Goal: Transaction & Acquisition: Purchase product/service

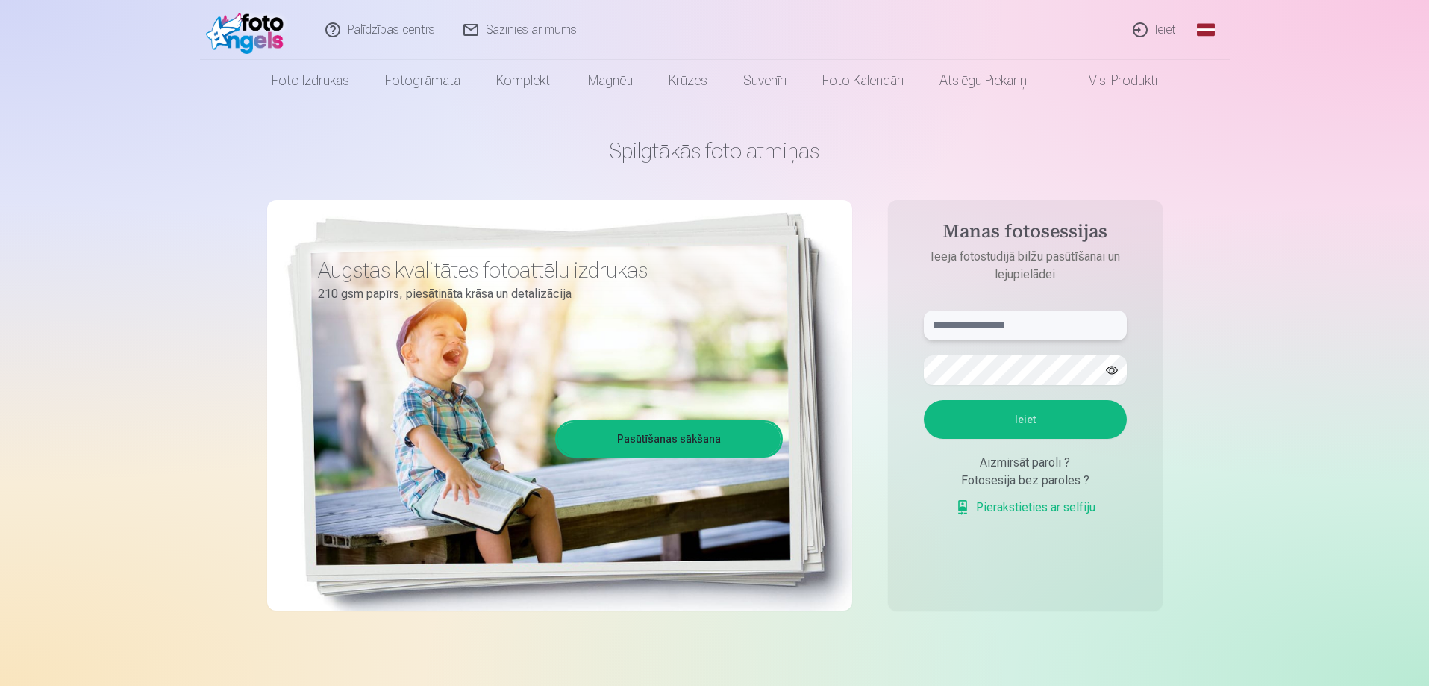
click at [971, 330] on input "text" at bounding box center [1025, 325] width 203 height 30
type input "**********"
drag, startPoint x: 1064, startPoint y: 416, endPoint x: 1059, endPoint y: 405, distance: 12.1
click at [1062, 413] on button "Ieiet" at bounding box center [1025, 419] width 203 height 39
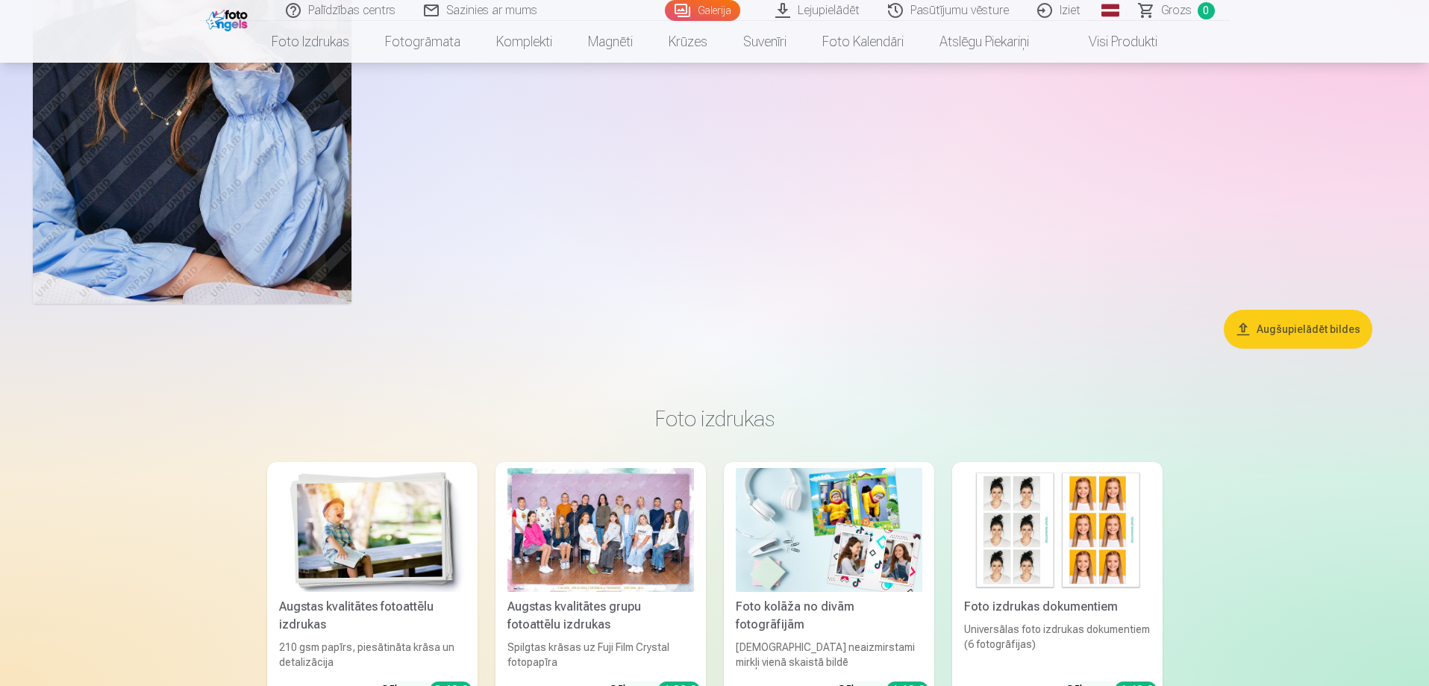
scroll to position [7759, 0]
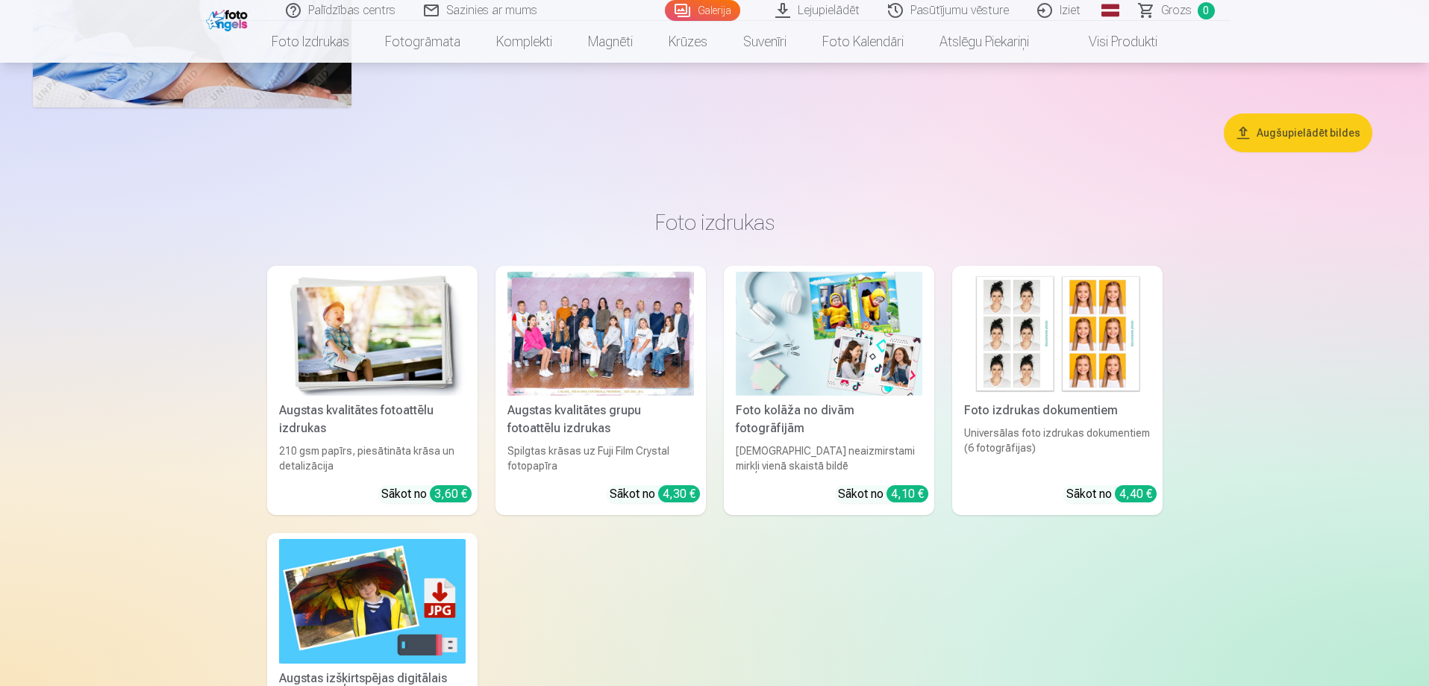
click at [589, 377] on div at bounding box center [600, 334] width 187 height 125
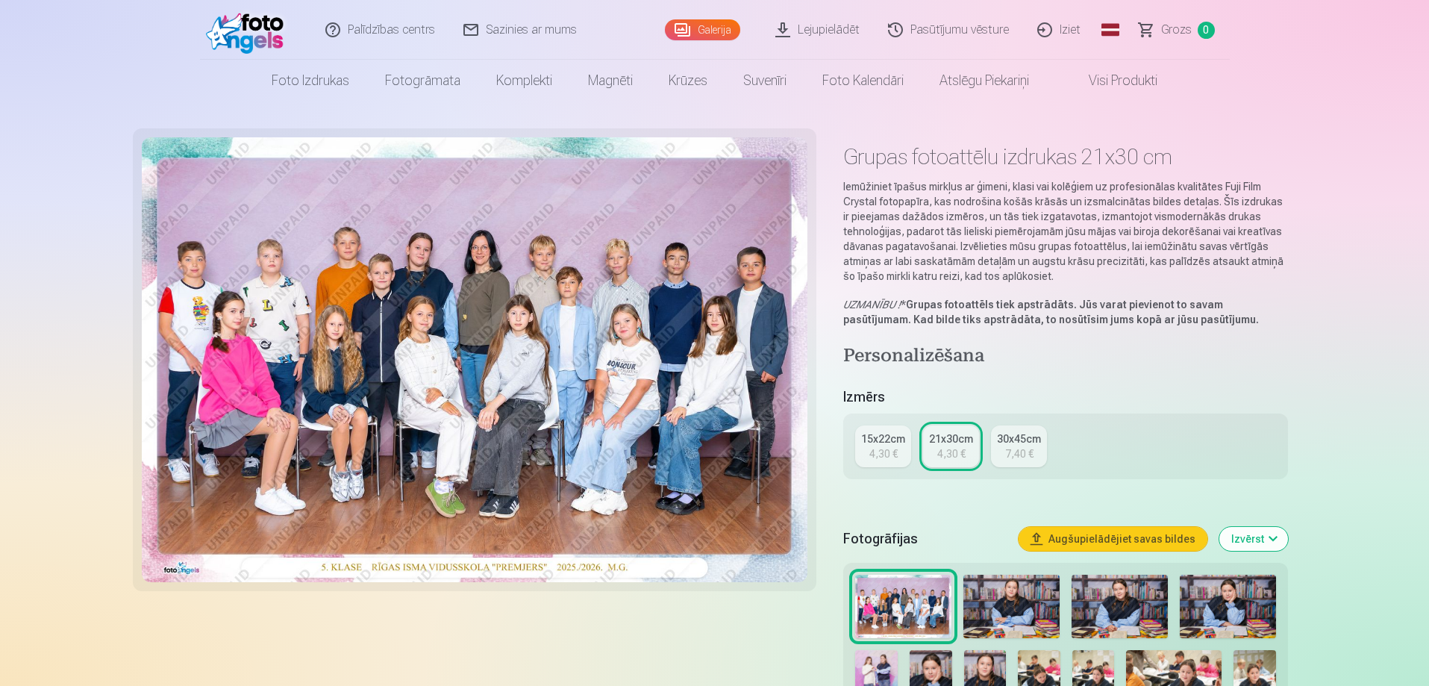
click at [1020, 459] on div "7,40 €" at bounding box center [1019, 453] width 28 height 15
click at [947, 448] on div "4,30 €" at bounding box center [951, 453] width 28 height 15
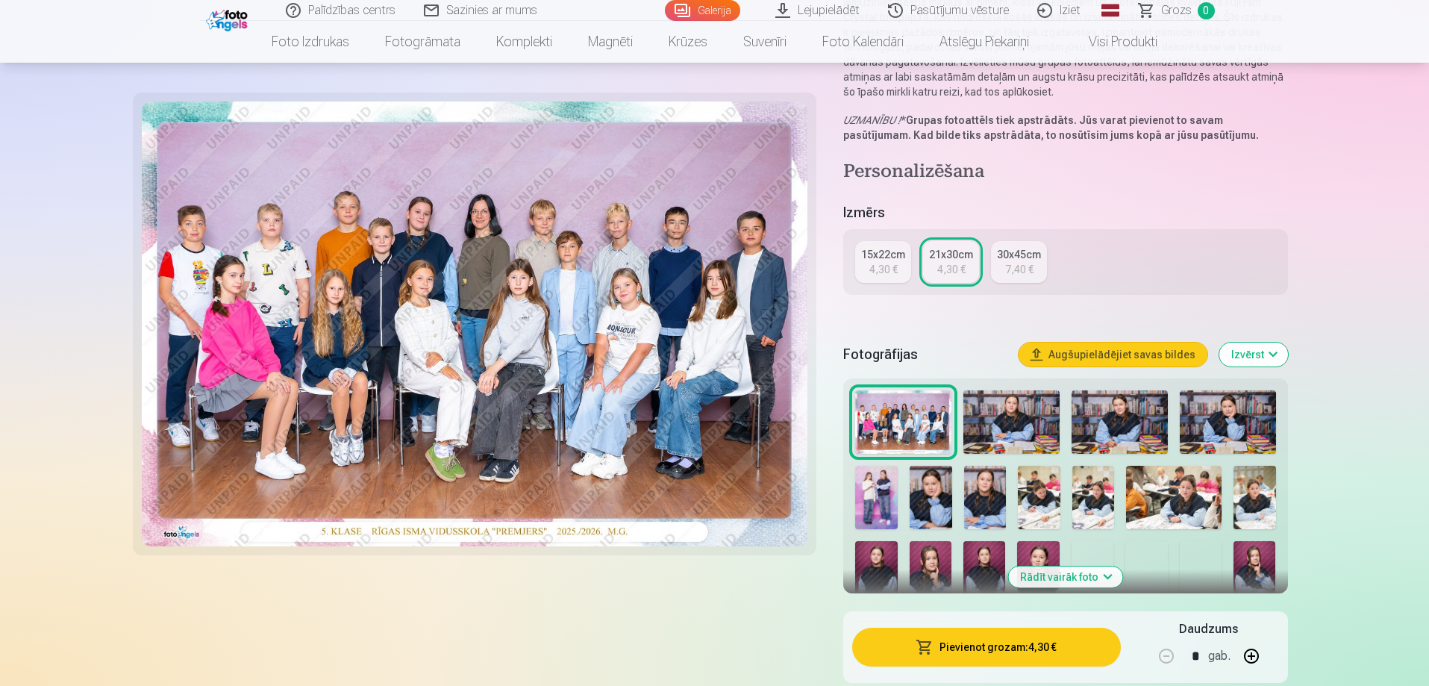
scroll to position [224, 0]
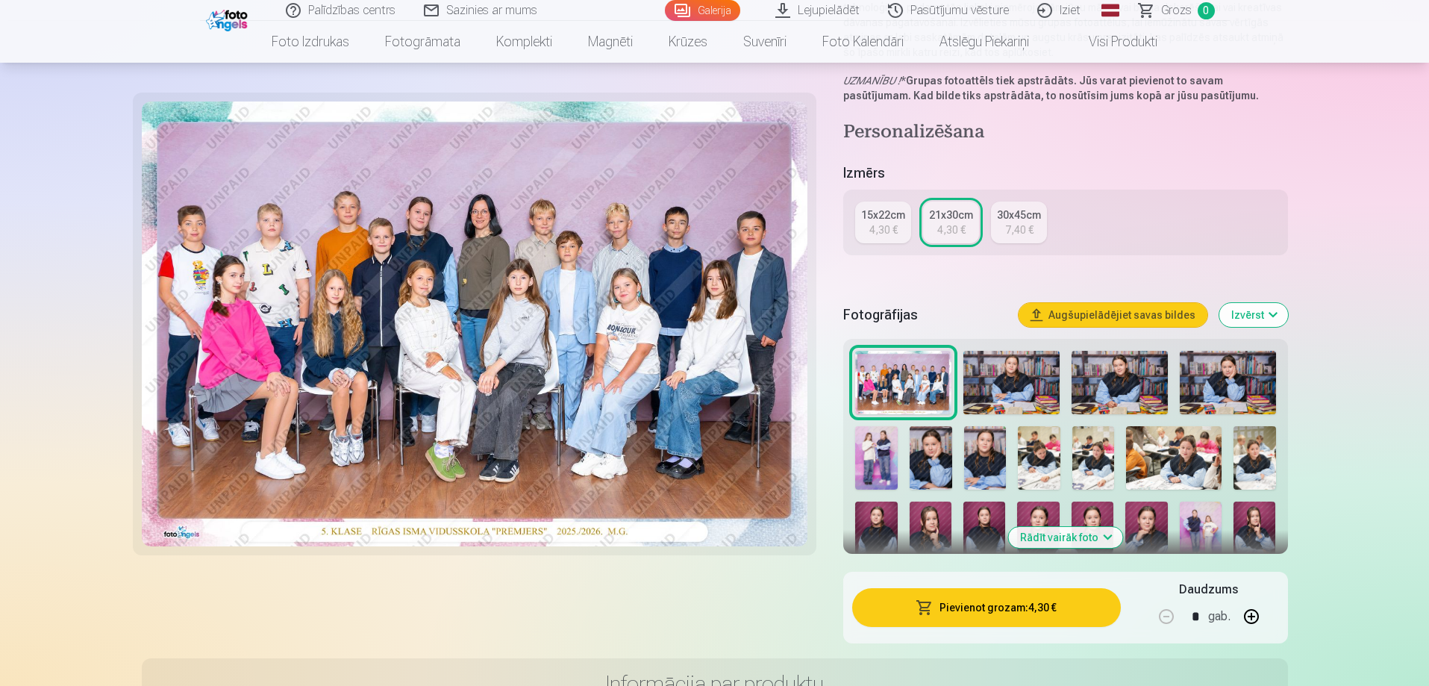
click at [1077, 541] on button "Rādīt vairāk foto" at bounding box center [1065, 537] width 114 height 21
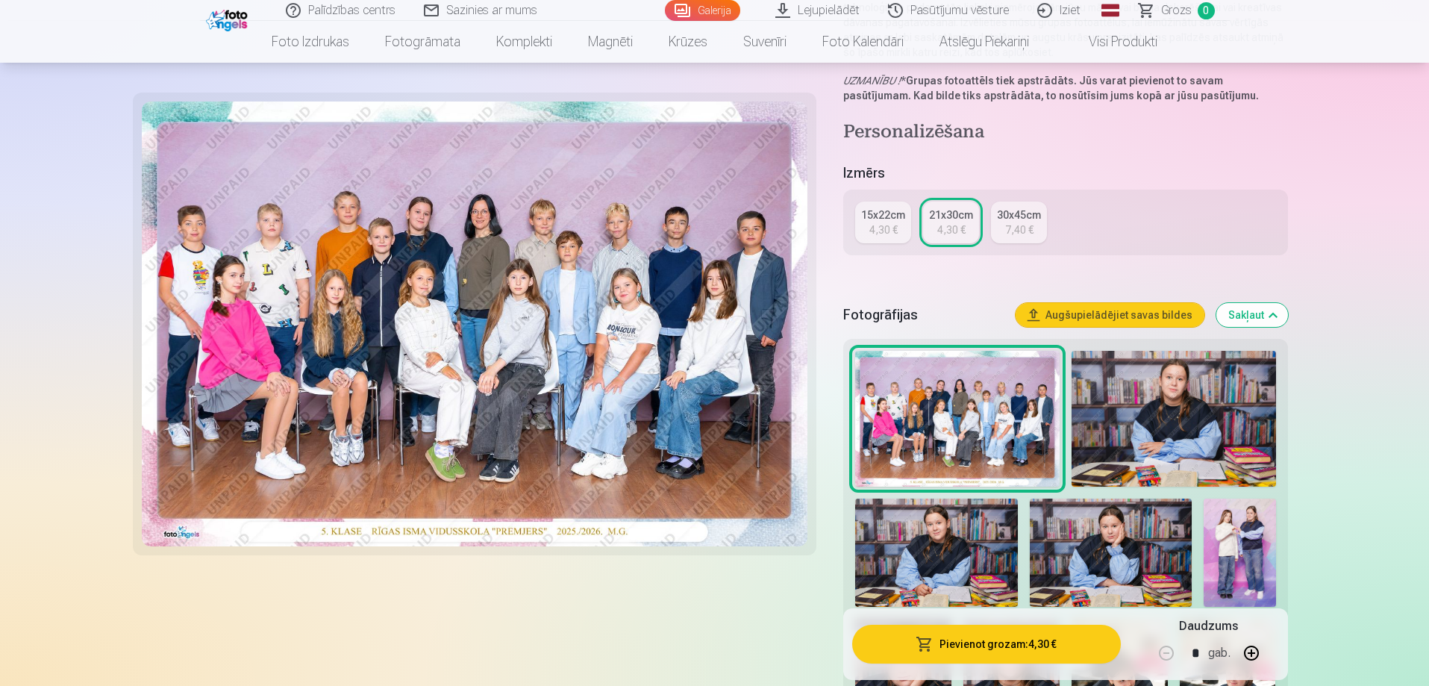
click at [1144, 310] on button "Augšupielādējiet savas bildes" at bounding box center [1109, 315] width 189 height 24
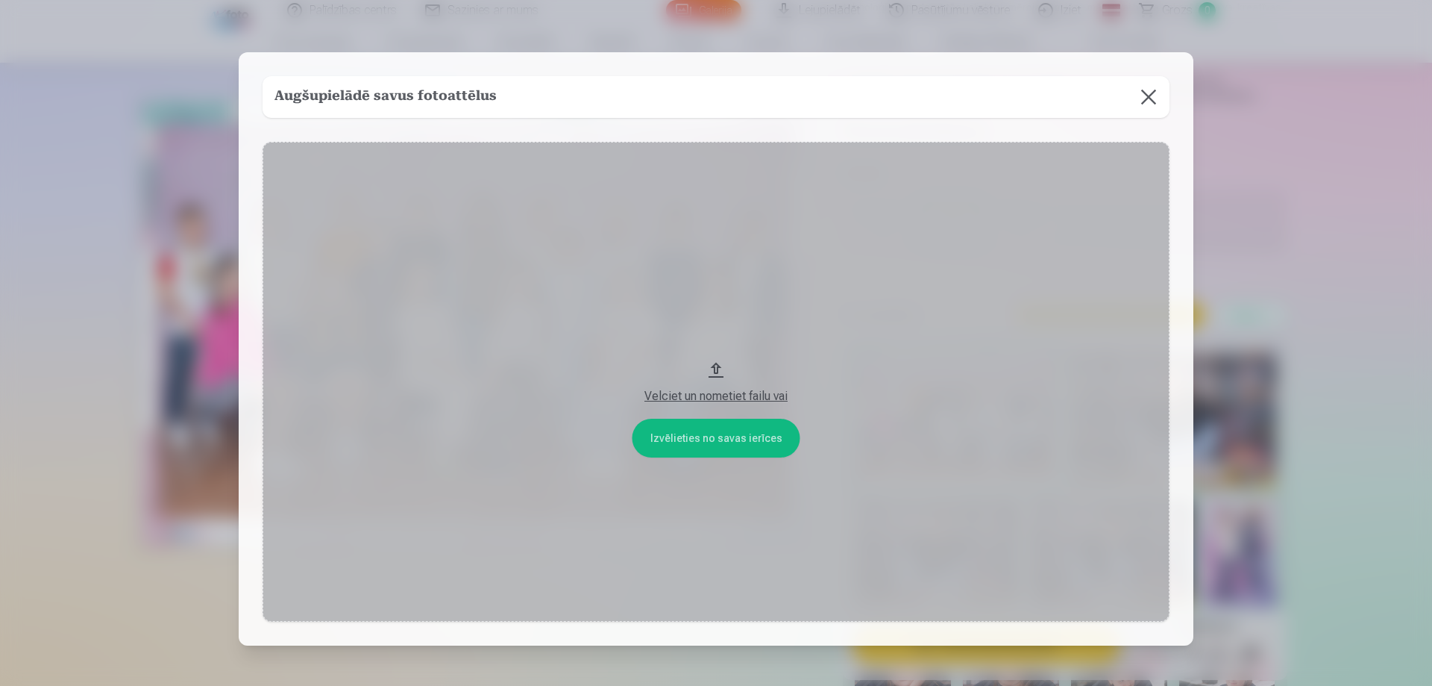
click at [1163, 98] on button at bounding box center [1149, 97] width 42 height 42
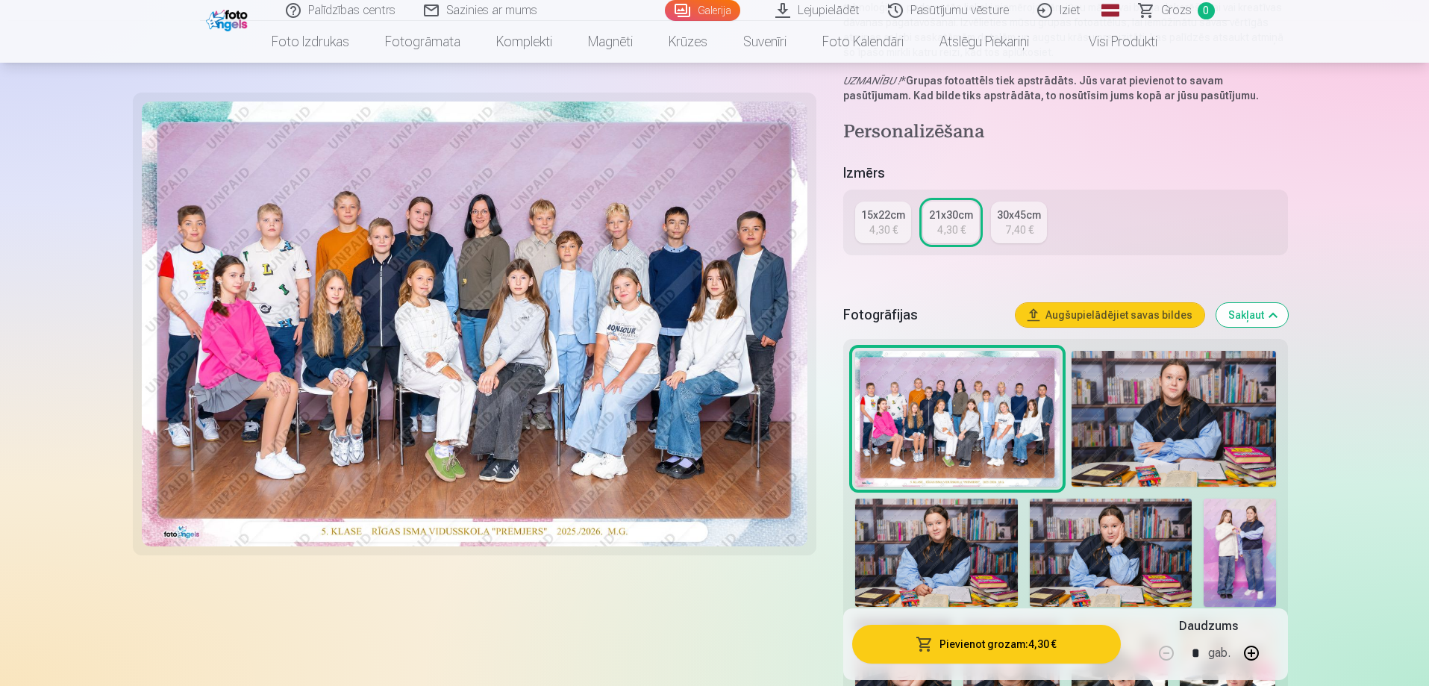
click at [998, 383] on img at bounding box center [957, 419] width 204 height 136
click at [1006, 407] on img at bounding box center [957, 419] width 204 height 136
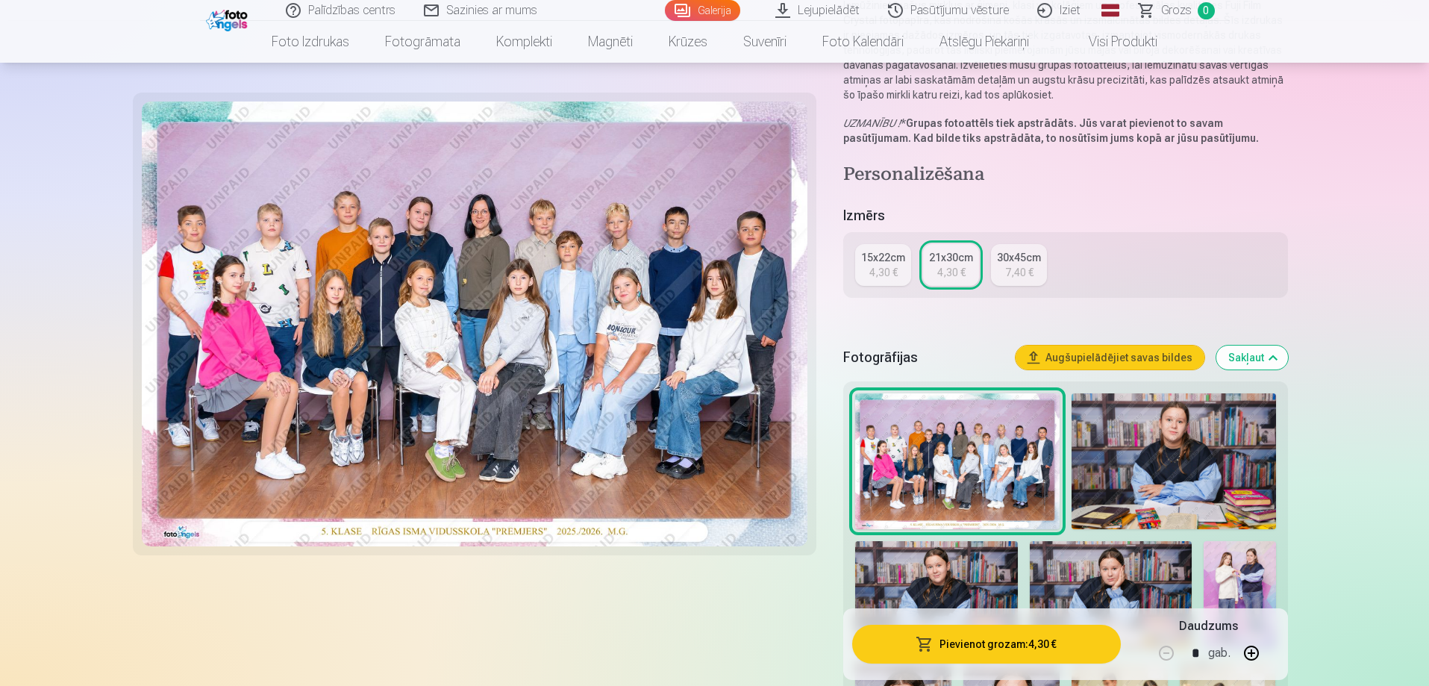
scroll to position [298, 0]
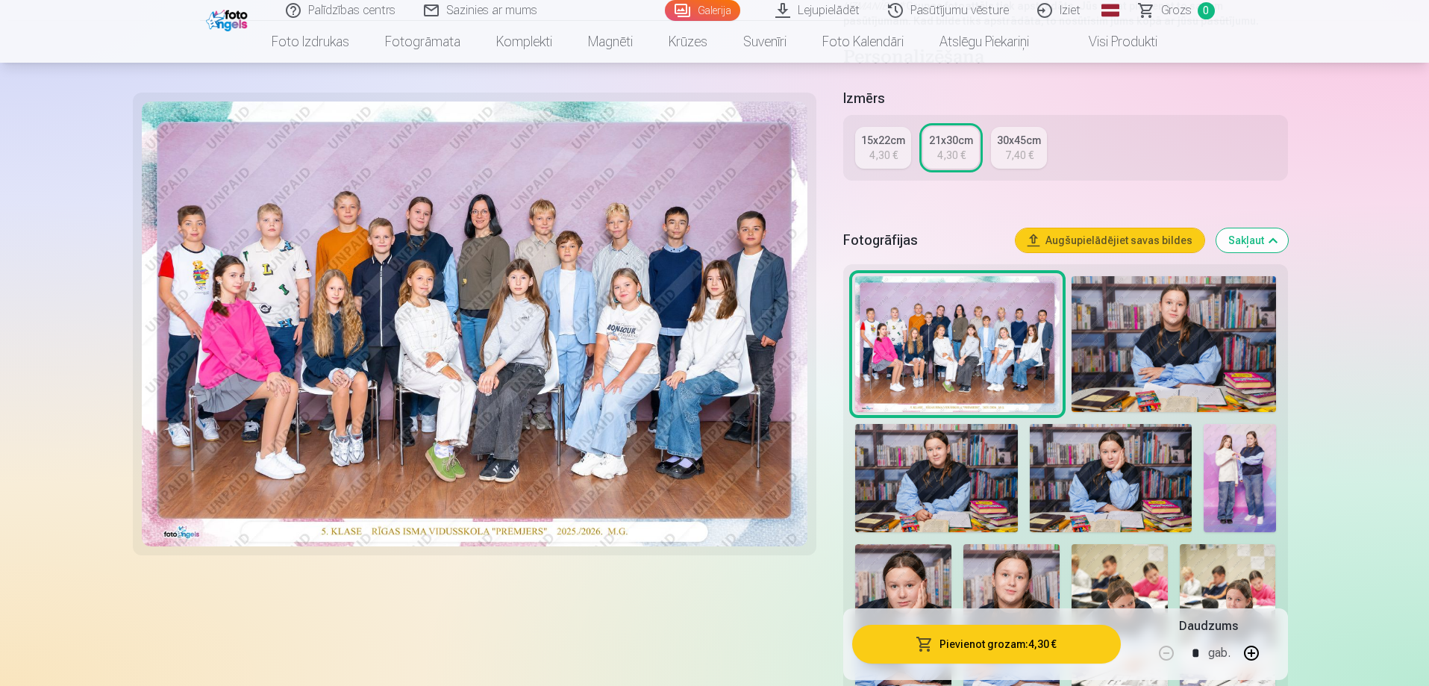
click at [1041, 640] on button "Pievienot grozam : 4,30 €" at bounding box center [986, 643] width 268 height 39
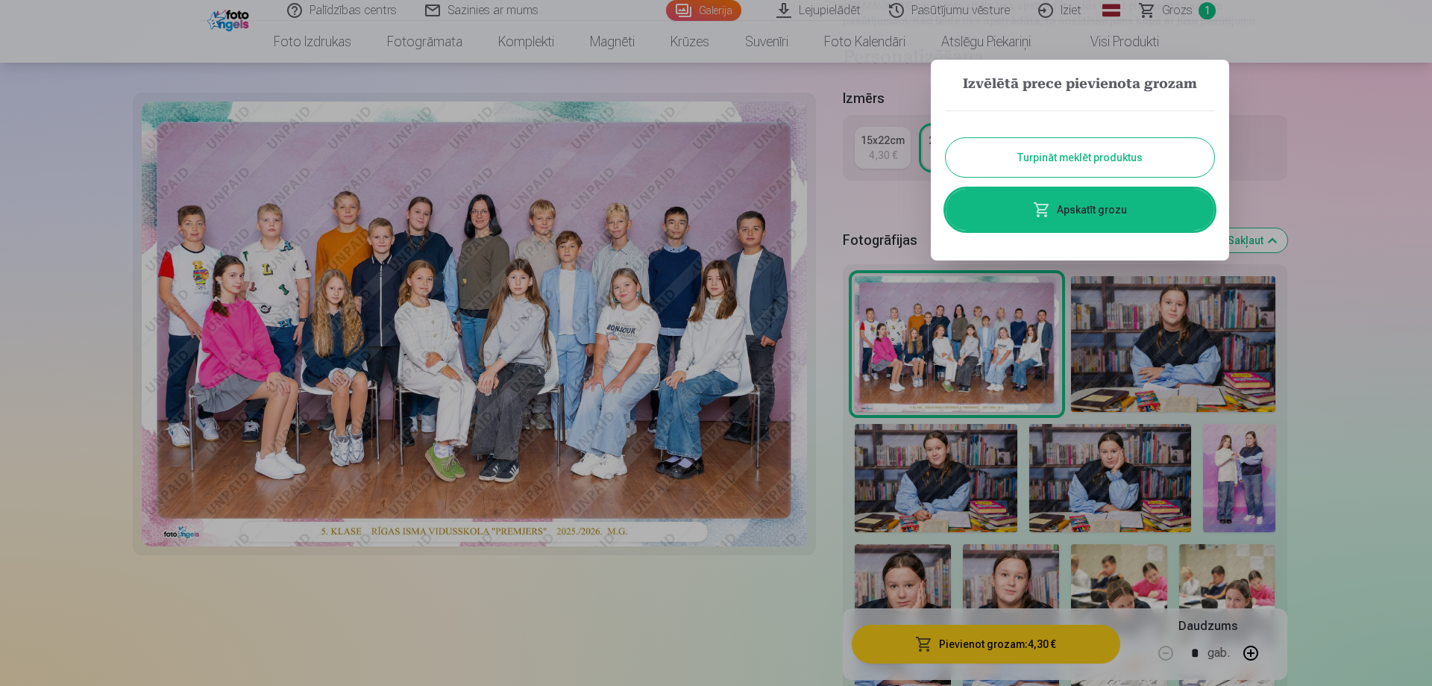
click at [1120, 154] on button "Turpināt meklēt produktus" at bounding box center [1080, 157] width 269 height 39
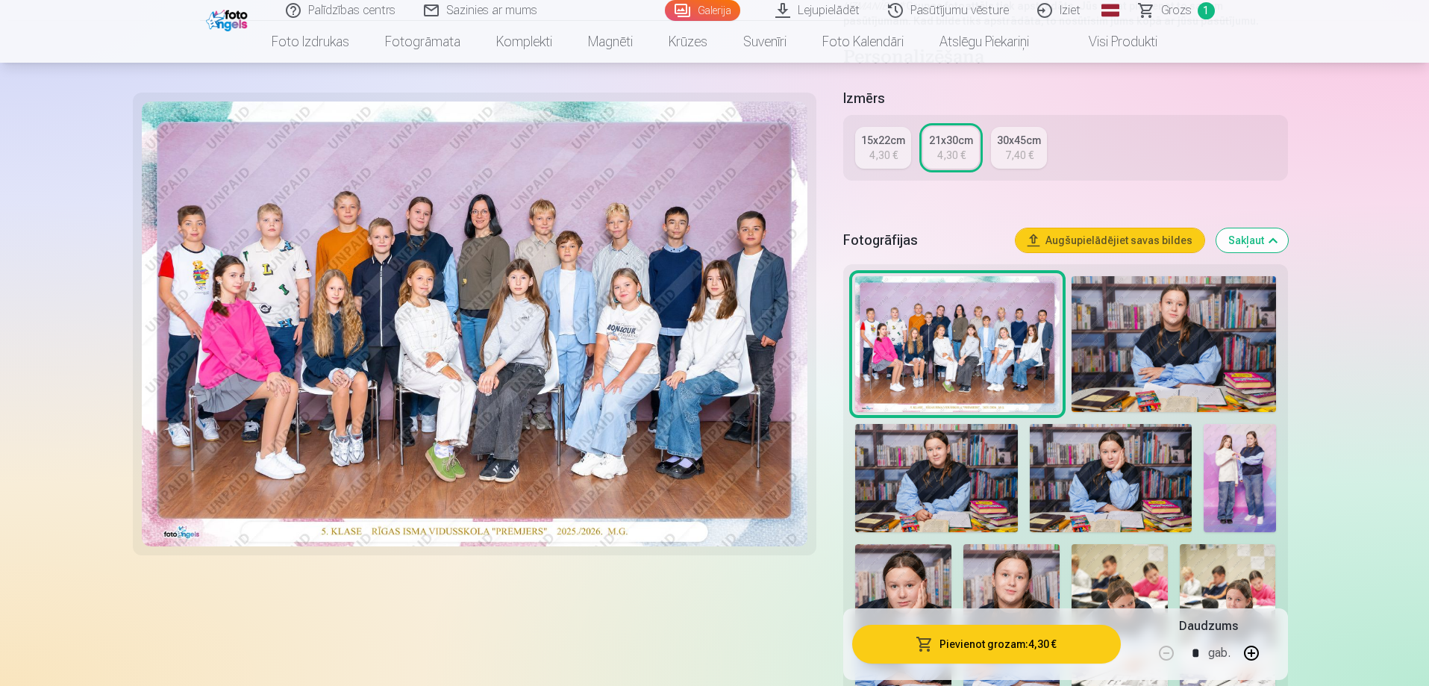
click at [1177, 351] on img at bounding box center [1173, 344] width 204 height 136
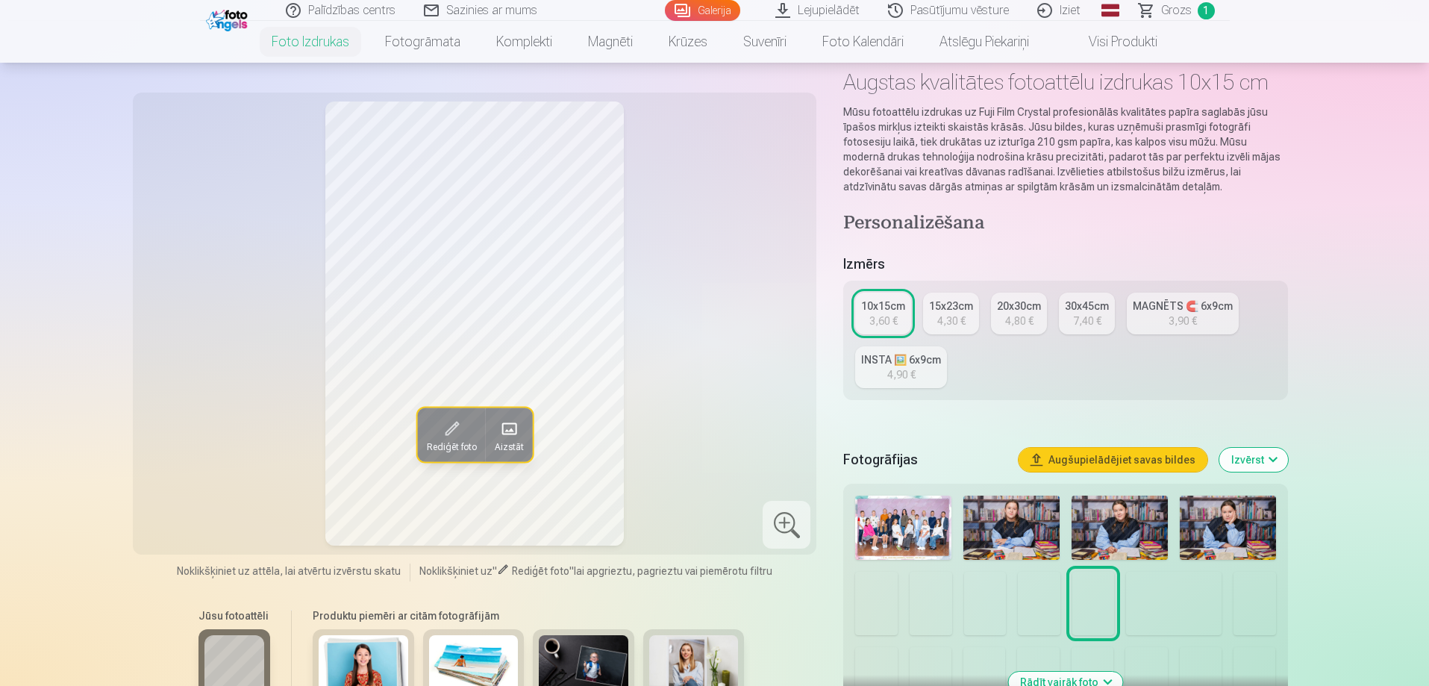
scroll to position [298, 0]
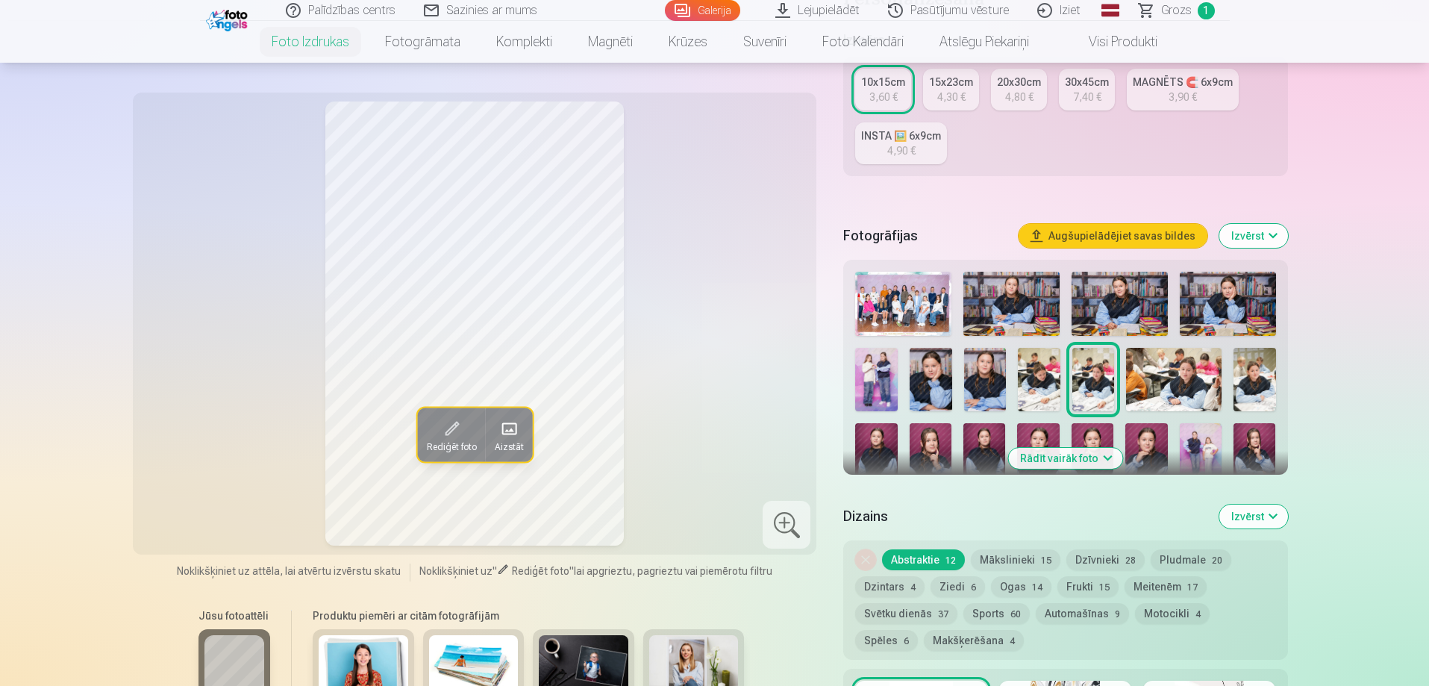
click at [1038, 285] on img at bounding box center [1011, 304] width 96 height 64
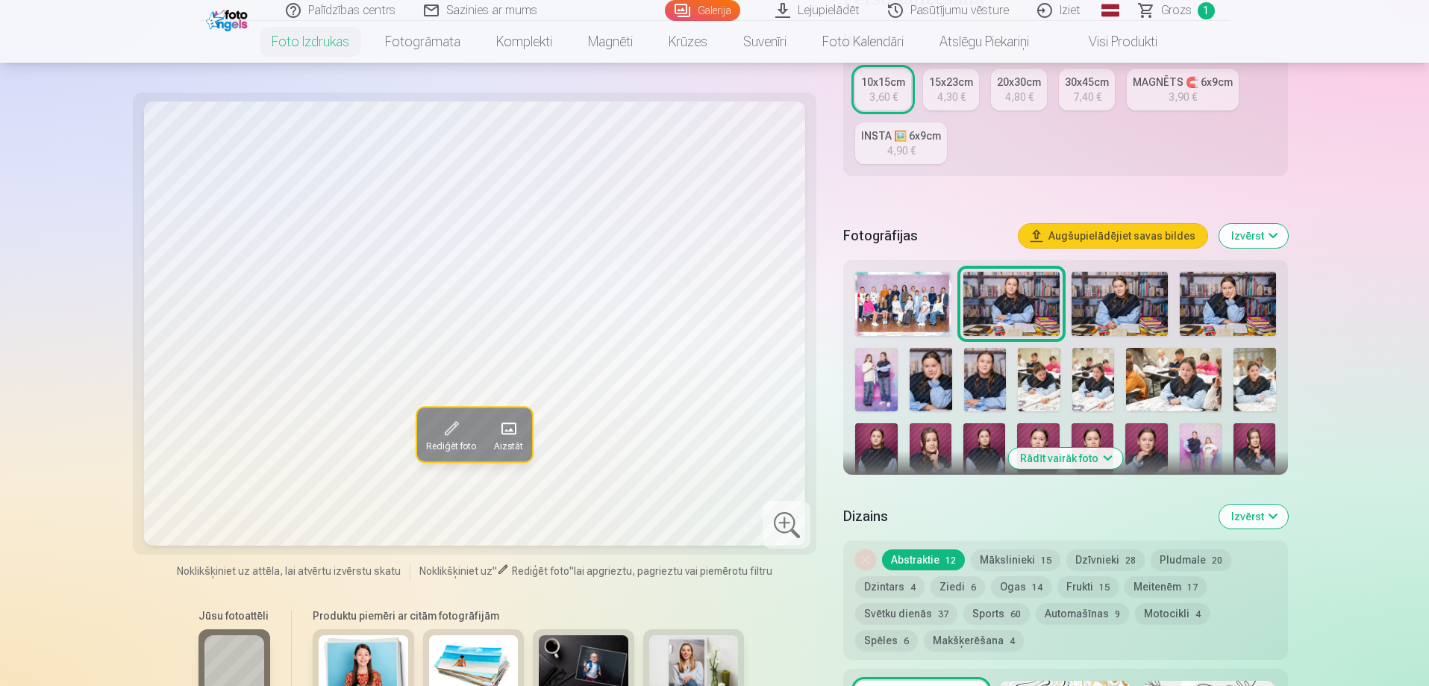
click at [1115, 302] on img at bounding box center [1119, 304] width 96 height 64
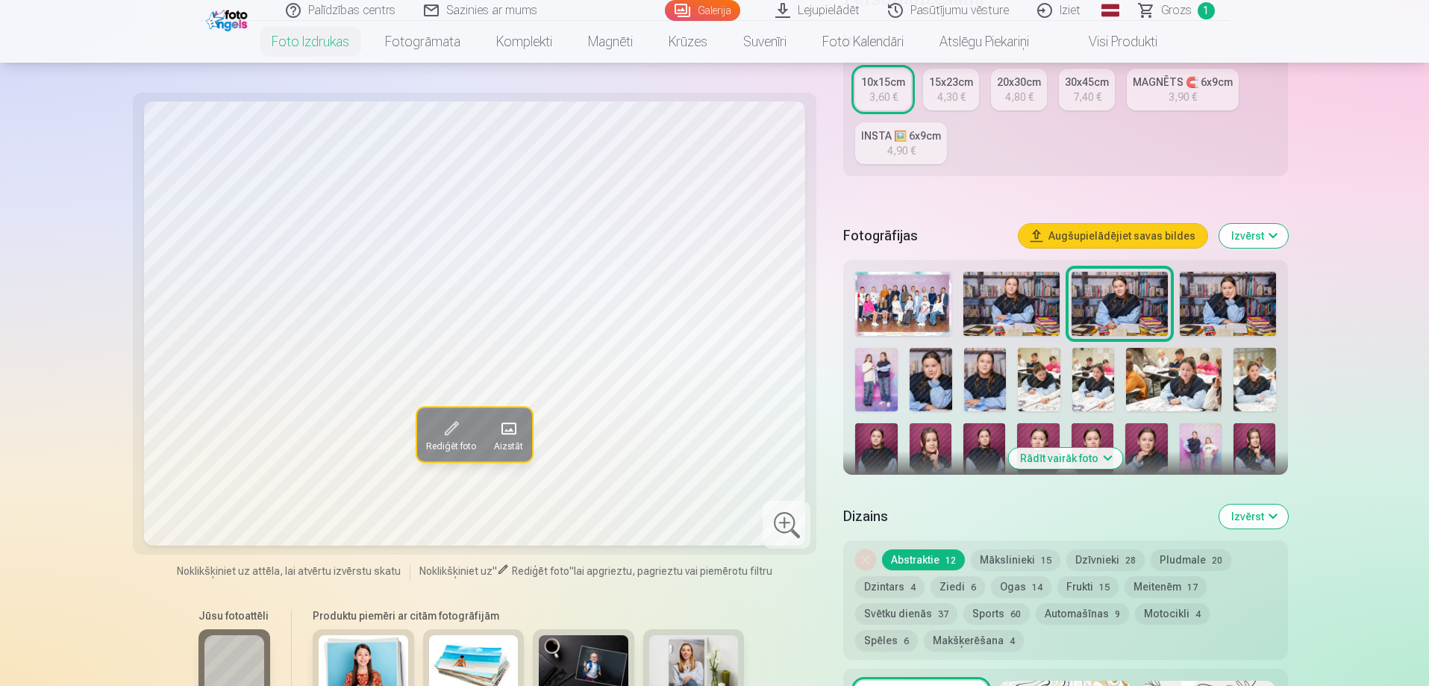
click at [1204, 302] on img at bounding box center [1227, 304] width 96 height 64
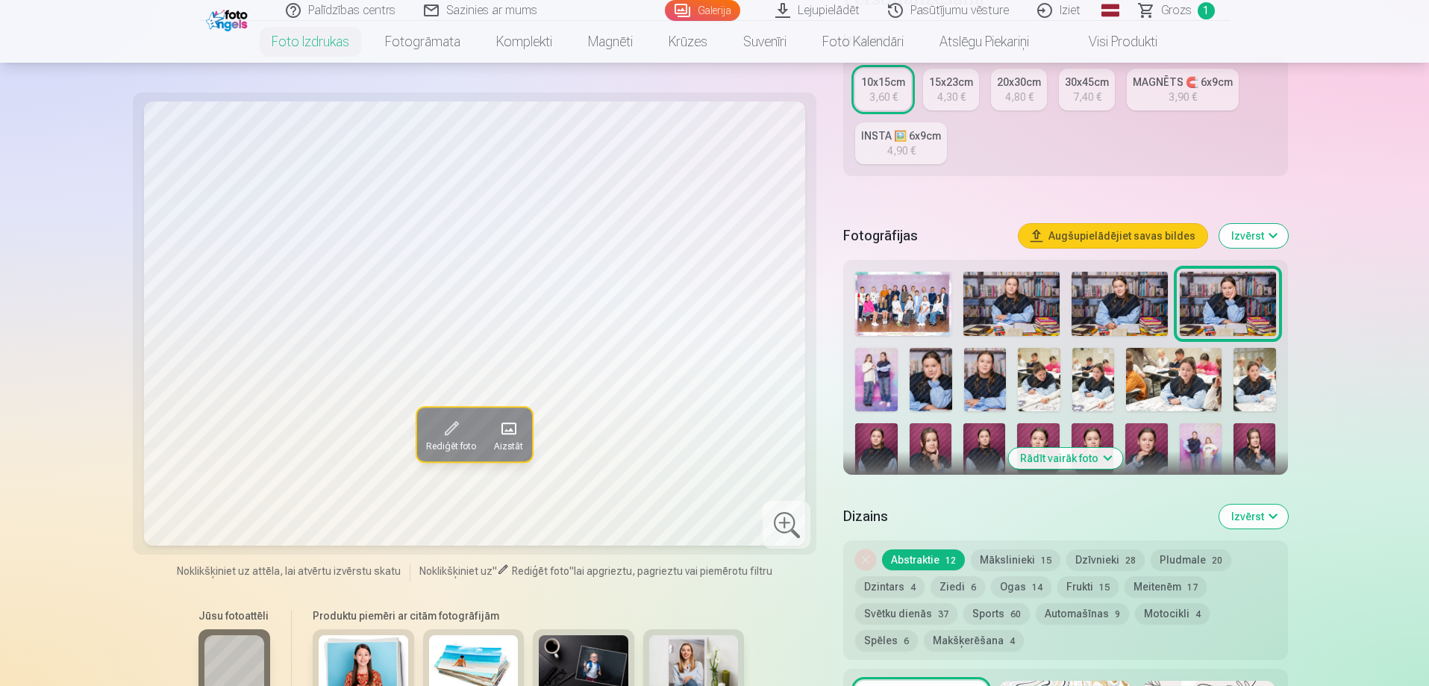
click at [933, 380] on img at bounding box center [930, 379] width 43 height 63
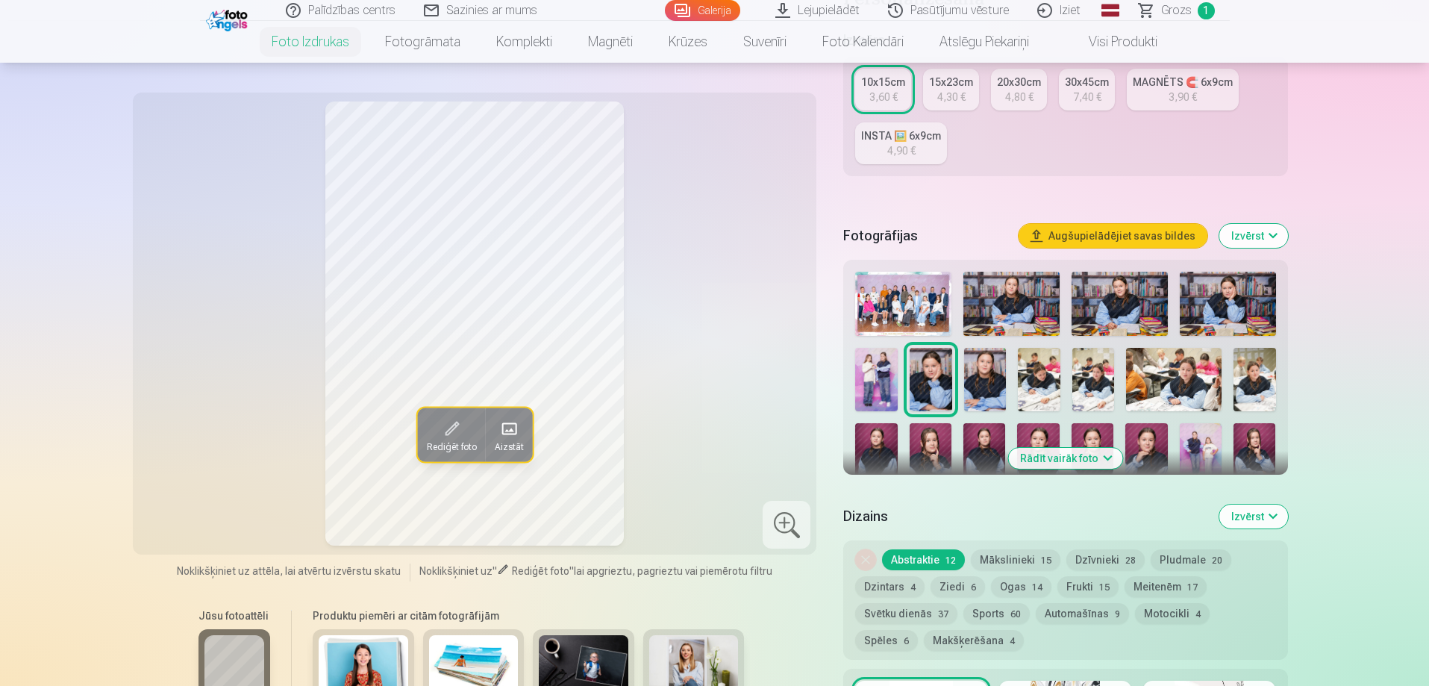
click at [981, 380] on img at bounding box center [985, 379] width 43 height 63
click at [884, 382] on img at bounding box center [876, 379] width 43 height 63
click at [947, 379] on img at bounding box center [930, 379] width 43 height 63
click at [997, 377] on img at bounding box center [985, 379] width 43 height 63
click at [1033, 375] on img at bounding box center [1039, 379] width 43 height 63
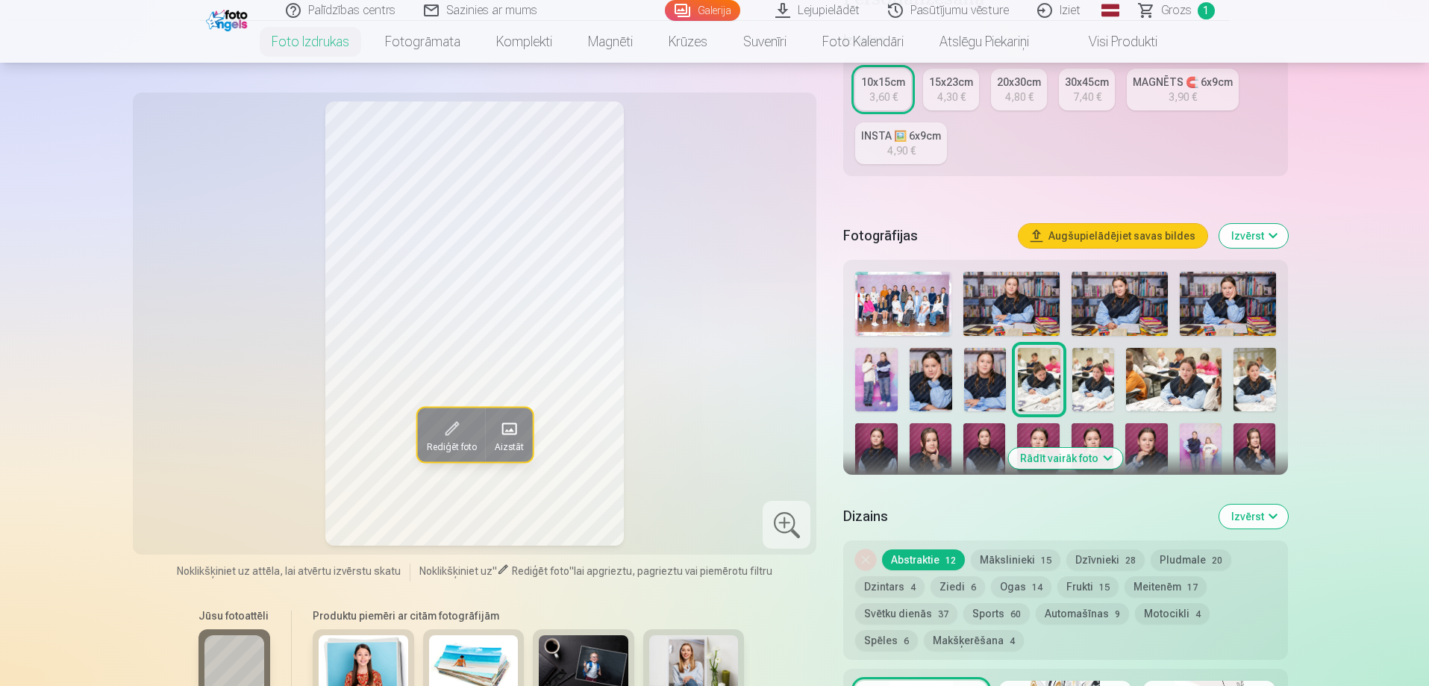
click at [915, 442] on img at bounding box center [930, 454] width 42 height 63
click at [880, 445] on img at bounding box center [876, 454] width 42 height 63
click at [977, 444] on img at bounding box center [984, 454] width 42 height 63
click at [1034, 433] on img at bounding box center [1038, 454] width 42 height 63
click at [1115, 429] on div at bounding box center [1065, 415] width 432 height 298
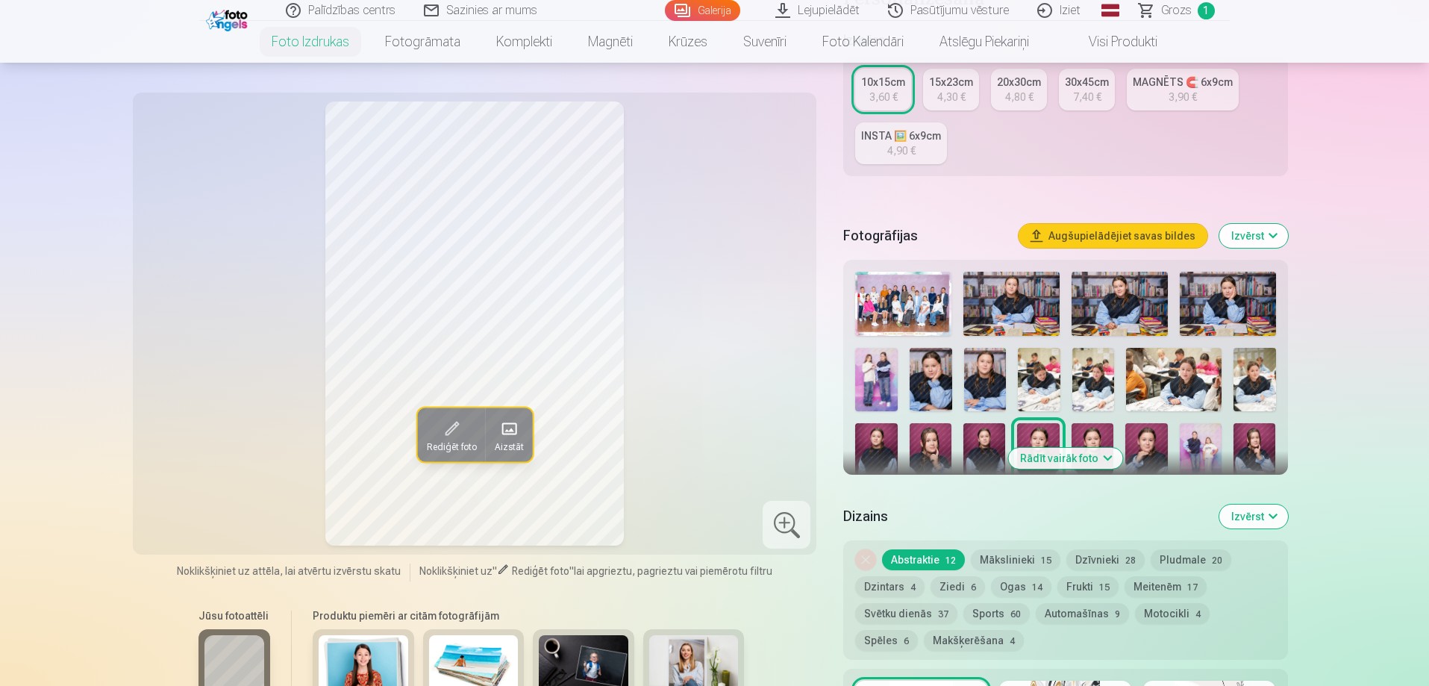
click at [1093, 430] on img at bounding box center [1092, 454] width 42 height 63
click at [1137, 430] on img at bounding box center [1146, 454] width 42 height 63
click at [950, 98] on div "4,30 €" at bounding box center [951, 97] width 28 height 15
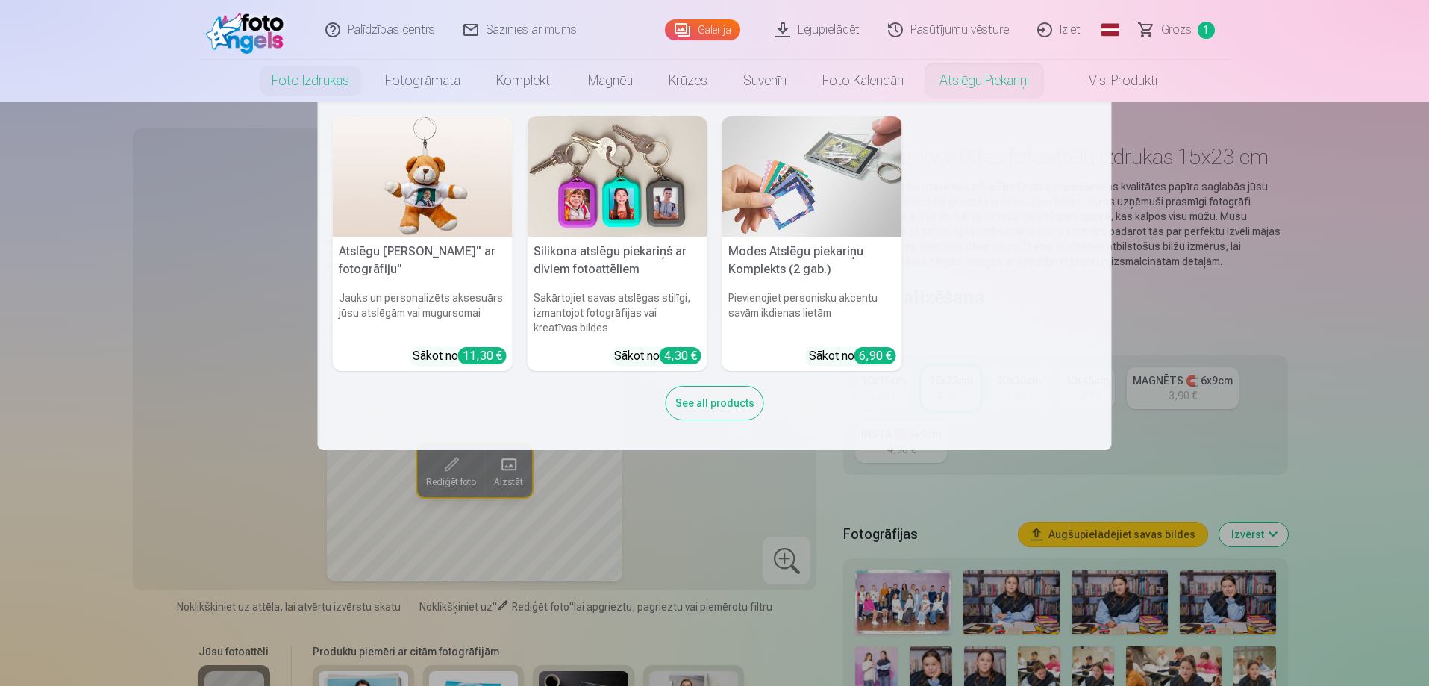
click at [1297, 274] on nav "Atslēgu piekariņš Lācītis" ar fotogrāfiju" Jauks un personalizēts aksesuārs jūs…" at bounding box center [714, 275] width 1429 height 348
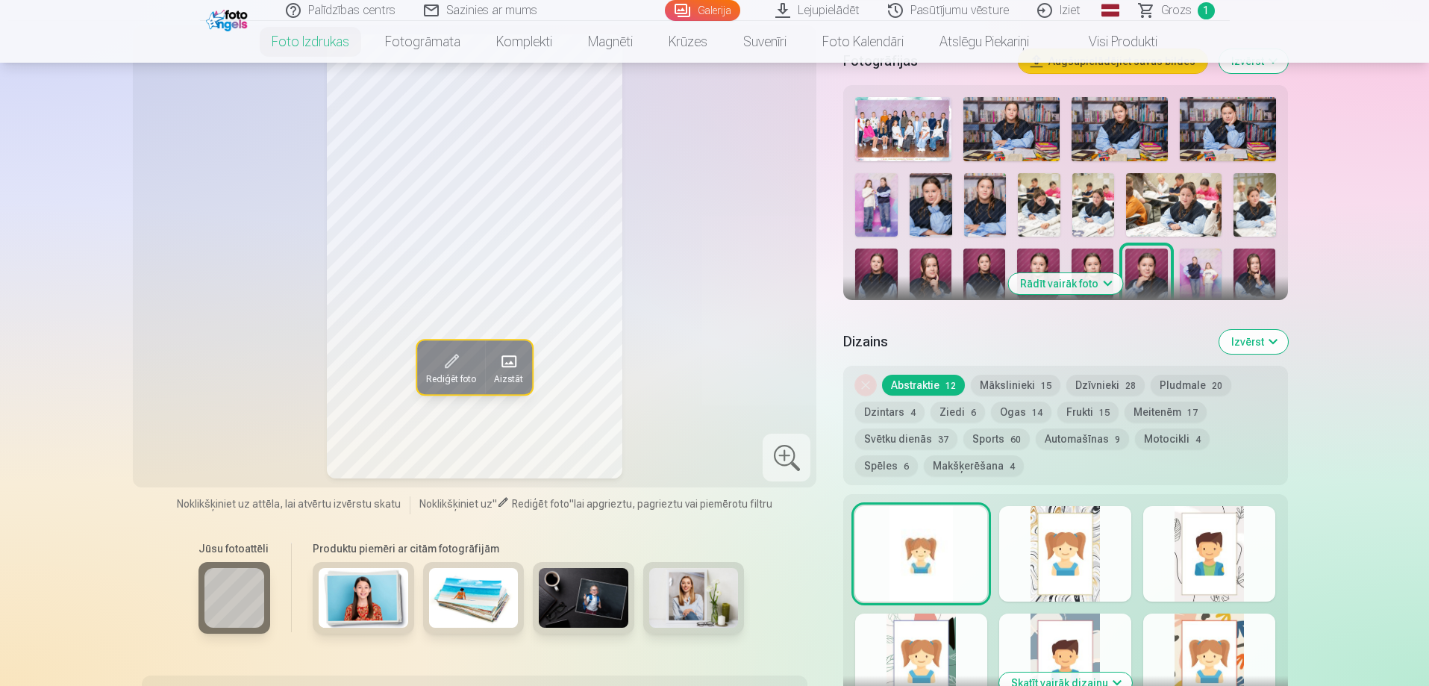
scroll to position [448, 0]
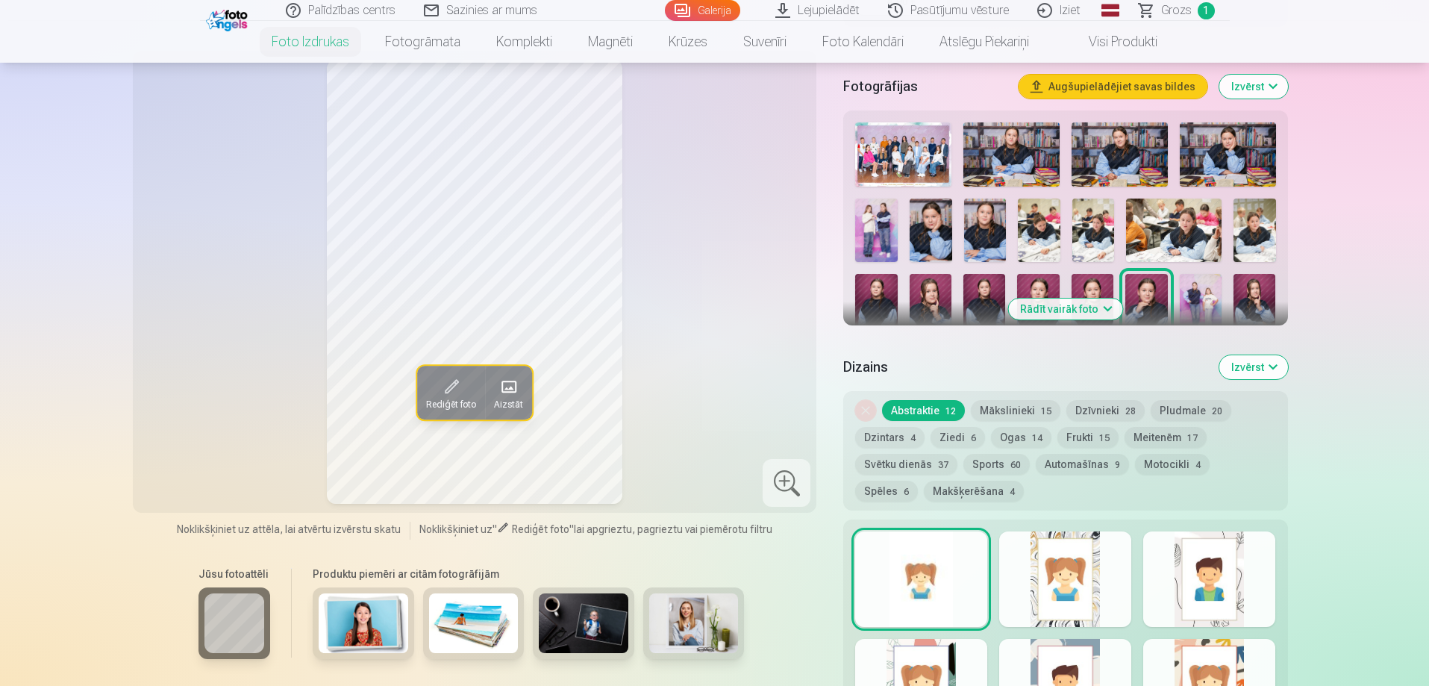
click at [1202, 575] on div at bounding box center [1209, 578] width 132 height 95
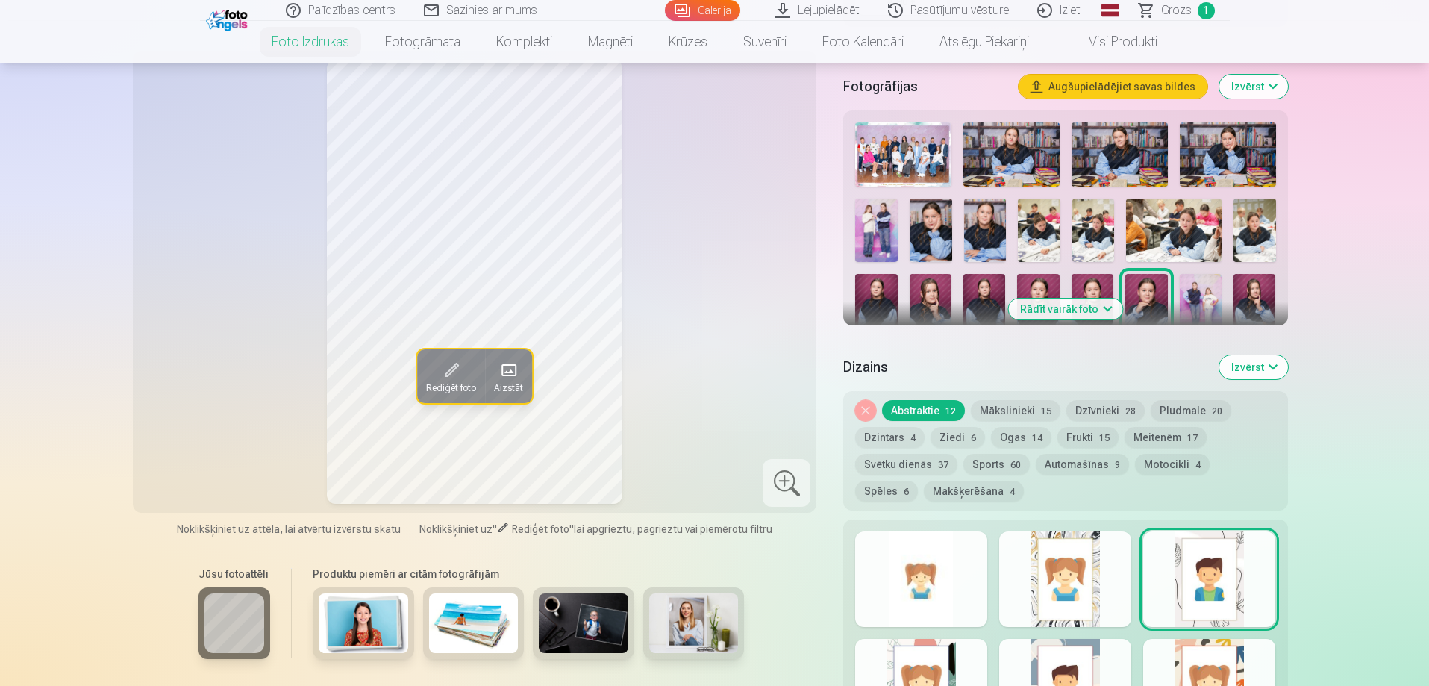
click at [1101, 584] on div at bounding box center [1065, 578] width 132 height 95
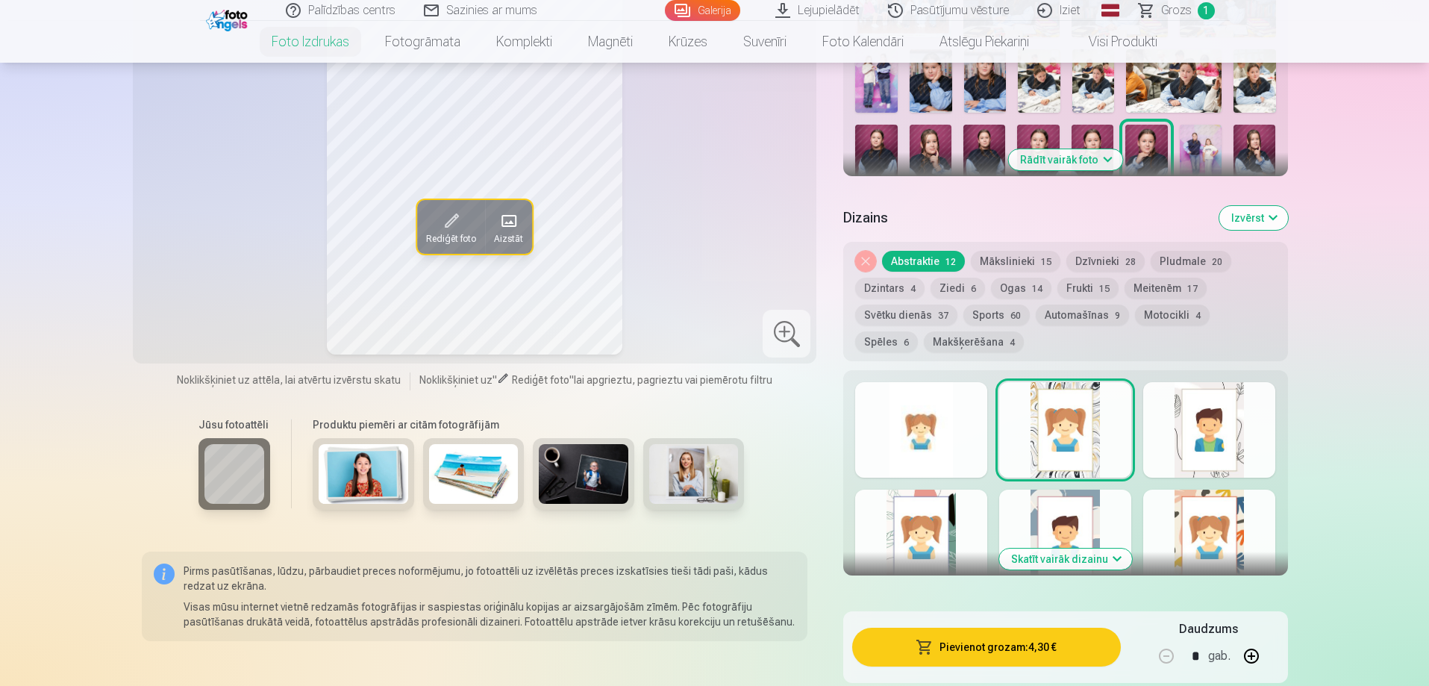
scroll to position [671, 0]
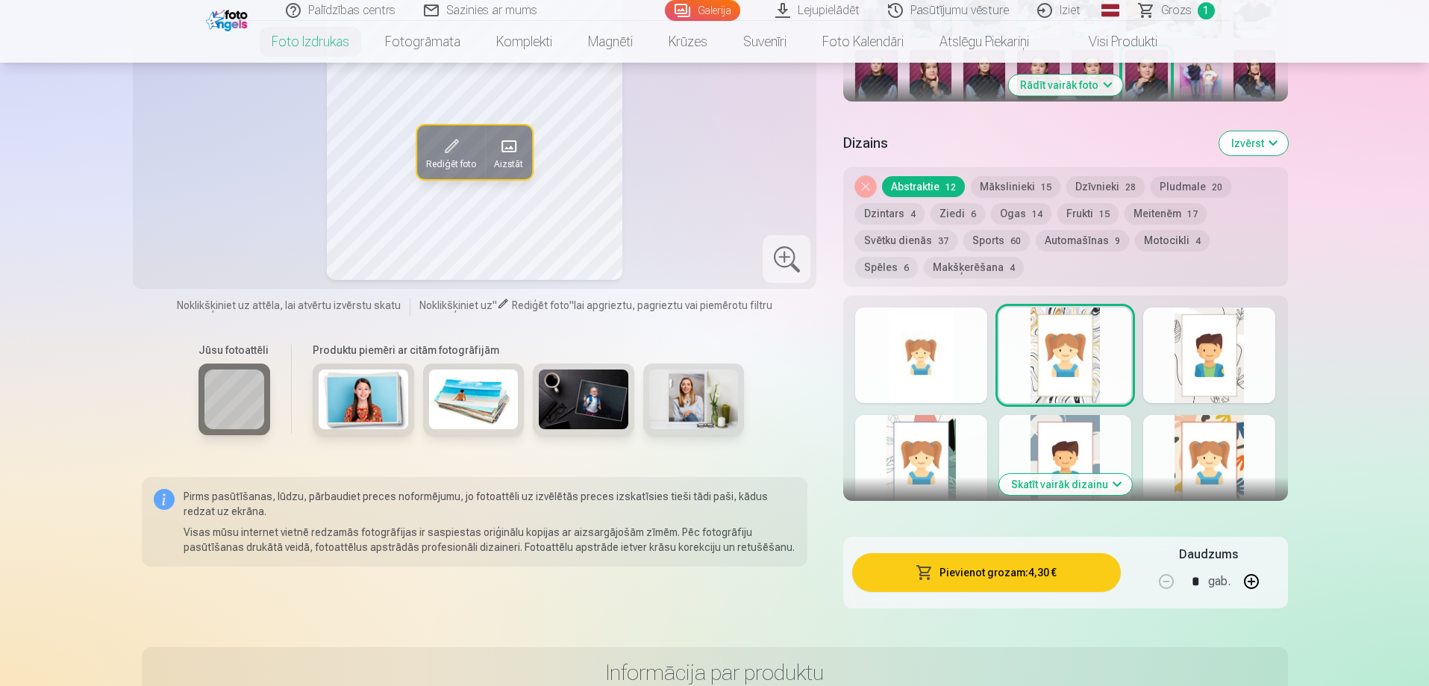
click at [1206, 454] on div at bounding box center [1209, 462] width 132 height 95
click at [1056, 486] on button "Skatīt vairāk dizainu" at bounding box center [1065, 484] width 133 height 21
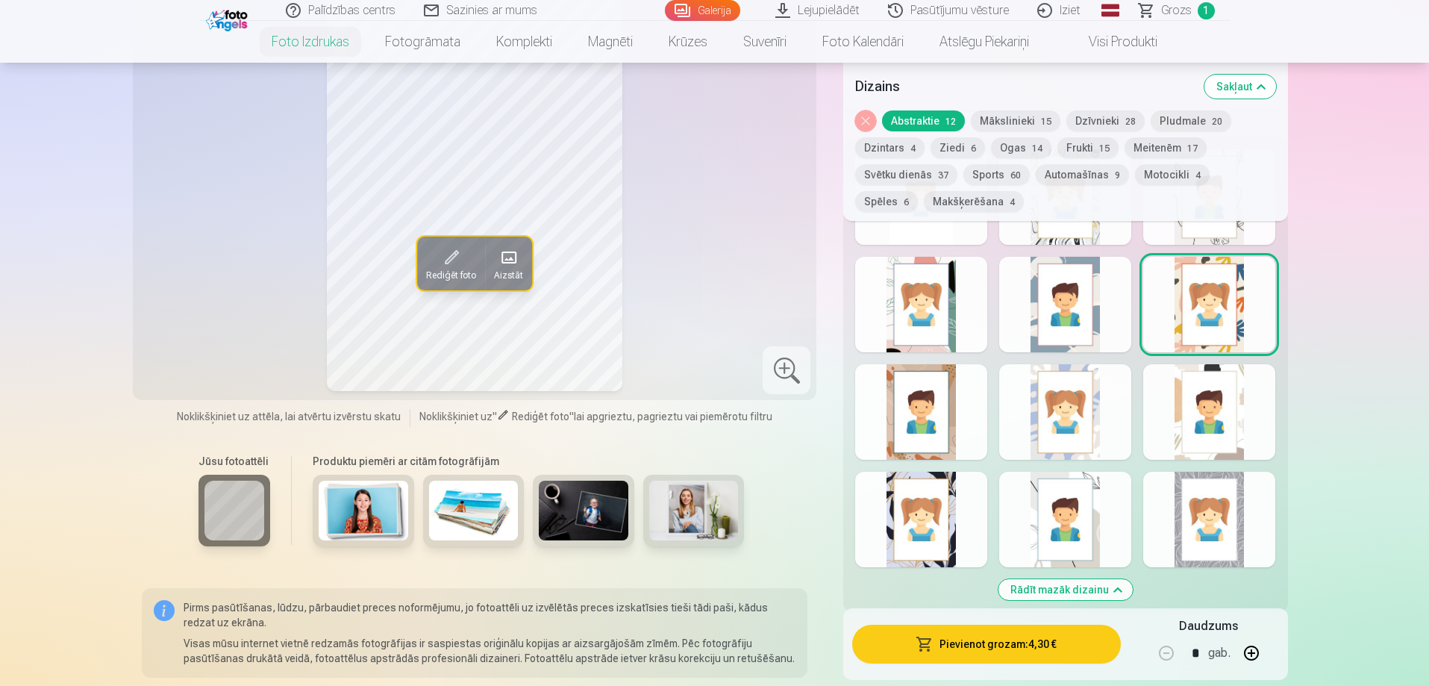
scroll to position [970, 0]
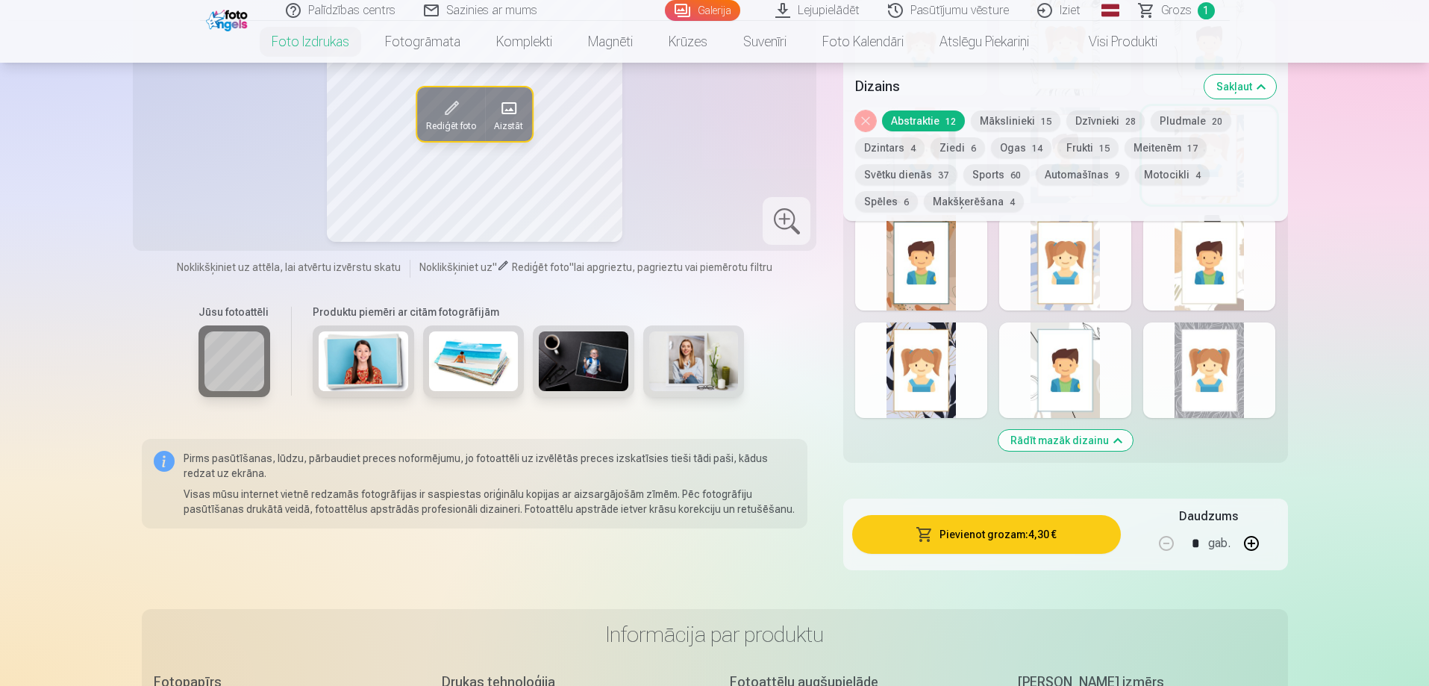
click at [1068, 406] on div at bounding box center [1065, 369] width 132 height 95
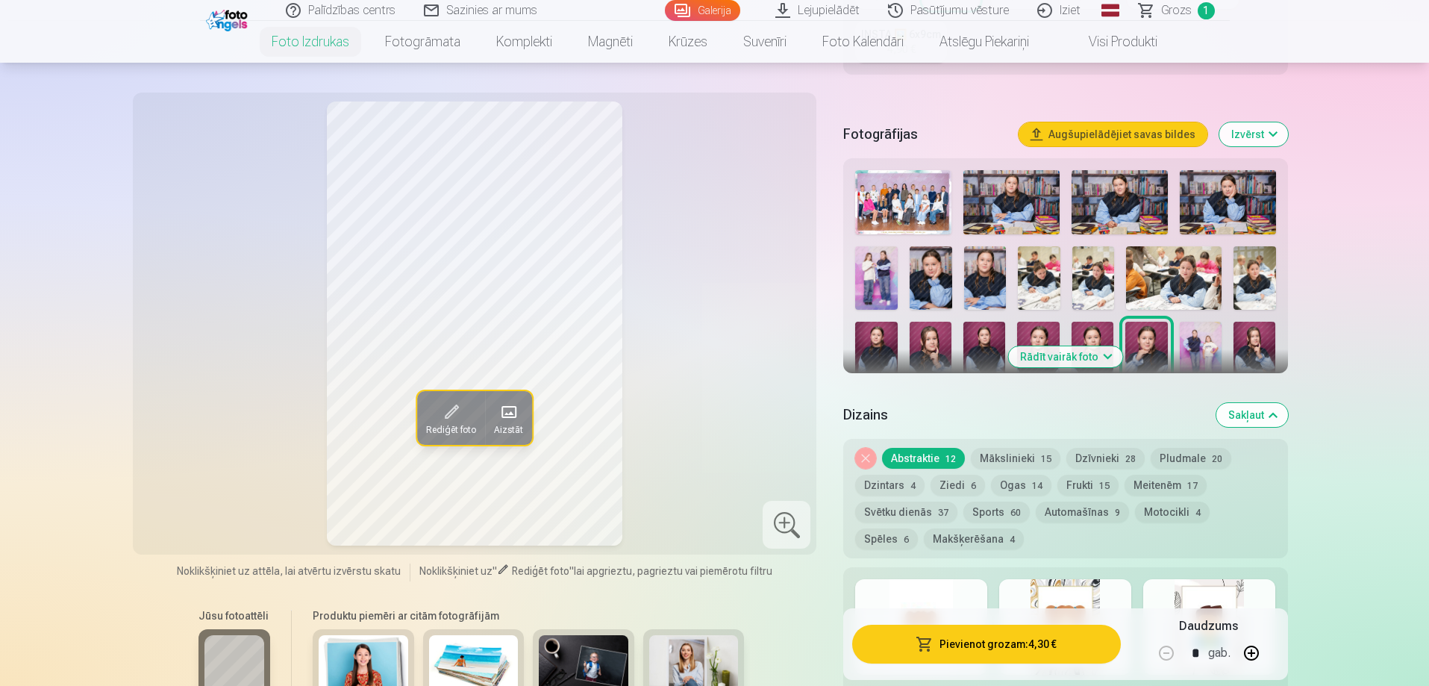
scroll to position [448, 0]
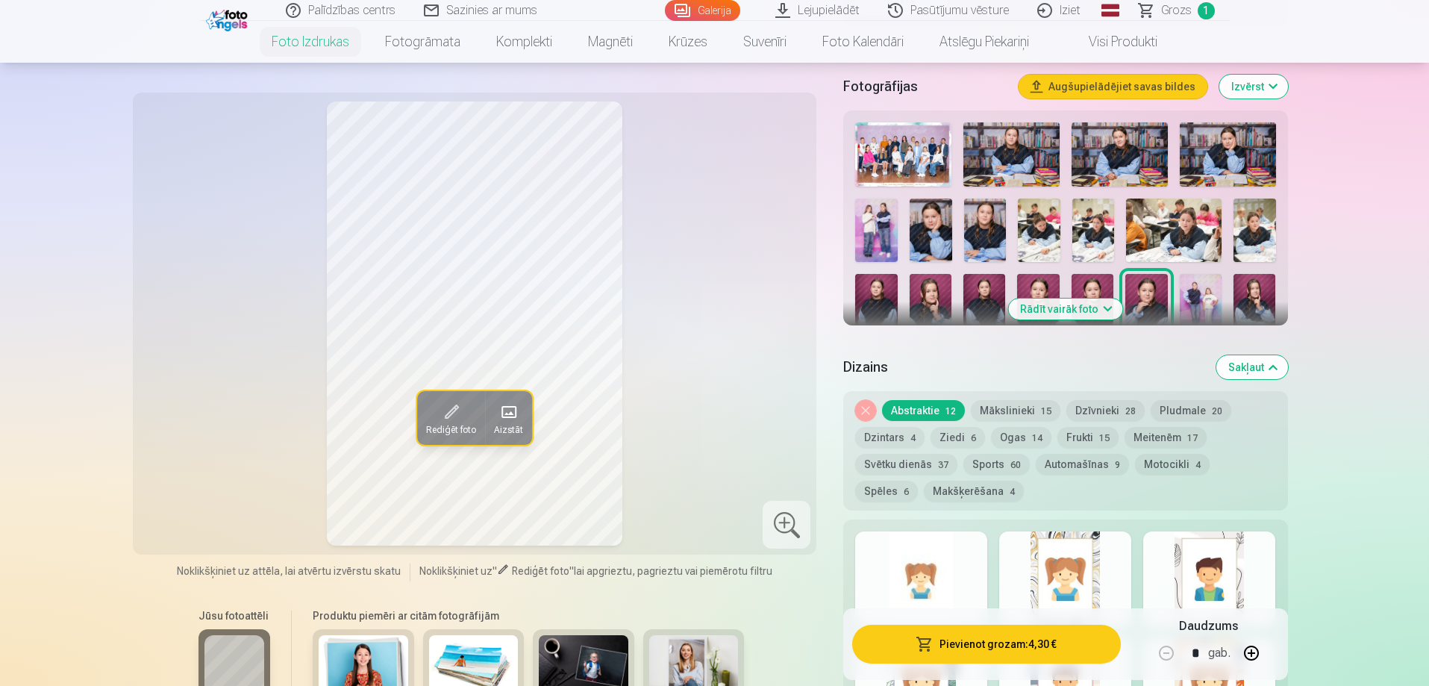
click at [952, 441] on button "Ziedi 6" at bounding box center [957, 437] width 54 height 21
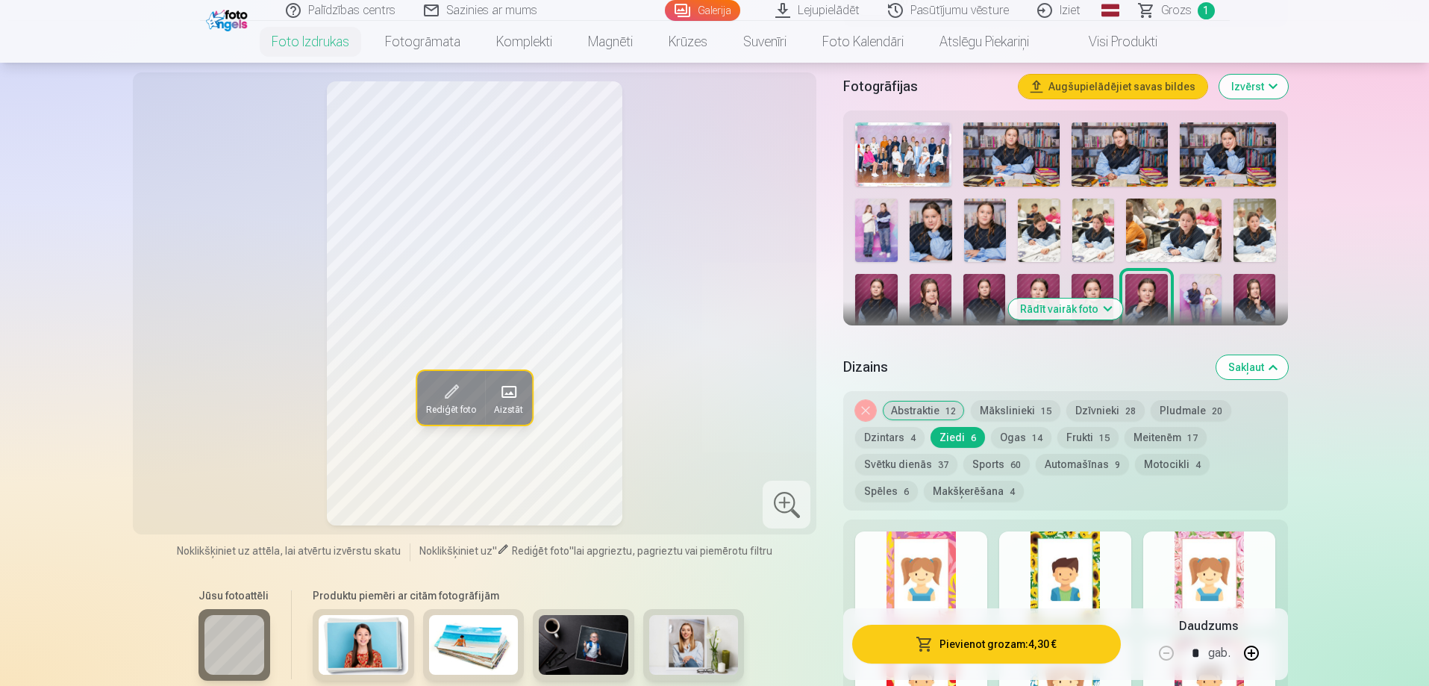
click at [1209, 564] on div at bounding box center [1209, 578] width 132 height 95
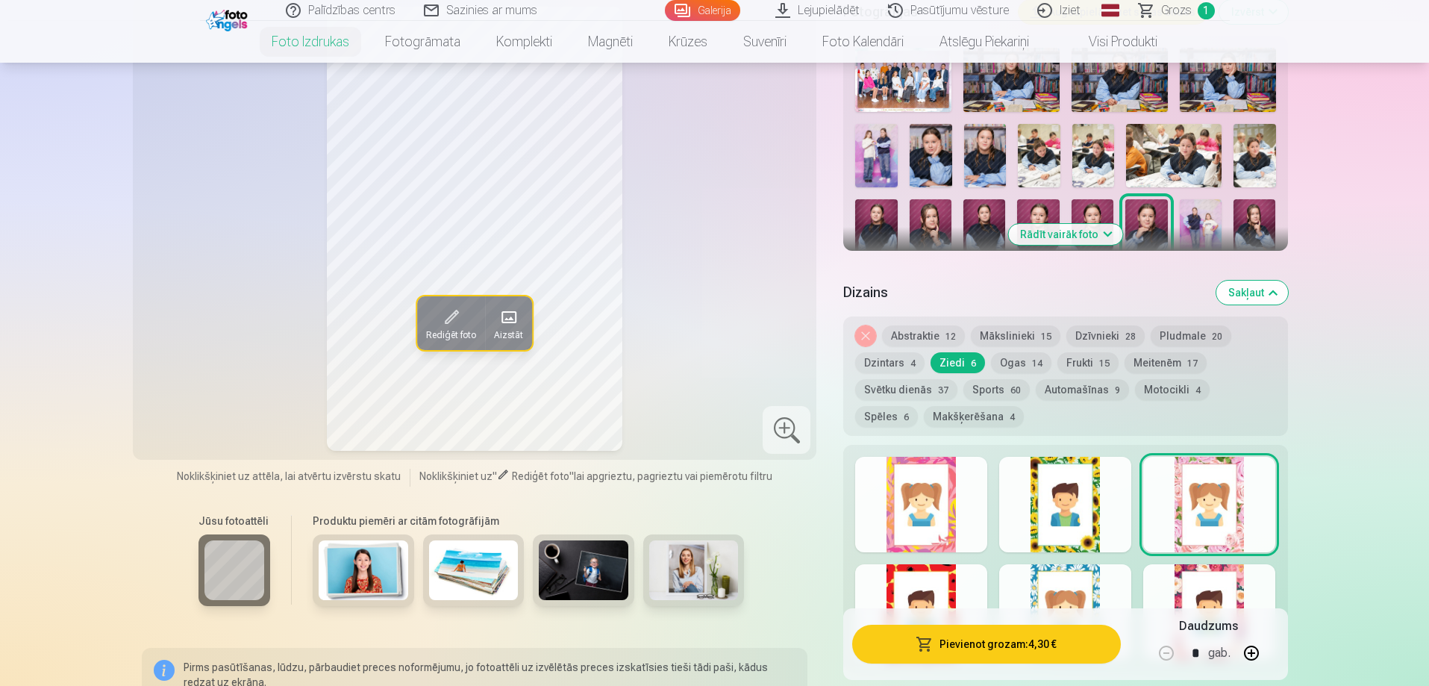
click at [1161, 360] on button "Meitenēm 17" at bounding box center [1165, 362] width 82 height 21
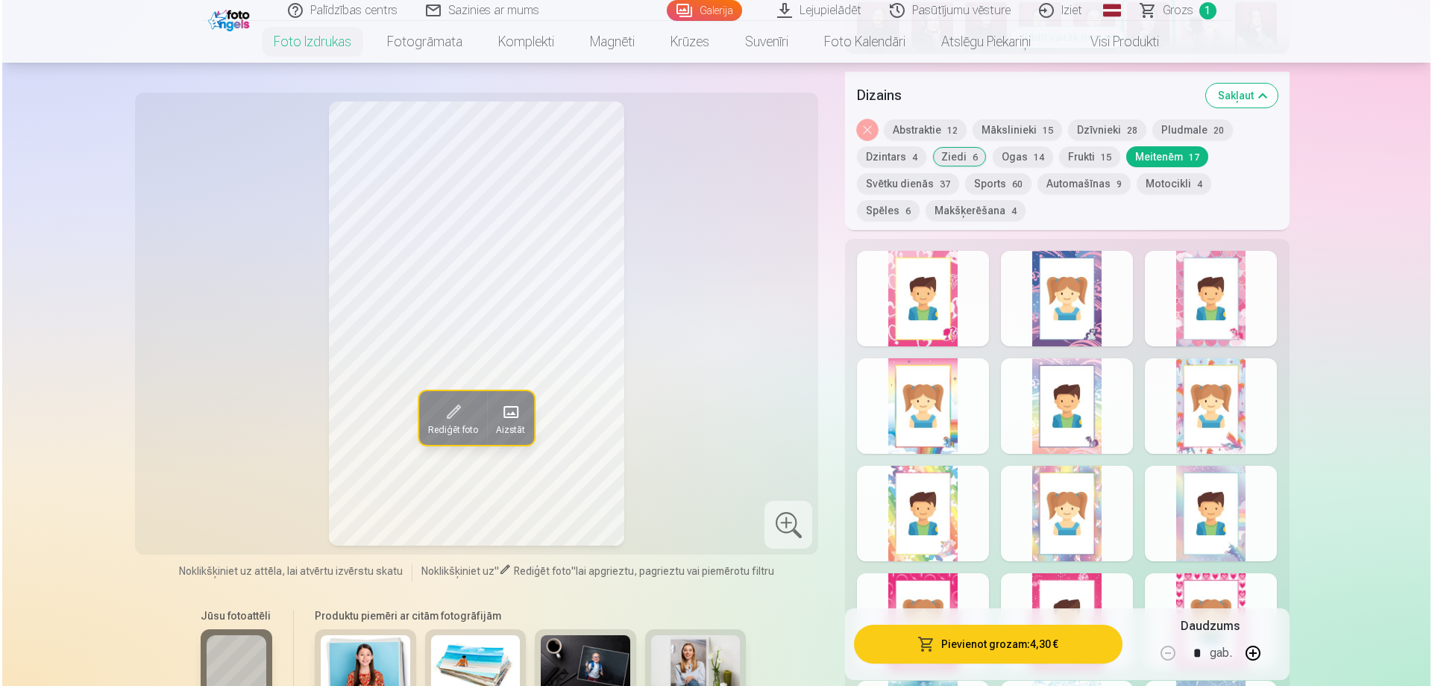
scroll to position [746, 0]
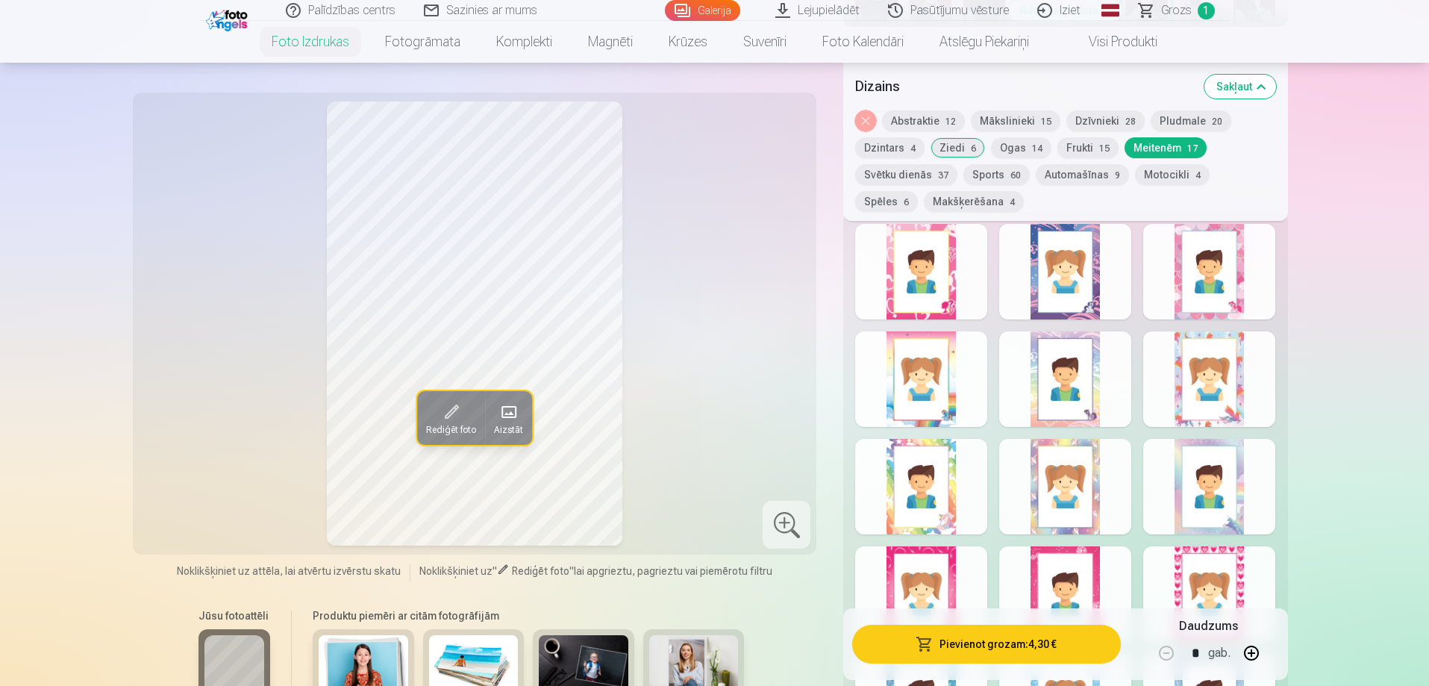
click at [1077, 284] on div at bounding box center [1065, 271] width 132 height 95
click at [1028, 643] on button "Pievienot grozam : 4,30 €" at bounding box center [986, 643] width 268 height 39
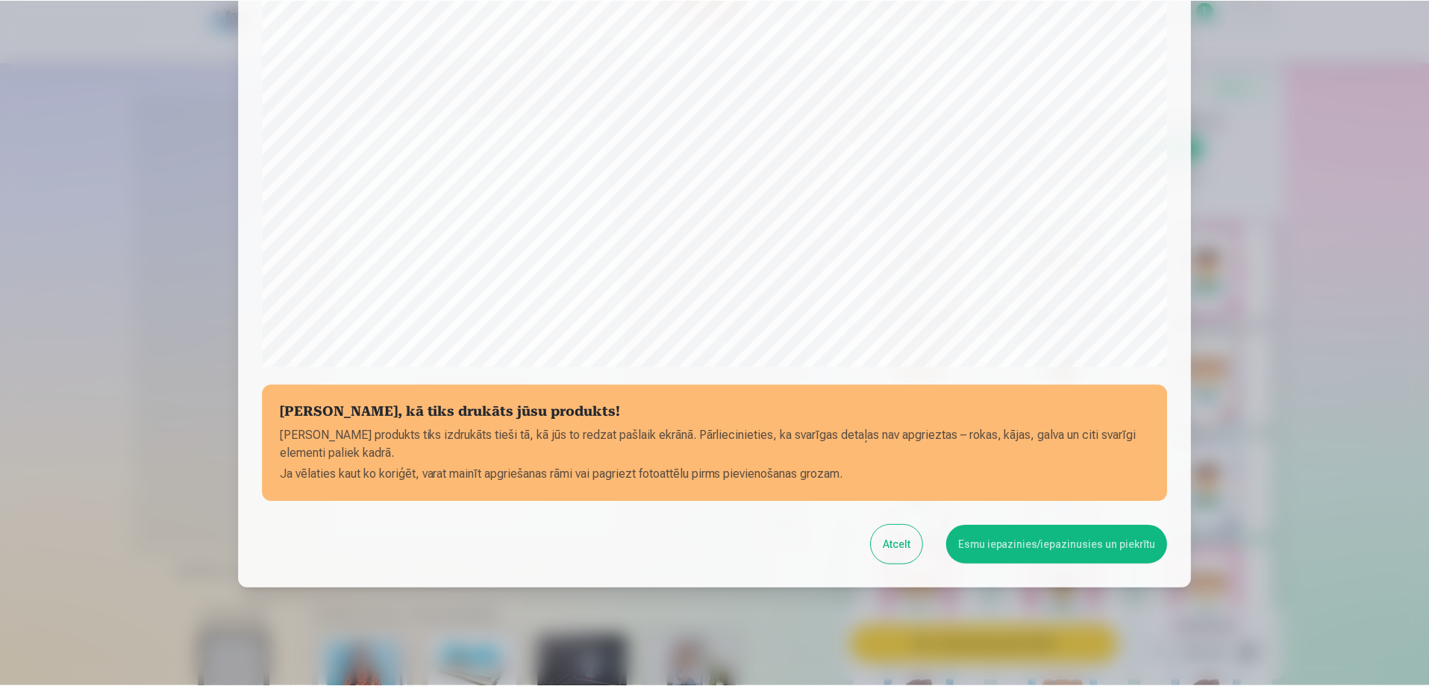
scroll to position [389, 0]
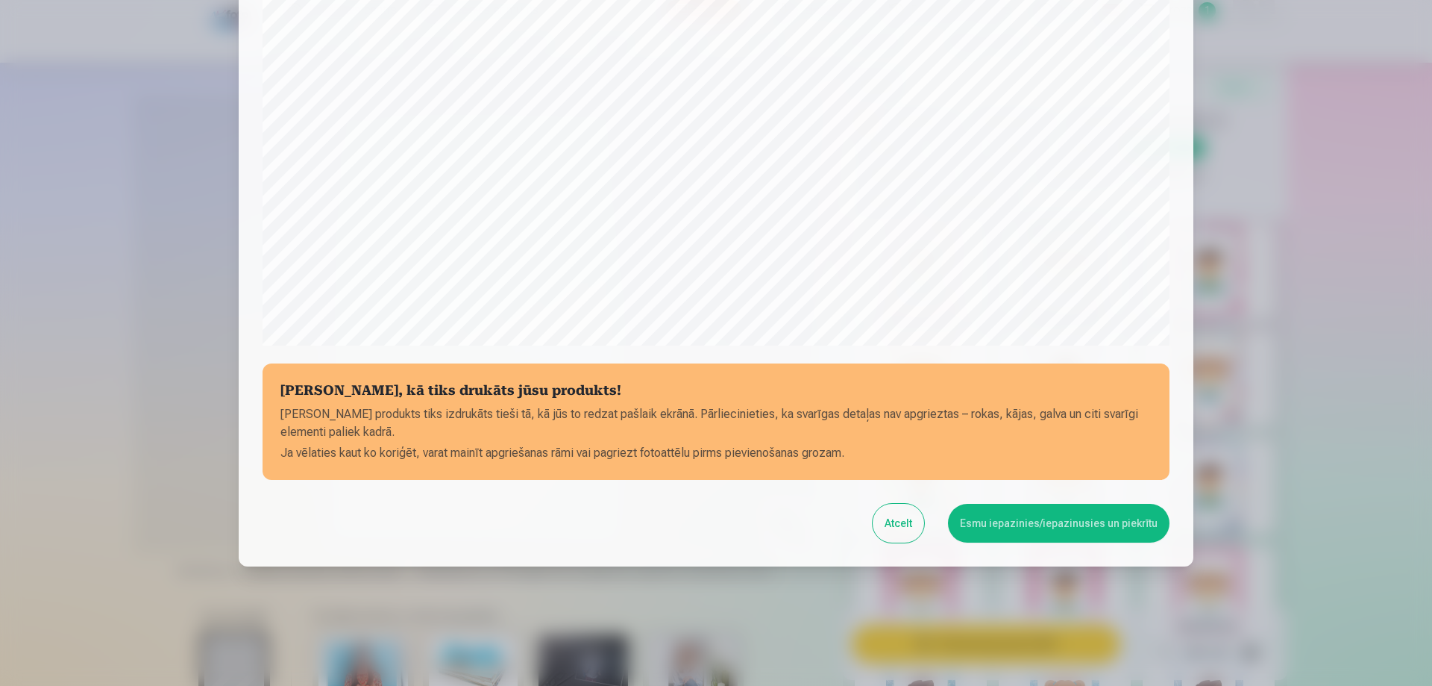
click at [1041, 533] on button "Esmu iepazinies/iepazinusies un piekrītu" at bounding box center [1059, 523] width 222 height 39
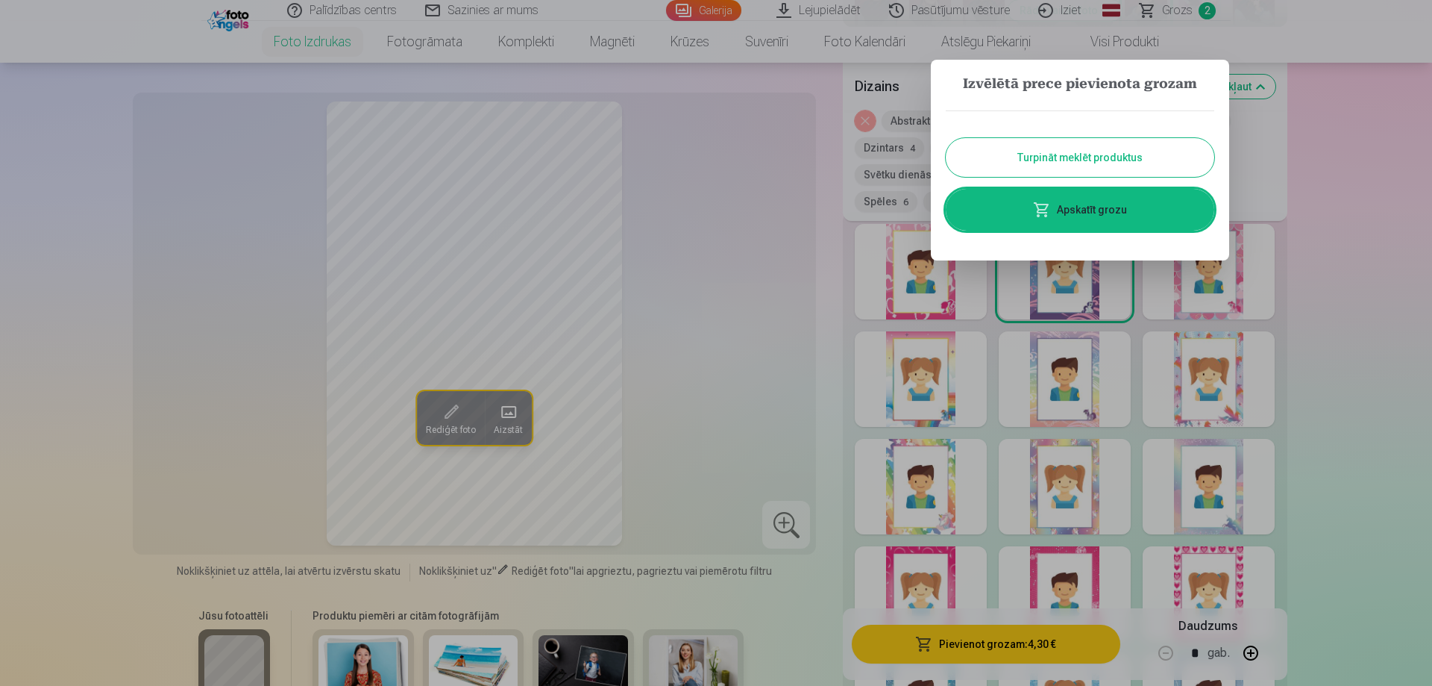
click at [1110, 157] on button "Turpināt meklēt produktus" at bounding box center [1080, 157] width 269 height 39
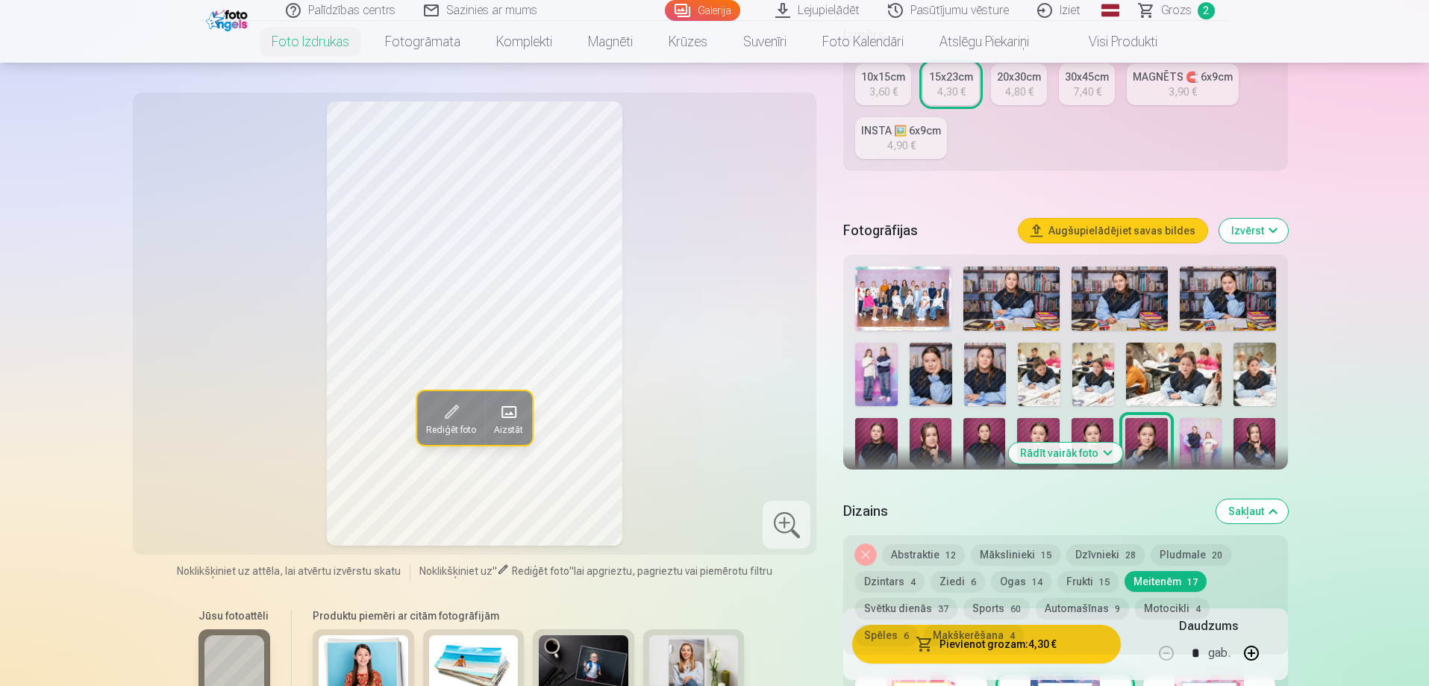
scroll to position [298, 0]
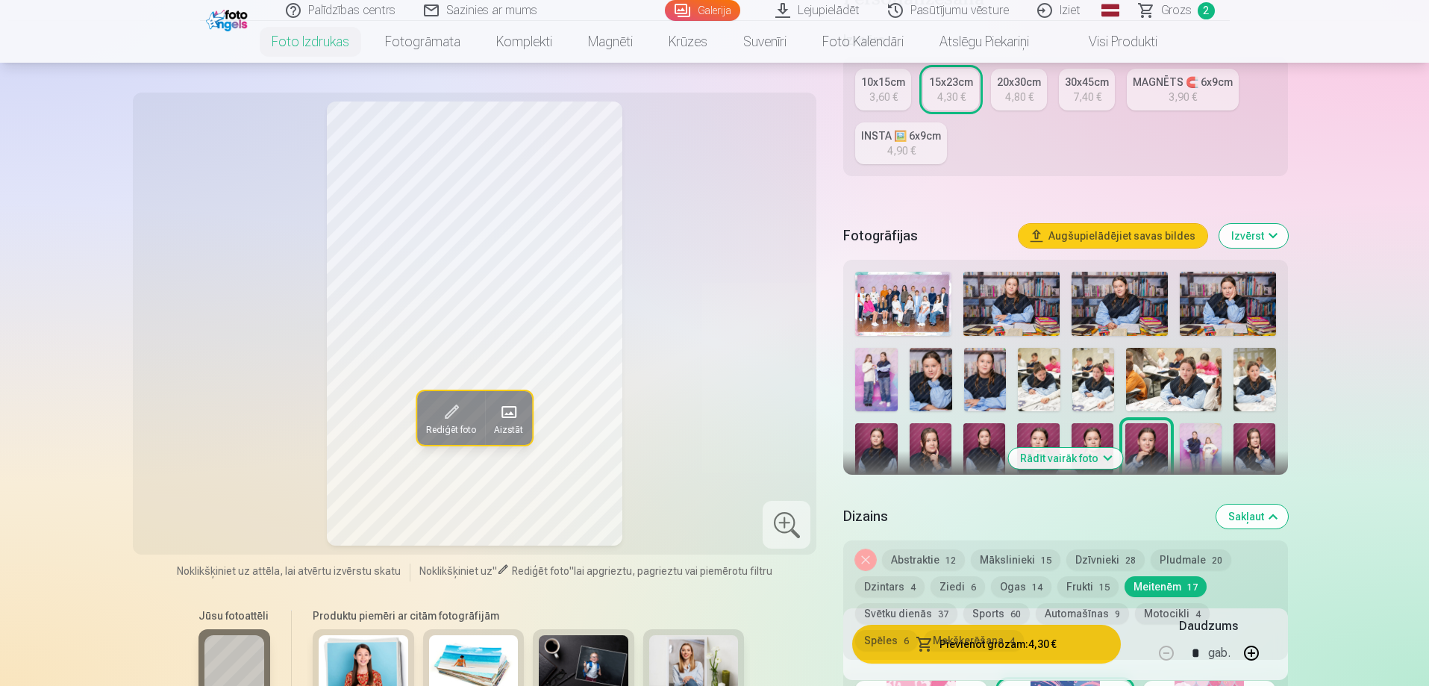
click at [877, 437] on img at bounding box center [876, 454] width 42 height 63
click at [912, 436] on img at bounding box center [930, 454] width 42 height 63
click at [985, 442] on img at bounding box center [984, 454] width 42 height 63
click at [996, 392] on img at bounding box center [985, 379] width 43 height 63
click at [941, 386] on img at bounding box center [930, 379] width 43 height 63
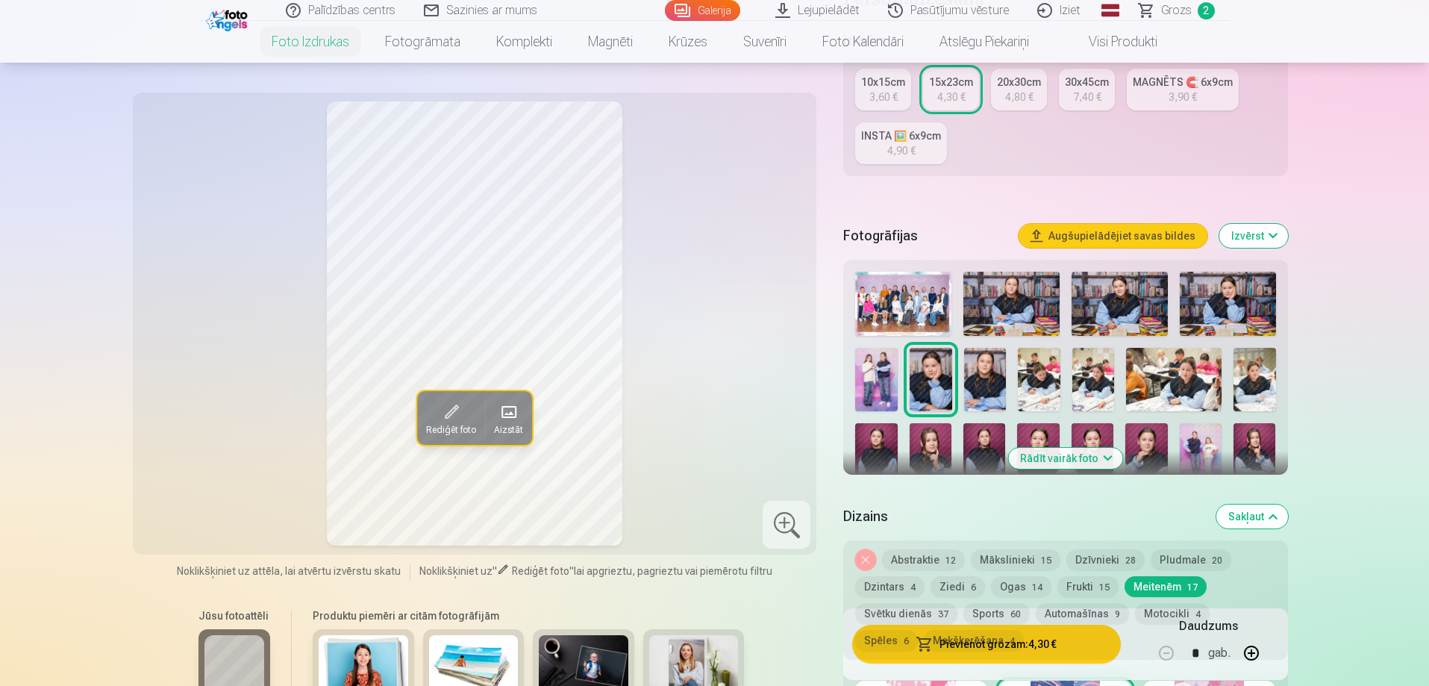
click at [1033, 298] on img at bounding box center [1011, 304] width 96 height 64
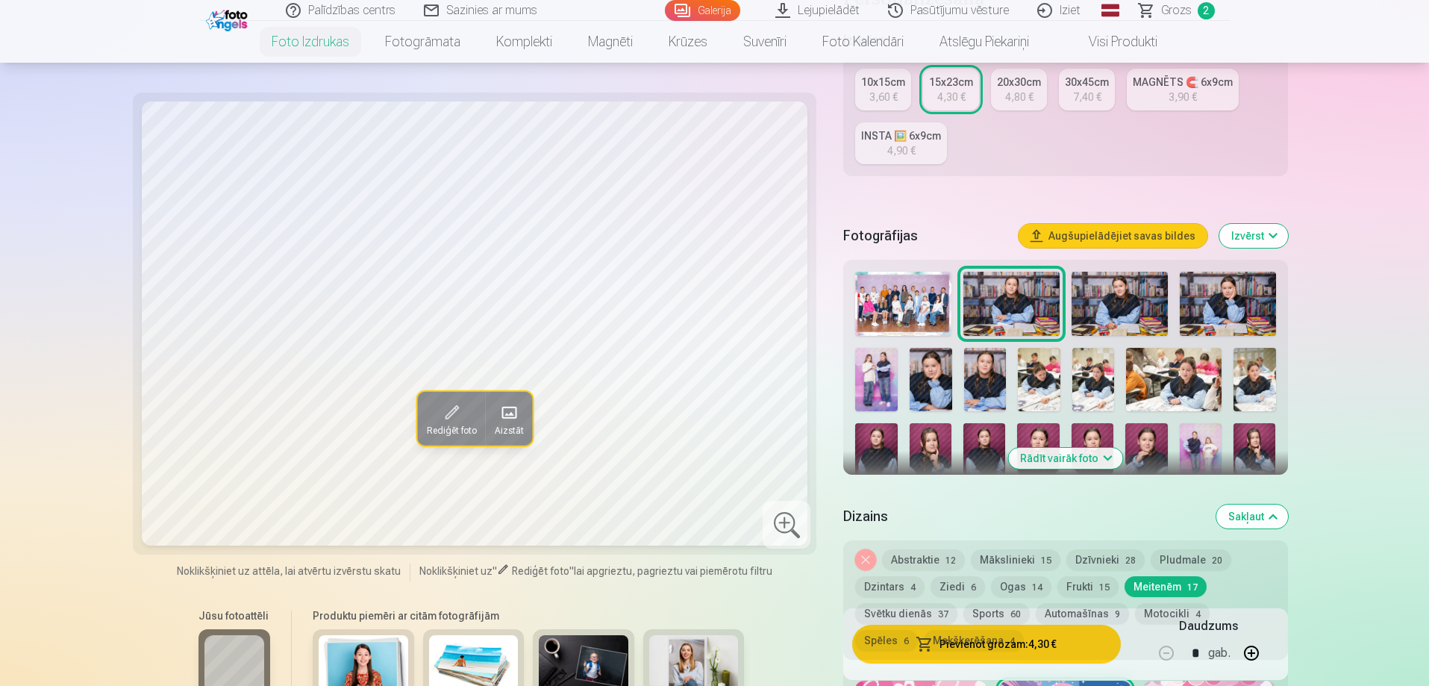
click at [1134, 313] on img at bounding box center [1119, 304] width 96 height 64
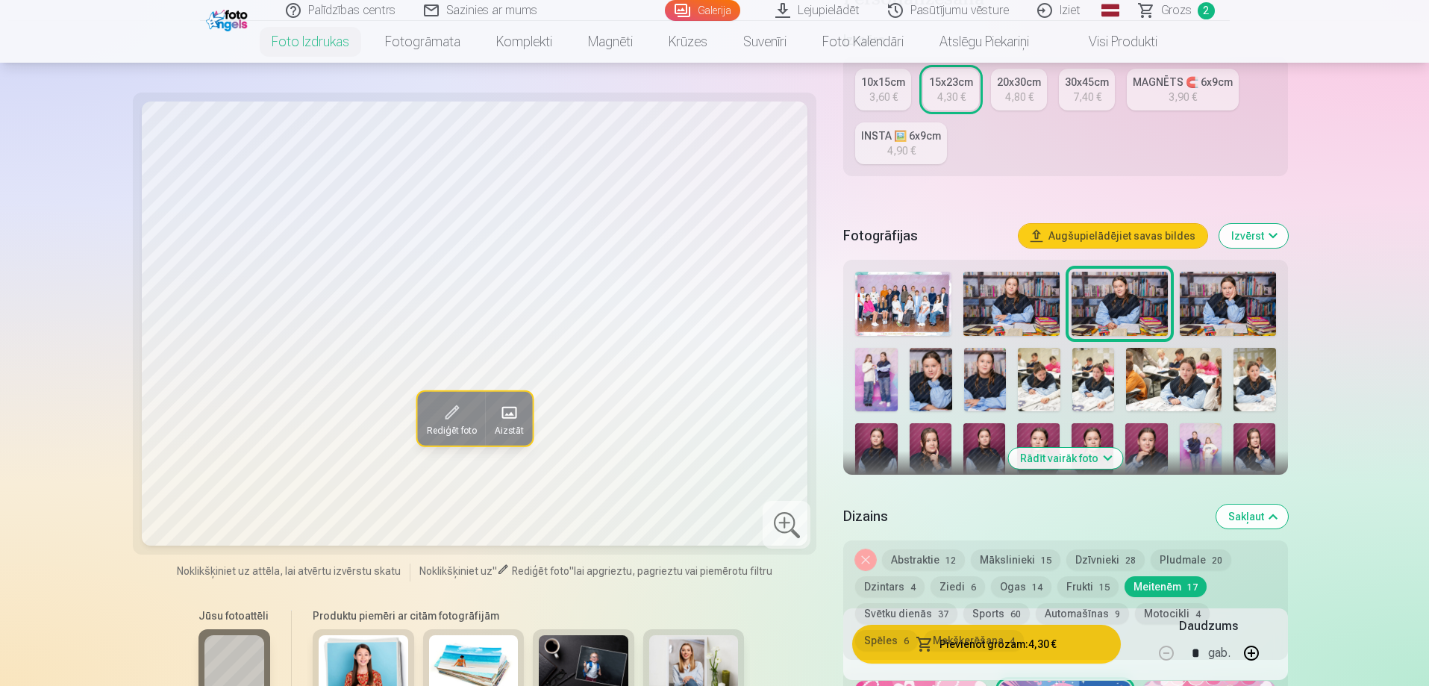
click at [1062, 653] on div "Noņemiet dizainu Abstraktie 12 Mākslinieki 15 Dzīvnieki 28 Pludmale 20 Dzintars…" at bounding box center [1065, 599] width 444 height 119
click at [1046, 643] on div "Noņemiet dizainu Abstraktie 12 Mākslinieki 15 Dzīvnieki 28 Pludmale 20 Dzintars…" at bounding box center [1065, 599] width 444 height 119
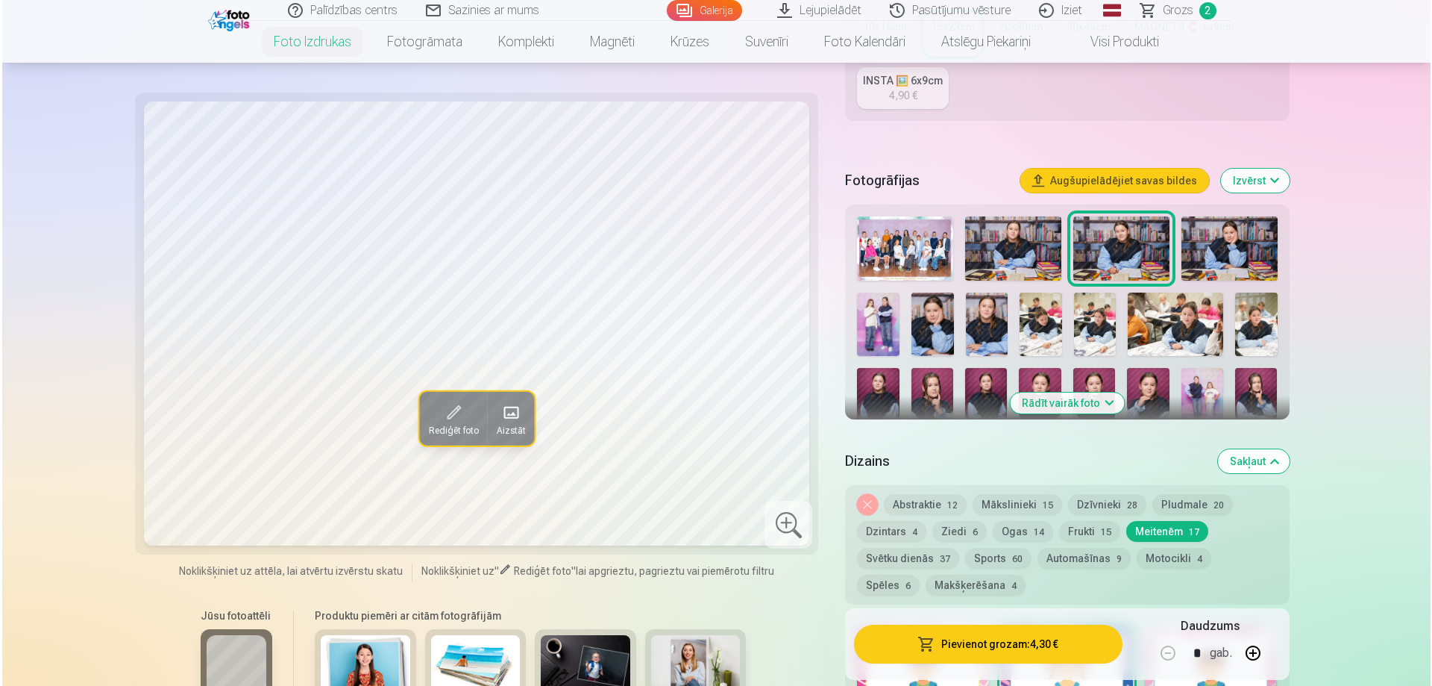
scroll to position [448, 0]
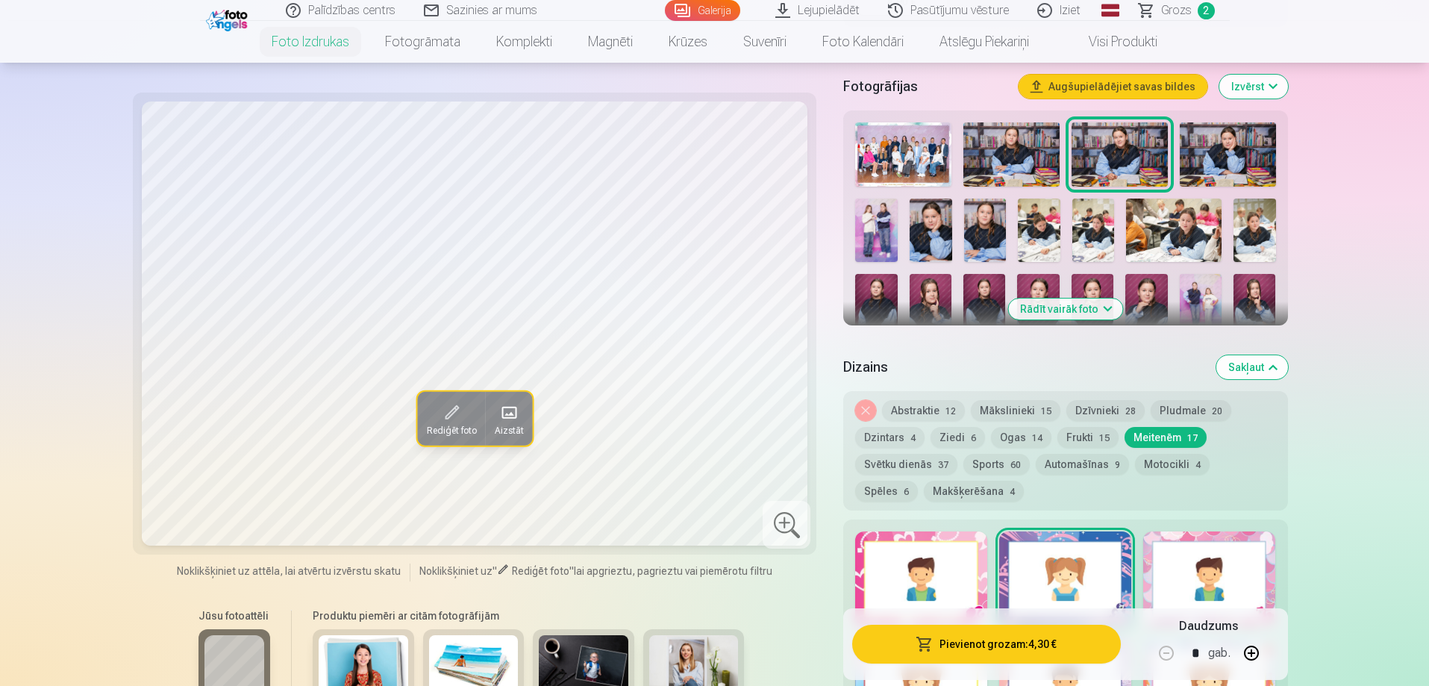
click at [1006, 644] on button "Pievienot grozam : 4,30 €" at bounding box center [986, 643] width 268 height 39
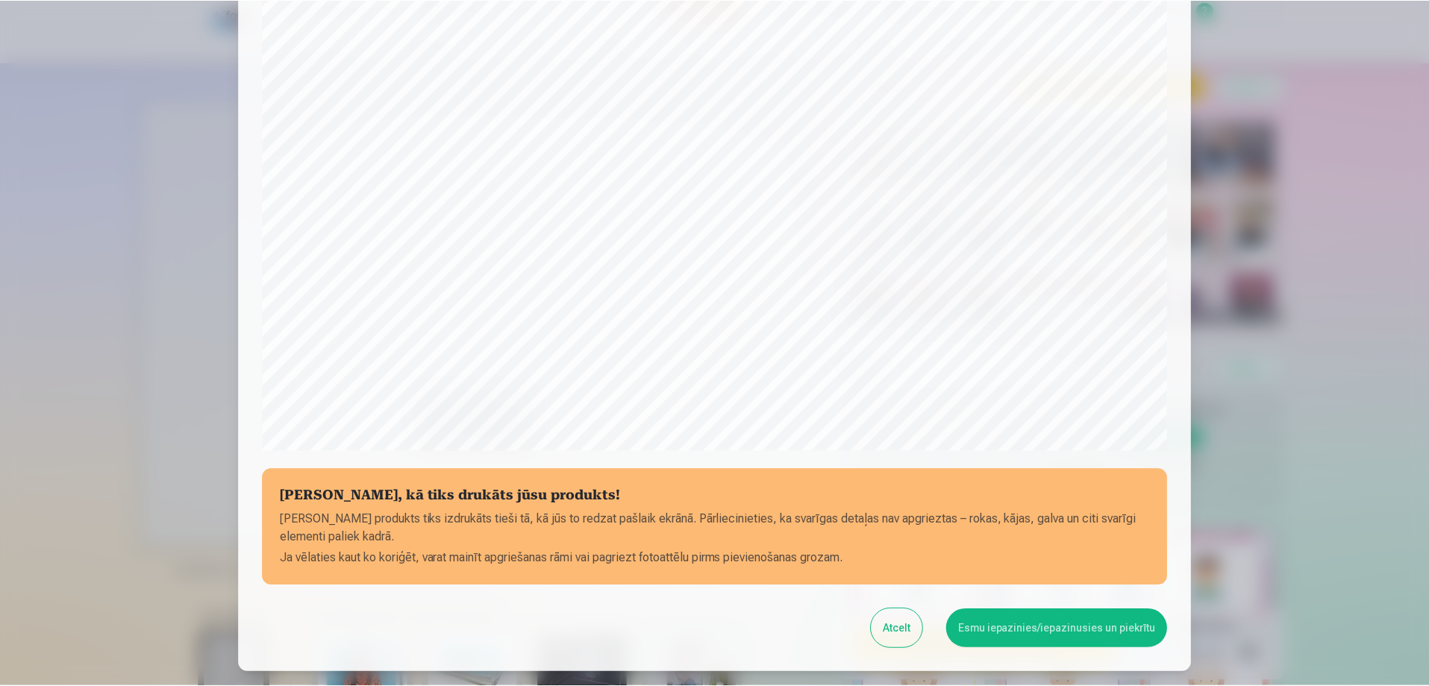
scroll to position [389, 0]
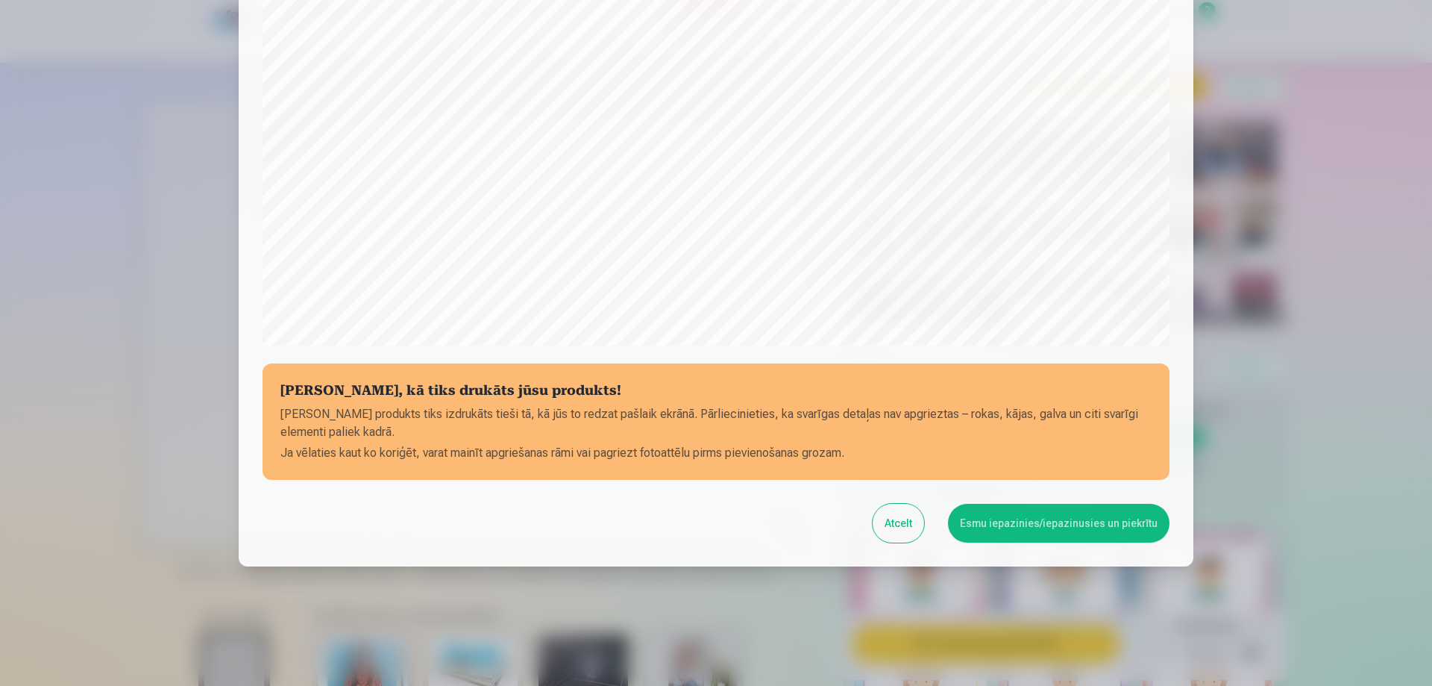
click at [907, 519] on button "Atcelt" at bounding box center [898, 523] width 51 height 39
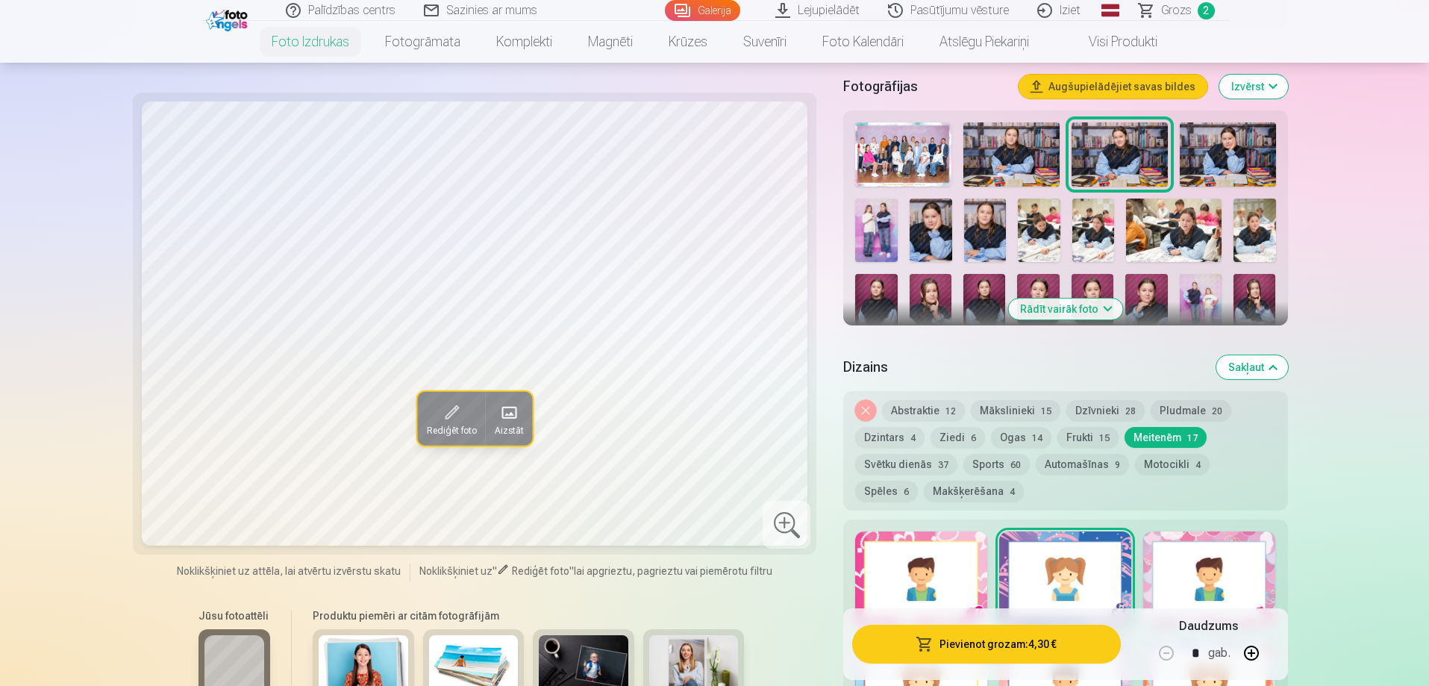
scroll to position [597, 0]
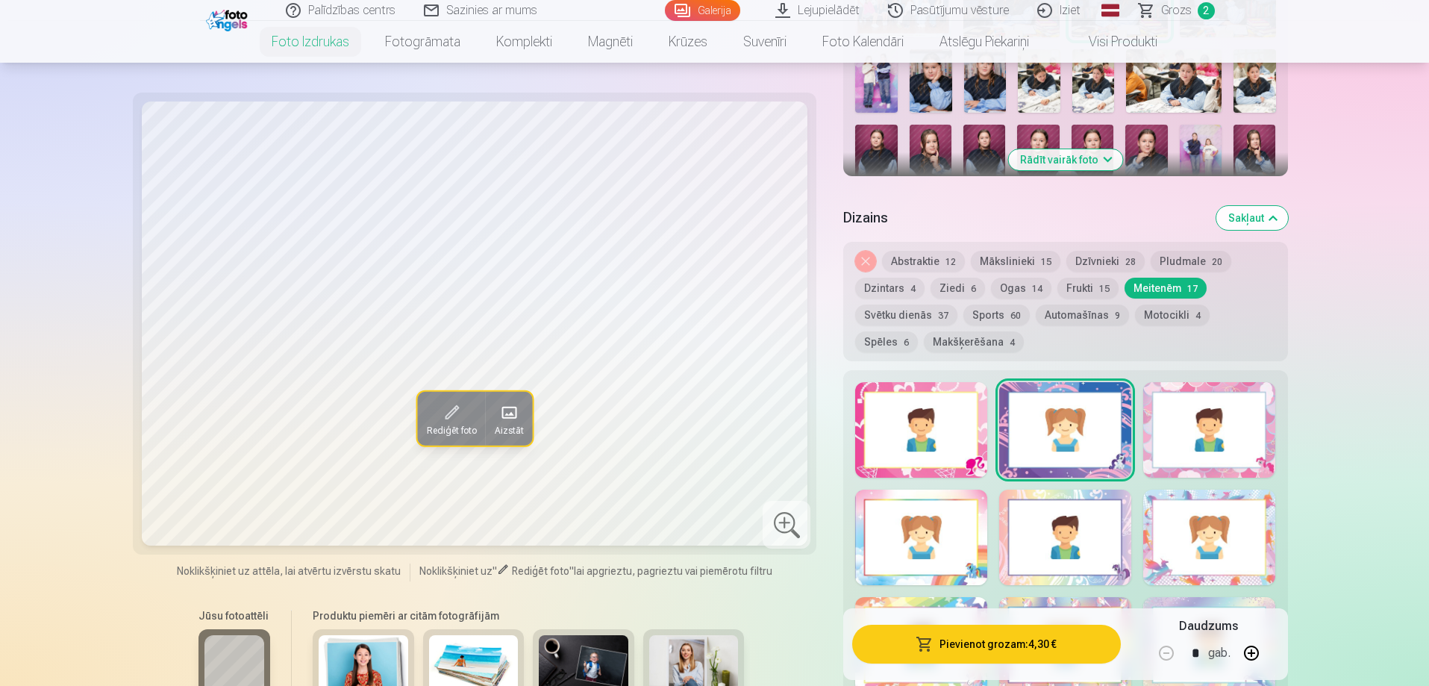
click at [865, 252] on button "Noņemiet dizainu" at bounding box center [865, 261] width 21 height 21
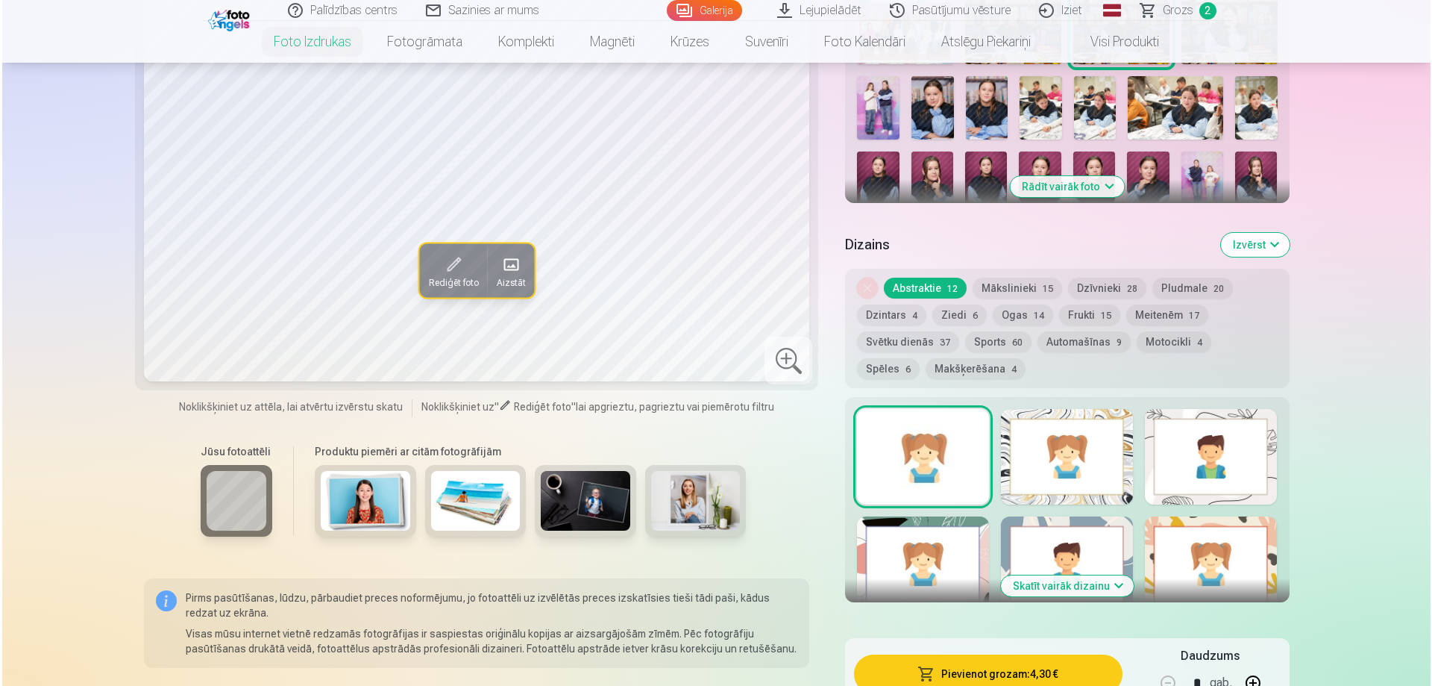
scroll to position [573, 0]
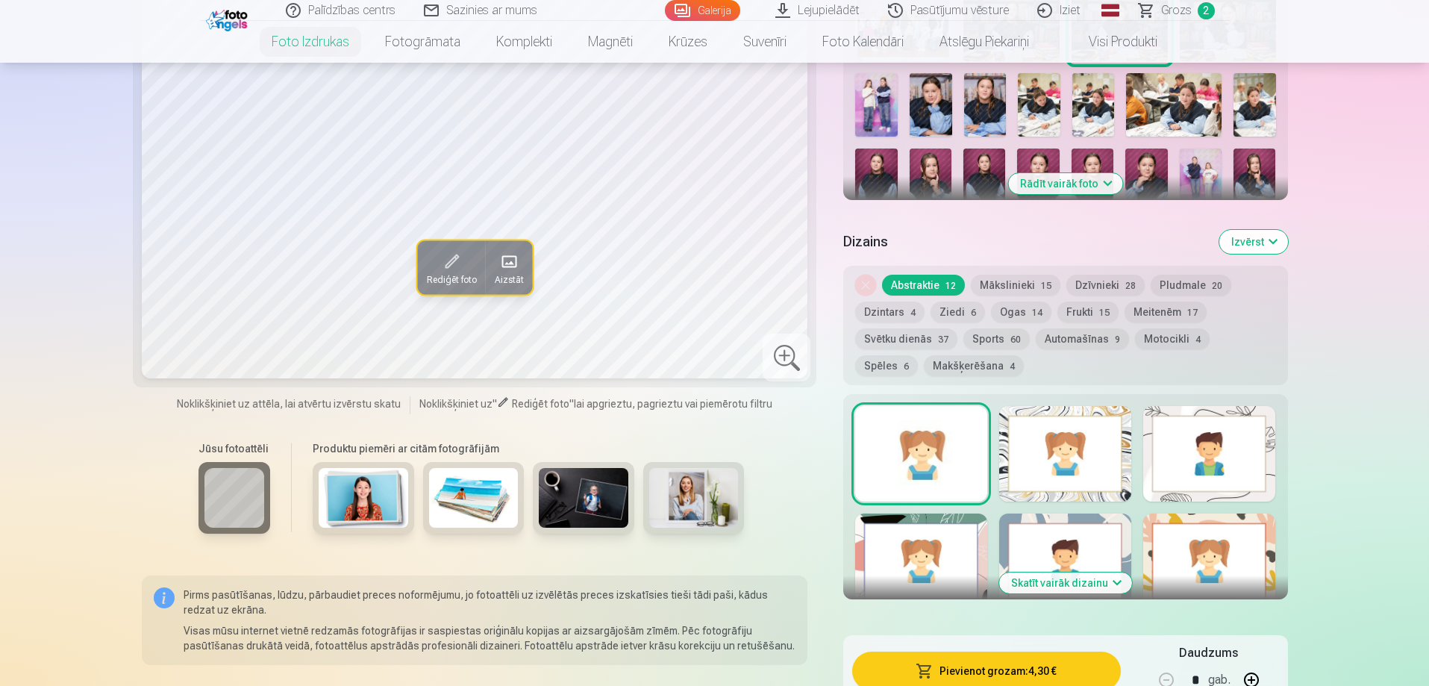
click at [1012, 671] on button "Pievienot grozam : 4,30 €" at bounding box center [986, 670] width 268 height 39
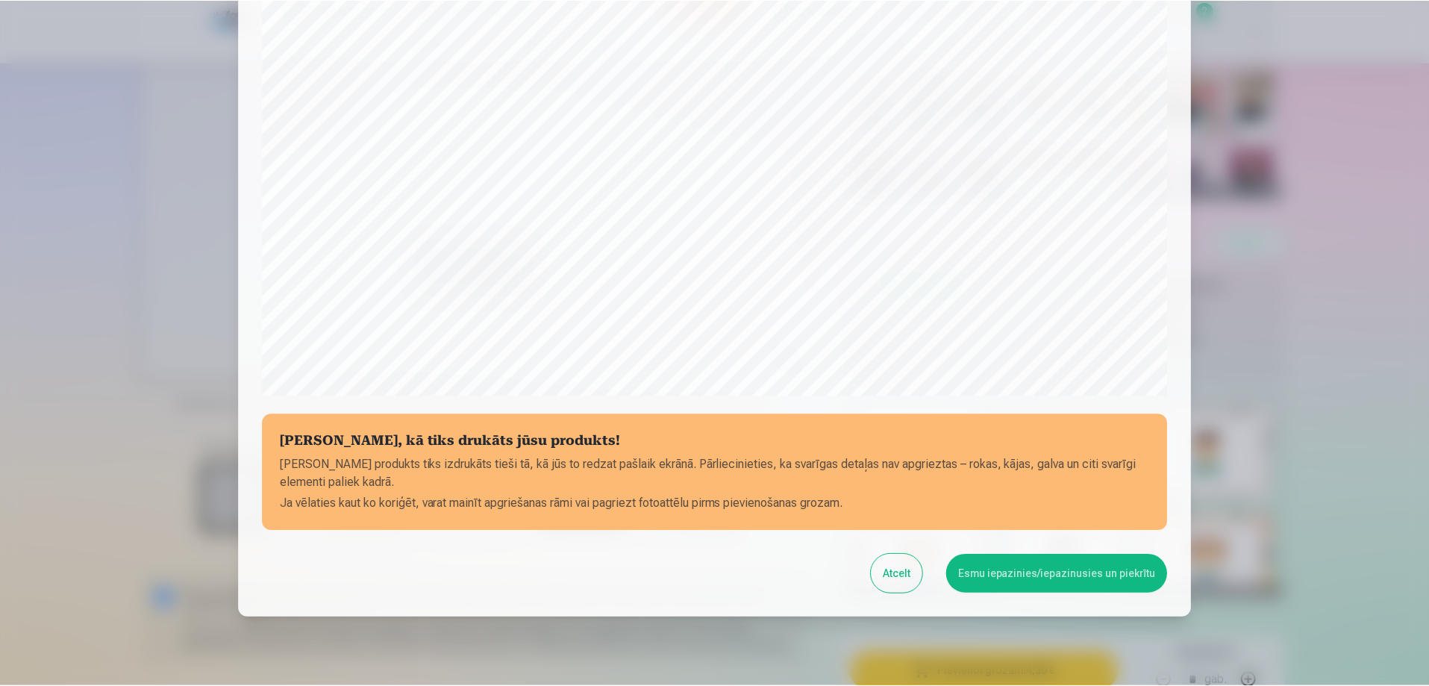
scroll to position [389, 0]
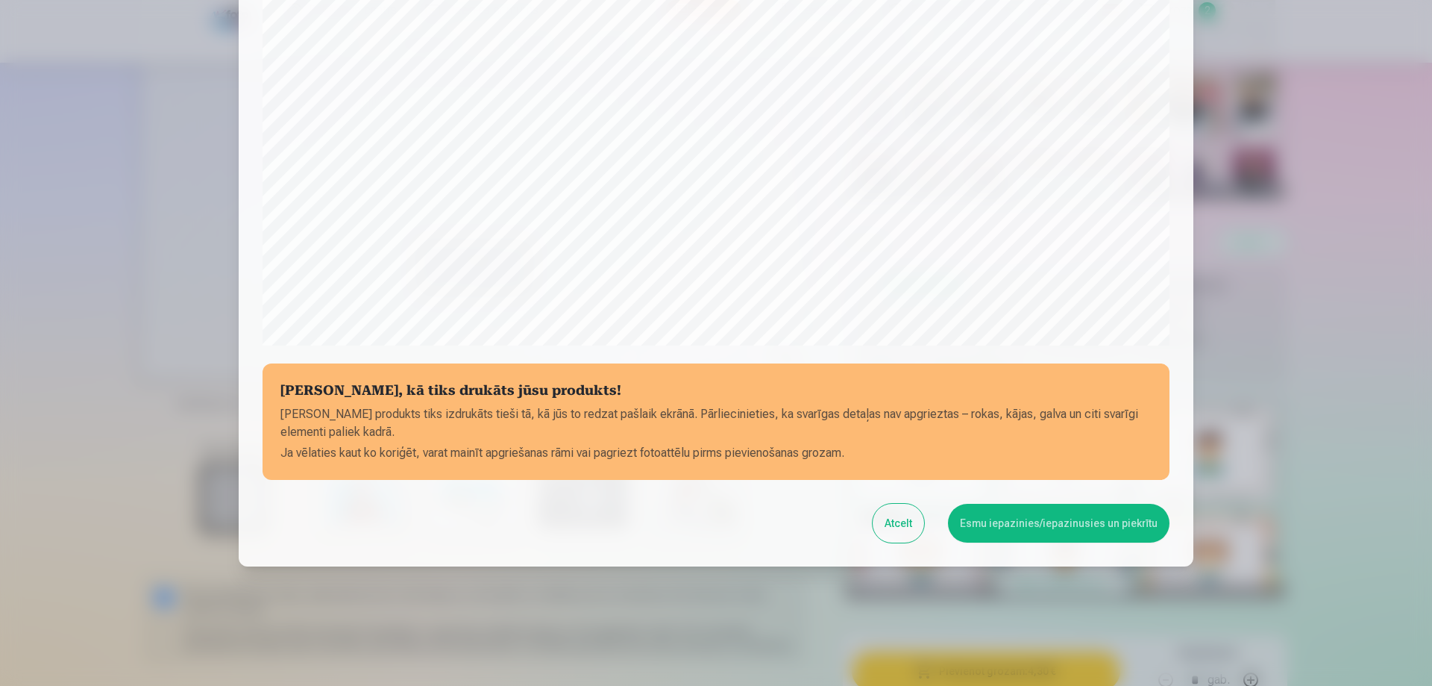
click at [1068, 524] on button "Esmu iepazinies/iepazinusies un piekrītu" at bounding box center [1059, 523] width 222 height 39
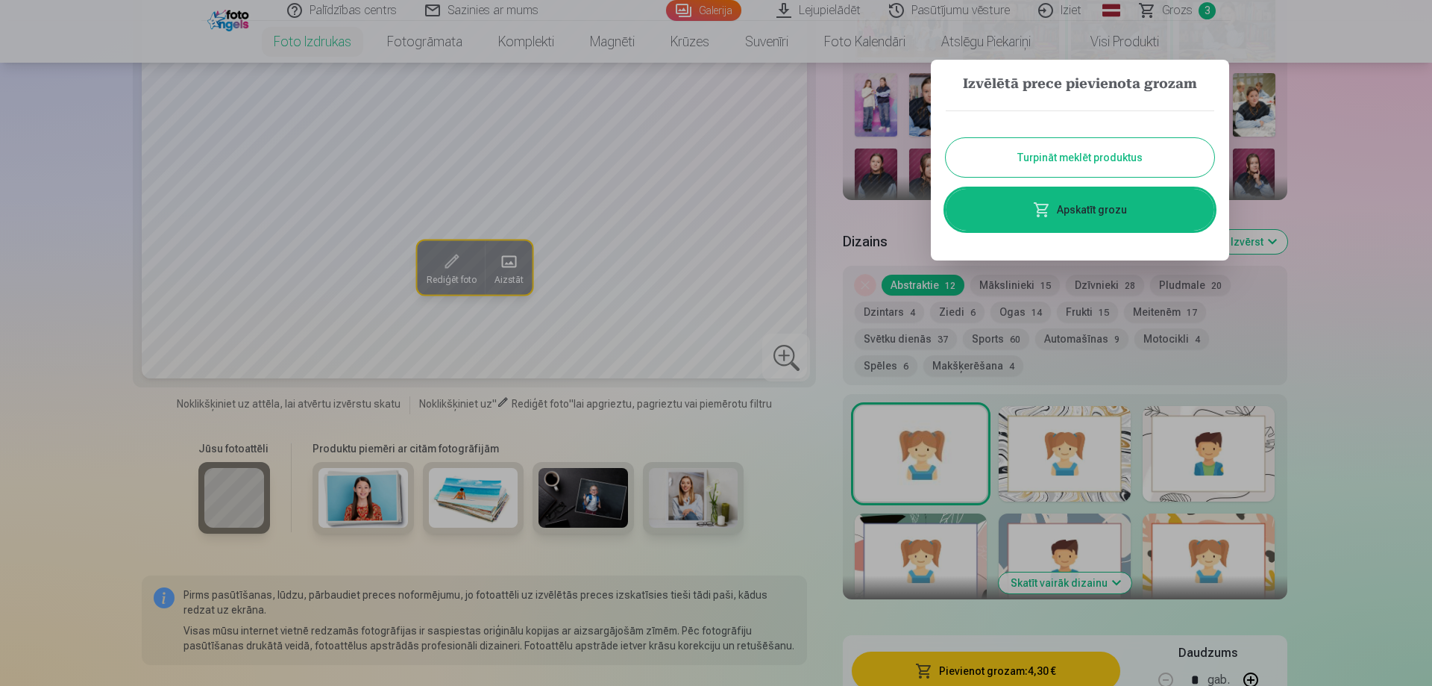
click at [1127, 155] on button "Turpināt meklēt produktus" at bounding box center [1080, 157] width 269 height 39
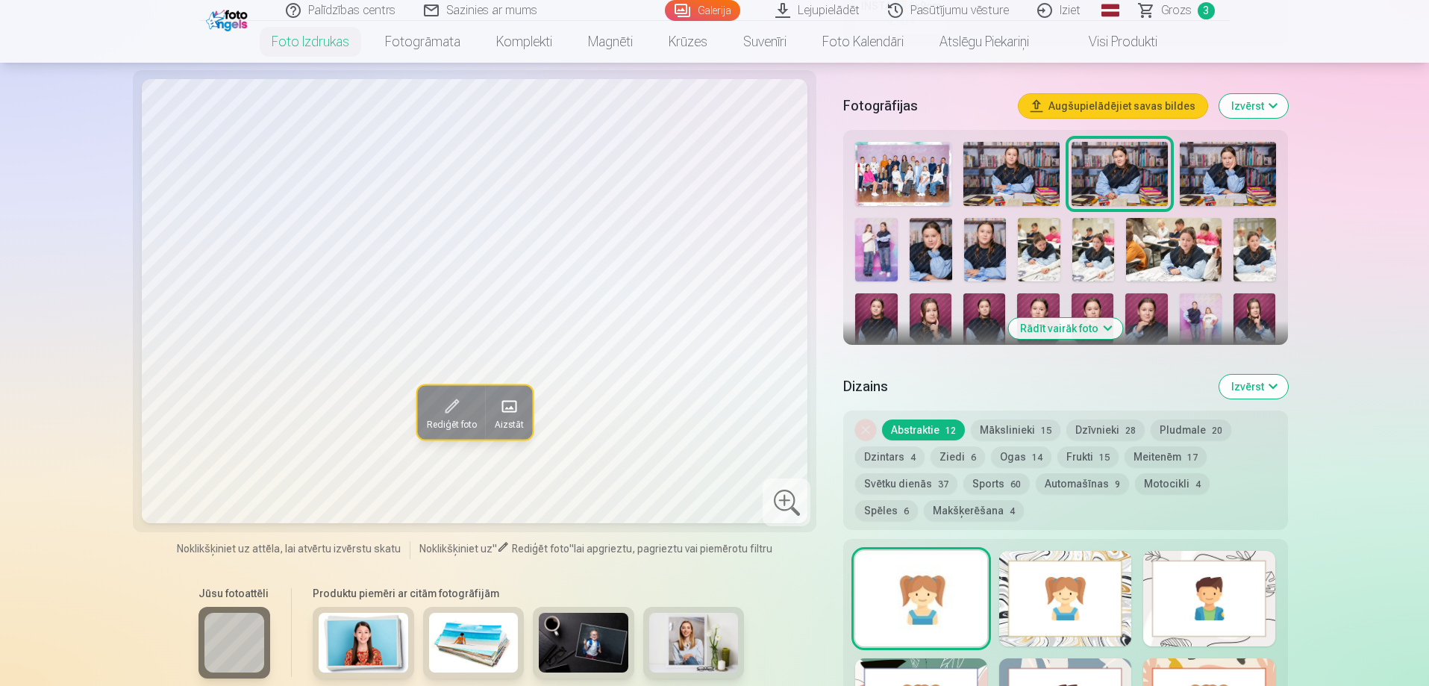
scroll to position [424, 0]
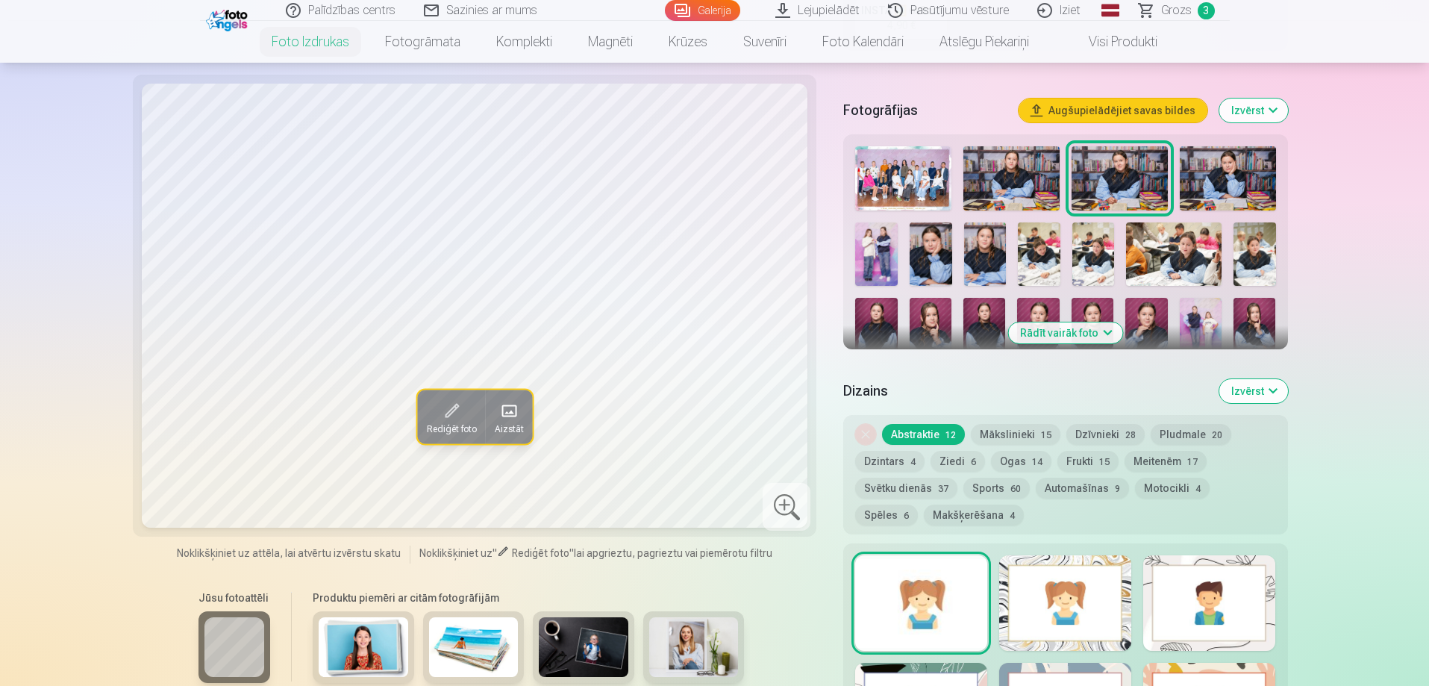
click at [1253, 239] on img at bounding box center [1254, 253] width 43 height 63
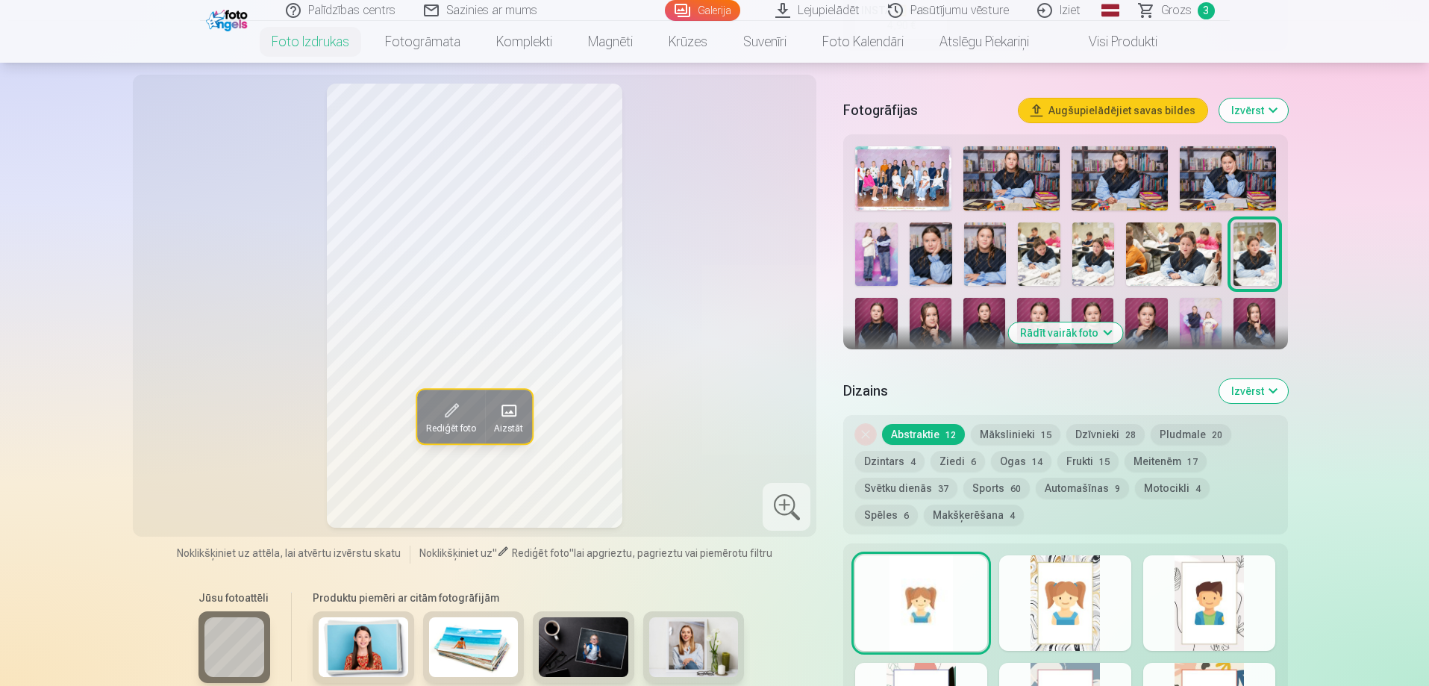
click at [1197, 248] on img at bounding box center [1173, 253] width 95 height 63
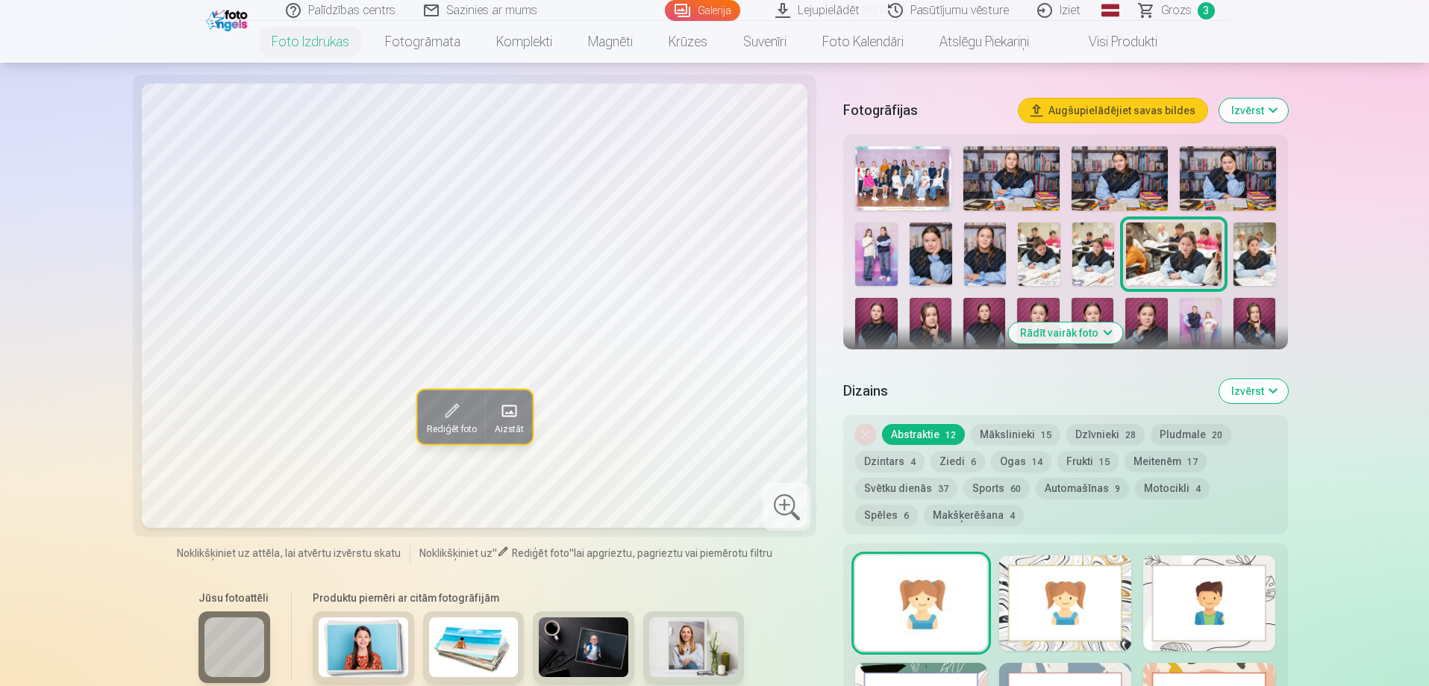
click at [1103, 261] on img at bounding box center [1093, 253] width 43 height 63
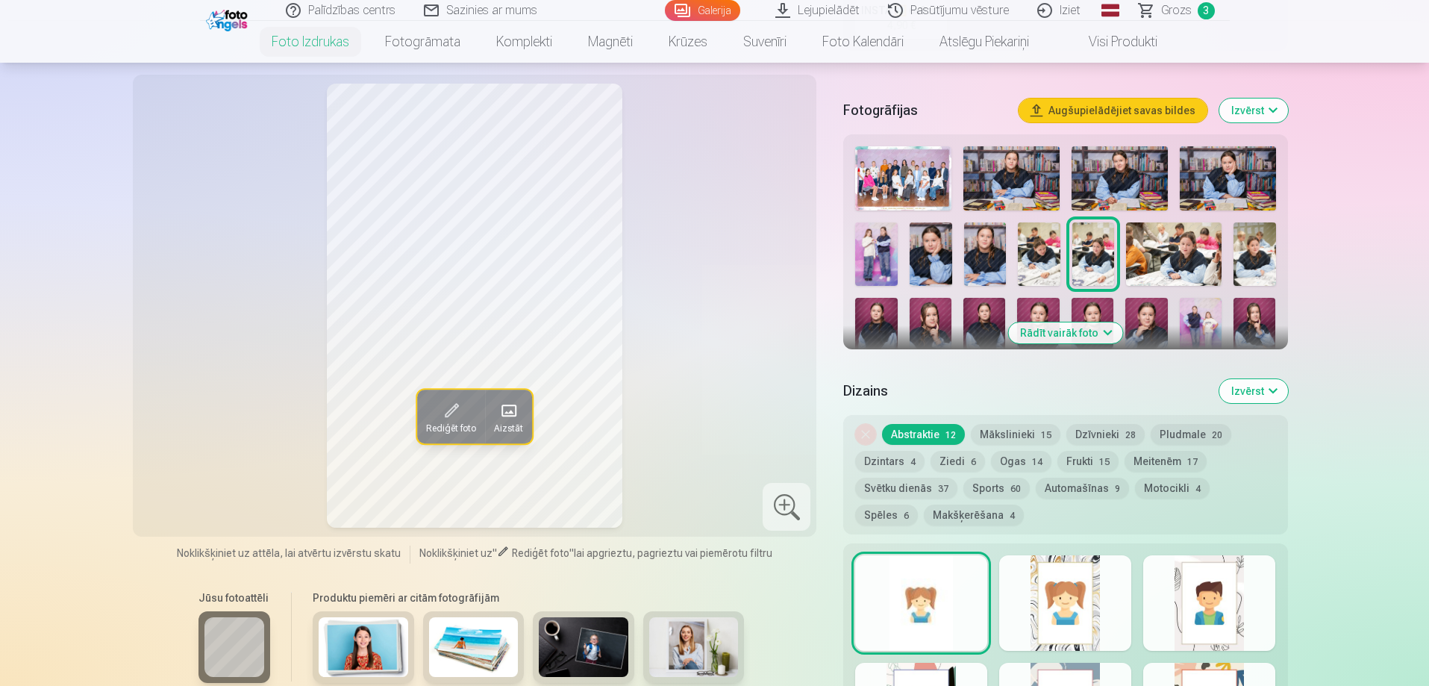
click at [1033, 263] on img at bounding box center [1039, 253] width 43 height 63
click at [889, 251] on img at bounding box center [876, 253] width 43 height 63
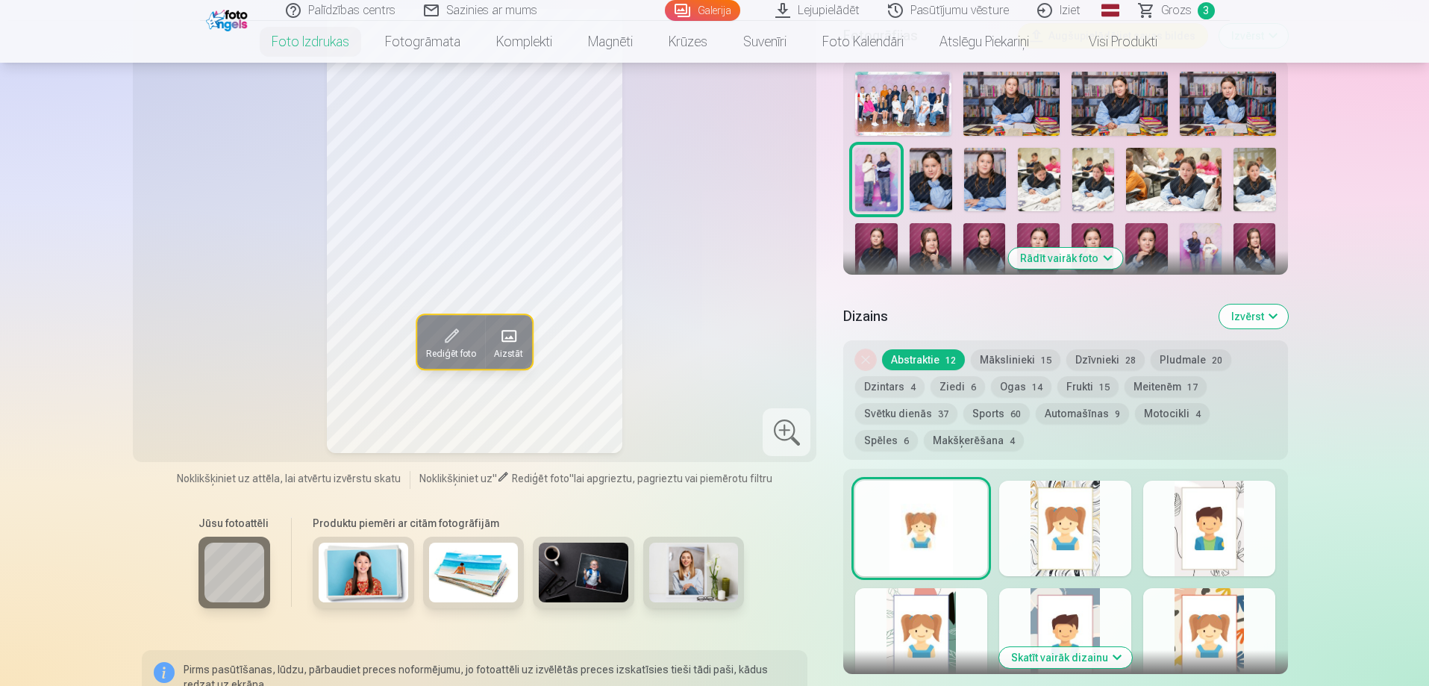
click at [1055, 263] on button "Rādīt vairāk foto" at bounding box center [1065, 258] width 114 height 21
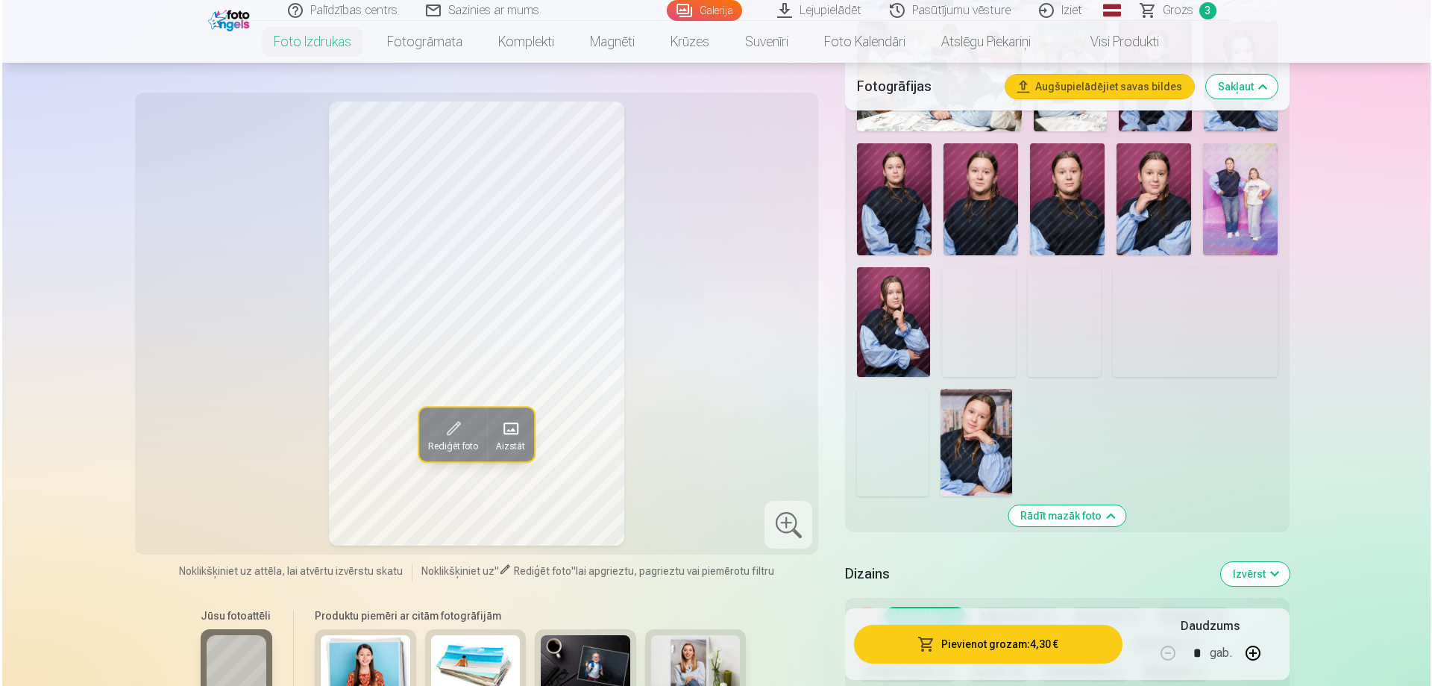
scroll to position [946, 0]
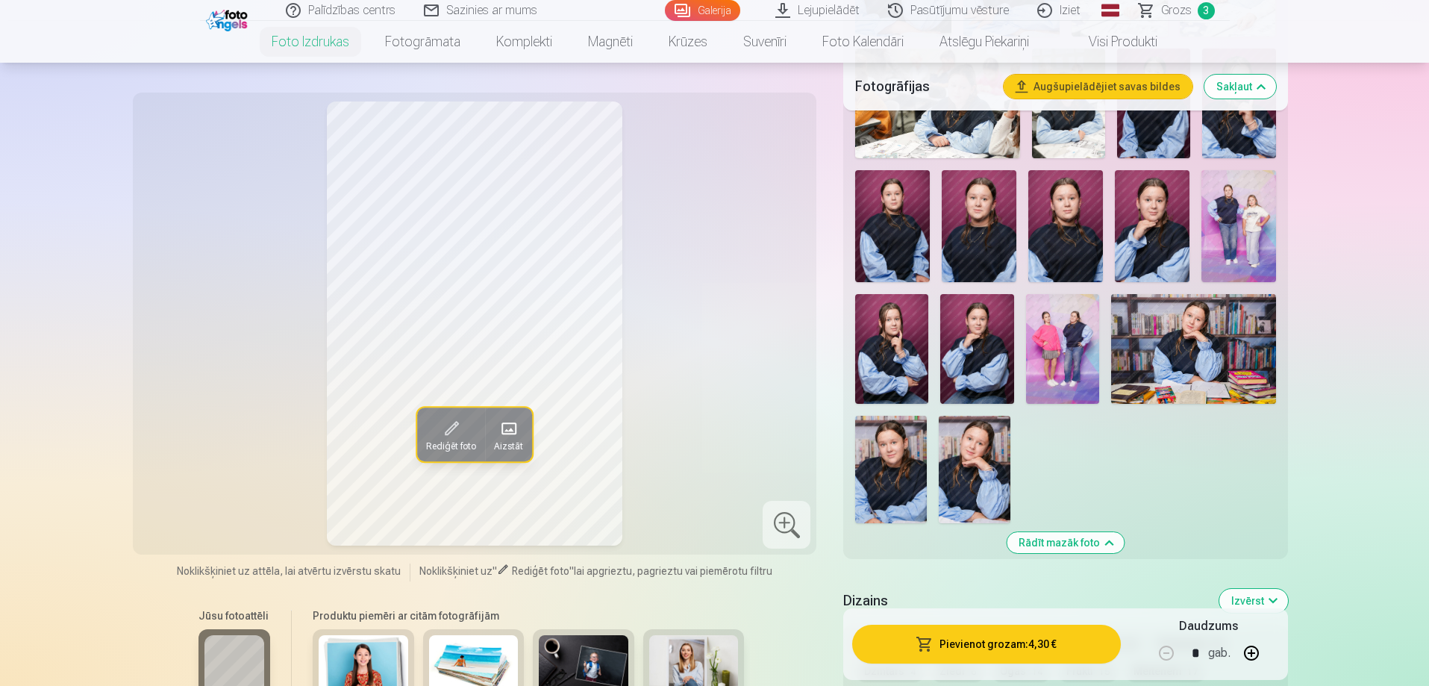
click at [1074, 225] on img at bounding box center [1065, 226] width 75 height 112
click at [995, 225] on img at bounding box center [978, 226] width 75 height 112
click at [902, 224] on img at bounding box center [892, 226] width 75 height 112
click at [869, 339] on img at bounding box center [891, 349] width 73 height 110
click at [971, 348] on img at bounding box center [976, 349] width 73 height 110
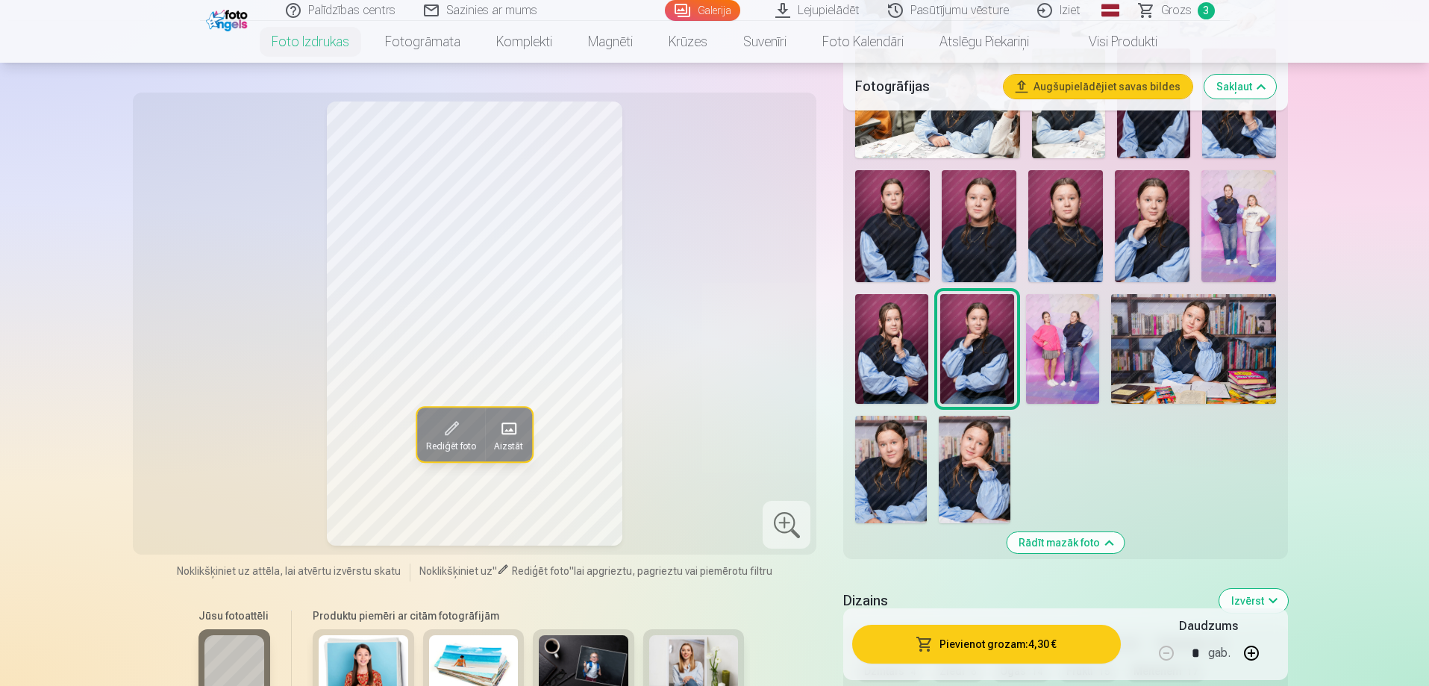
click at [1147, 222] on img at bounding box center [1152, 226] width 75 height 112
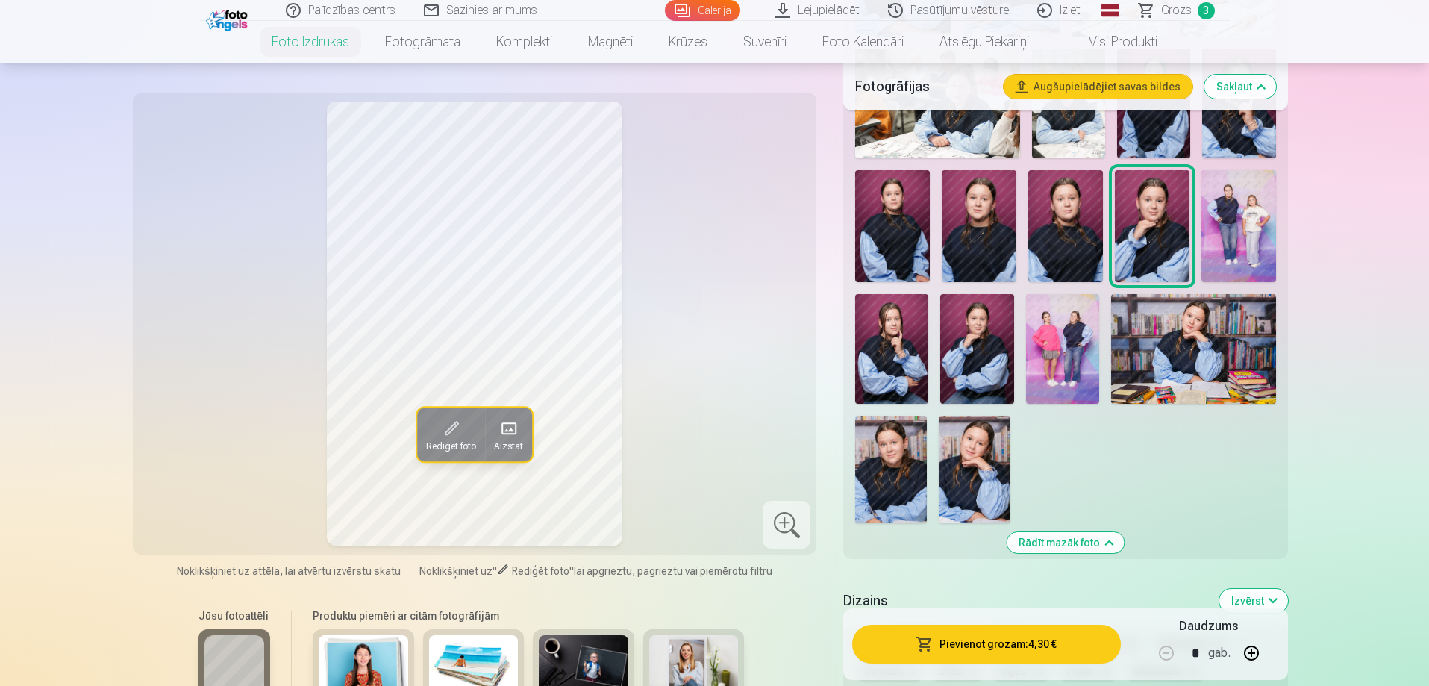
click at [1254, 400] on img at bounding box center [1193, 349] width 165 height 110
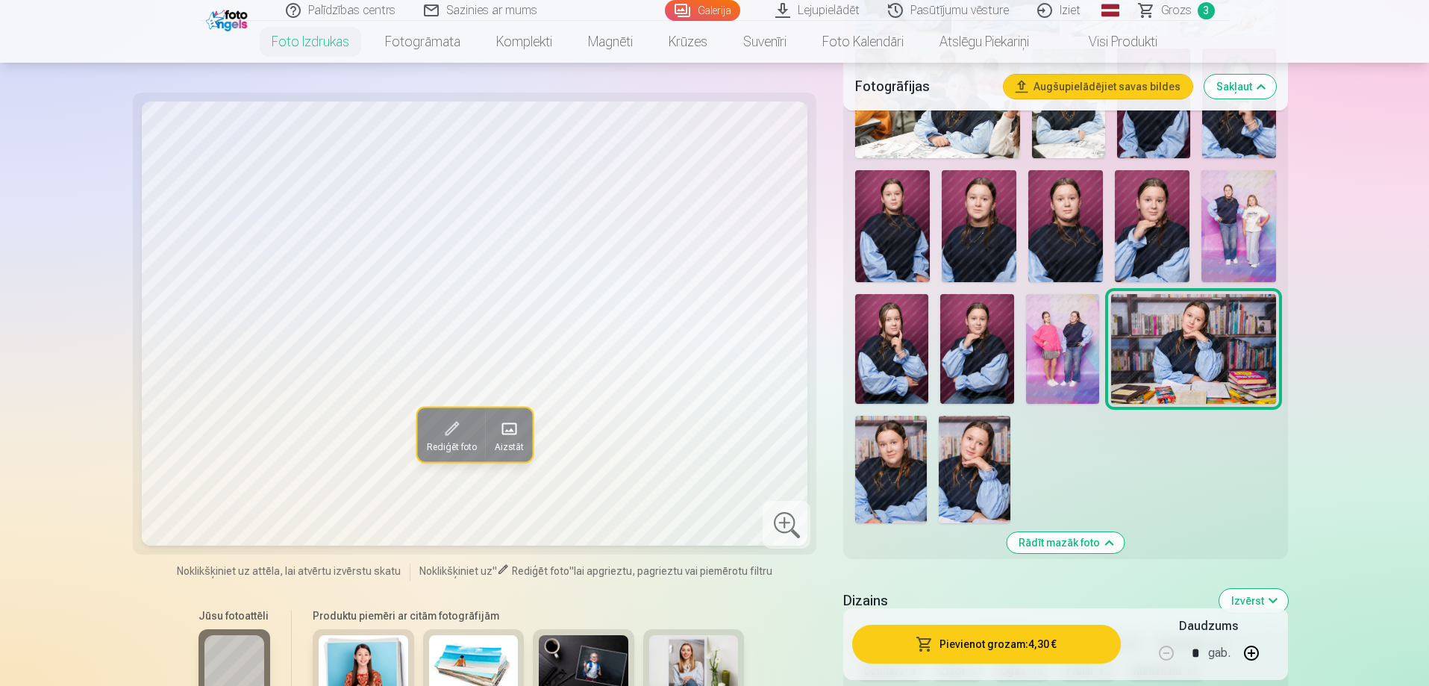
click at [1063, 642] on button "Pievienot grozam : 4,30 €" at bounding box center [986, 643] width 268 height 39
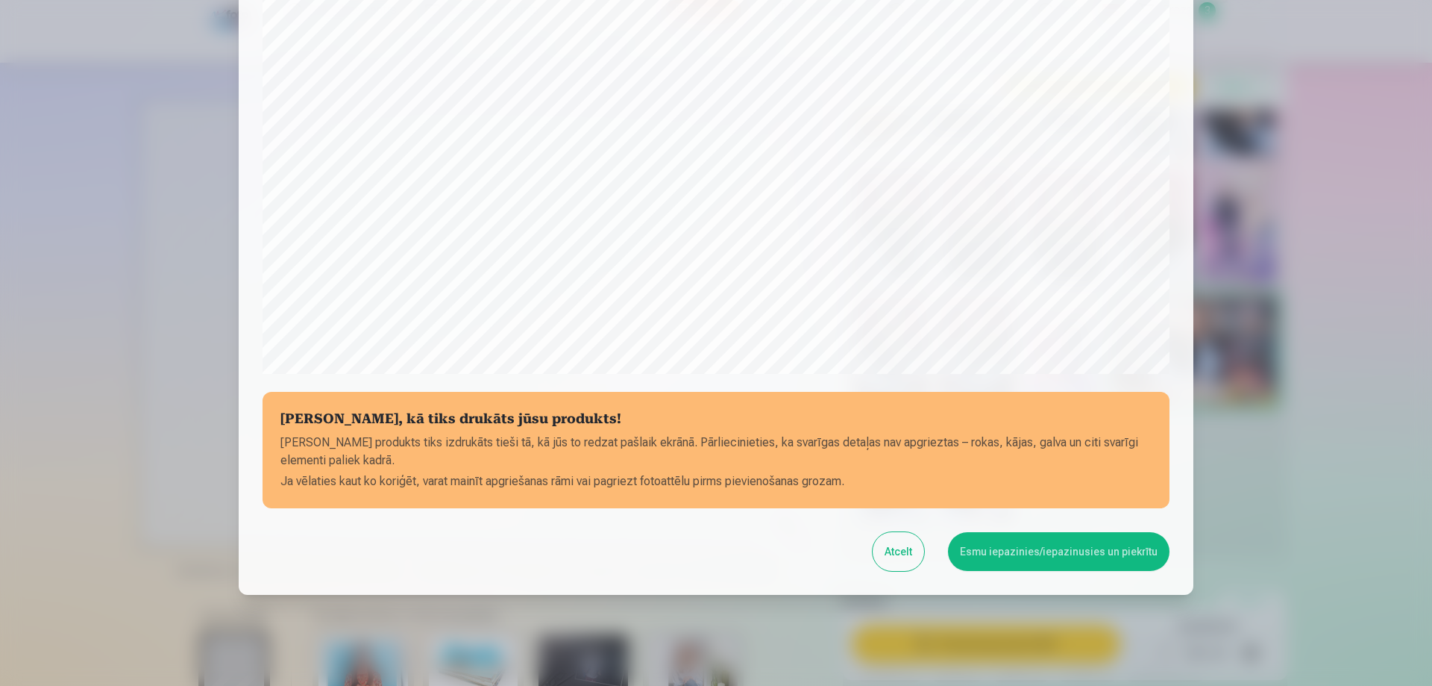
scroll to position [389, 0]
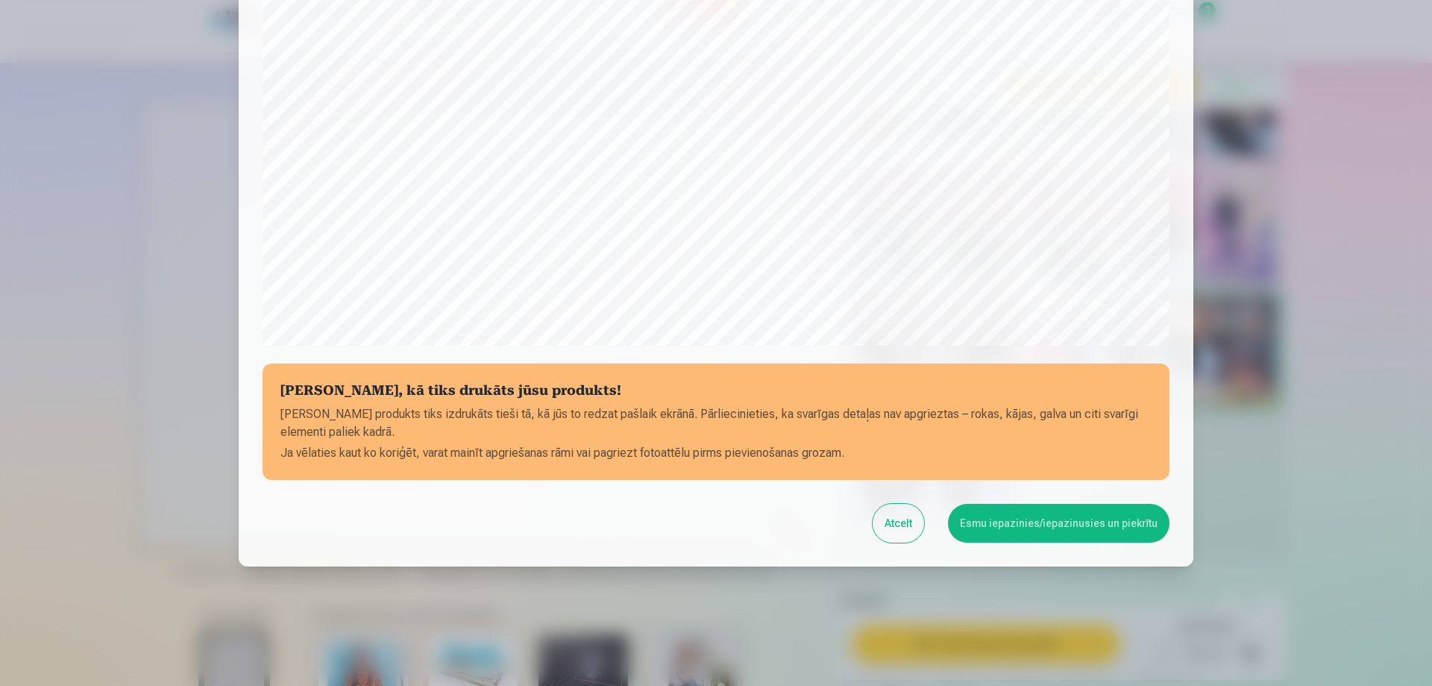
click at [1050, 531] on button "Esmu iepazinies/iepazinusies un piekrītu" at bounding box center [1059, 523] width 222 height 39
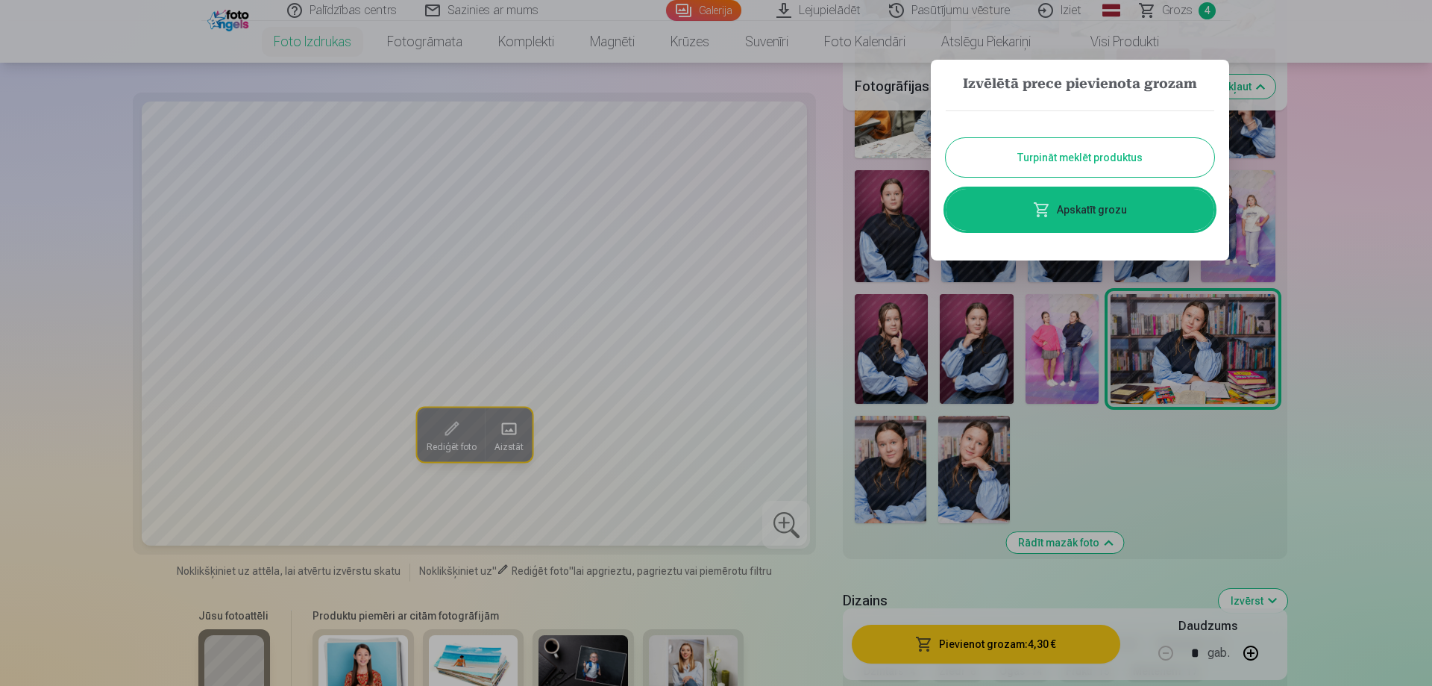
click at [1104, 151] on button "Turpināt meklēt produktus" at bounding box center [1080, 157] width 269 height 39
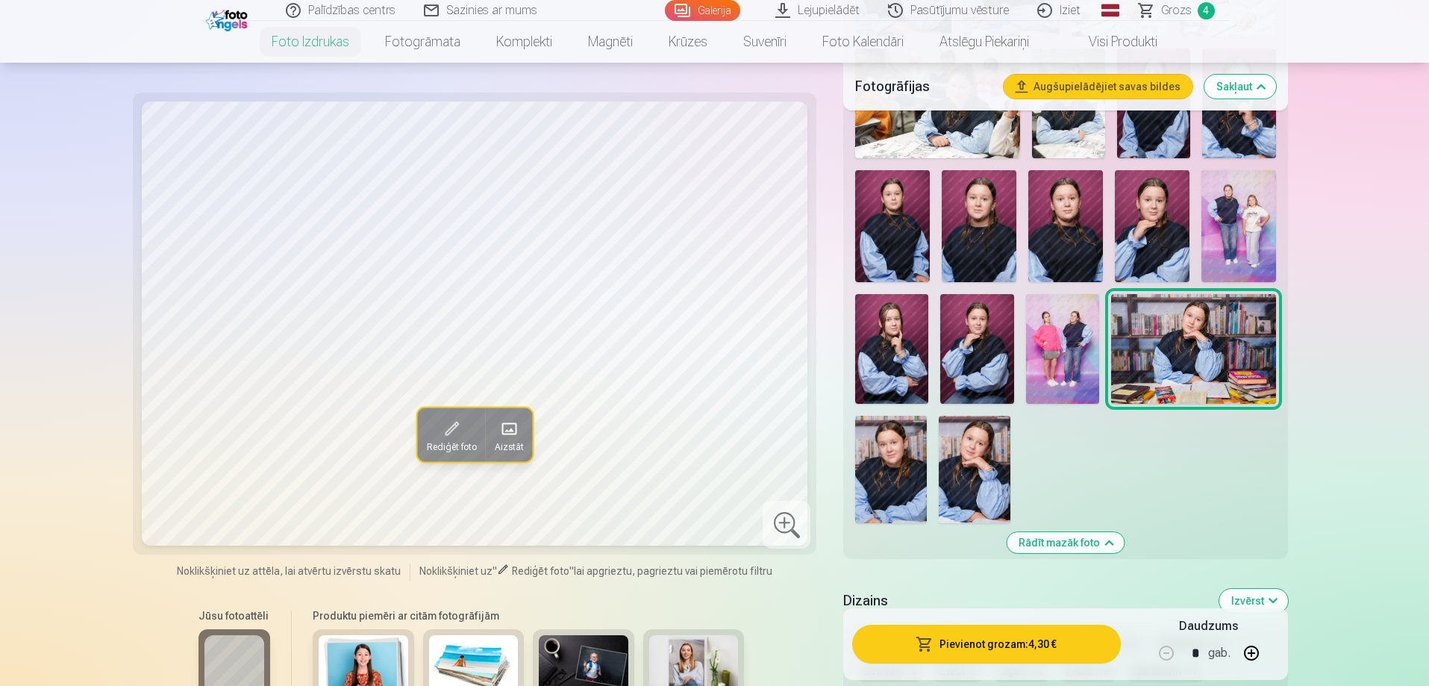
click at [1021, 644] on button "Pievienot grozam : 4,30 €" at bounding box center [986, 643] width 268 height 39
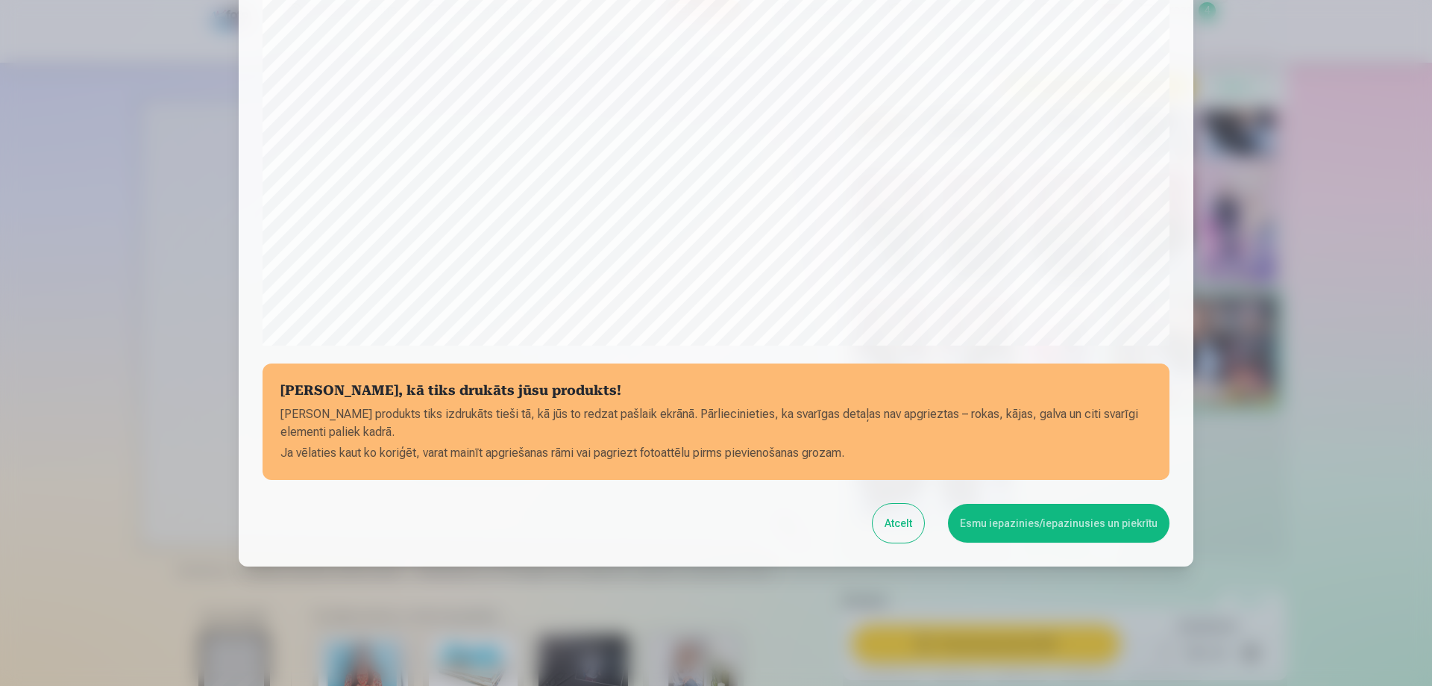
click at [1091, 520] on button "Esmu iepazinies/iepazinusies un piekrītu" at bounding box center [1059, 523] width 222 height 39
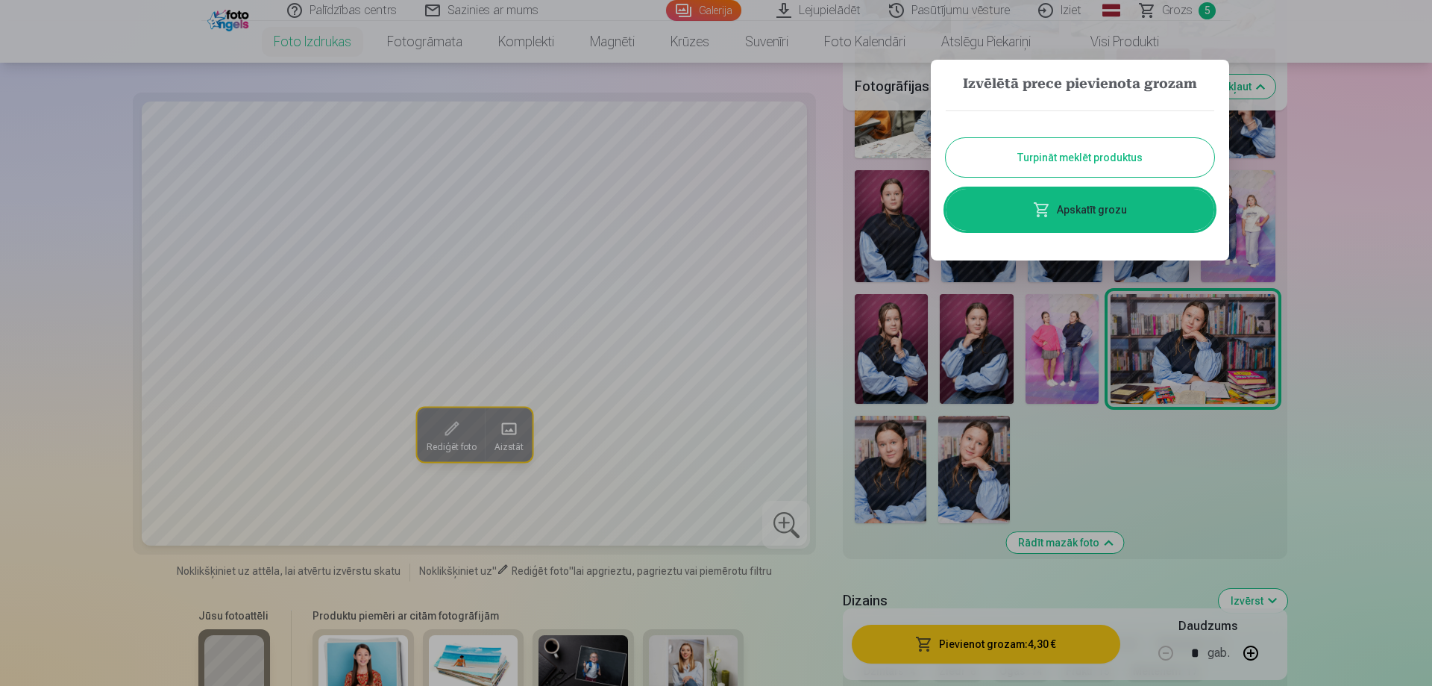
click at [1122, 219] on link "Apskatīt grozu" at bounding box center [1080, 210] width 269 height 42
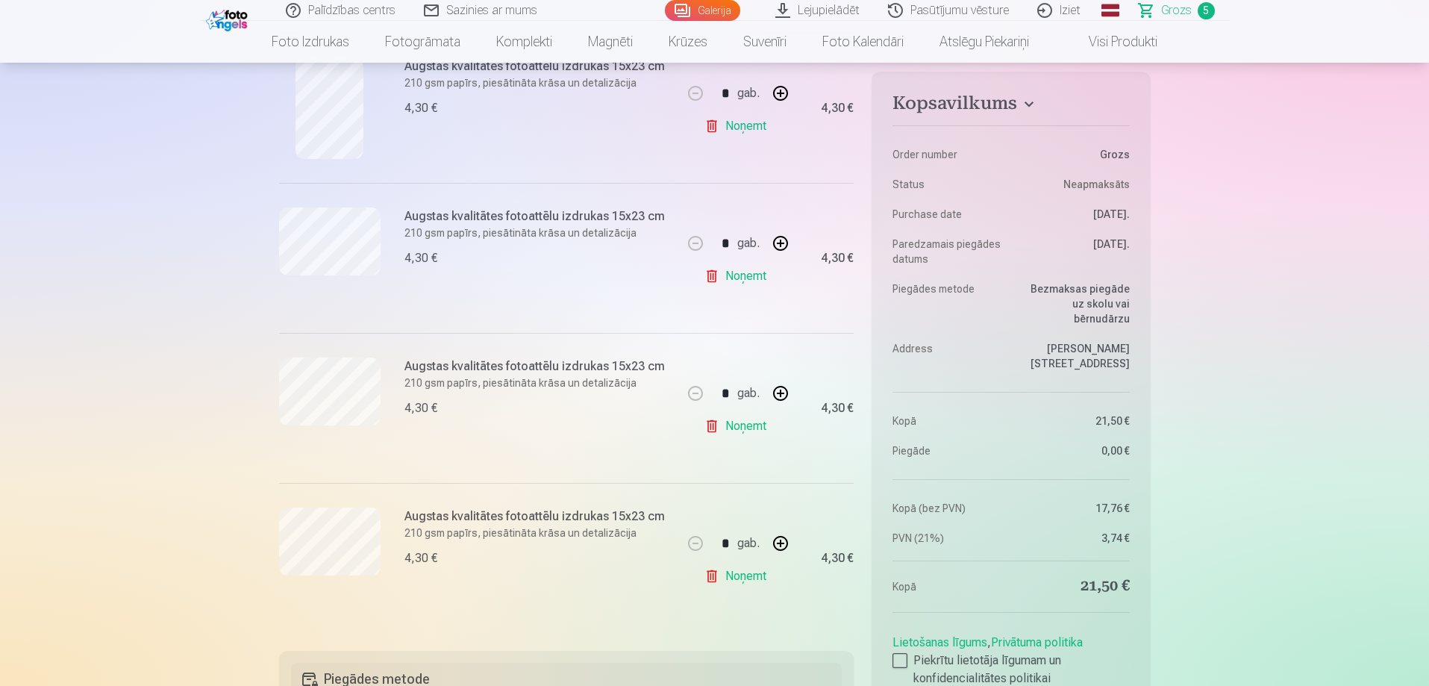
scroll to position [522, 0]
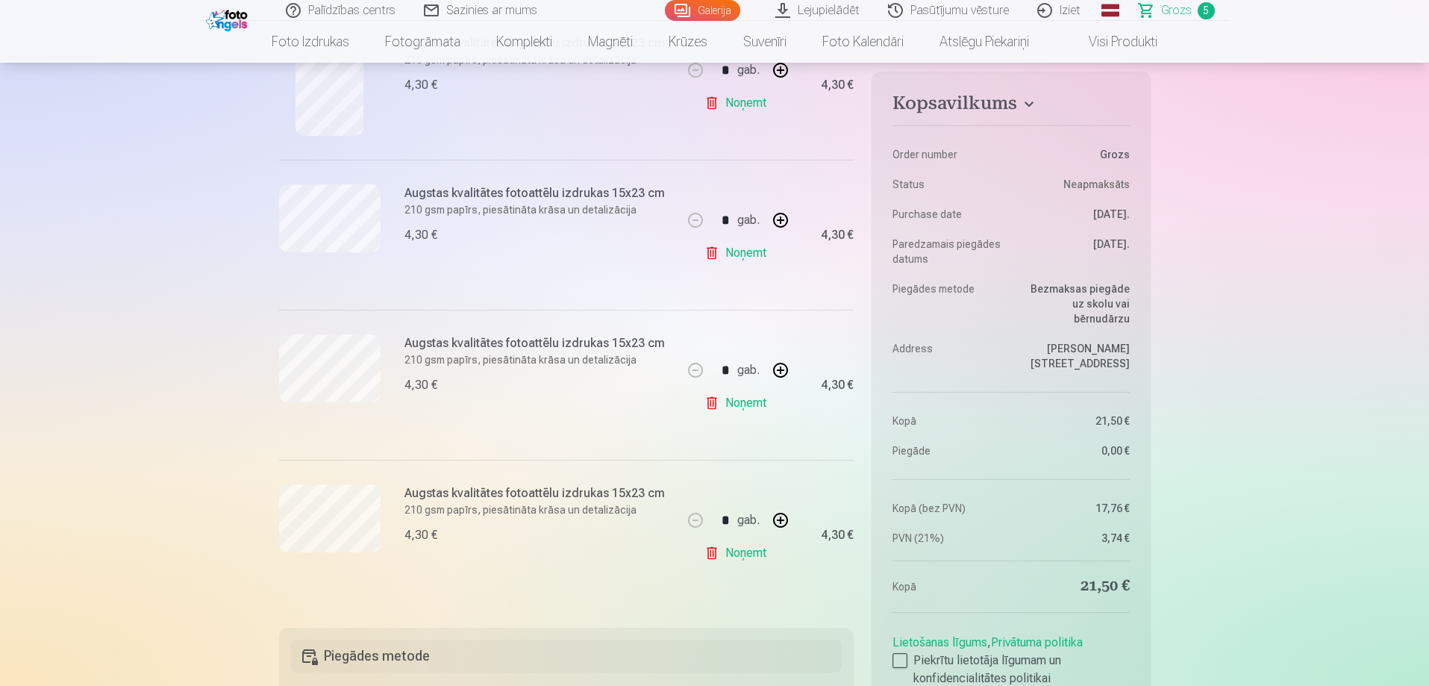
click at [736, 551] on link "Noņemt" at bounding box center [738, 553] width 68 height 30
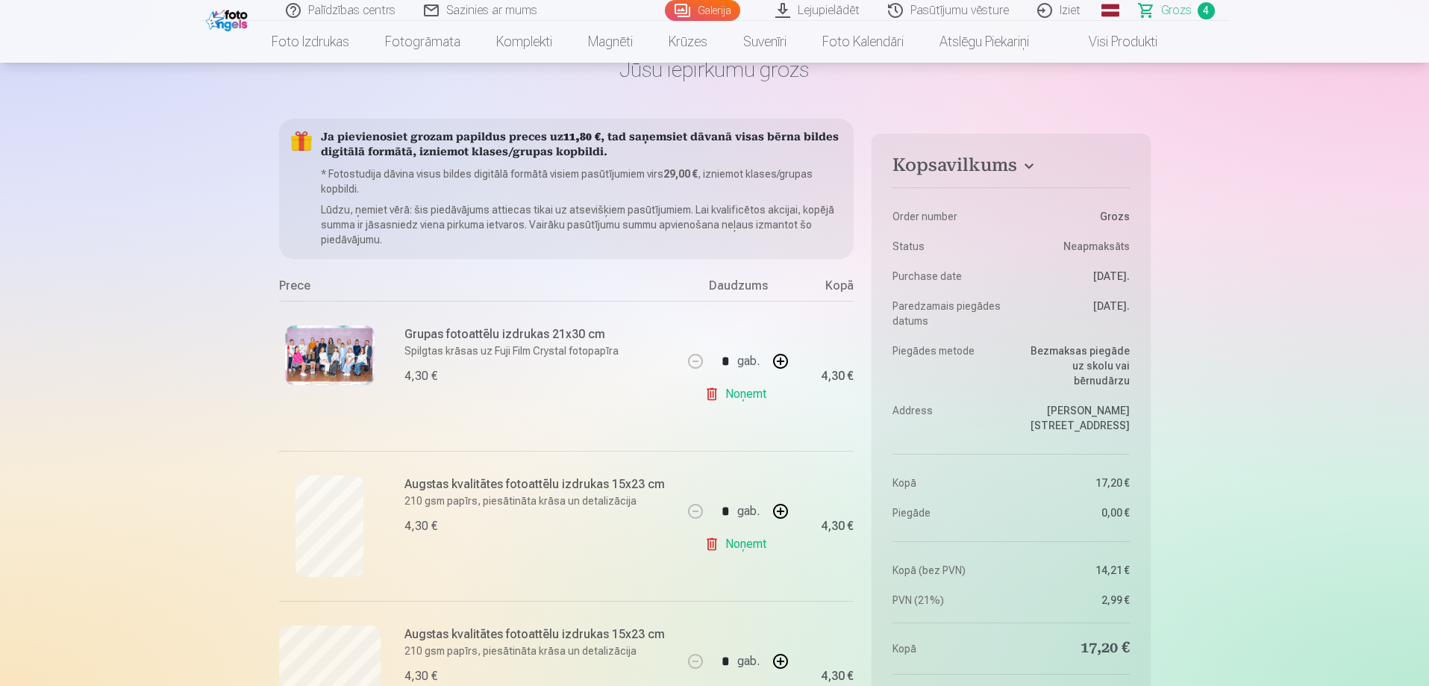
scroll to position [0, 0]
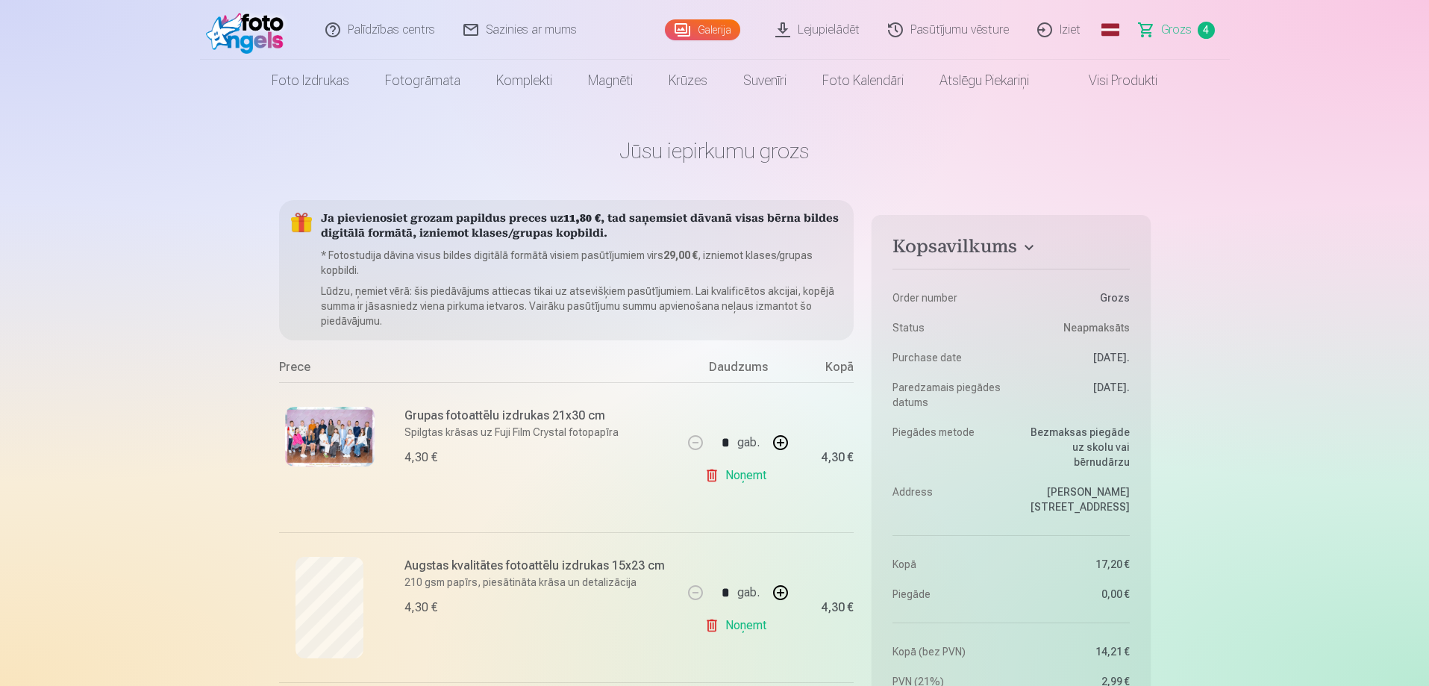
click at [711, 28] on link "Galerija" at bounding box center [702, 29] width 75 height 21
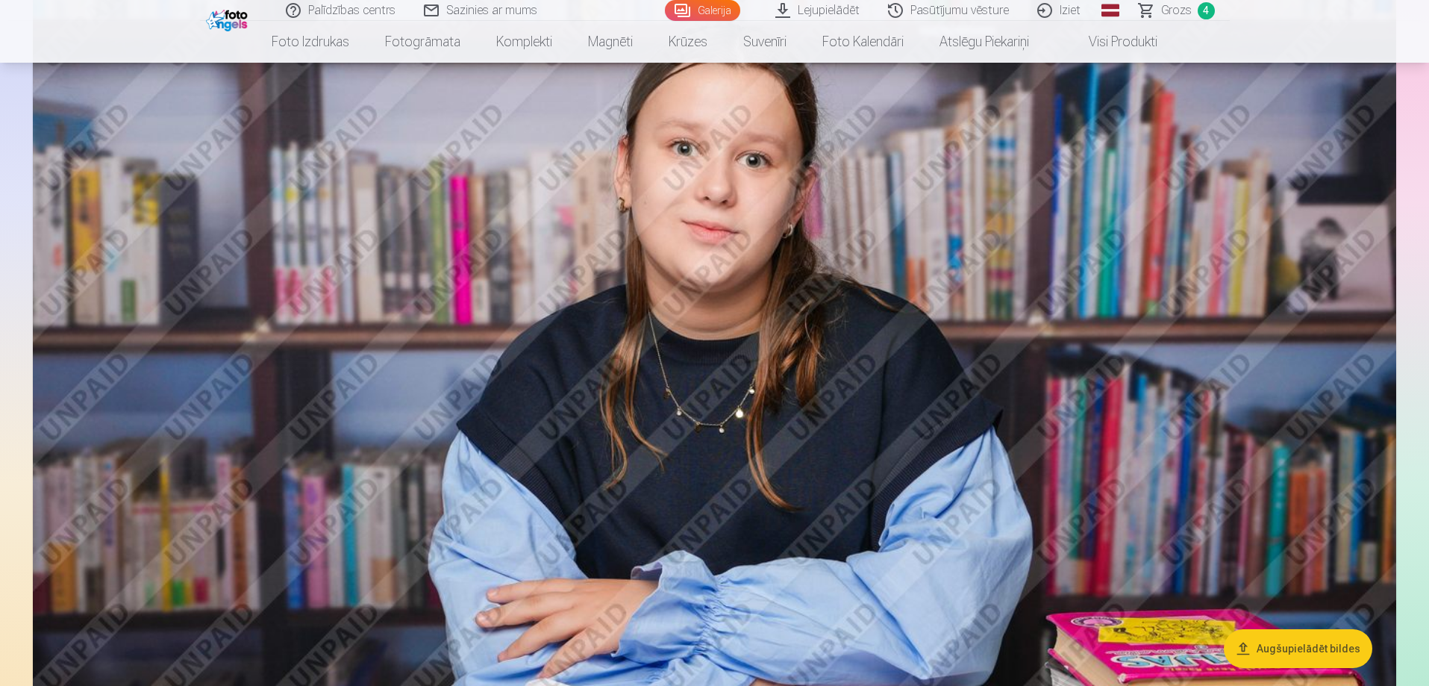
scroll to position [1044, 0]
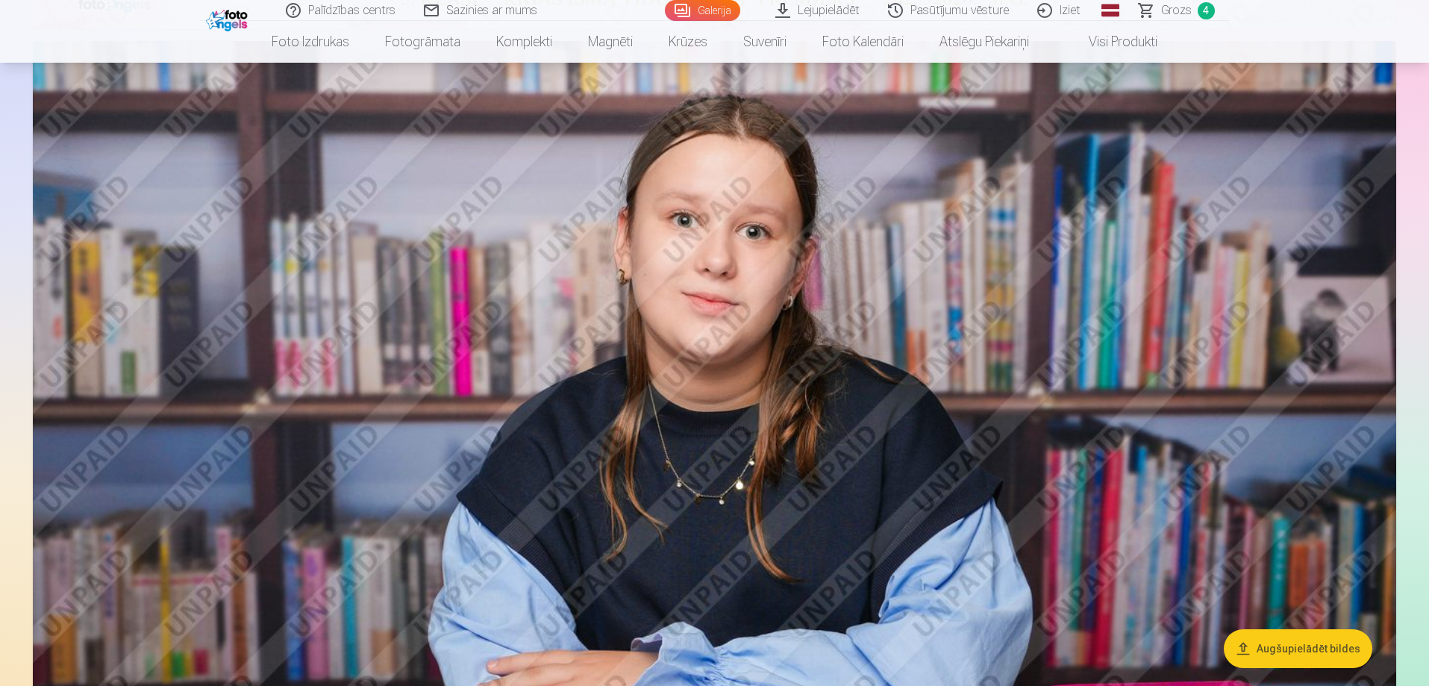
click at [1315, 648] on button "Augšupielādēt bildes" at bounding box center [1297, 648] width 148 height 39
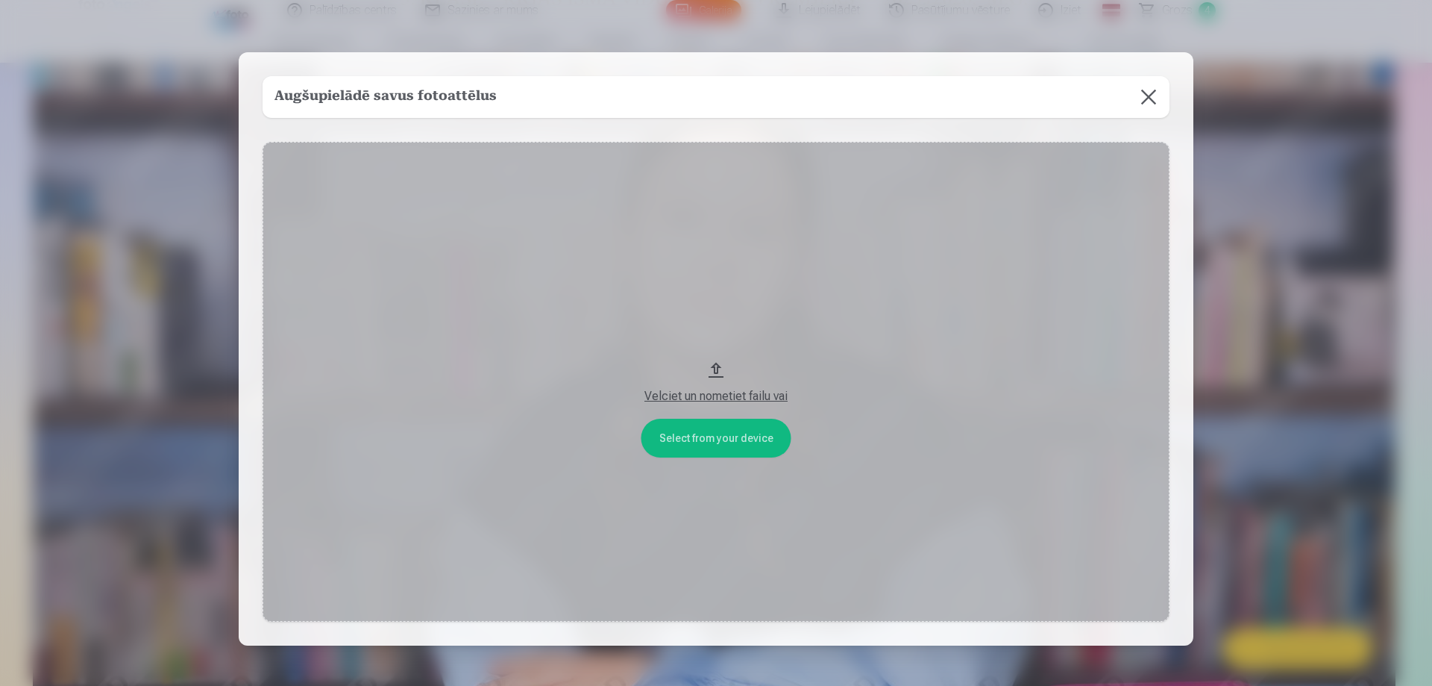
click at [1146, 94] on button at bounding box center [1149, 97] width 42 height 42
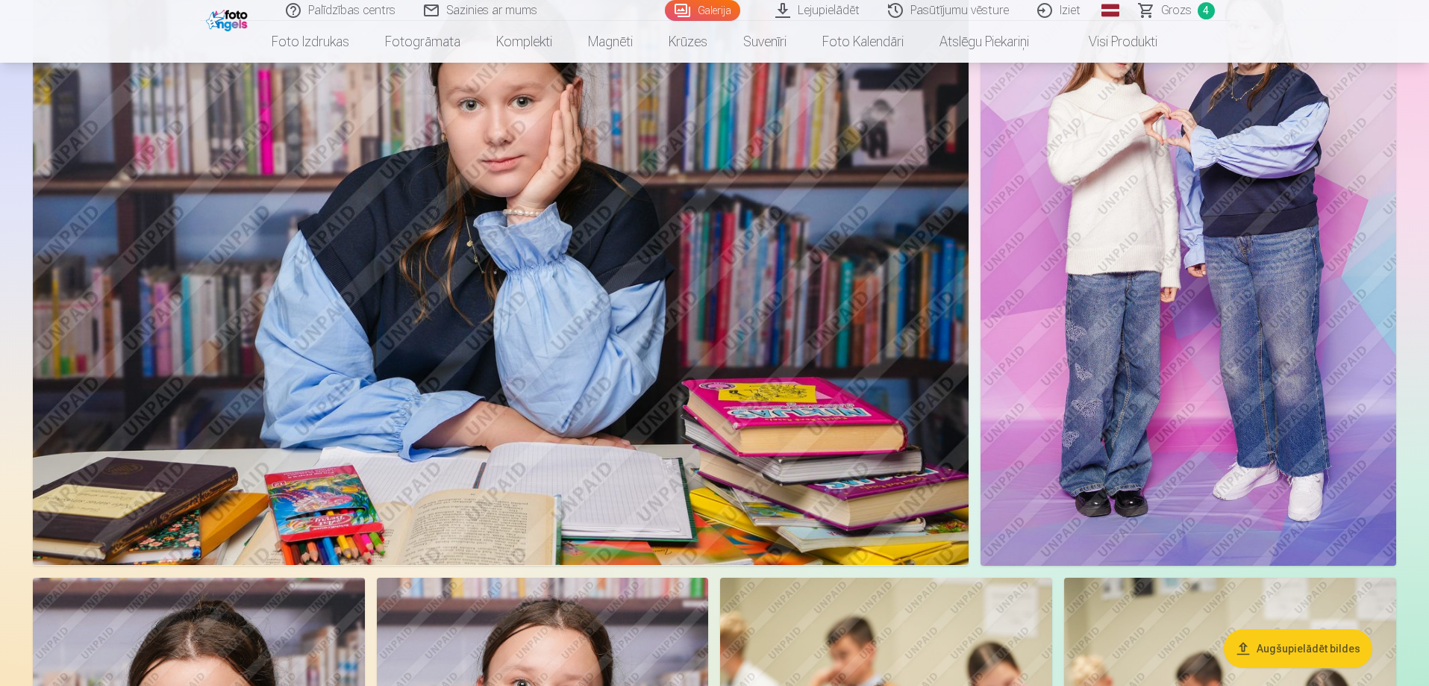
scroll to position [2910, 0]
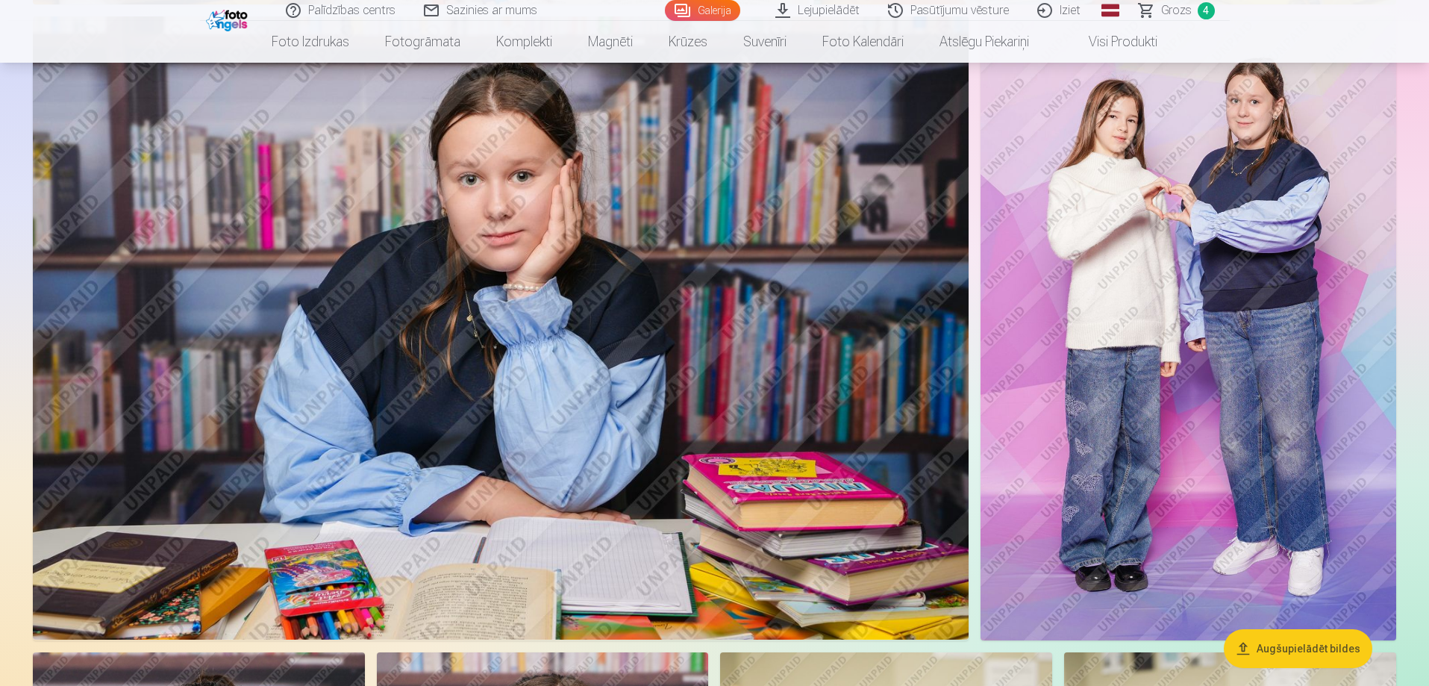
click at [745, 238] on img at bounding box center [501, 327] width 936 height 623
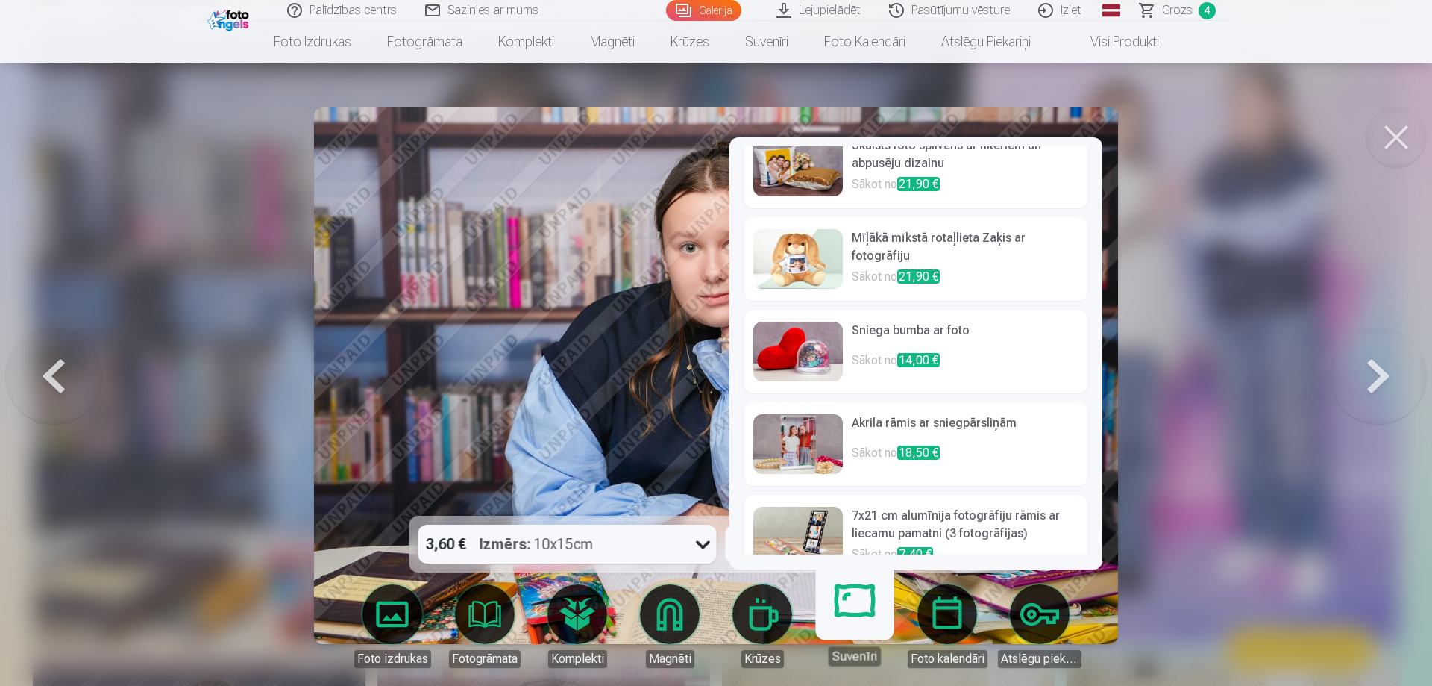
scroll to position [422, 0]
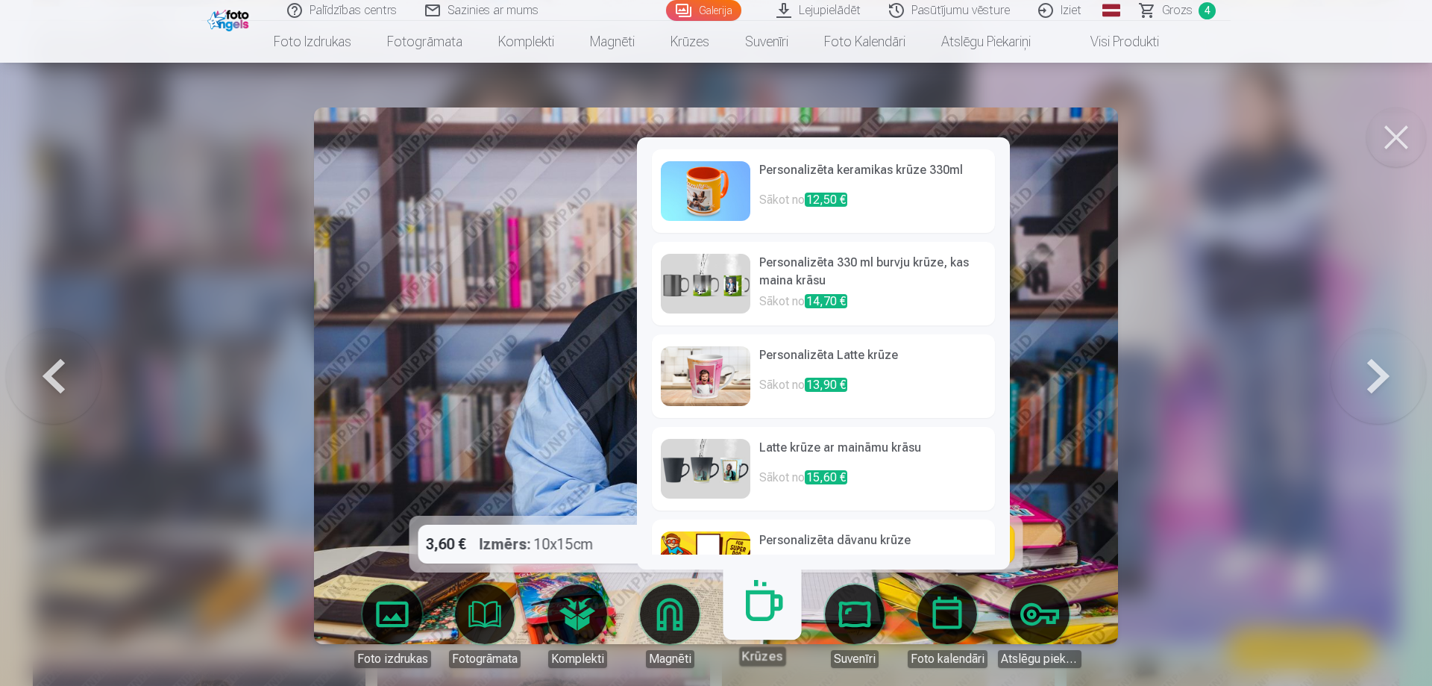
click at [765, 626] on link "Krūzes" at bounding box center [762, 620] width 92 height 92
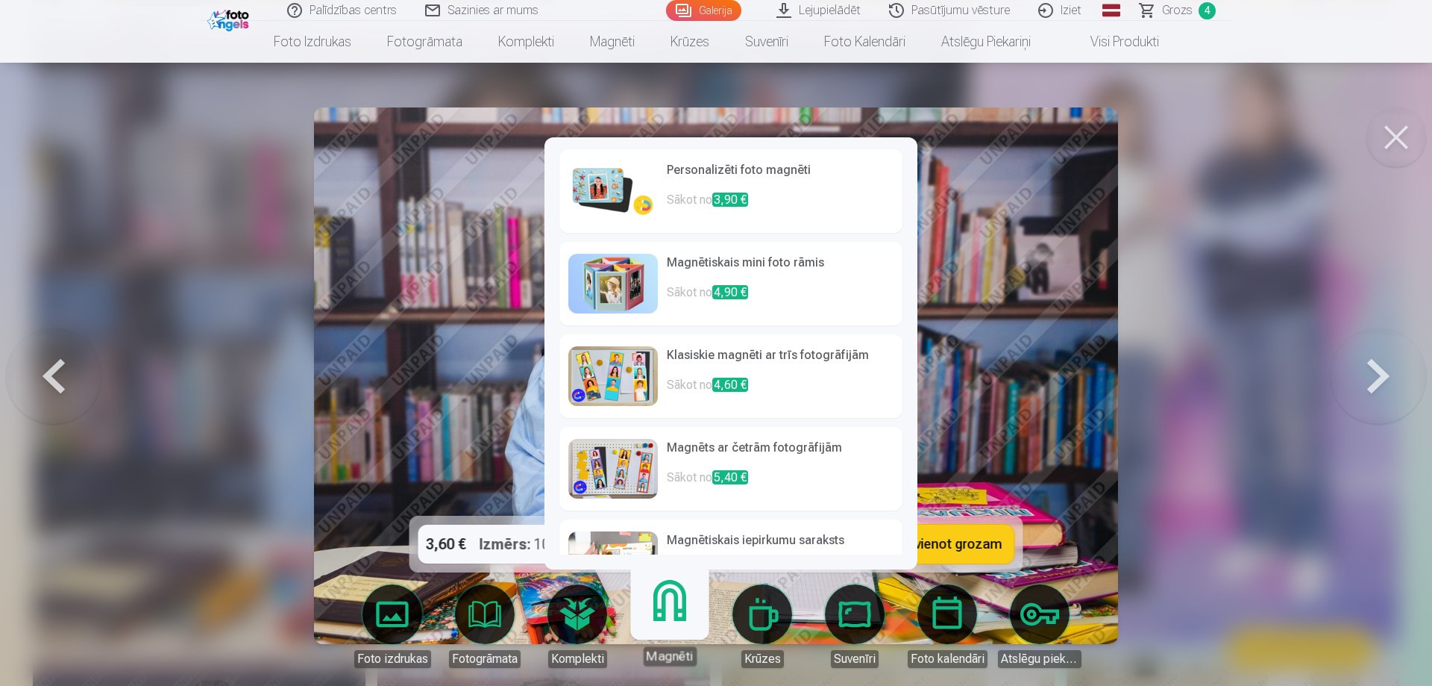
click at [576, 629] on link "Komplekti" at bounding box center [578, 626] width 84 height 84
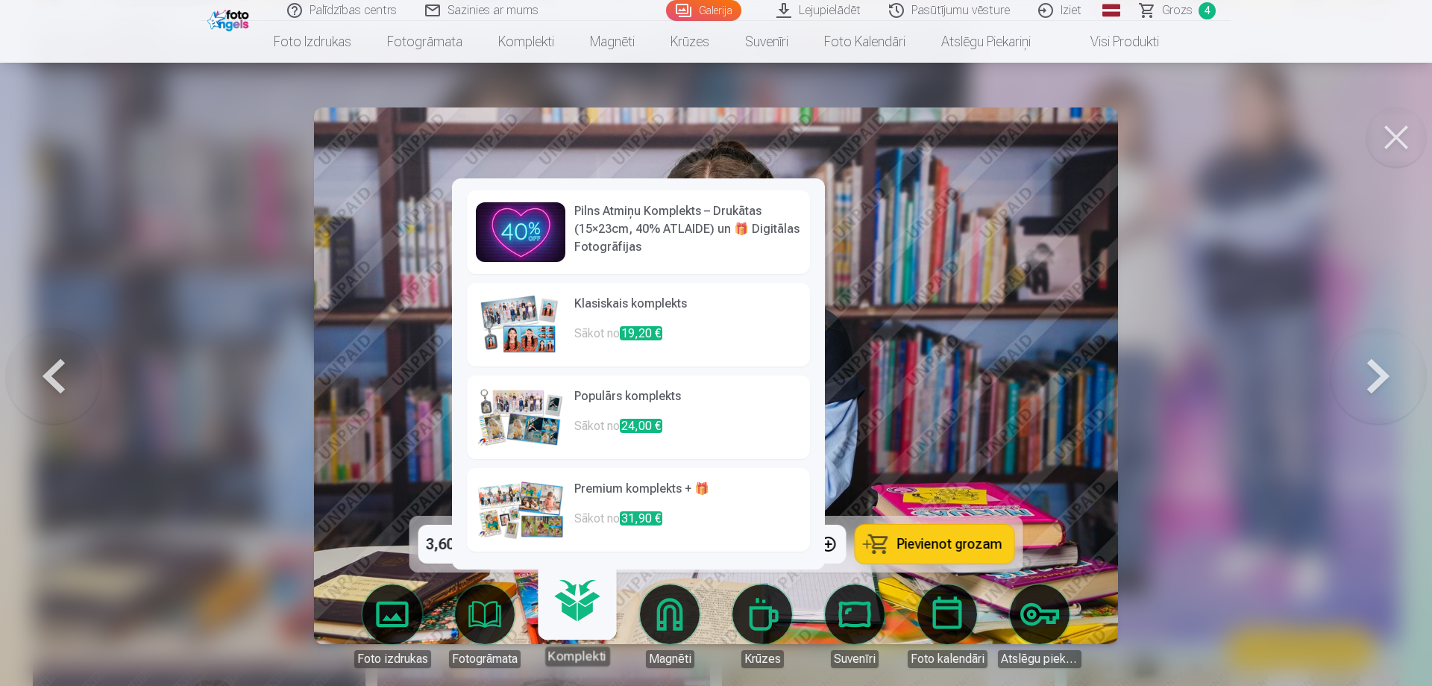
click at [617, 221] on h6 "Pilns Atmiņu Komplekts – Drukātas (15×23cm, 40% ATLAIDE) un 🎁 Digitālas Fotogrā…" at bounding box center [687, 229] width 227 height 54
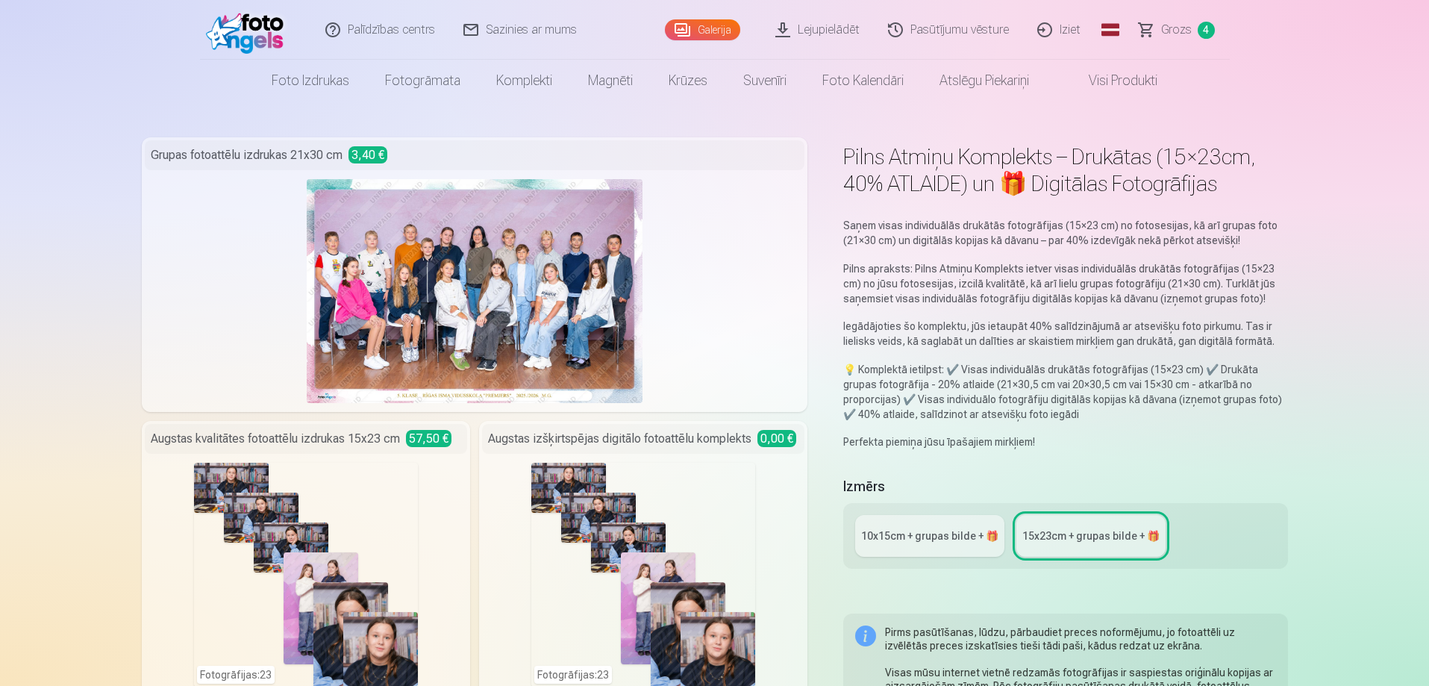
click at [726, 21] on link "Galerija" at bounding box center [702, 29] width 75 height 21
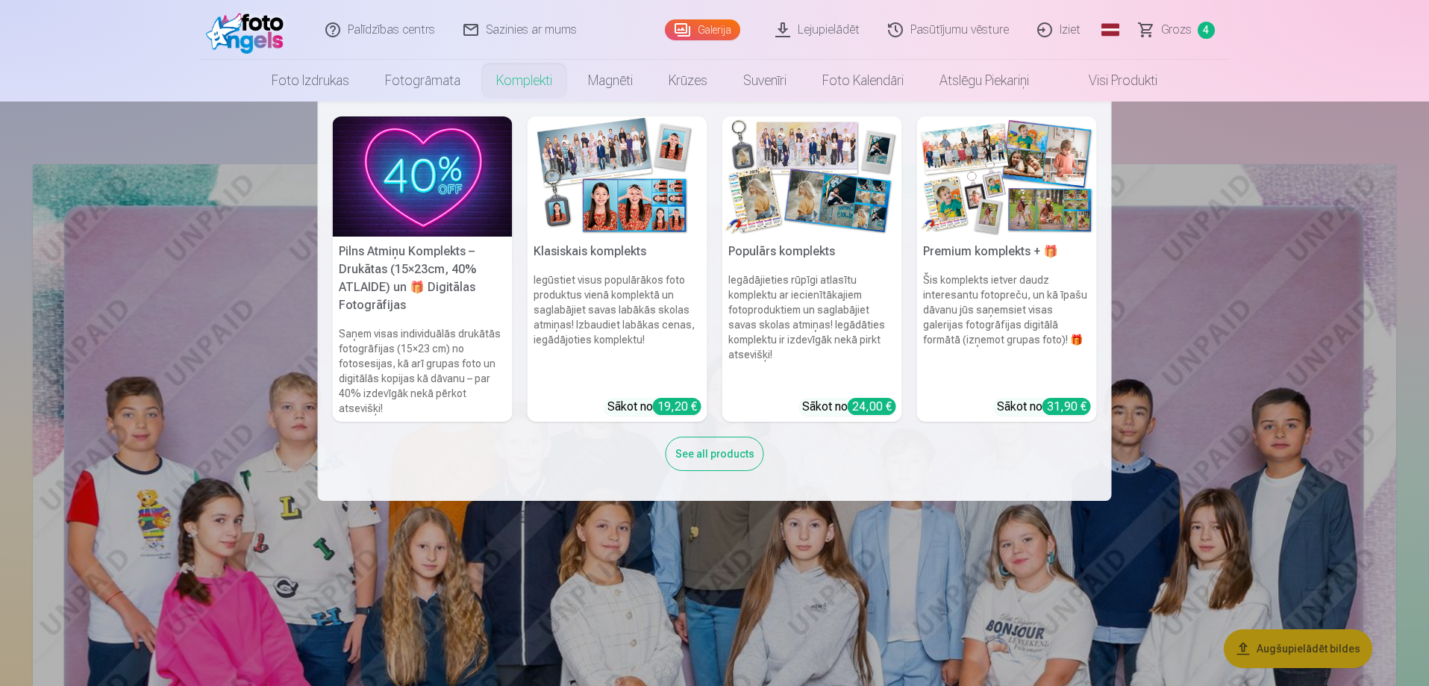
click at [608, 206] on img at bounding box center [617, 176] width 180 height 120
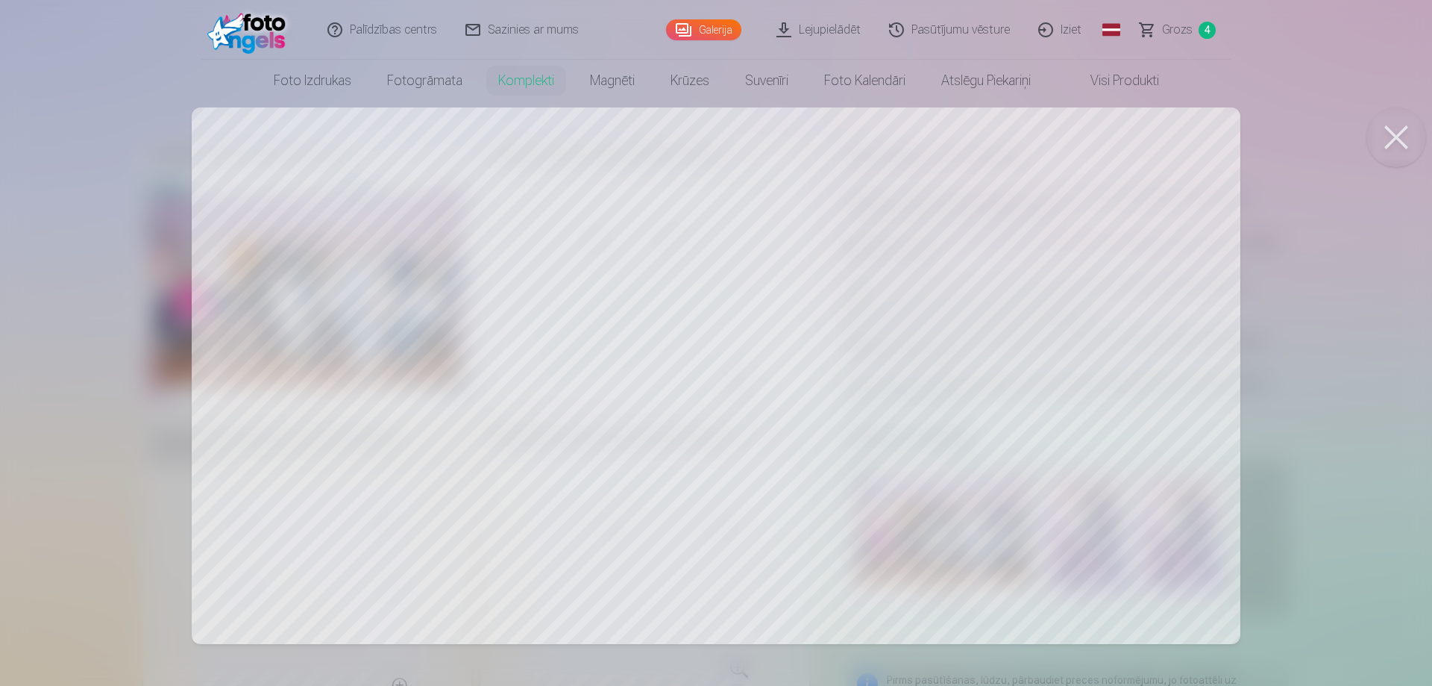
click at [1068, 269] on div at bounding box center [716, 343] width 1432 height 686
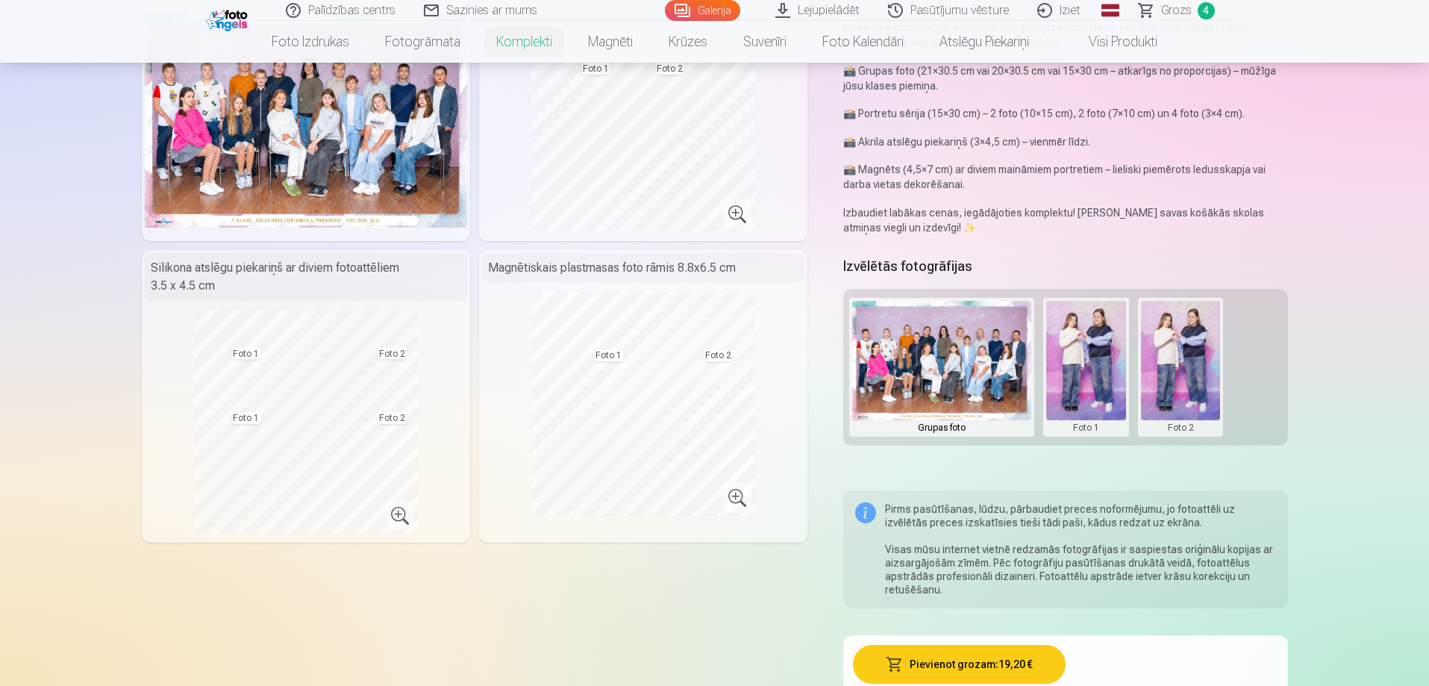
scroll to position [298, 0]
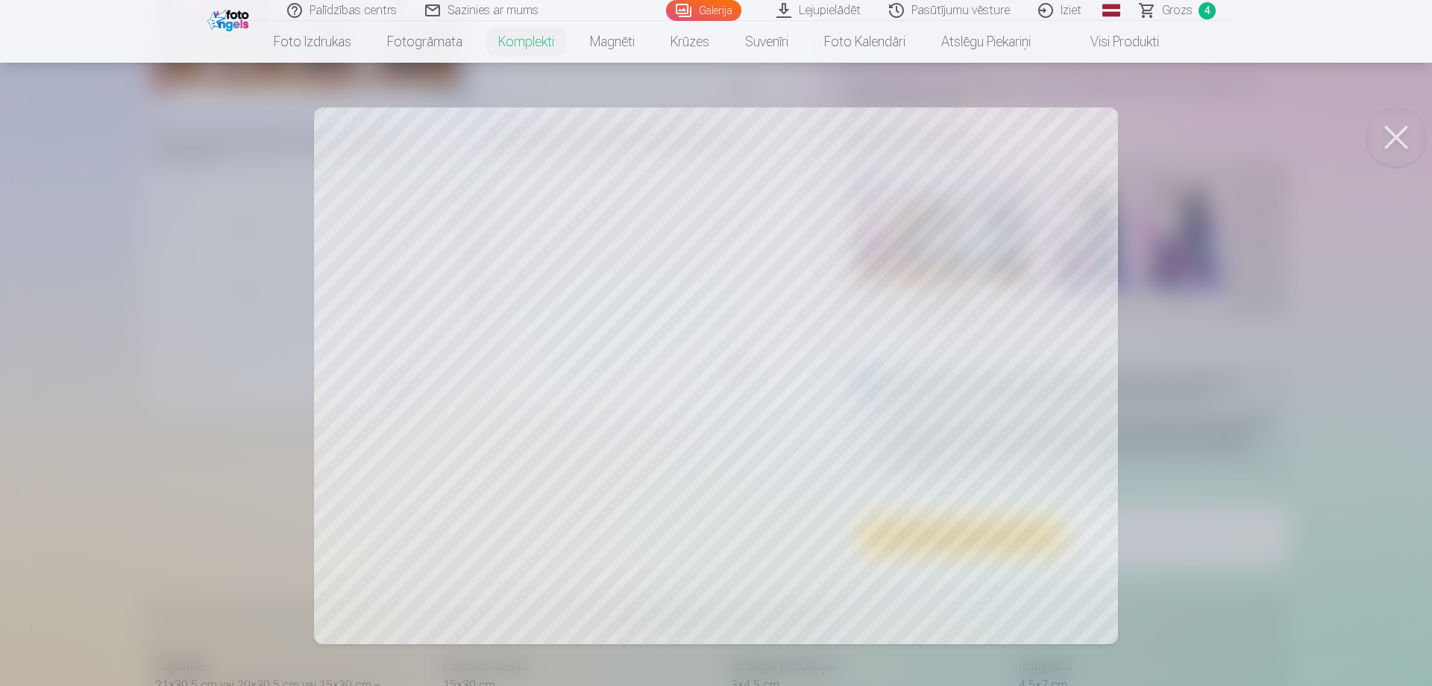
click at [896, 419] on div at bounding box center [716, 343] width 1432 height 686
click at [1132, 436] on div at bounding box center [716, 343] width 1432 height 686
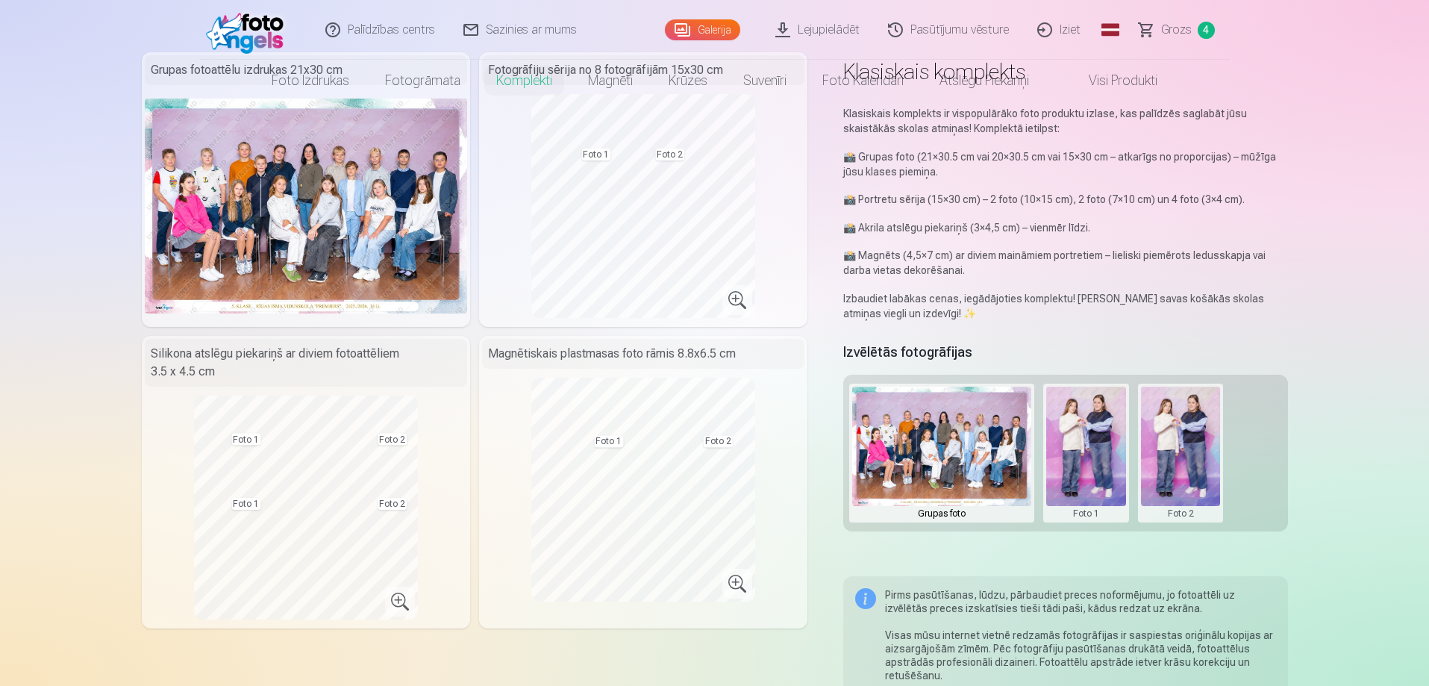
scroll to position [0, 0]
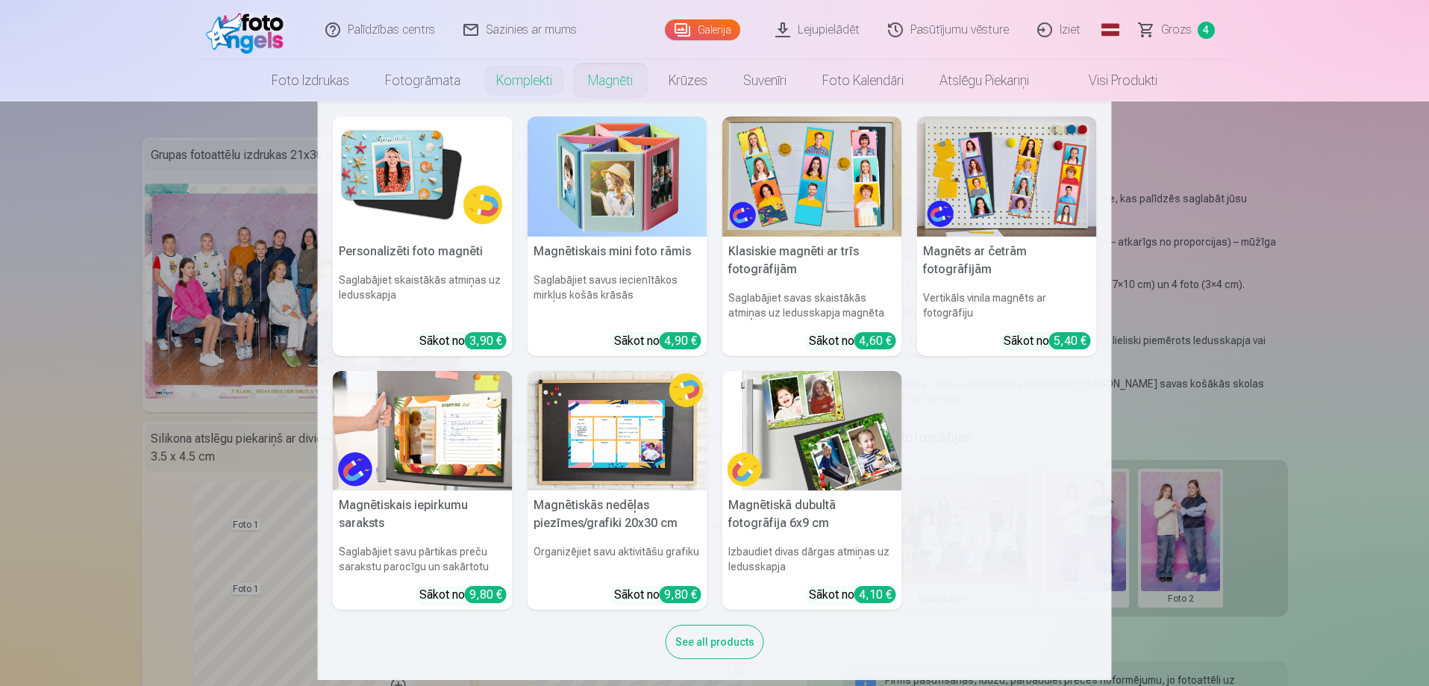
click at [609, 84] on link "Magnēti" at bounding box center [610, 81] width 81 height 42
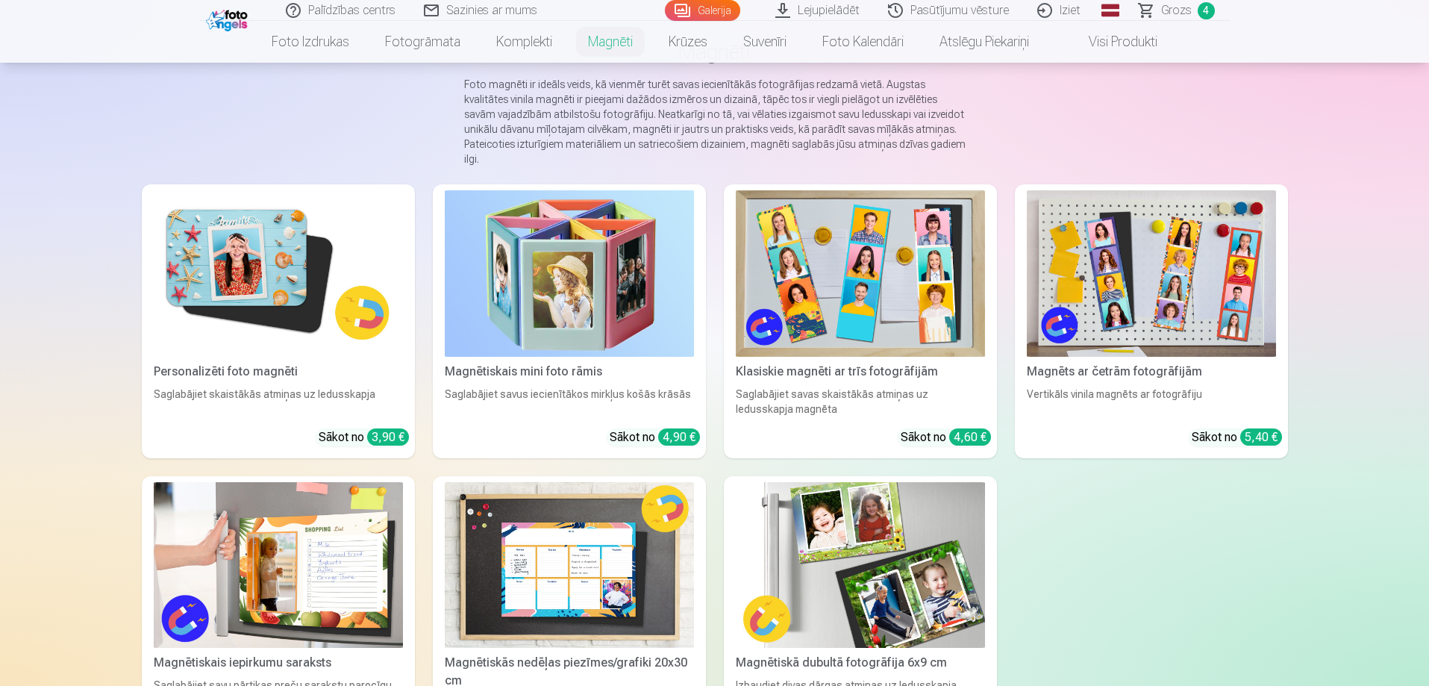
scroll to position [224, 0]
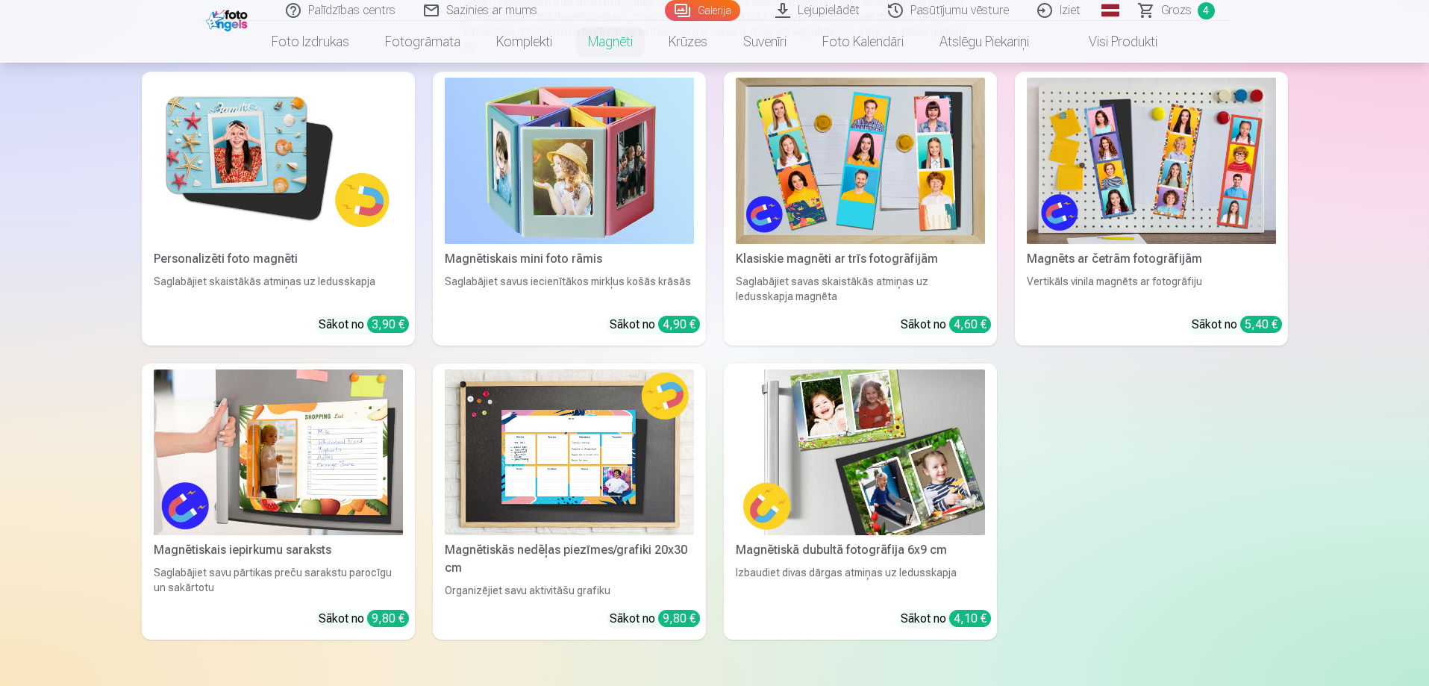
click at [248, 173] on img at bounding box center [278, 161] width 249 height 166
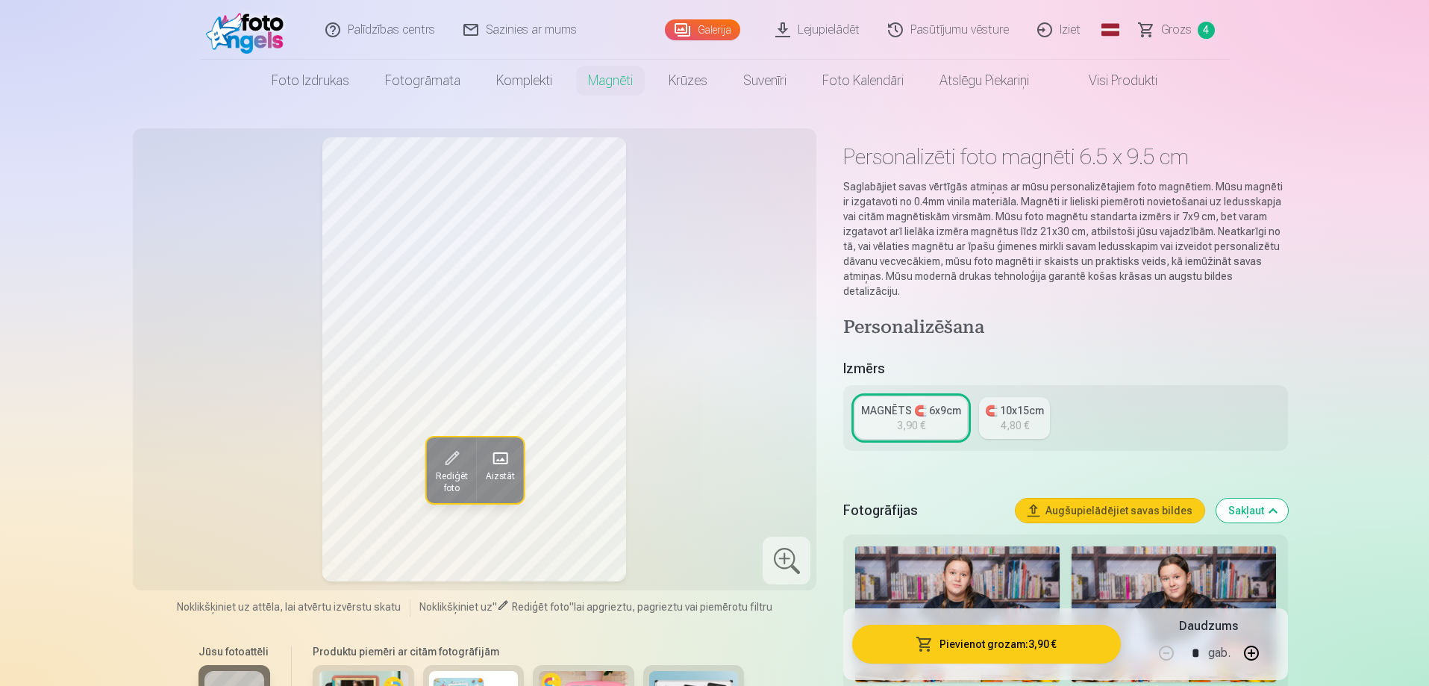
click at [457, 474] on span "Rediģēt foto" at bounding box center [451, 482] width 32 height 24
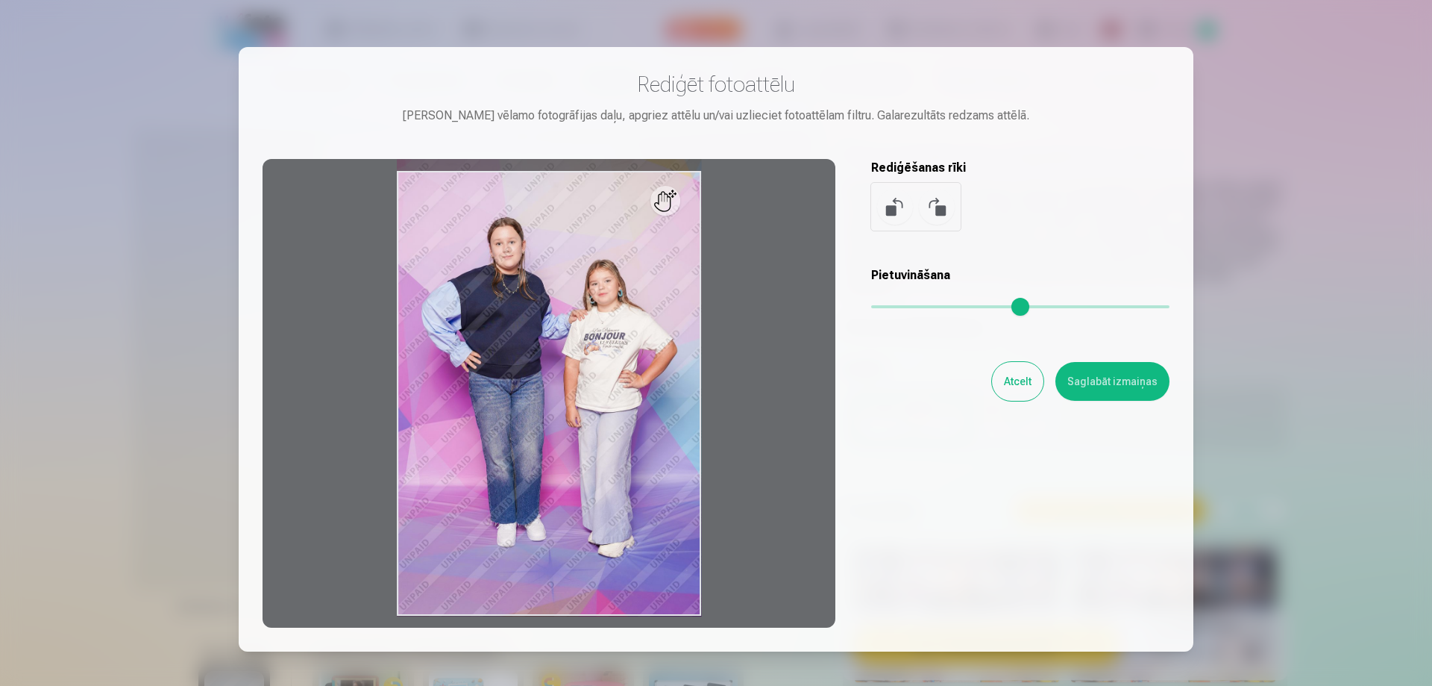
click at [570, 353] on div at bounding box center [549, 393] width 573 height 469
click at [683, 206] on div at bounding box center [549, 393] width 573 height 469
click at [673, 208] on div at bounding box center [549, 393] width 573 height 469
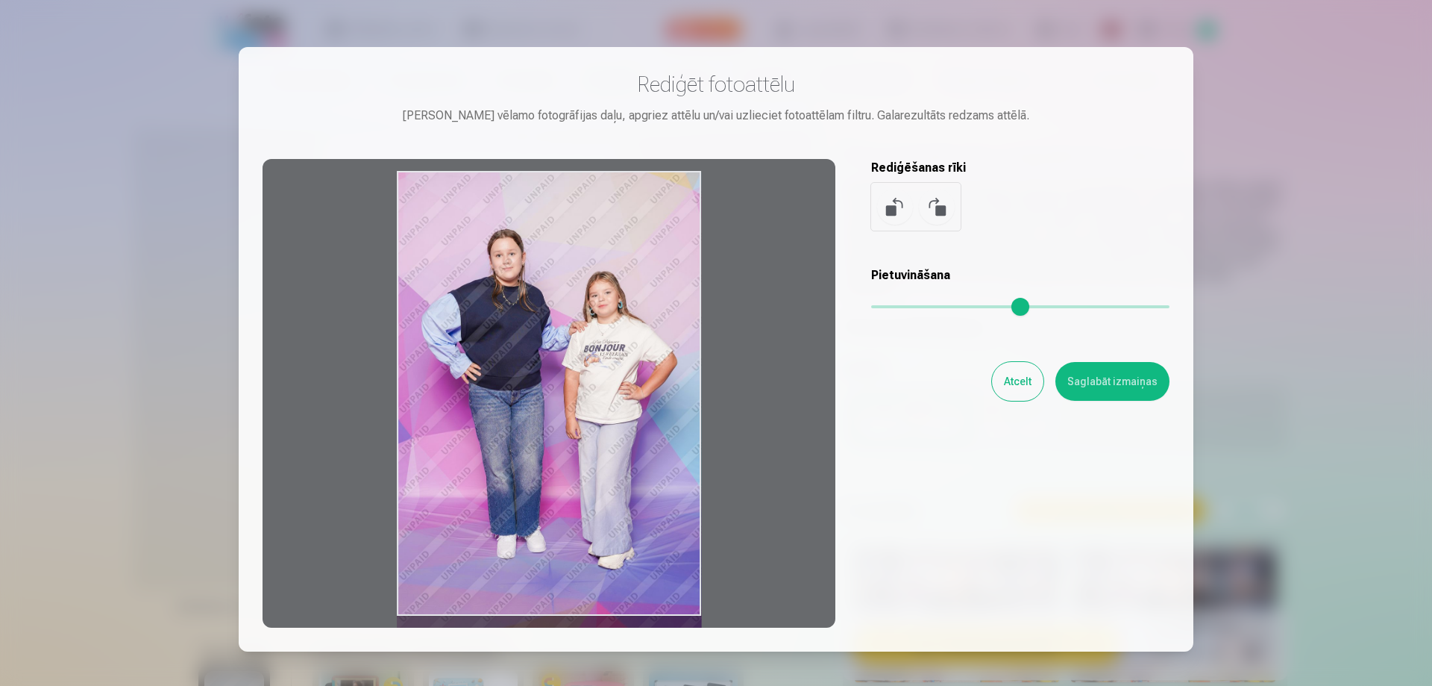
drag, startPoint x: 652, startPoint y: 204, endPoint x: 541, endPoint y: 395, distance: 220.3
click at [534, 406] on div at bounding box center [549, 393] width 573 height 469
drag, startPoint x: 594, startPoint y: 301, endPoint x: 660, endPoint y: 365, distance: 92.3
click at [634, 413] on div at bounding box center [549, 393] width 573 height 469
click at [1270, 185] on div at bounding box center [716, 343] width 1432 height 686
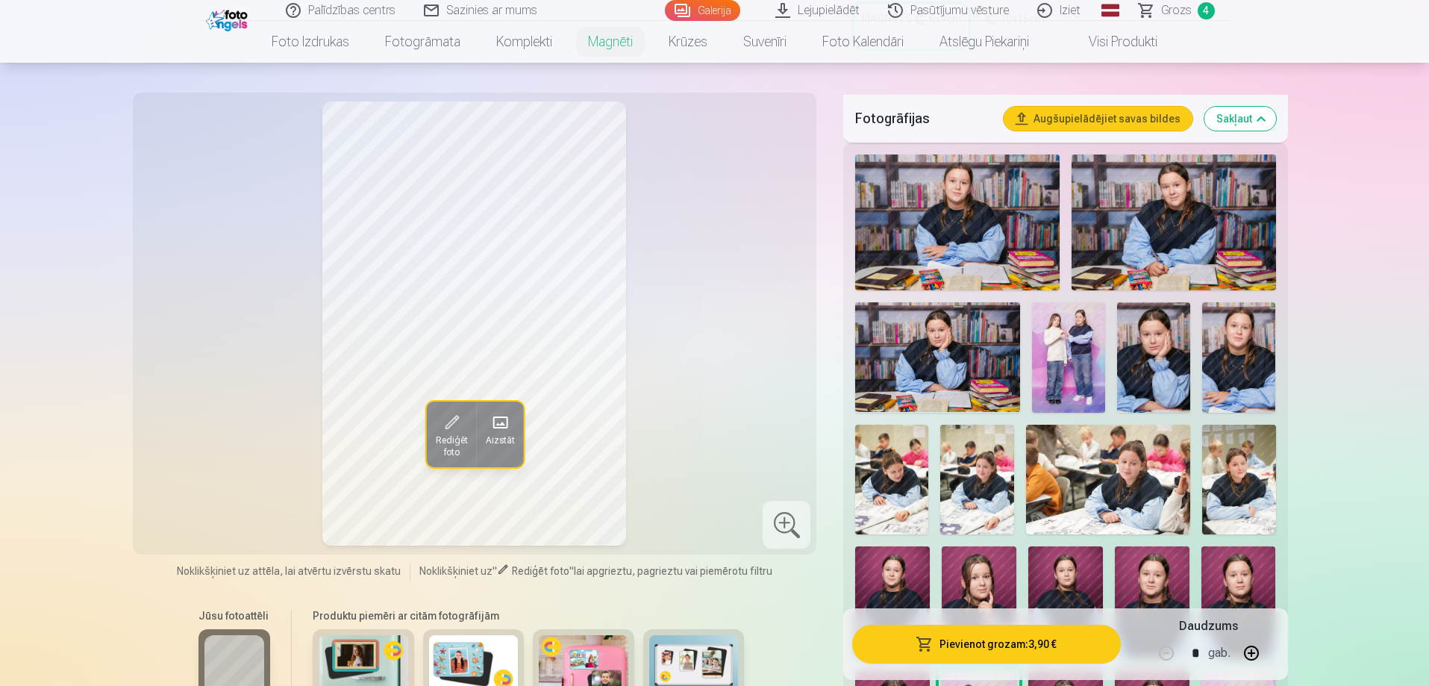
scroll to position [373, 0]
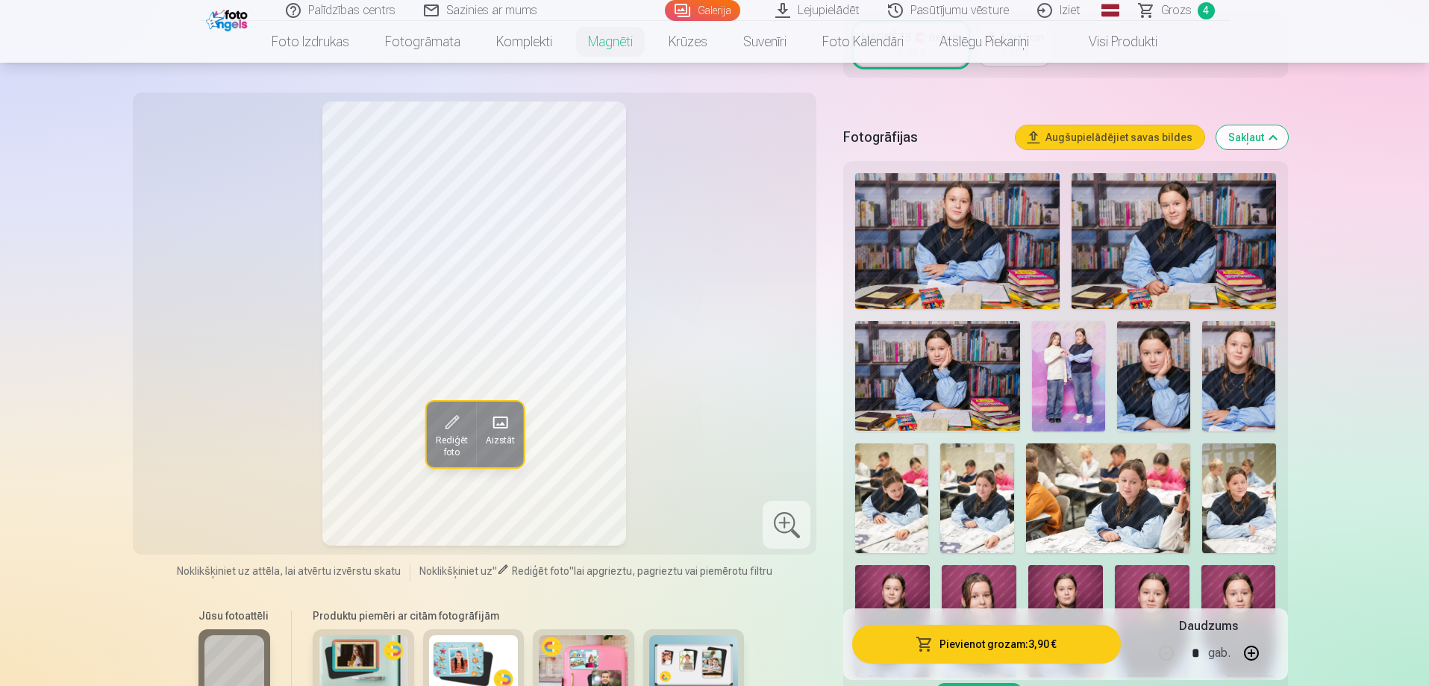
click at [1244, 368] on img at bounding box center [1238, 376] width 73 height 110
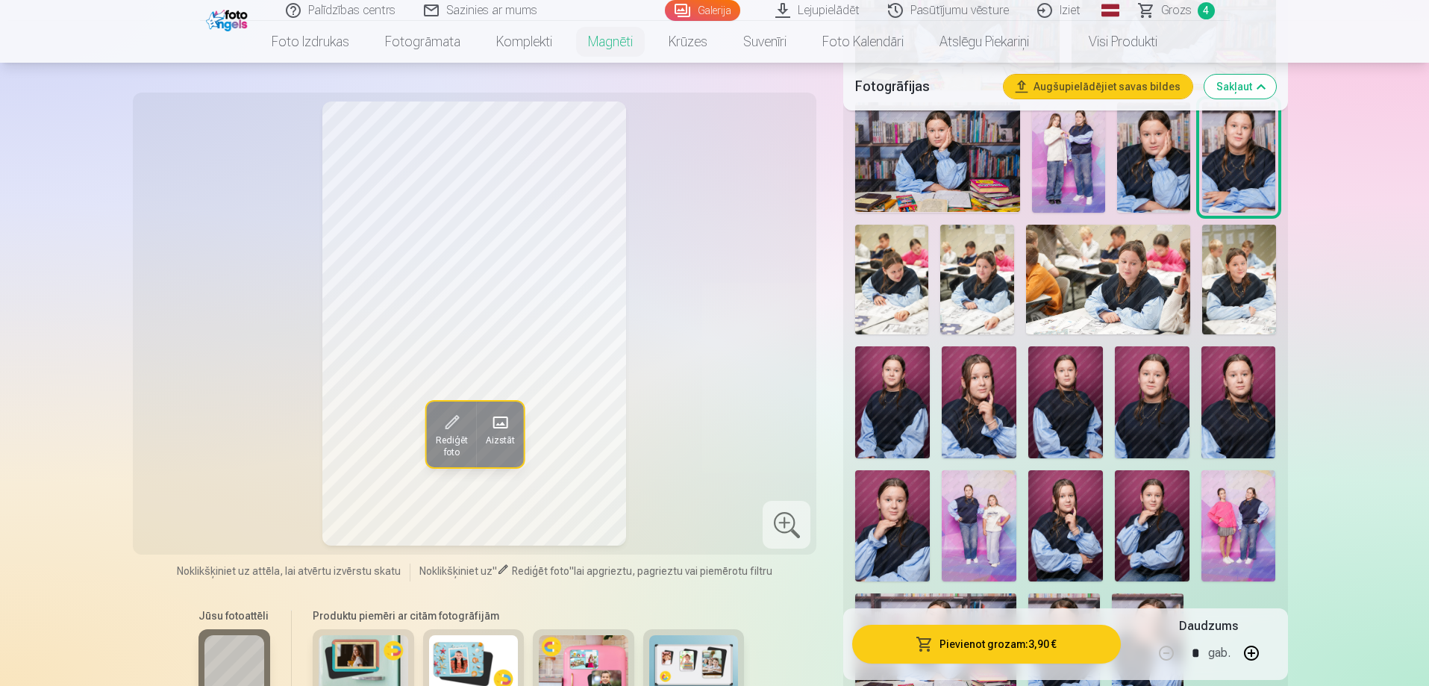
scroll to position [746, 0]
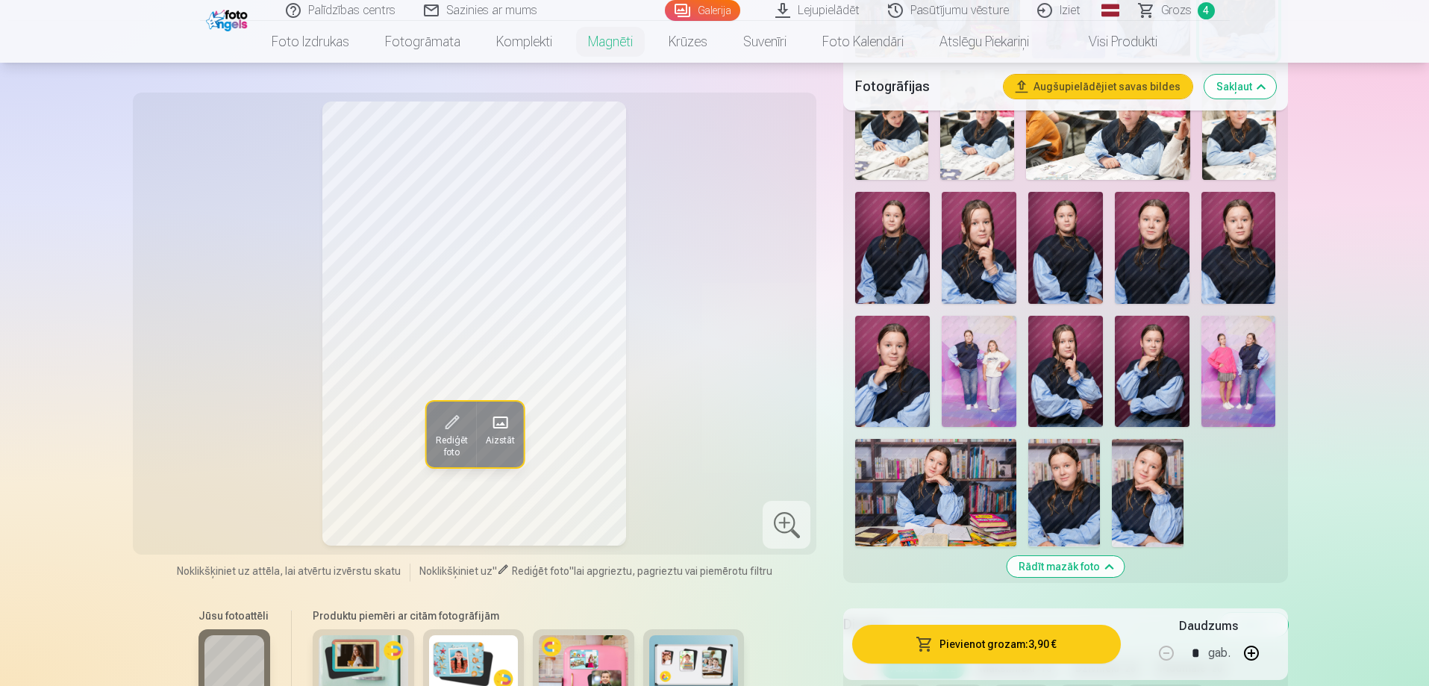
click at [881, 363] on img at bounding box center [892, 372] width 75 height 112
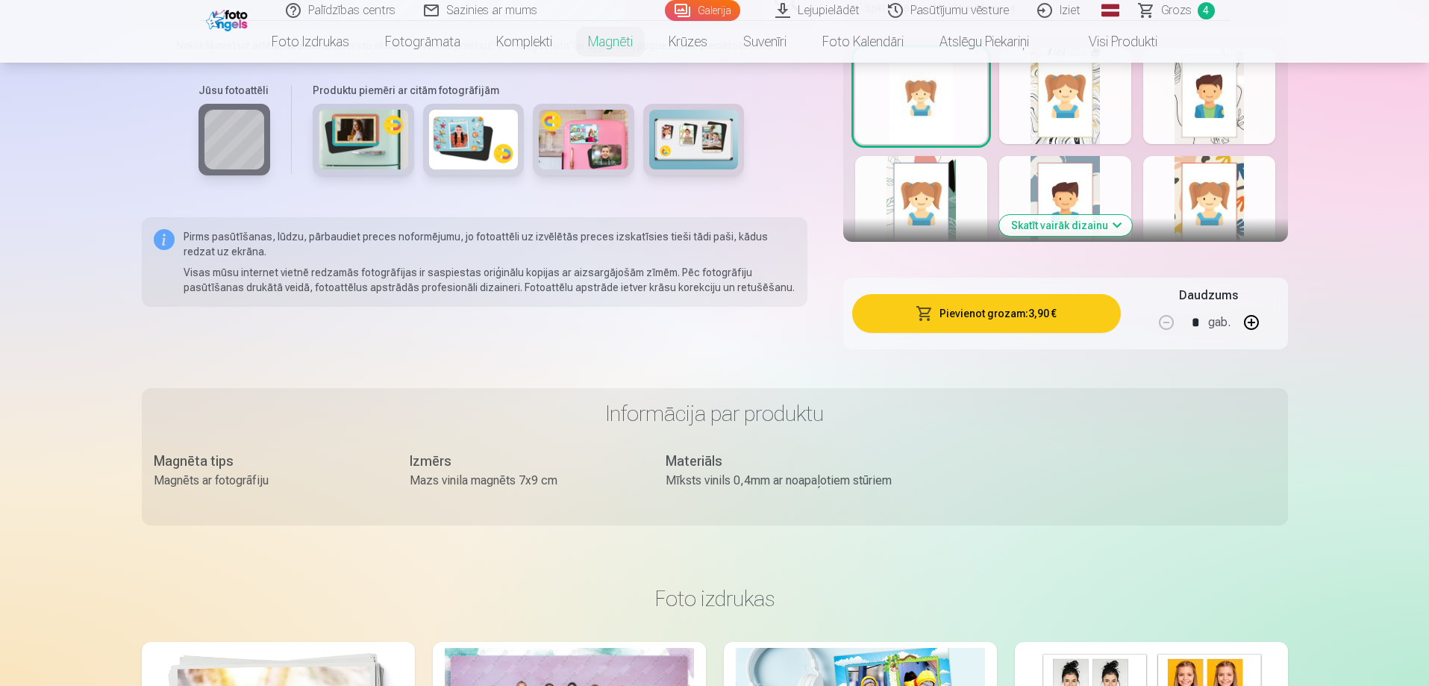
scroll to position [1492, 0]
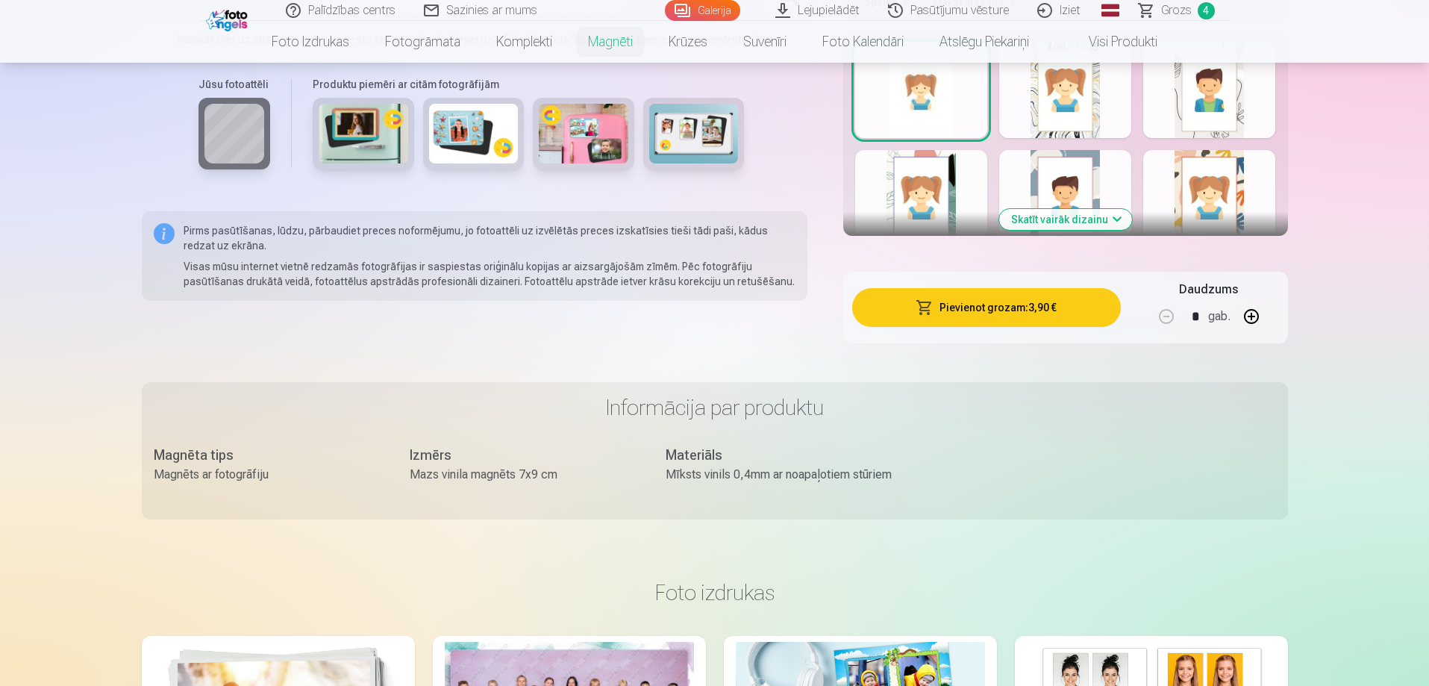
click at [1082, 209] on button "Skatīt vairāk dizainu" at bounding box center [1065, 219] width 133 height 21
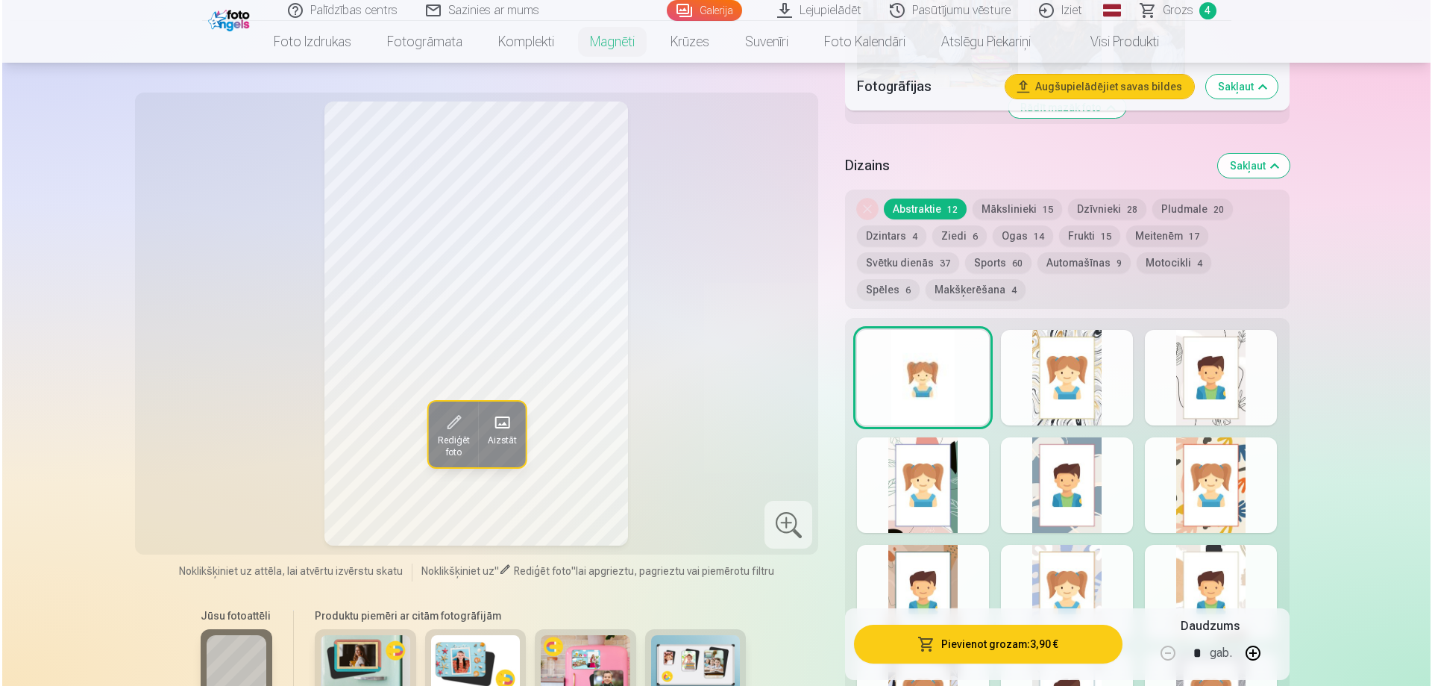
scroll to position [970, 0]
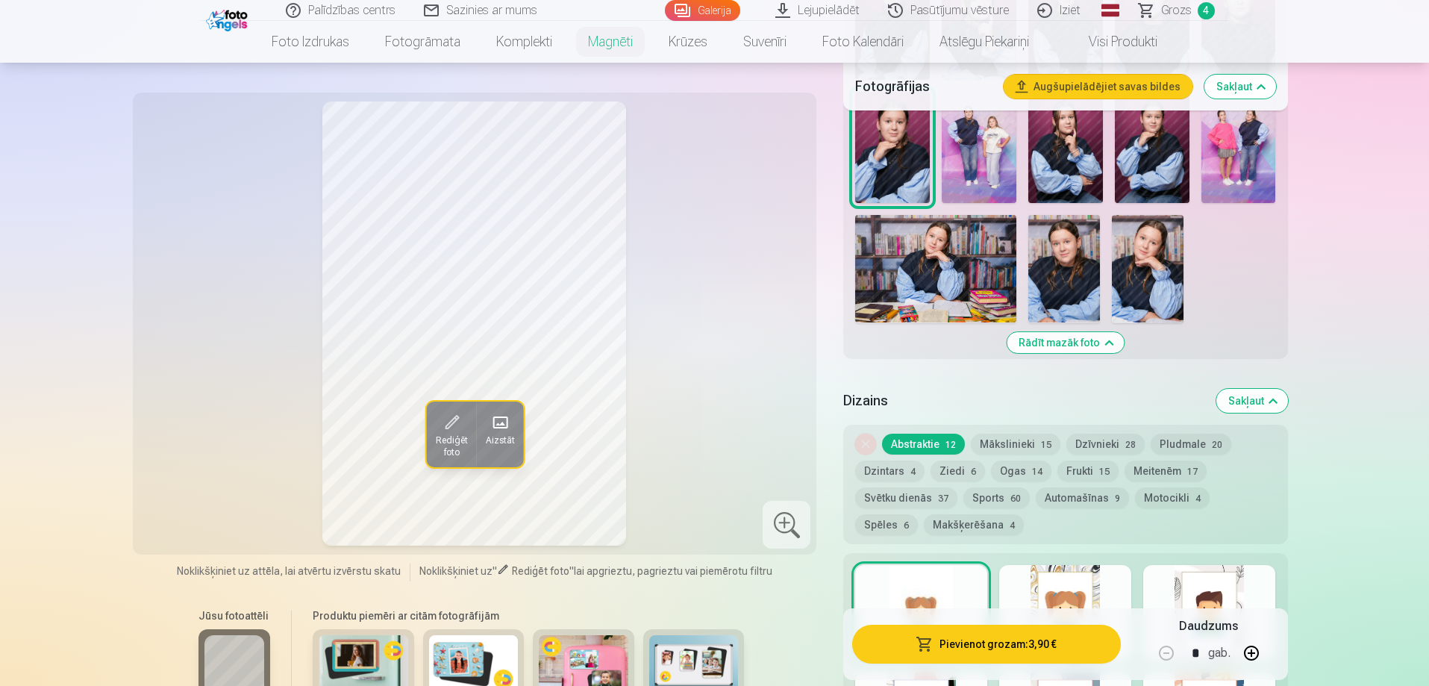
click at [1038, 640] on button "Pievienot grozam : 3,90 €" at bounding box center [986, 643] width 268 height 39
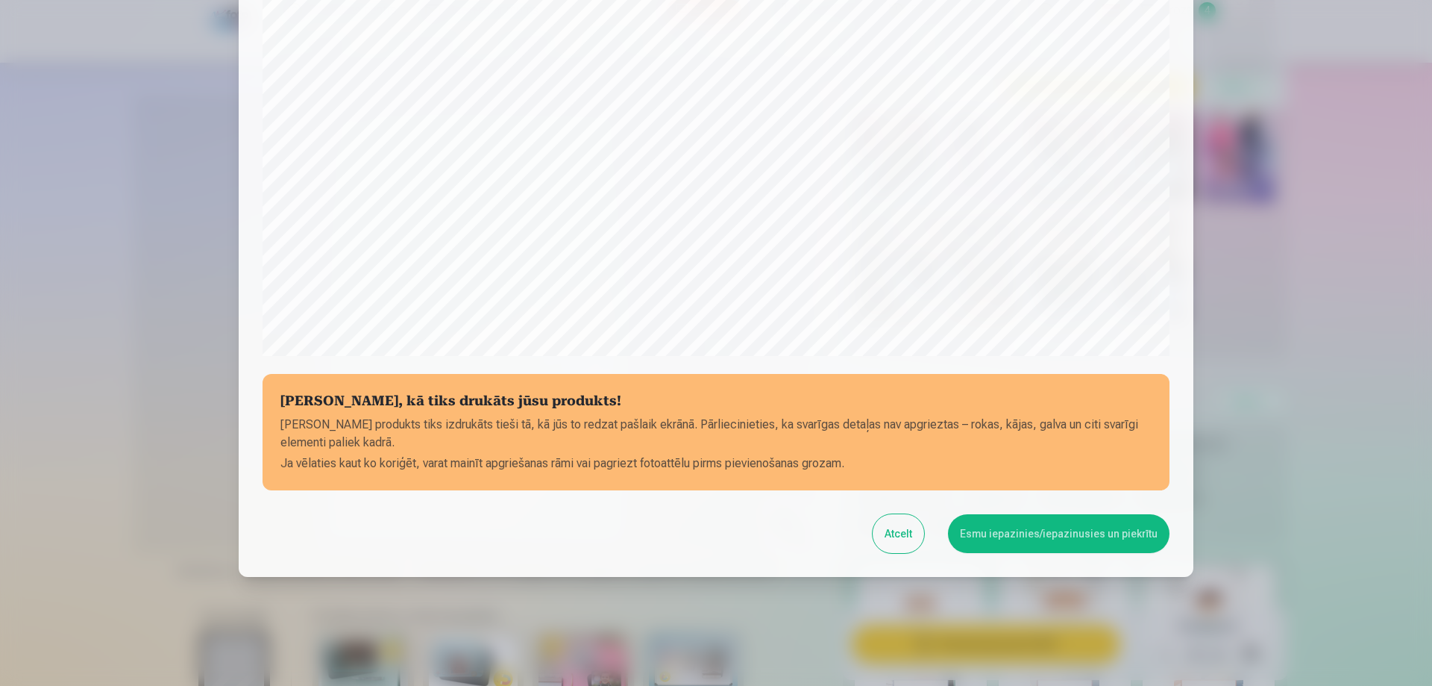
scroll to position [389, 0]
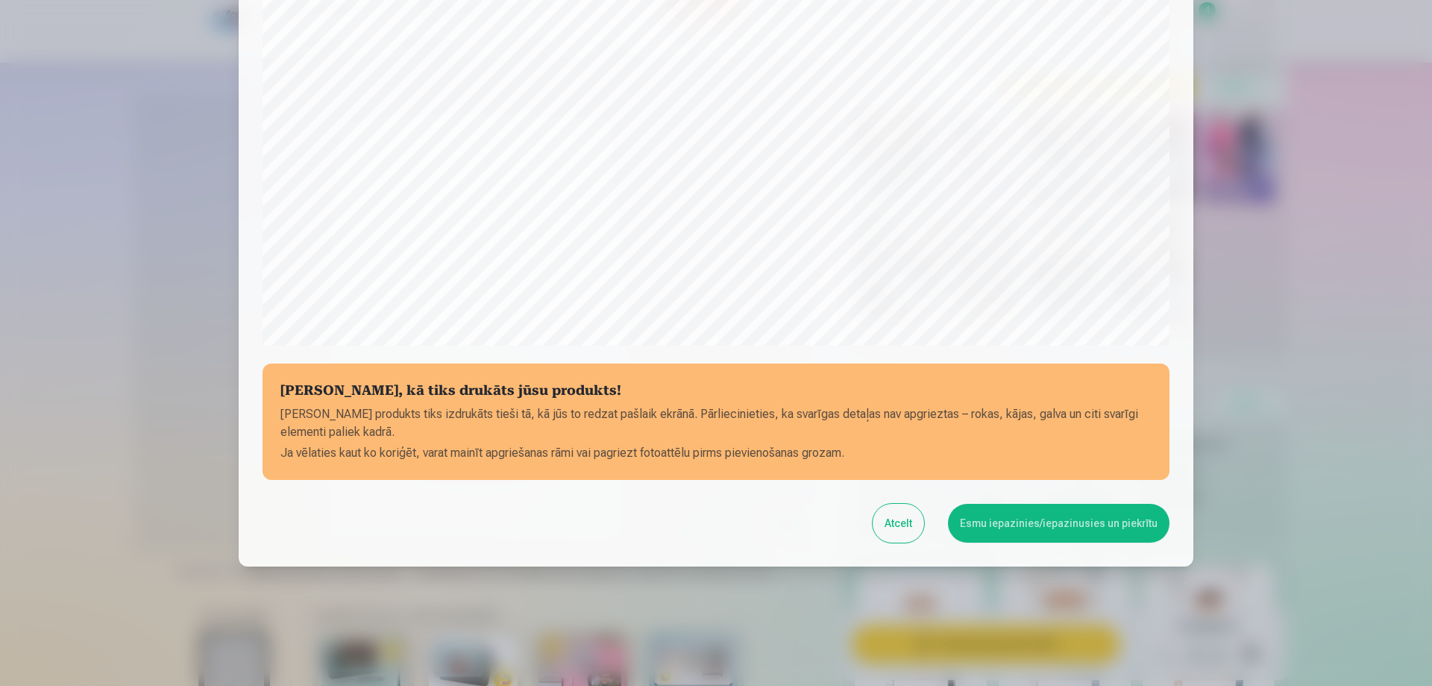
click at [1068, 525] on button "Esmu iepazinies/iepazinusies un piekrītu" at bounding box center [1059, 523] width 222 height 39
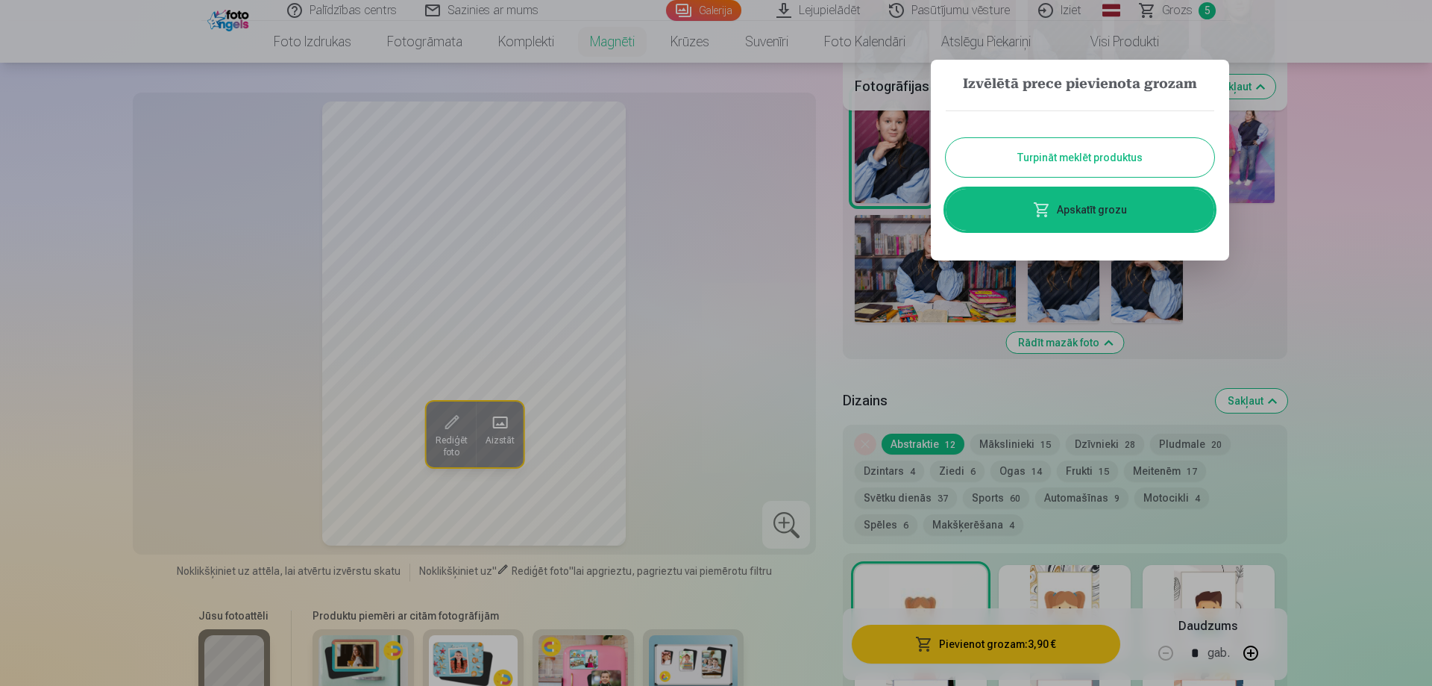
click at [1035, 636] on div at bounding box center [716, 343] width 1432 height 686
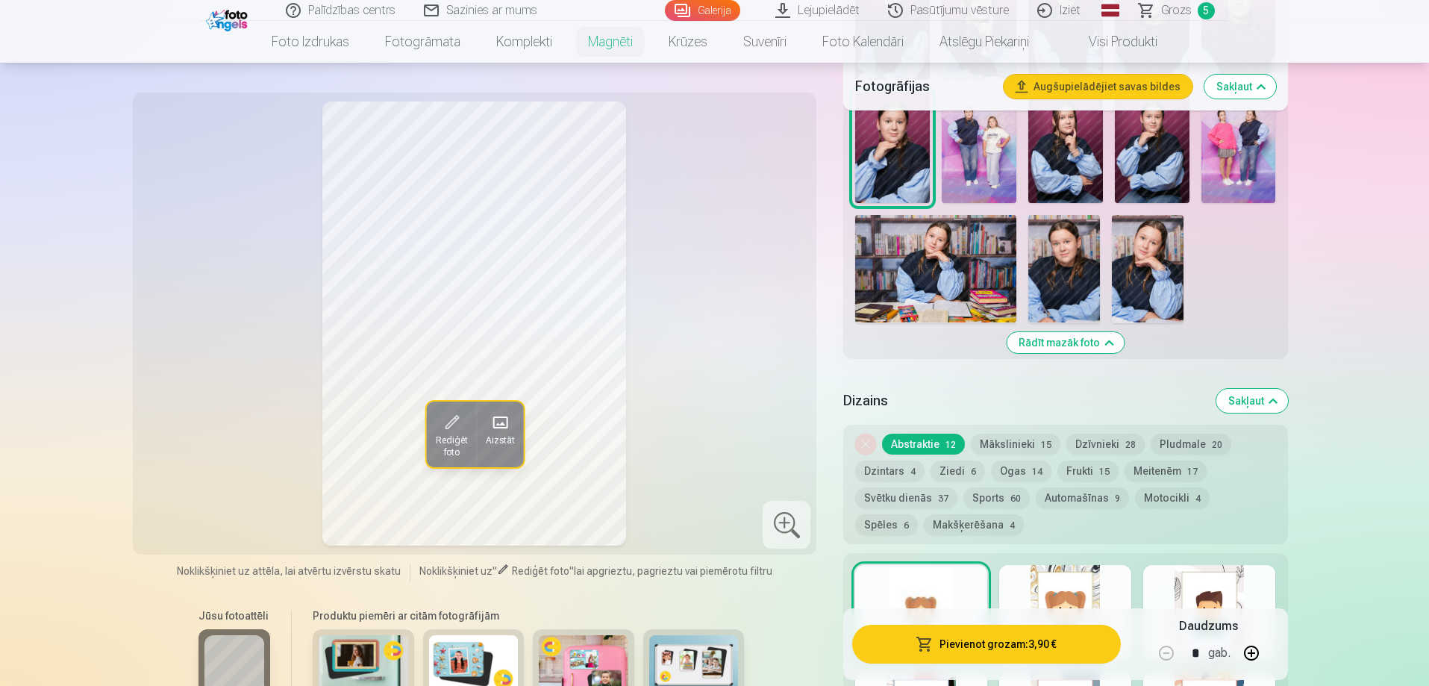
click at [1010, 643] on button "Pievienot grozam : 3,90 €" at bounding box center [986, 643] width 268 height 39
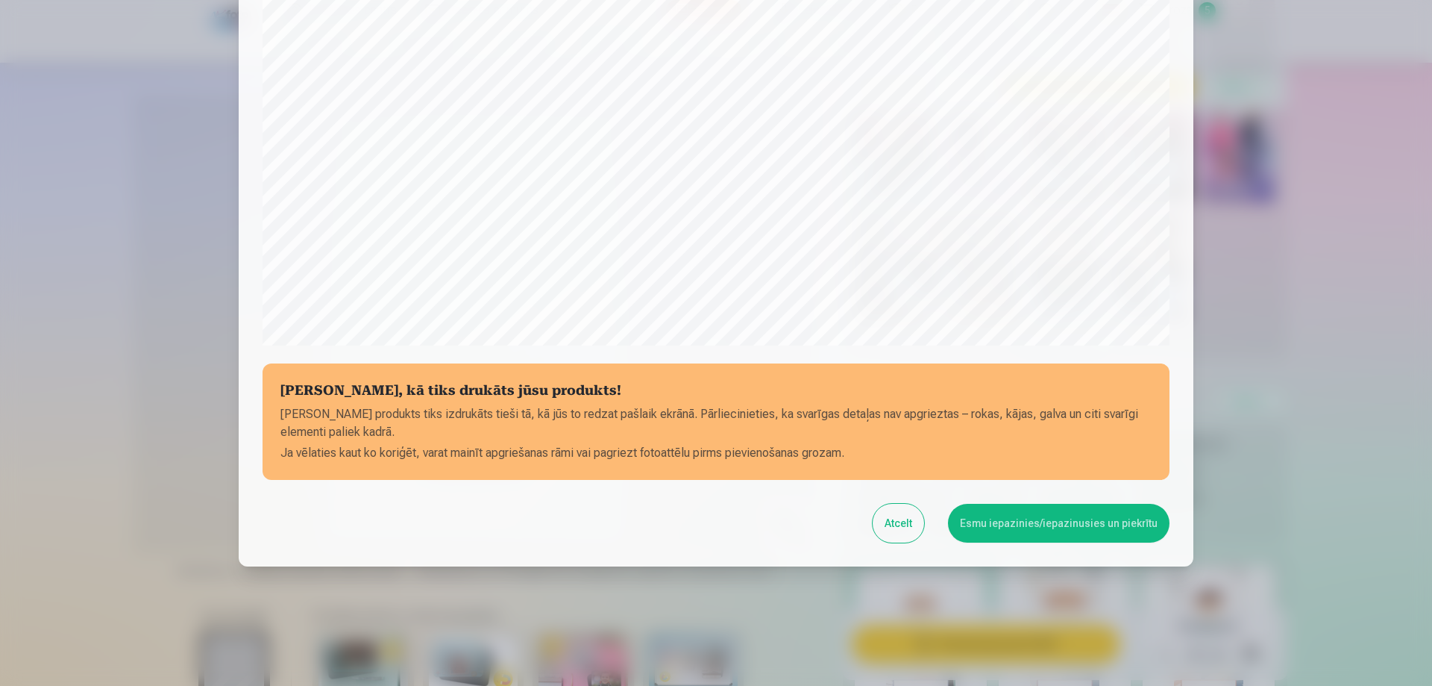
click at [1040, 527] on button "Esmu iepazinies/iepazinusies un piekrītu" at bounding box center [1059, 523] width 222 height 39
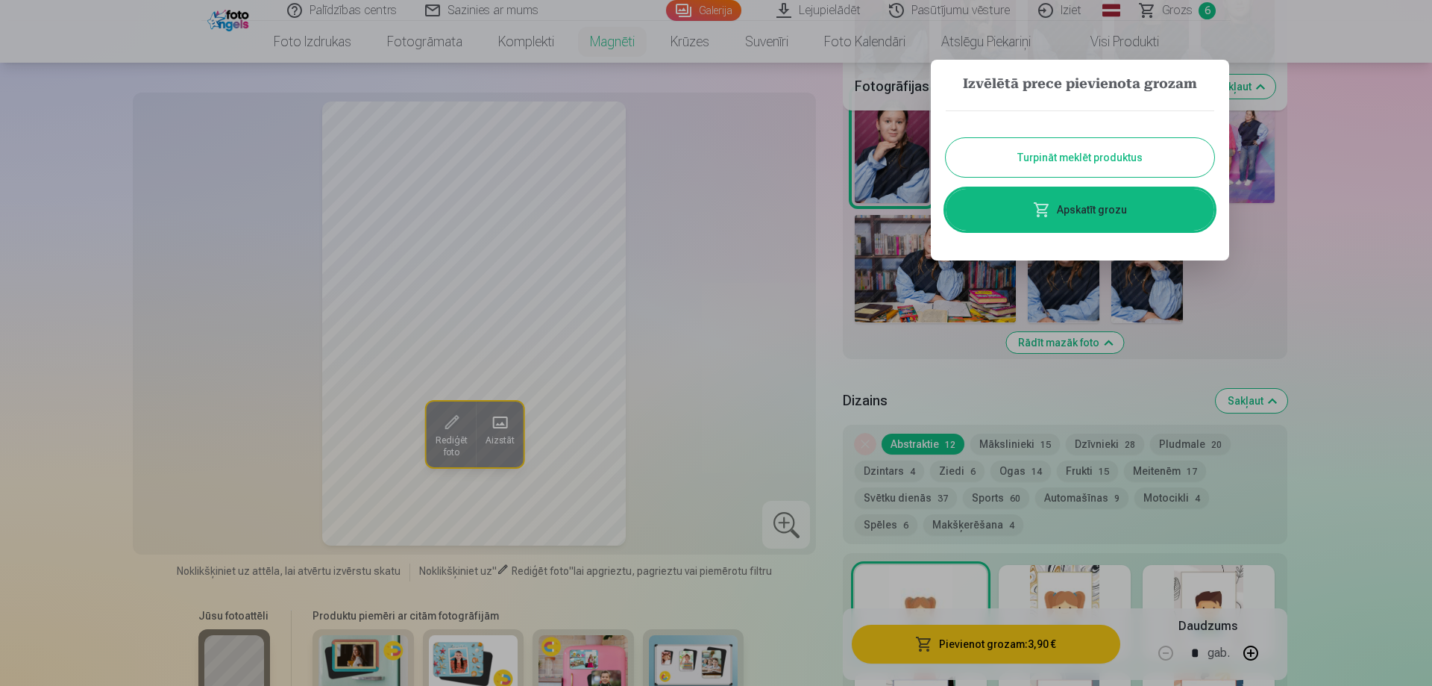
click at [967, 649] on div at bounding box center [716, 343] width 1432 height 686
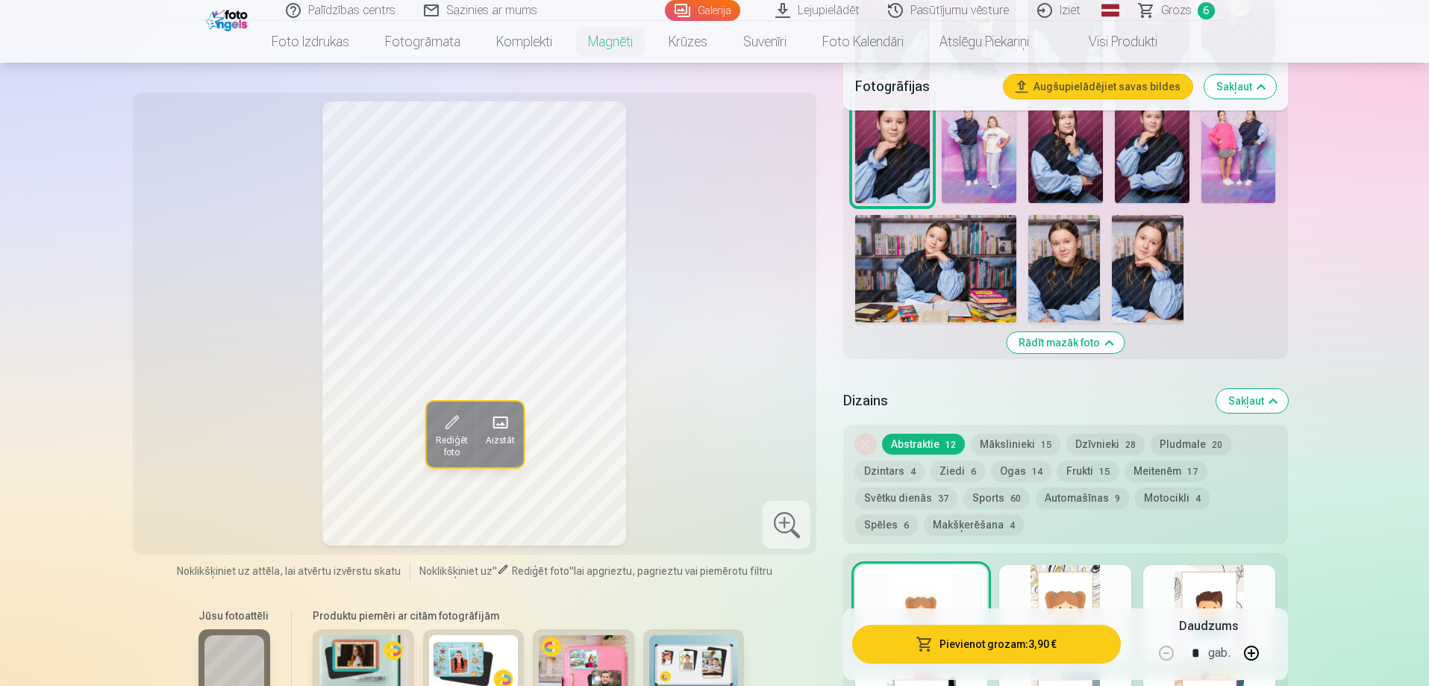
click at [965, 651] on button "Pievienot grozam : 3,90 €" at bounding box center [986, 643] width 268 height 39
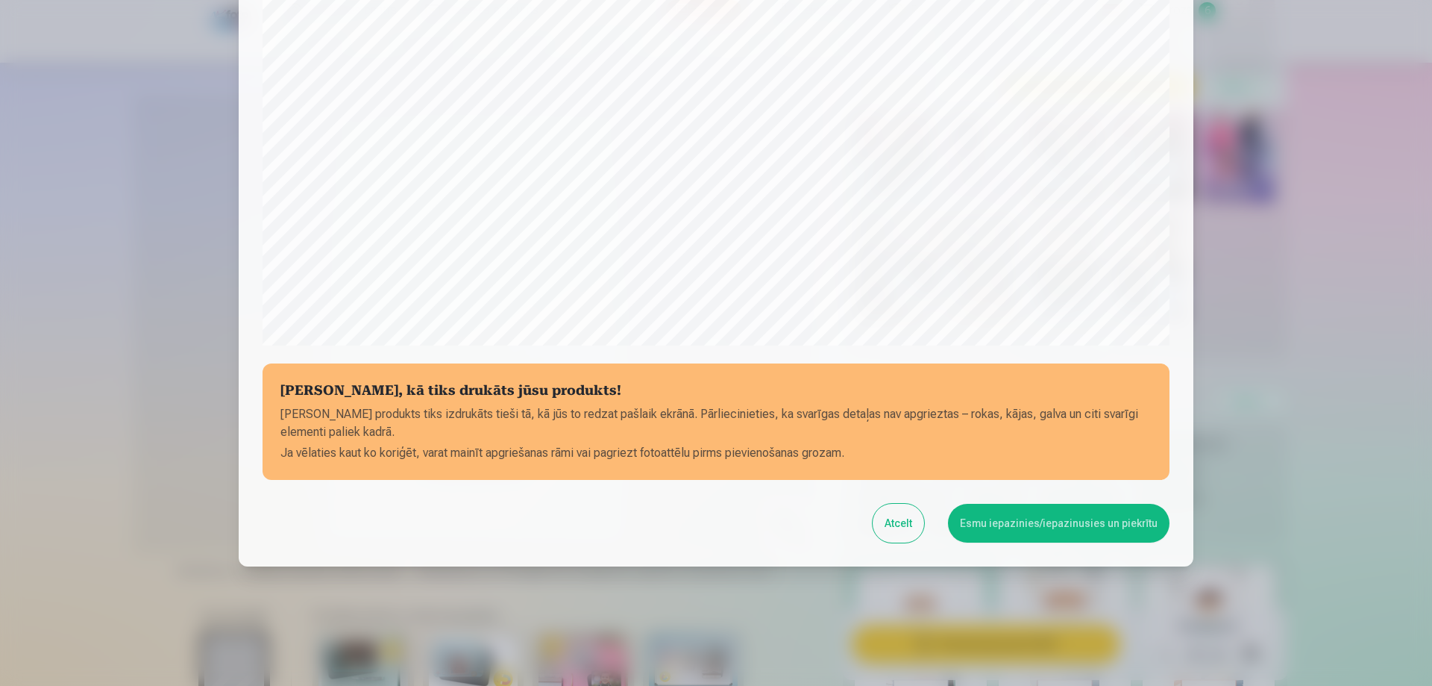
click at [1021, 516] on button "Esmu iepazinies/iepazinusies un piekrītu" at bounding box center [1059, 523] width 222 height 39
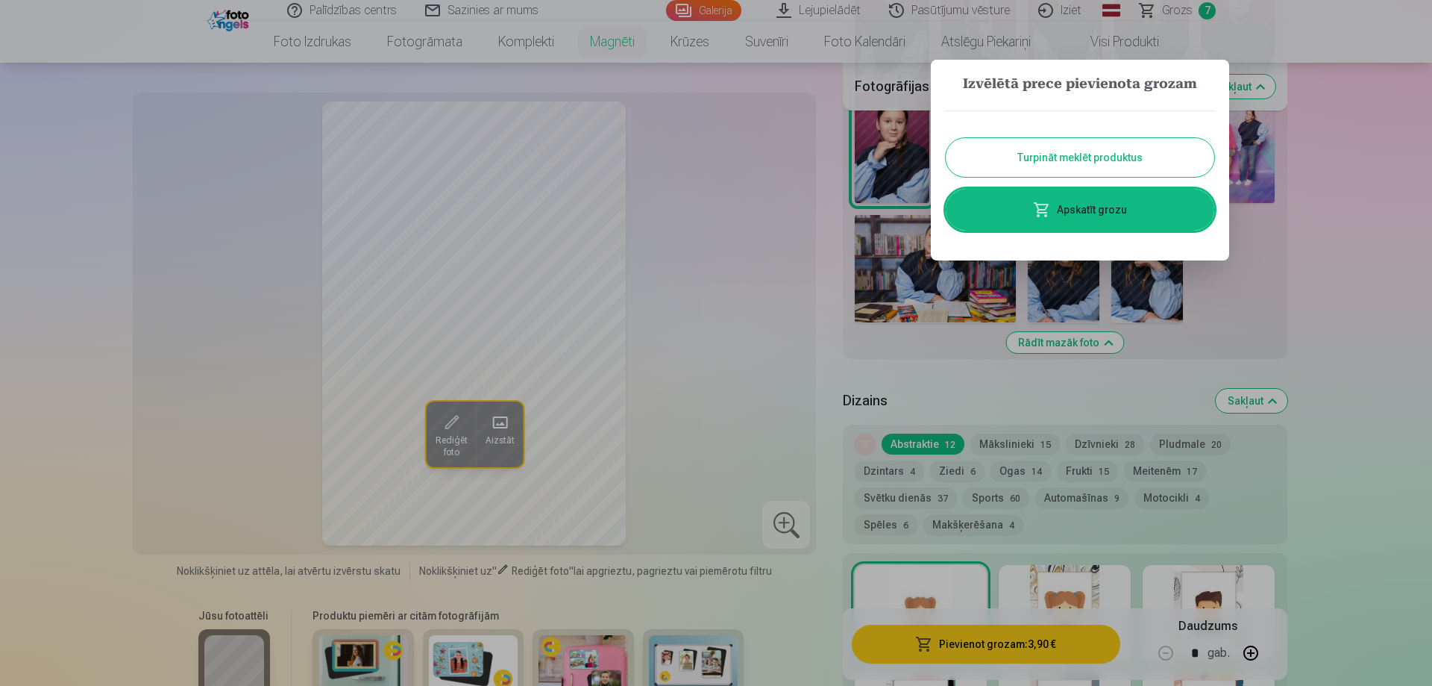
click at [1107, 202] on link "Apskatīt grozu" at bounding box center [1080, 210] width 269 height 42
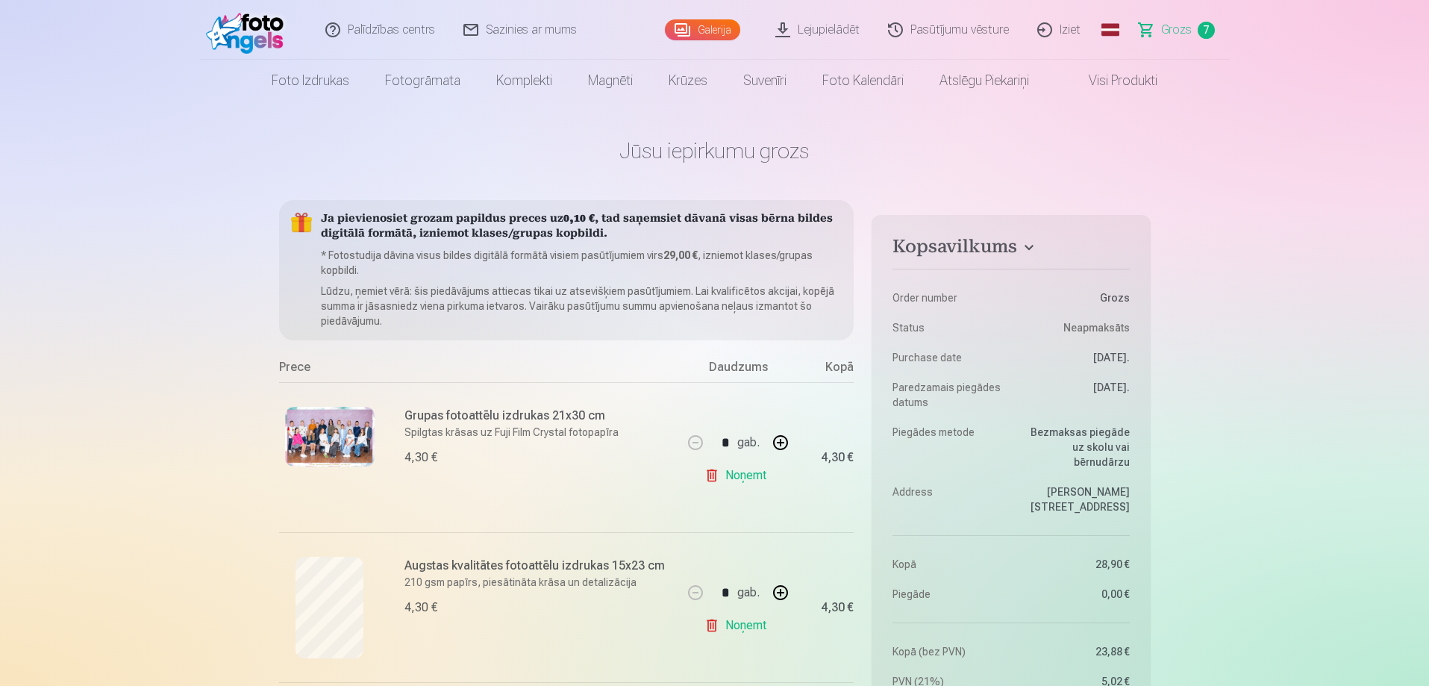
click at [709, 34] on link "Galerija" at bounding box center [702, 29] width 75 height 21
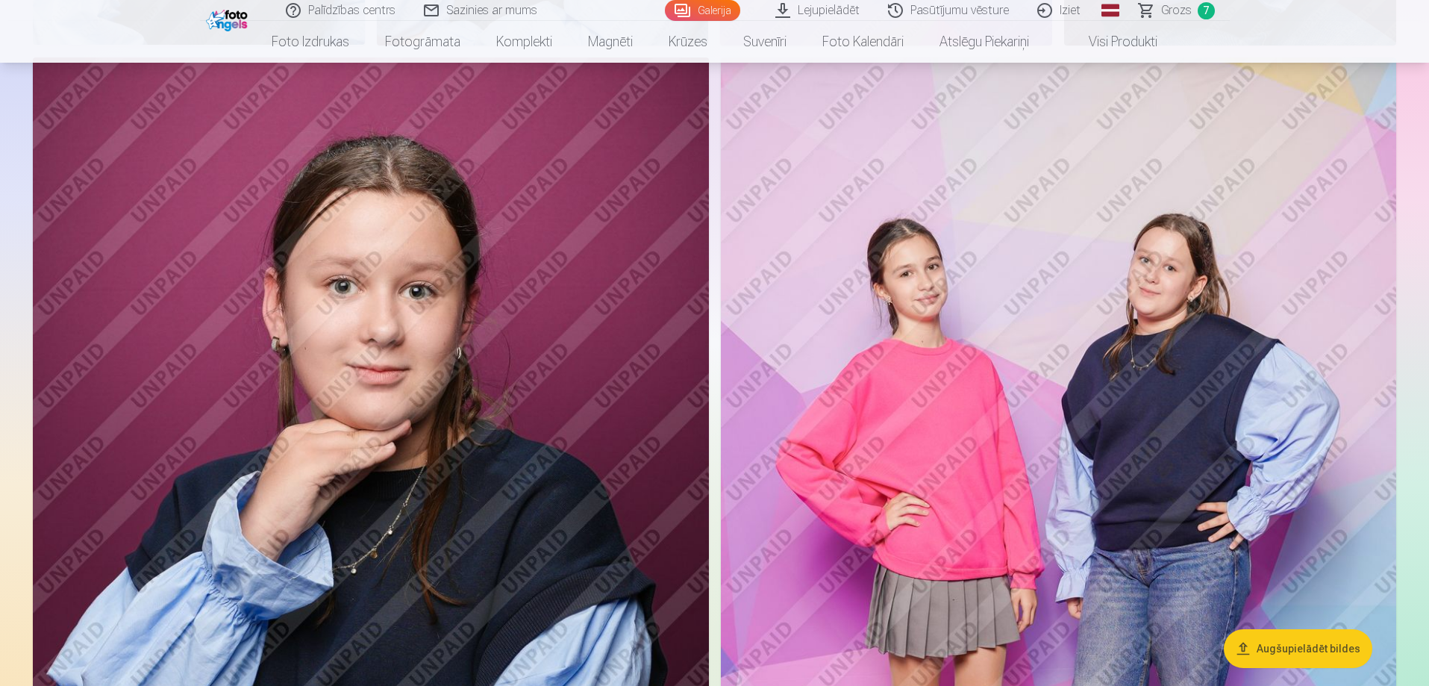
scroll to position [5894, 0]
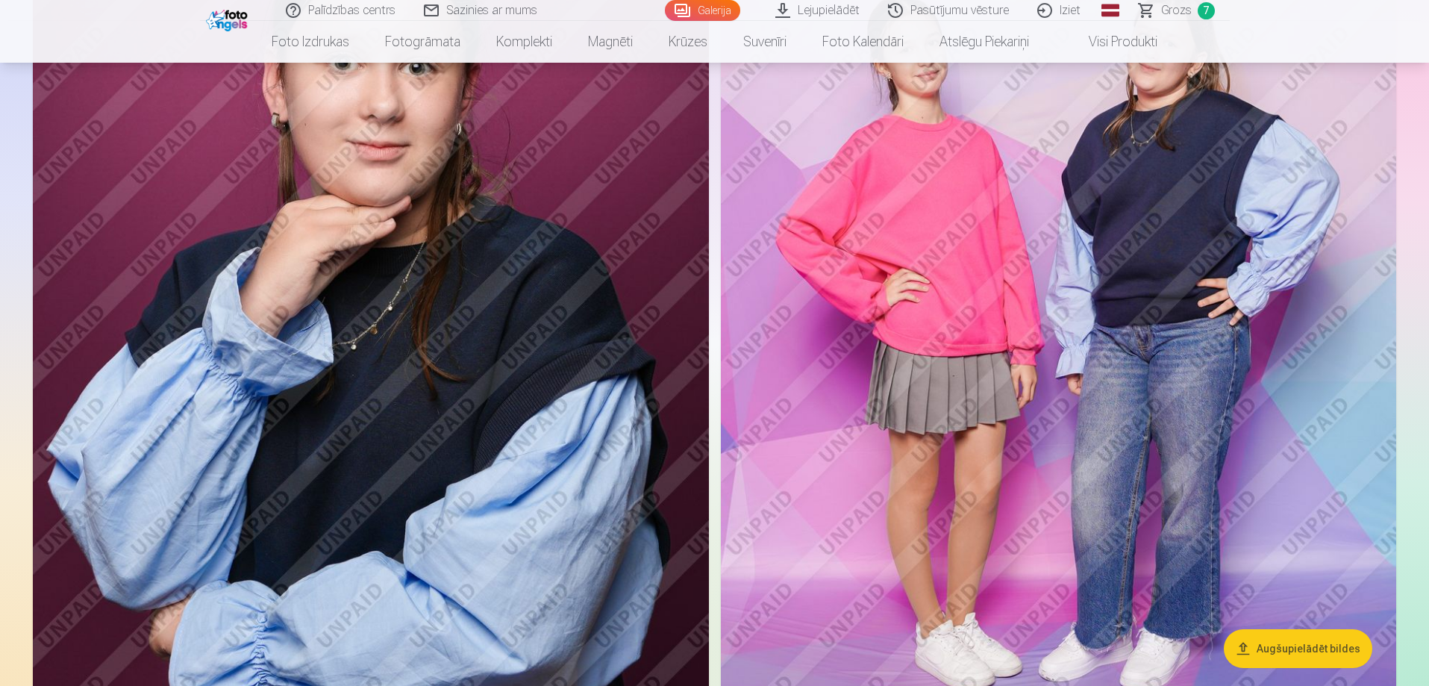
click at [1233, 353] on img at bounding box center [1059, 341] width 676 height 1014
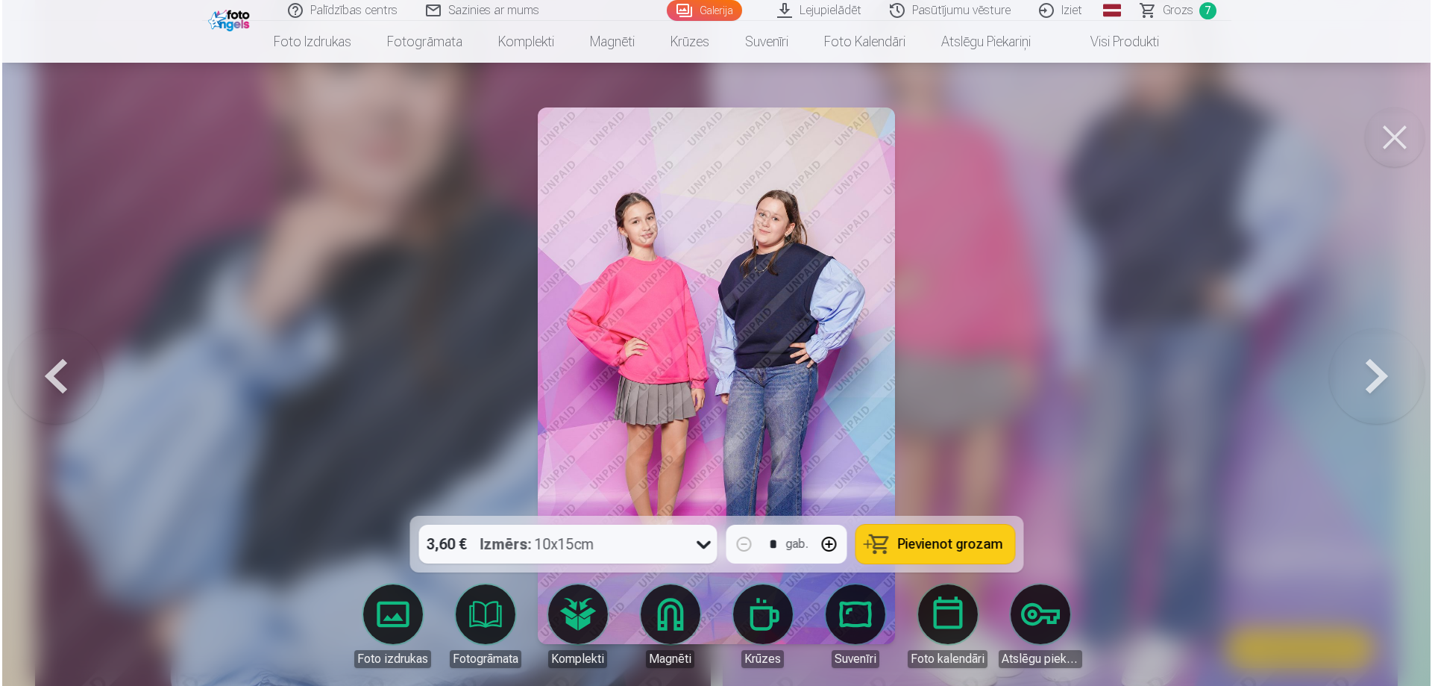
scroll to position [5909, 0]
click at [983, 537] on span "Pievienot grozam" at bounding box center [949, 543] width 105 height 13
click at [1397, 144] on button at bounding box center [1397, 137] width 60 height 60
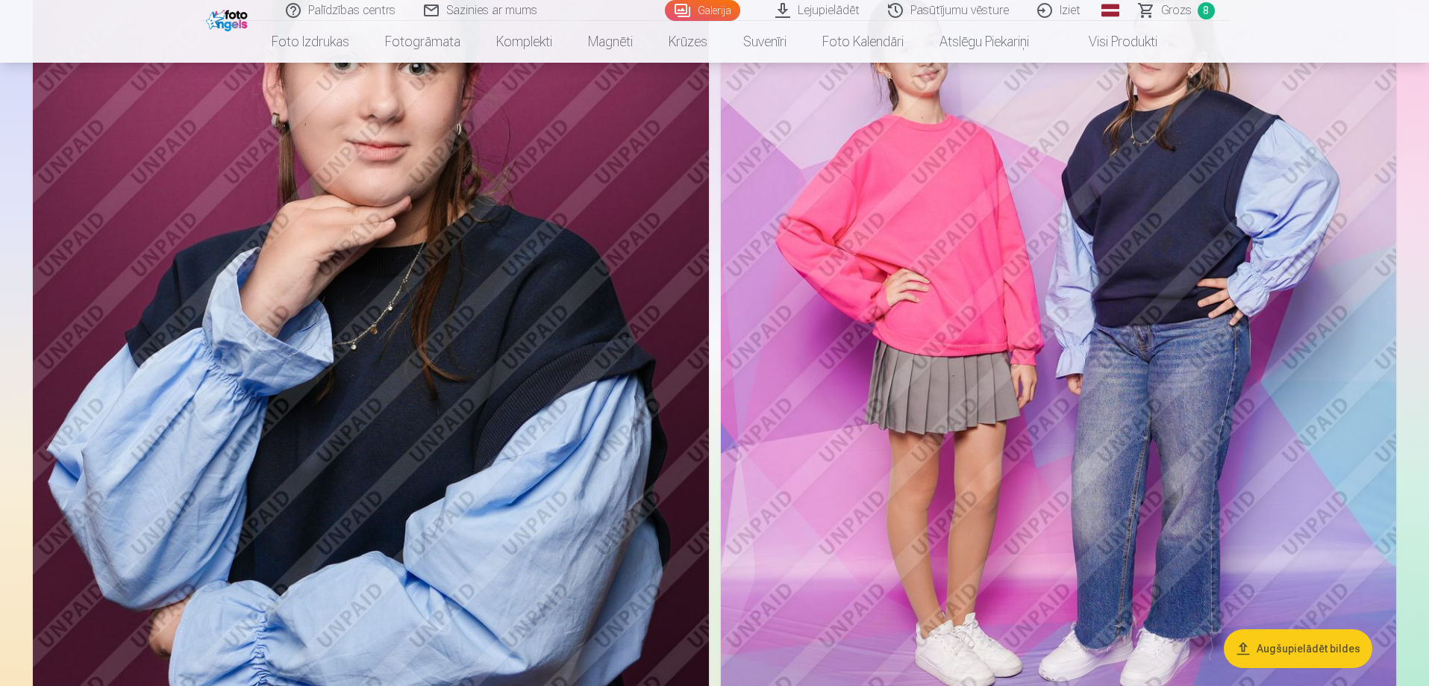
scroll to position [5744, 0]
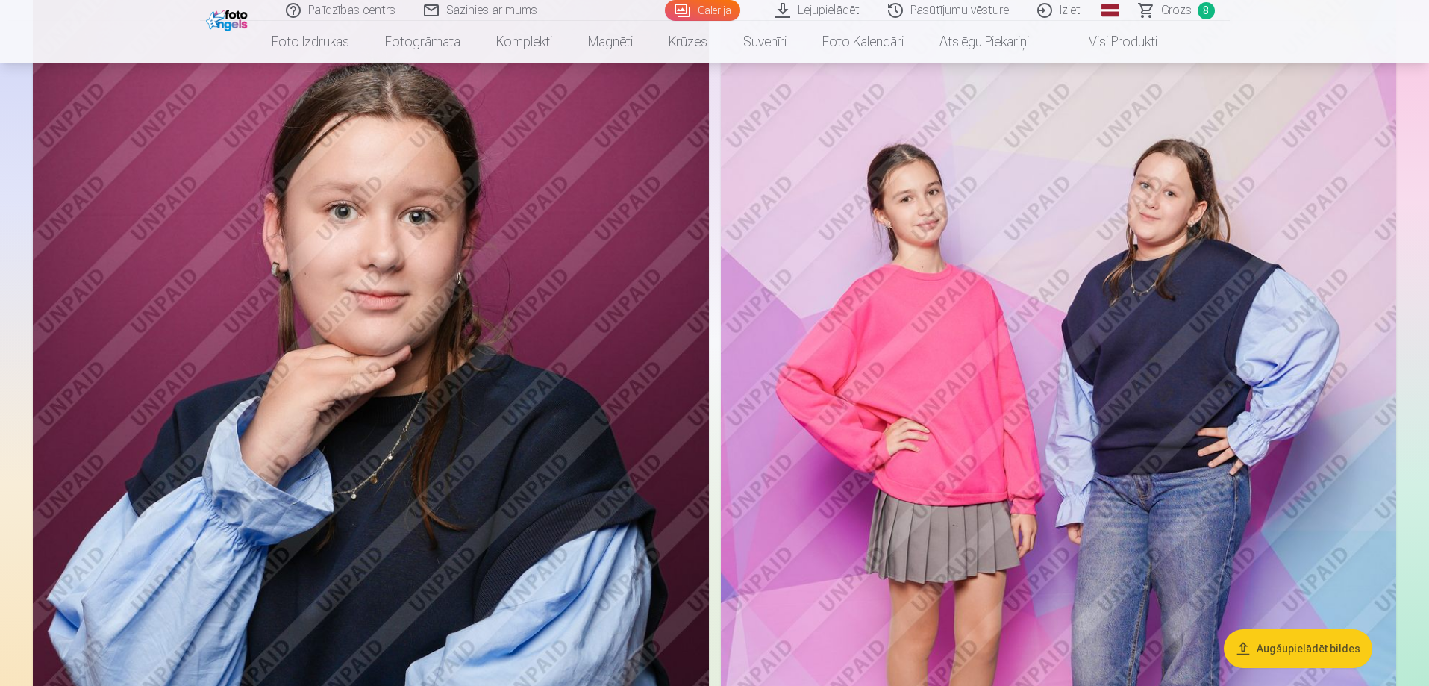
click at [1180, 13] on span "Grozs" at bounding box center [1176, 10] width 31 height 18
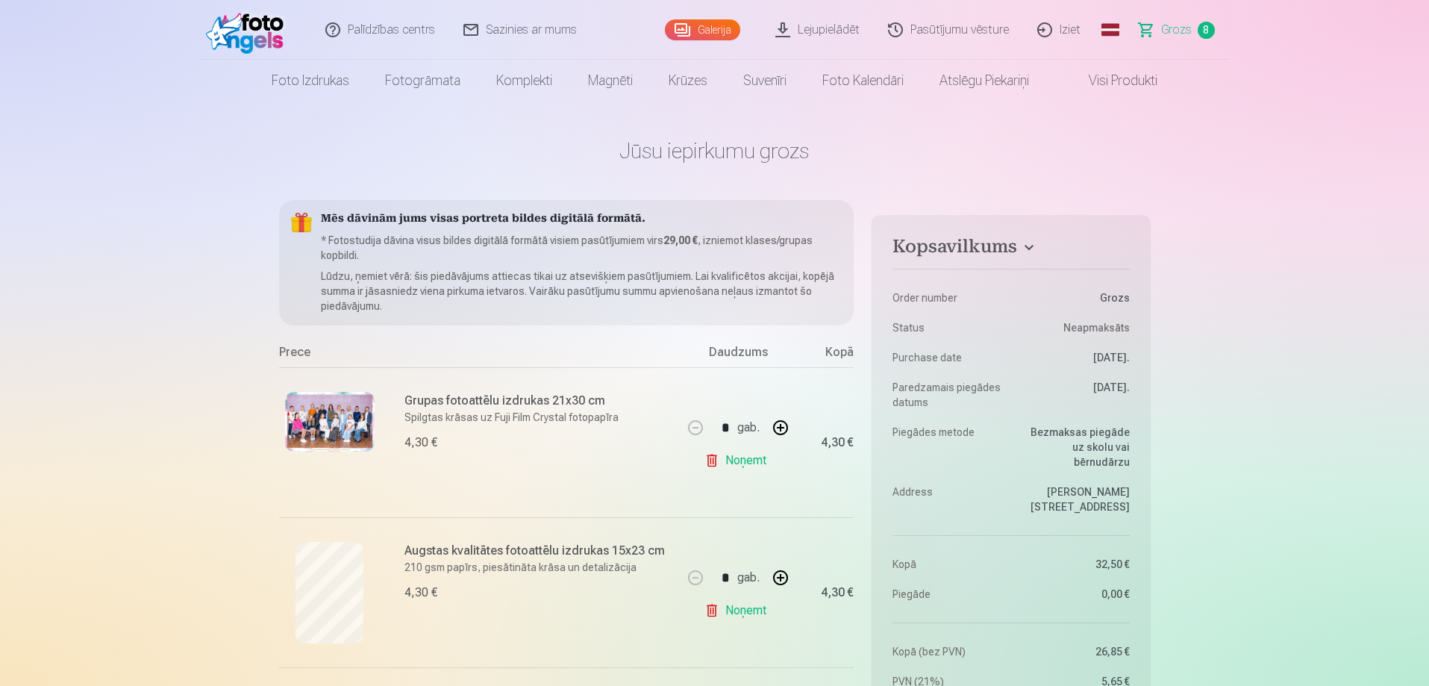
click at [714, 27] on link "Galerija" at bounding box center [702, 29] width 75 height 21
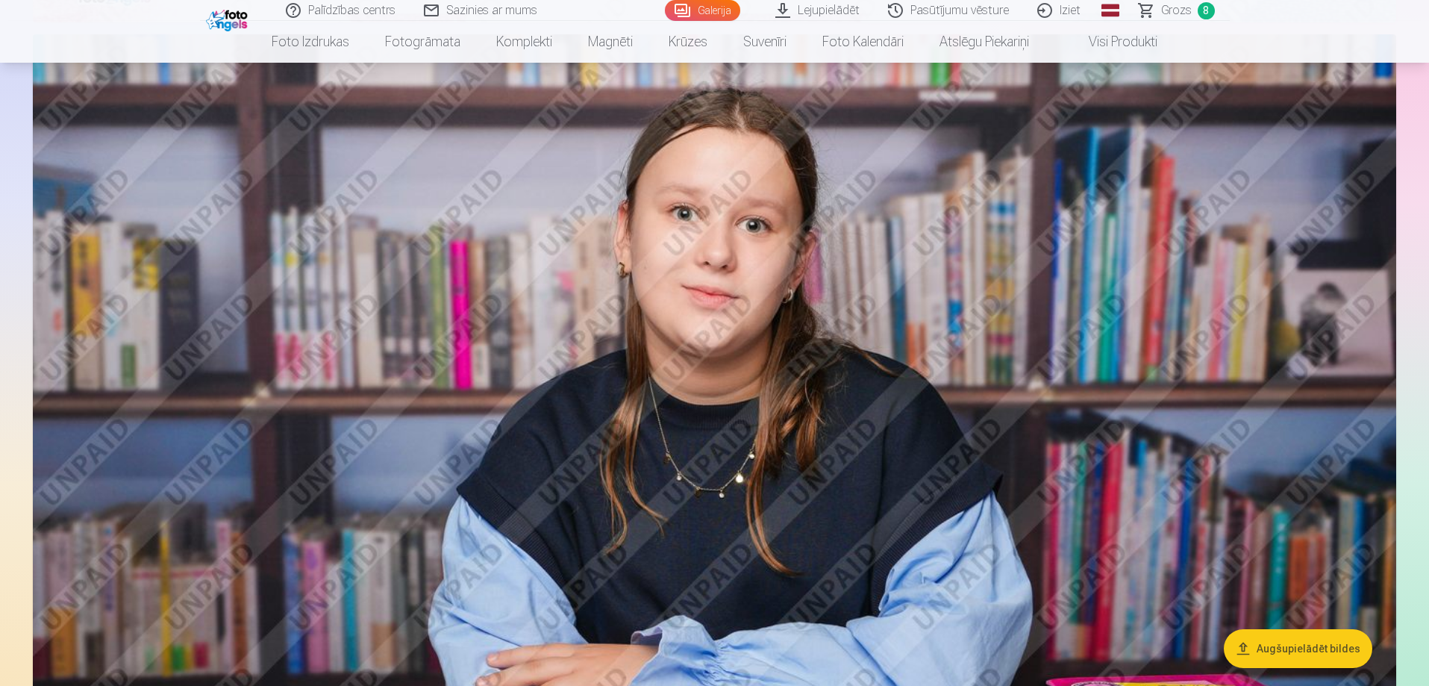
scroll to position [1044, 0]
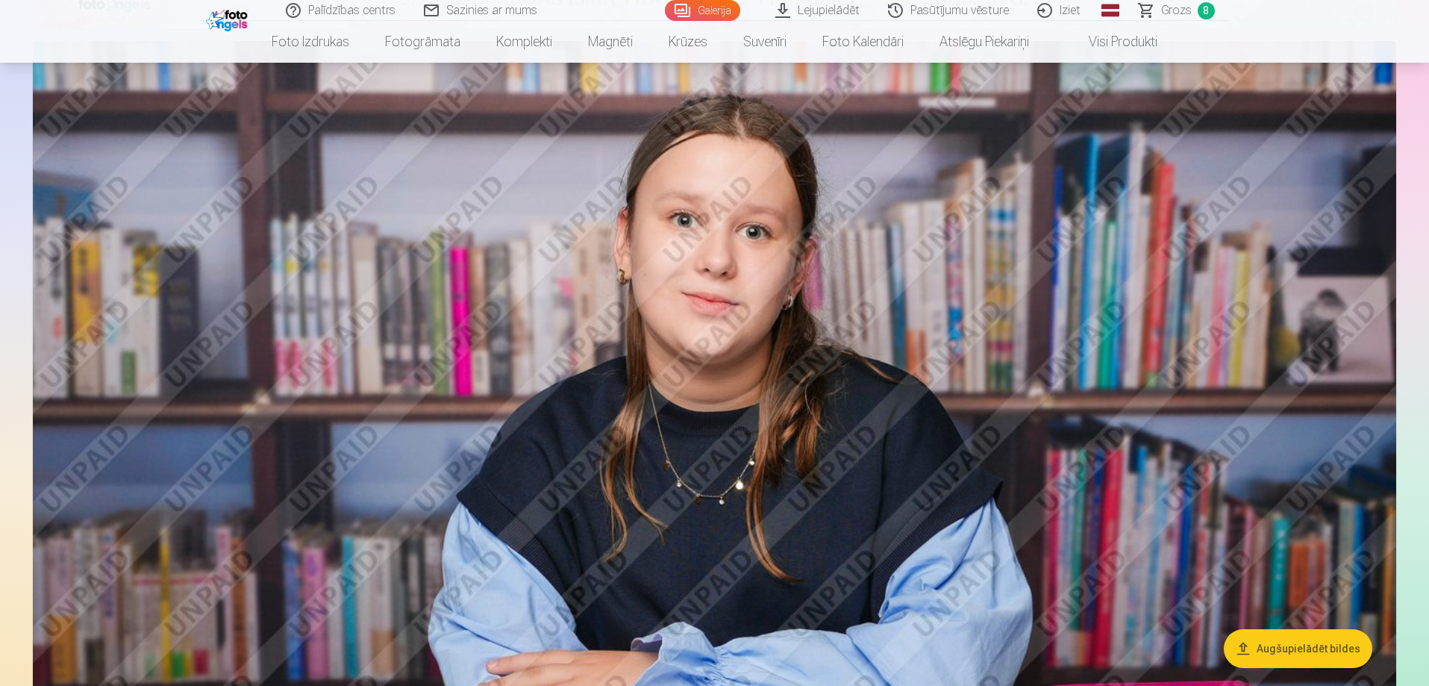
click at [921, 383] on img at bounding box center [714, 495] width 1363 height 909
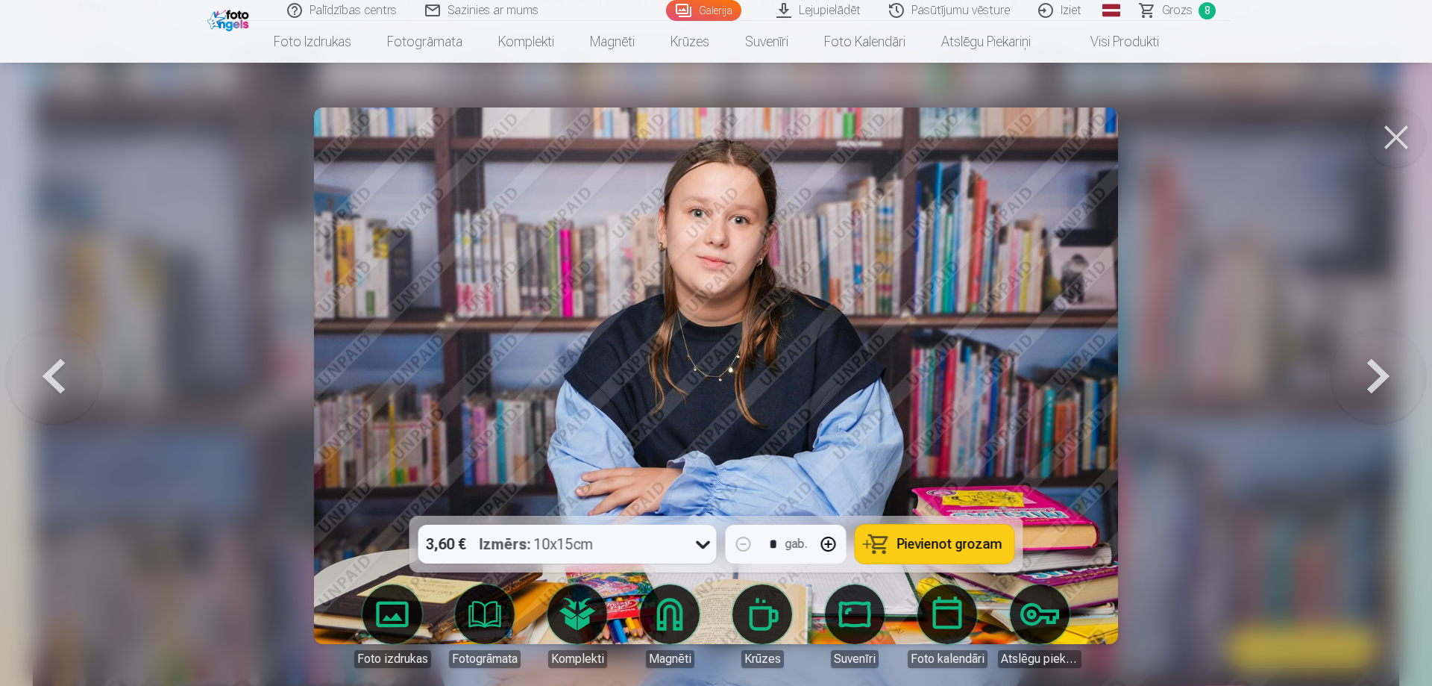
click at [927, 543] on span "Pievienot grozam" at bounding box center [949, 543] width 105 height 13
click at [1407, 140] on button at bounding box center [1397, 137] width 60 height 60
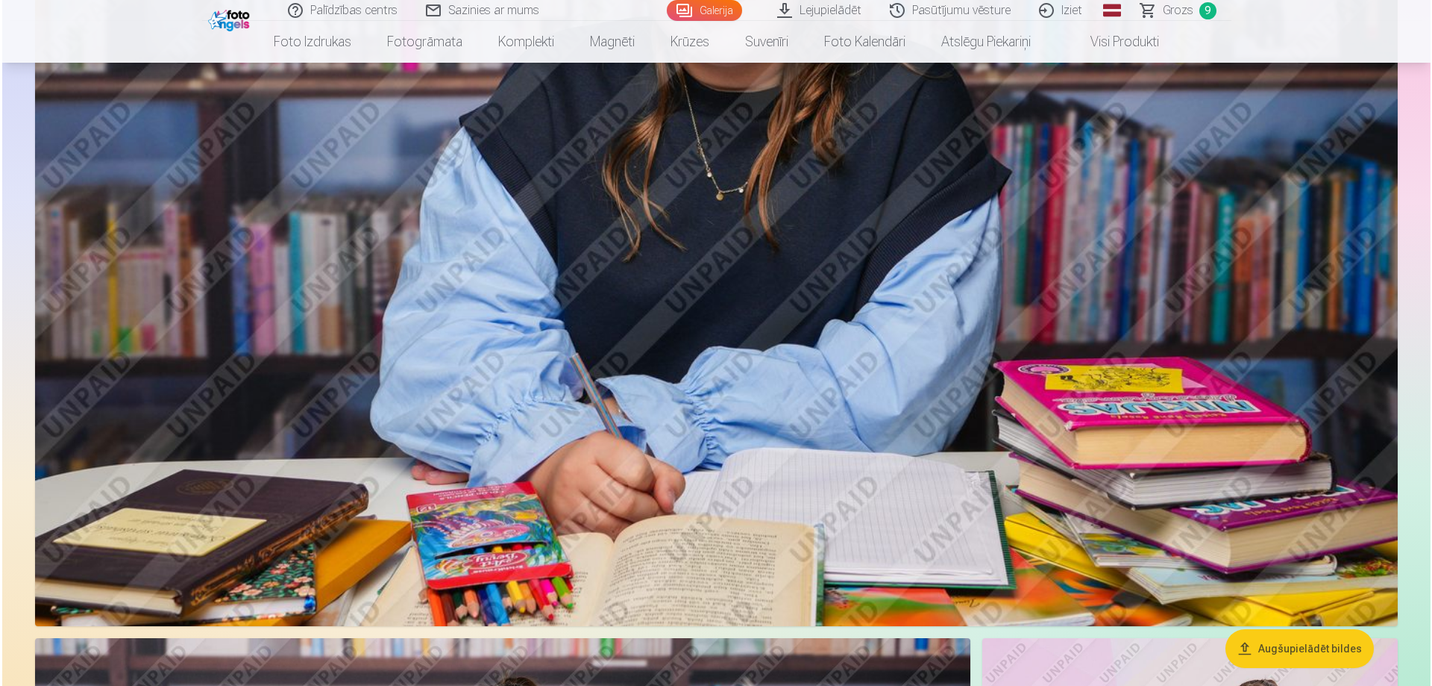
scroll to position [2387, 0]
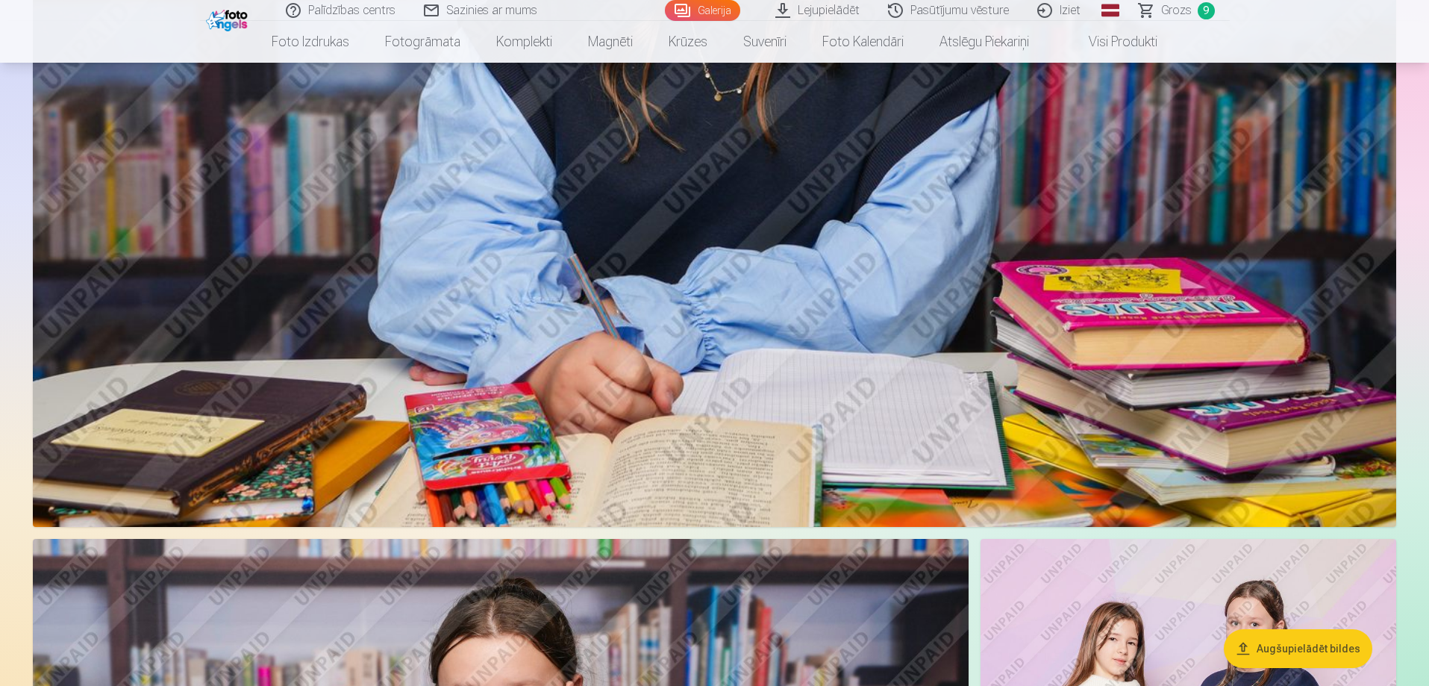
click at [905, 332] on img at bounding box center [714, 72] width 1363 height 909
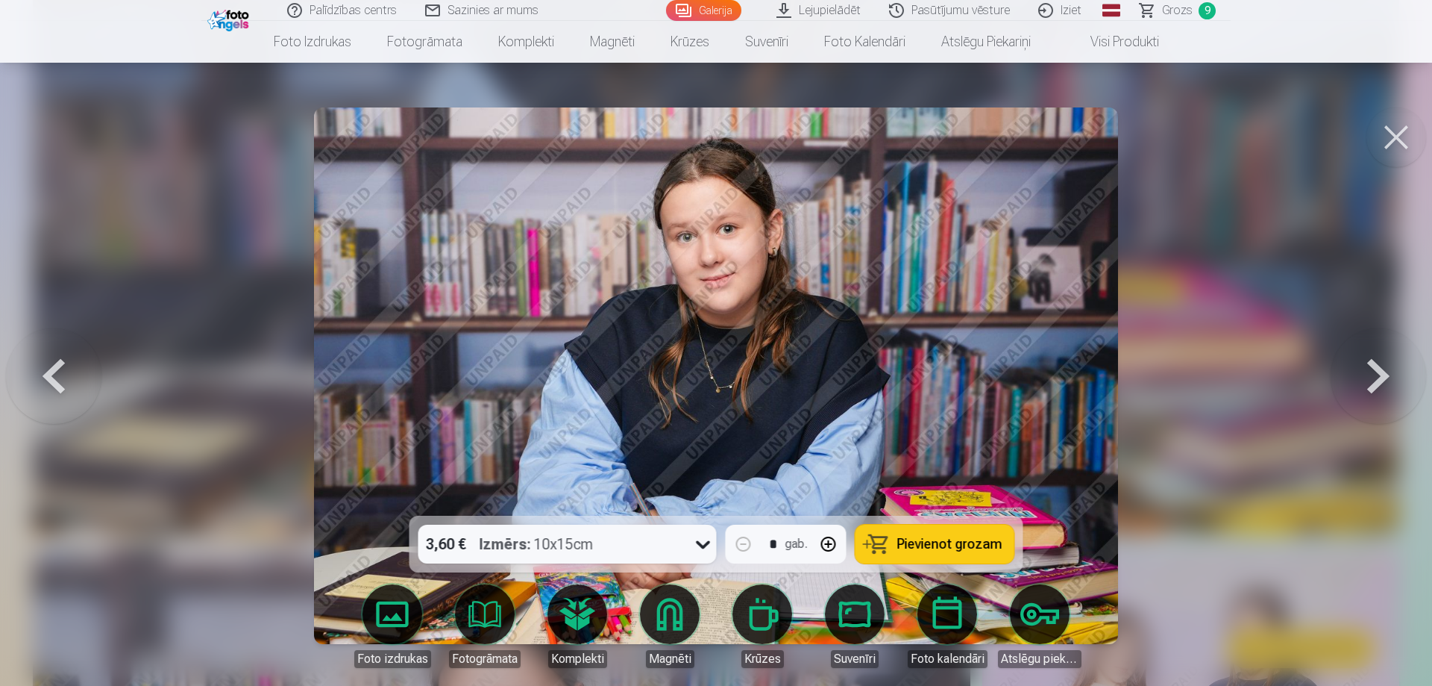
click at [933, 543] on span "Pievienot grozam" at bounding box center [949, 543] width 105 height 13
click at [1261, 412] on div at bounding box center [716, 343] width 1432 height 686
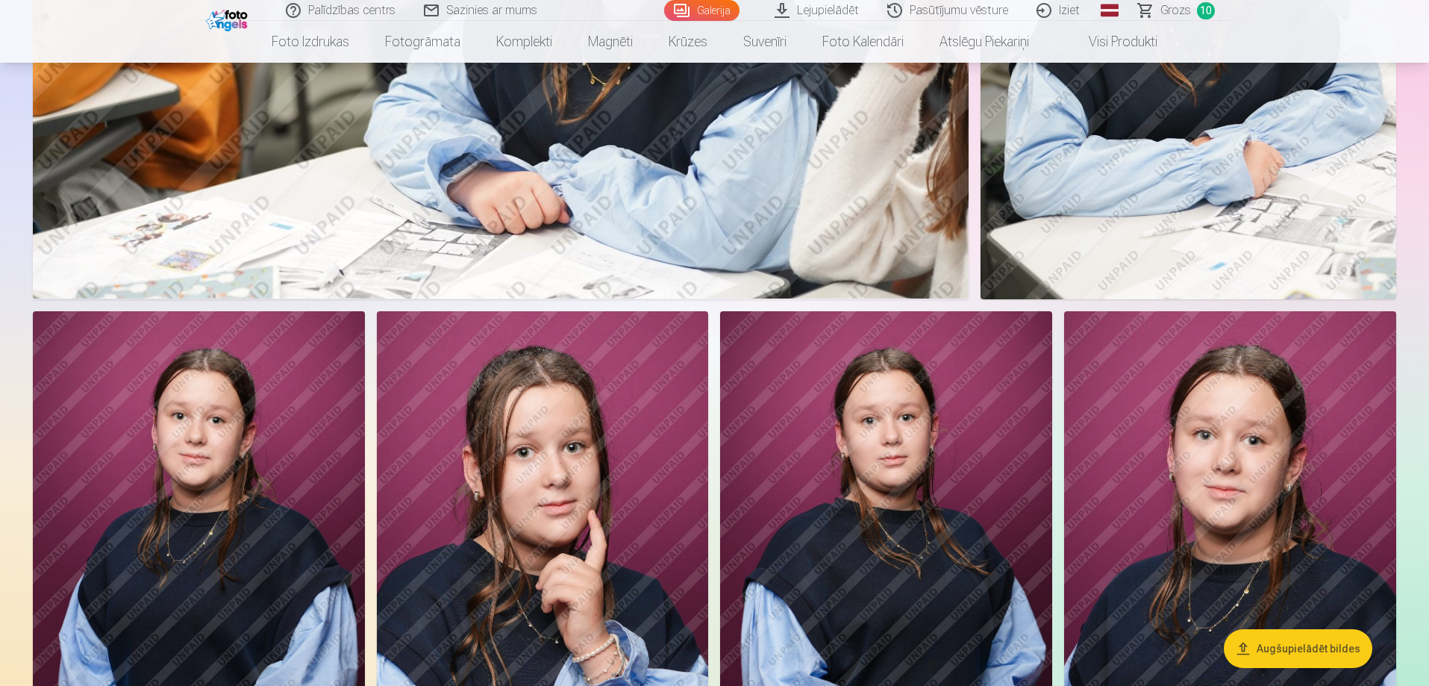
scroll to position [4695, 0]
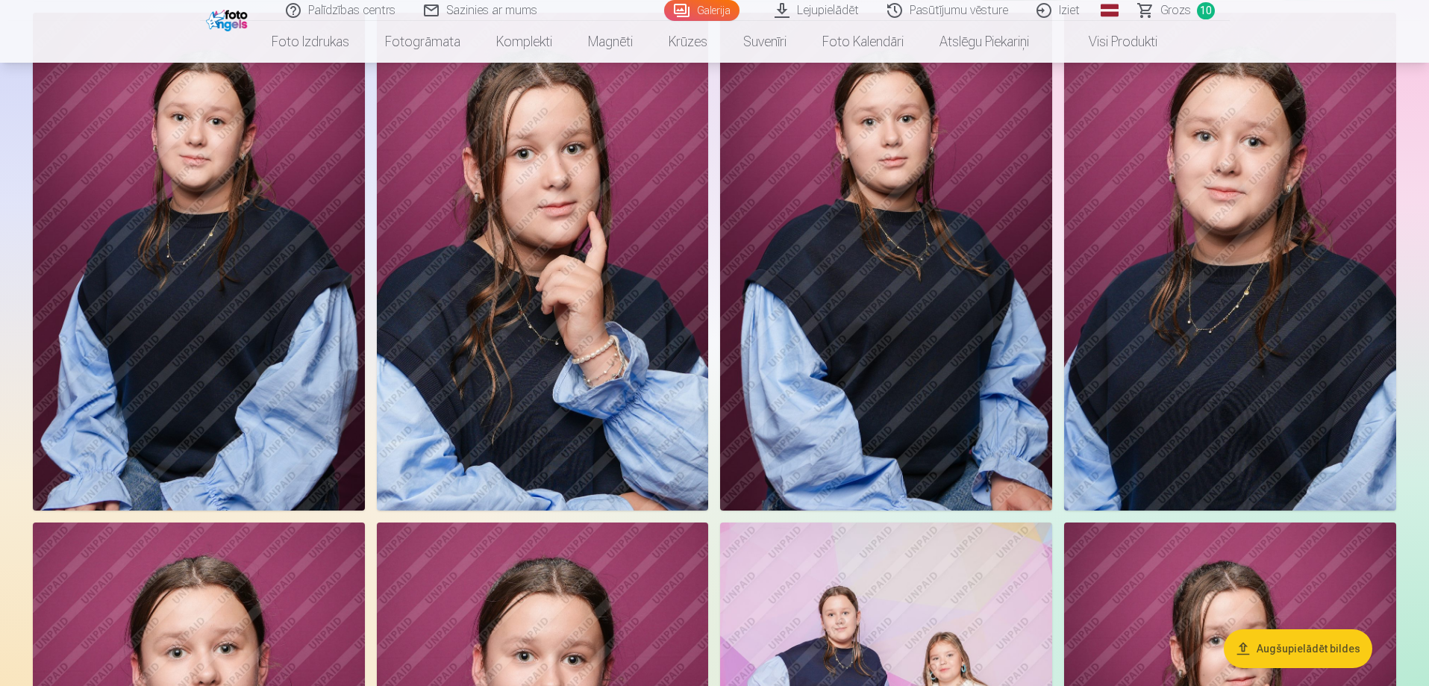
click at [592, 237] on img at bounding box center [543, 262] width 332 height 498
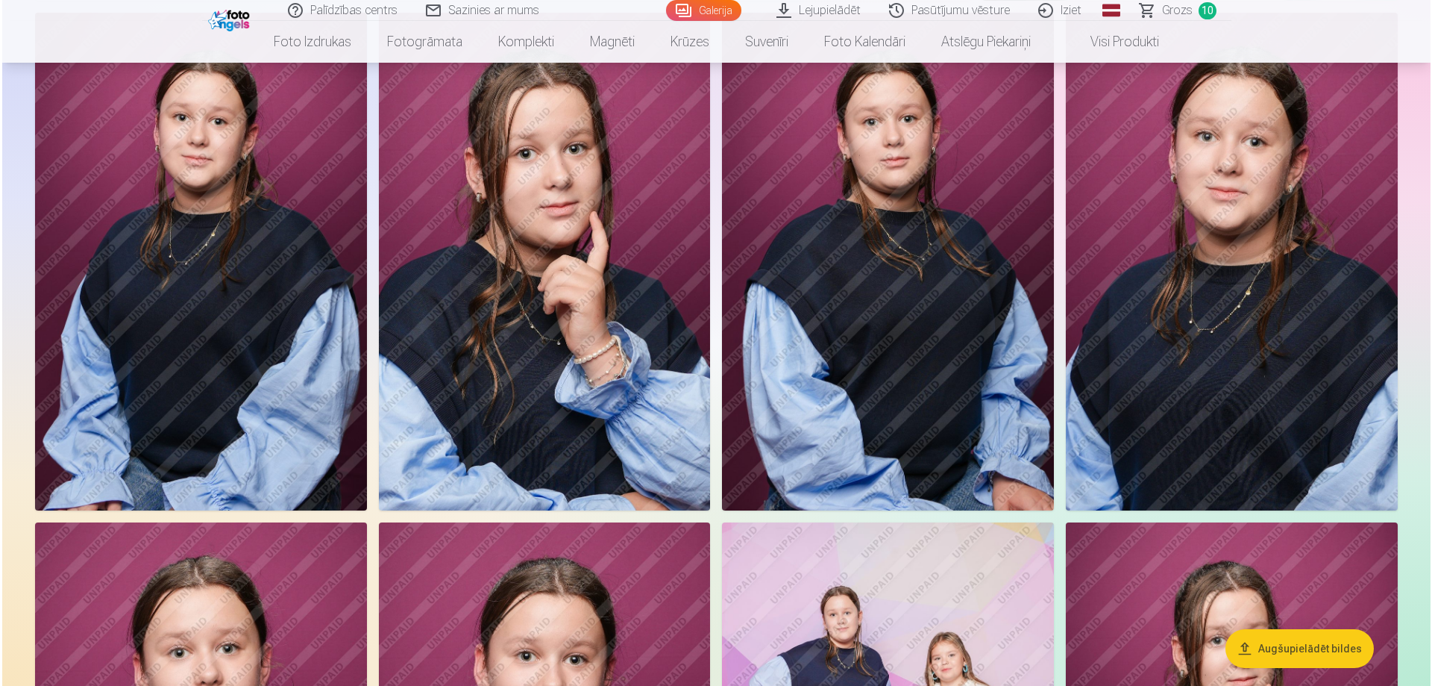
scroll to position [4705, 0]
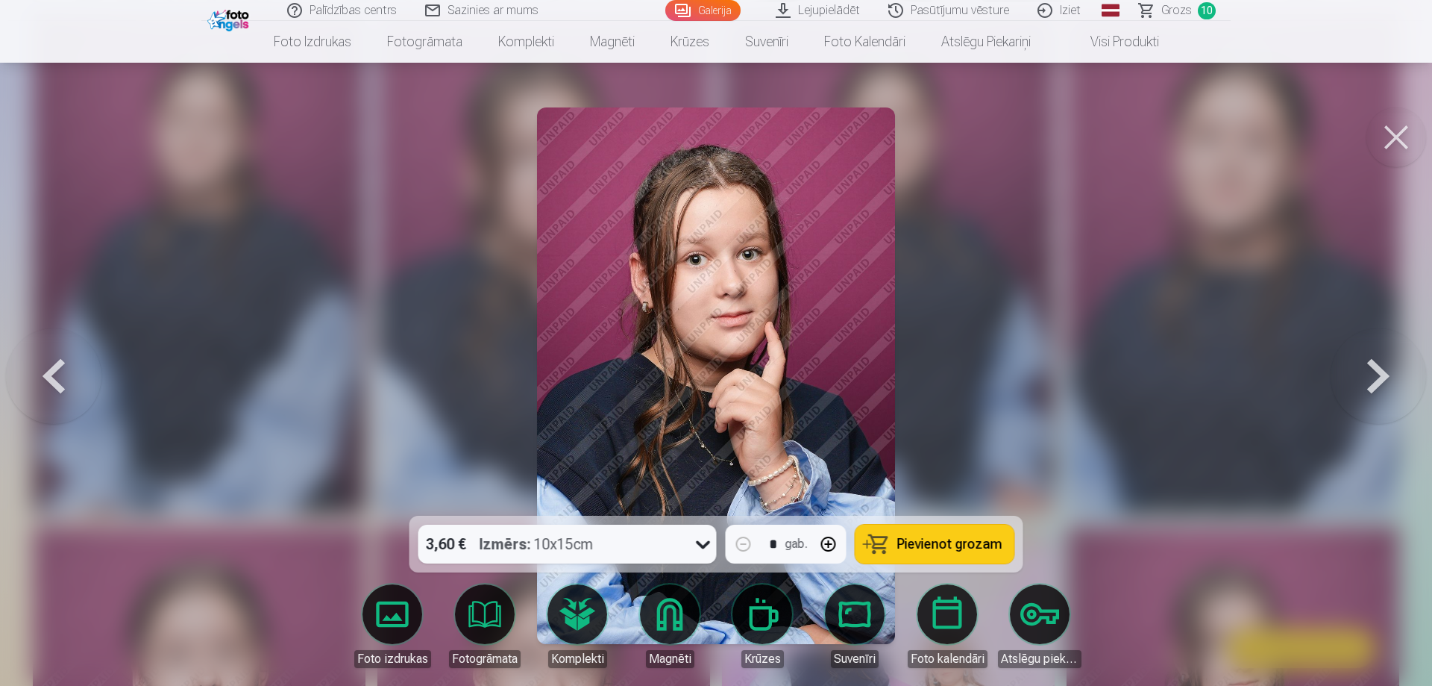
click at [736, 331] on img at bounding box center [715, 375] width 357 height 536
click at [952, 553] on button "Pievienot grozam" at bounding box center [935, 543] width 159 height 39
click at [1392, 130] on button at bounding box center [1397, 137] width 60 height 60
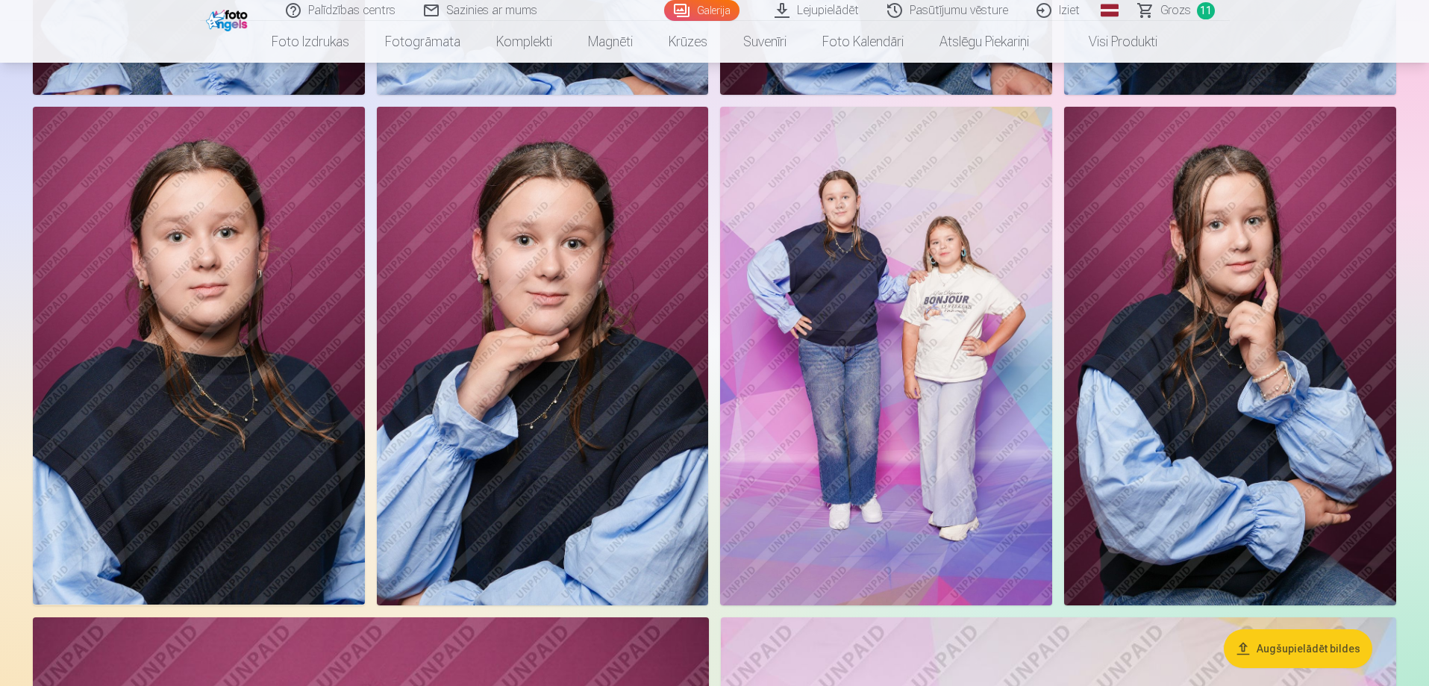
scroll to position [4695, 0]
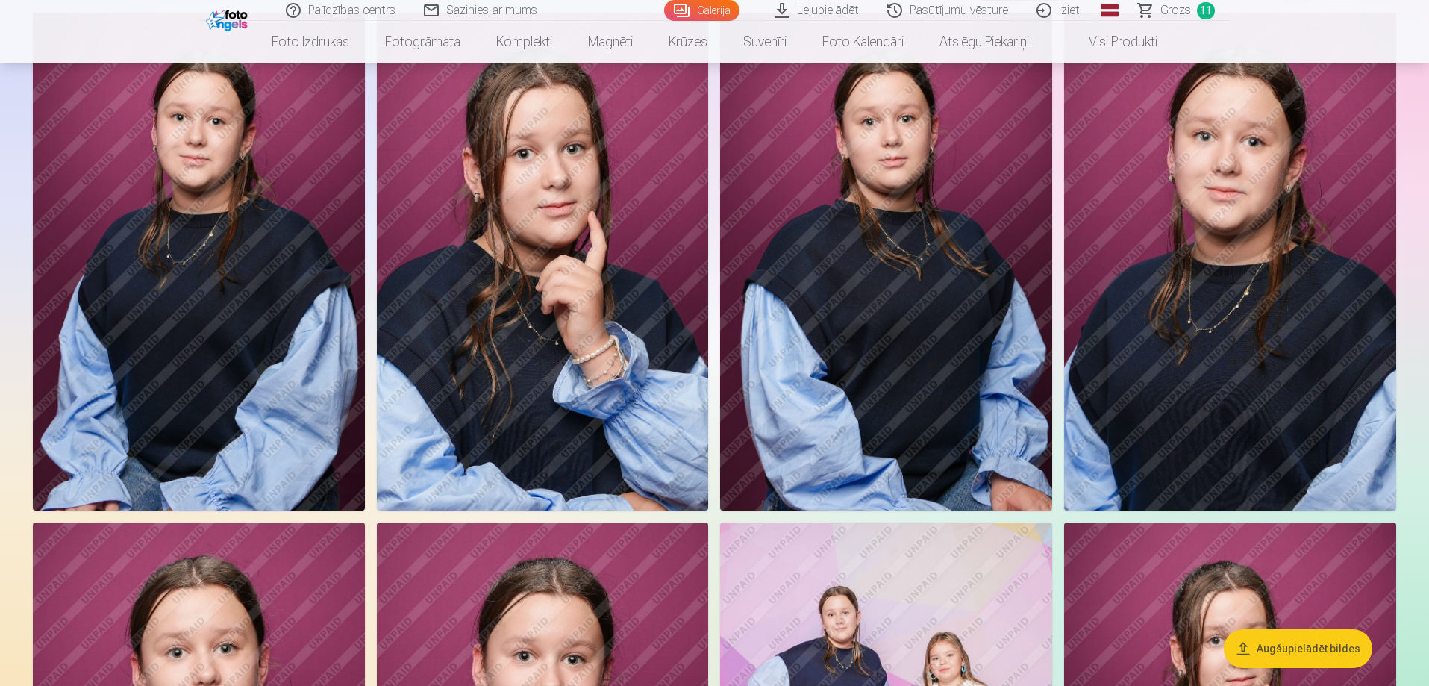
click at [1171, 15] on span "Grozs" at bounding box center [1175, 10] width 31 height 18
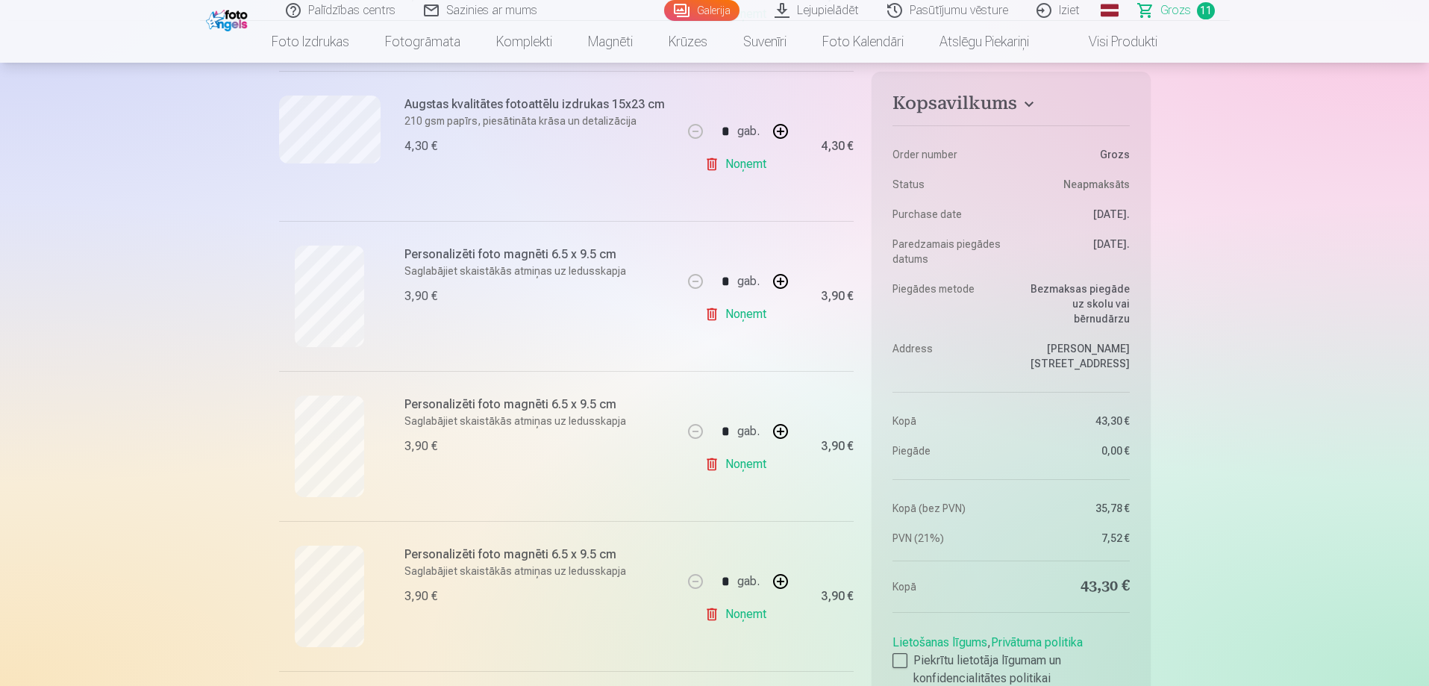
scroll to position [895, 0]
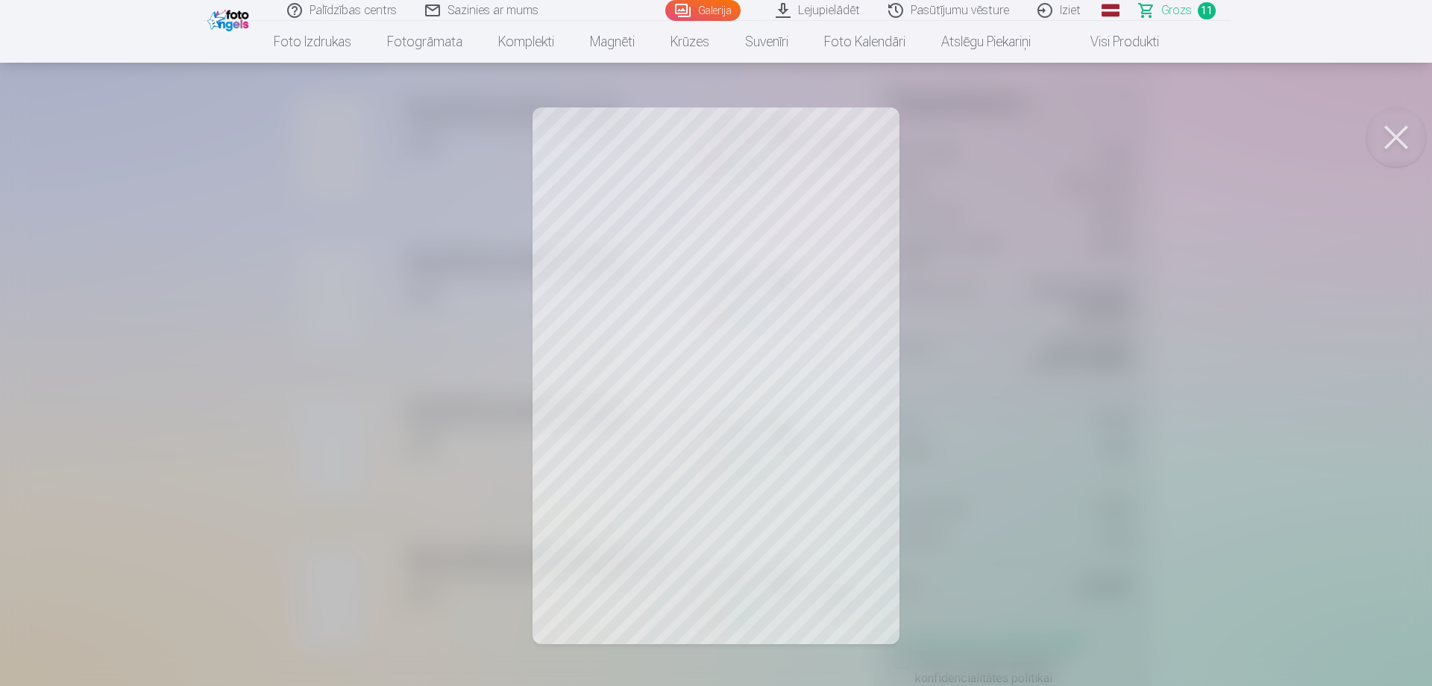
click at [1397, 138] on button at bounding box center [1397, 137] width 60 height 60
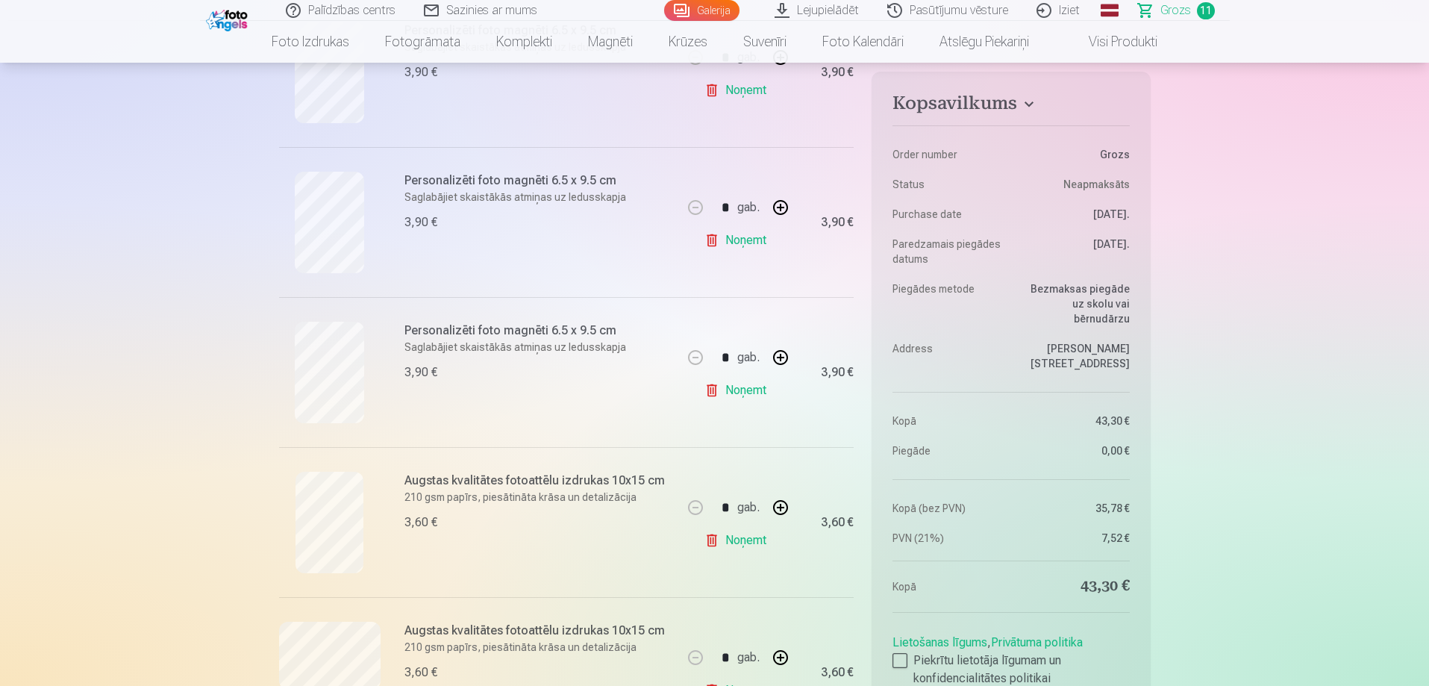
scroll to position [1268, 0]
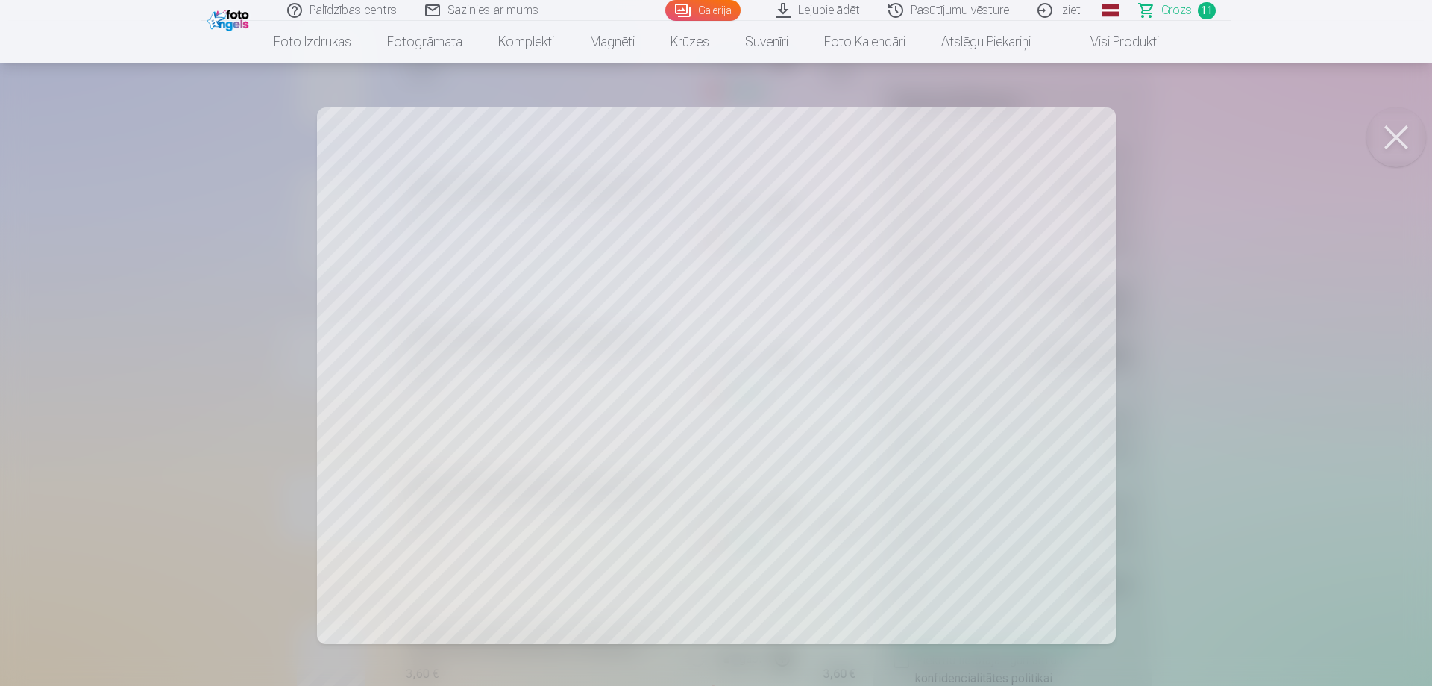
click at [1253, 401] on div at bounding box center [716, 343] width 1432 height 686
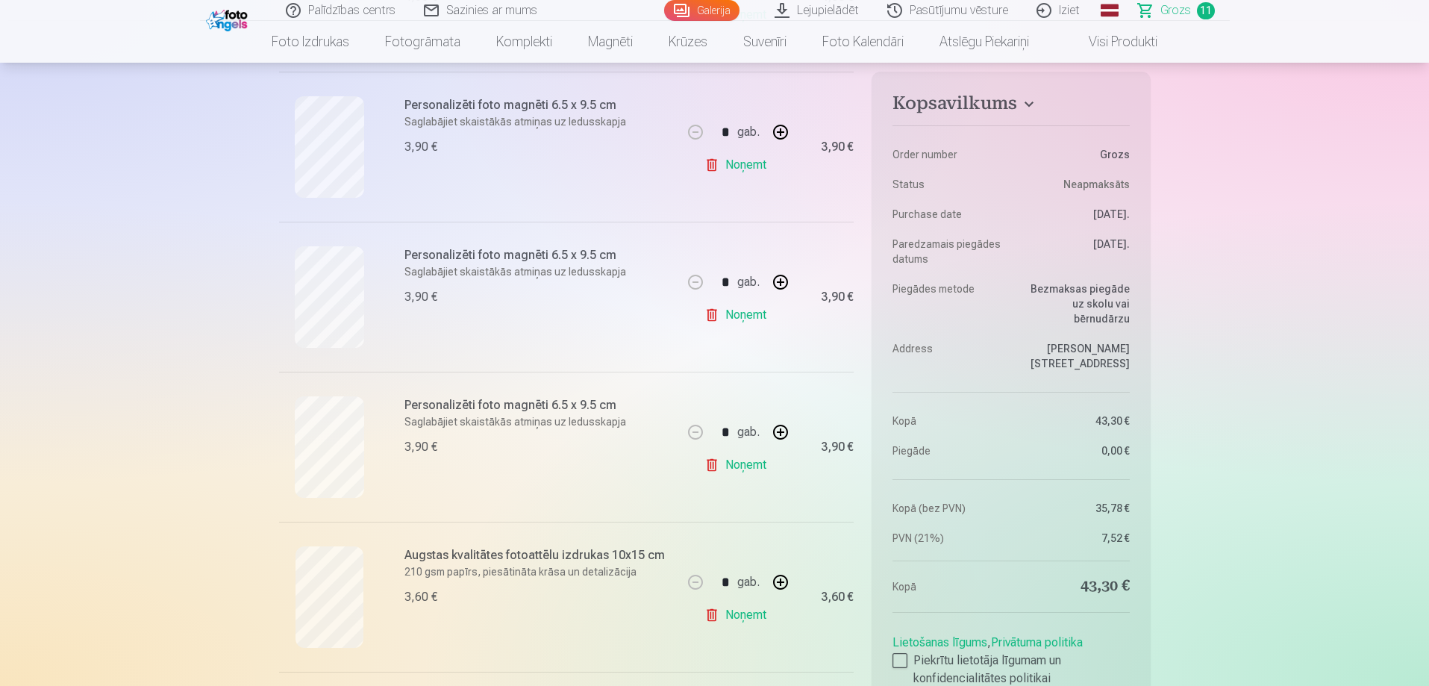
scroll to position [522, 0]
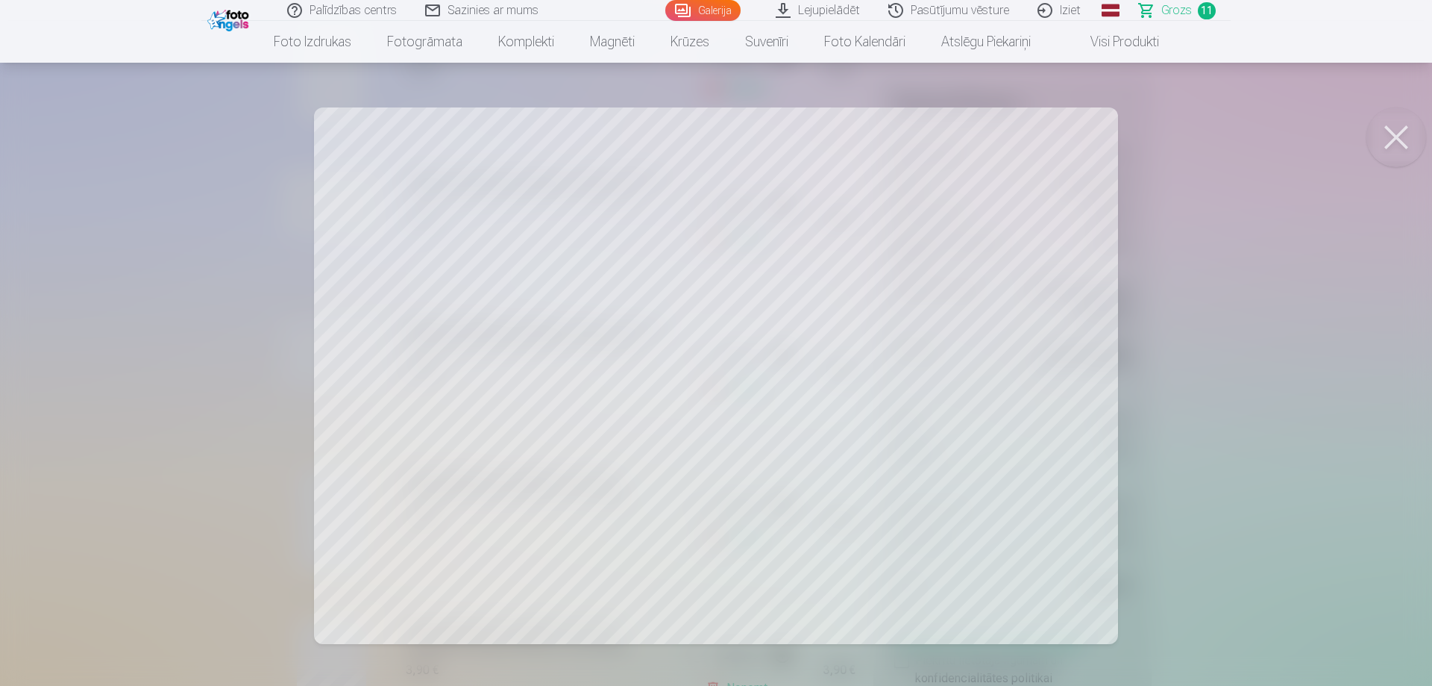
click at [1223, 482] on div at bounding box center [716, 343] width 1432 height 686
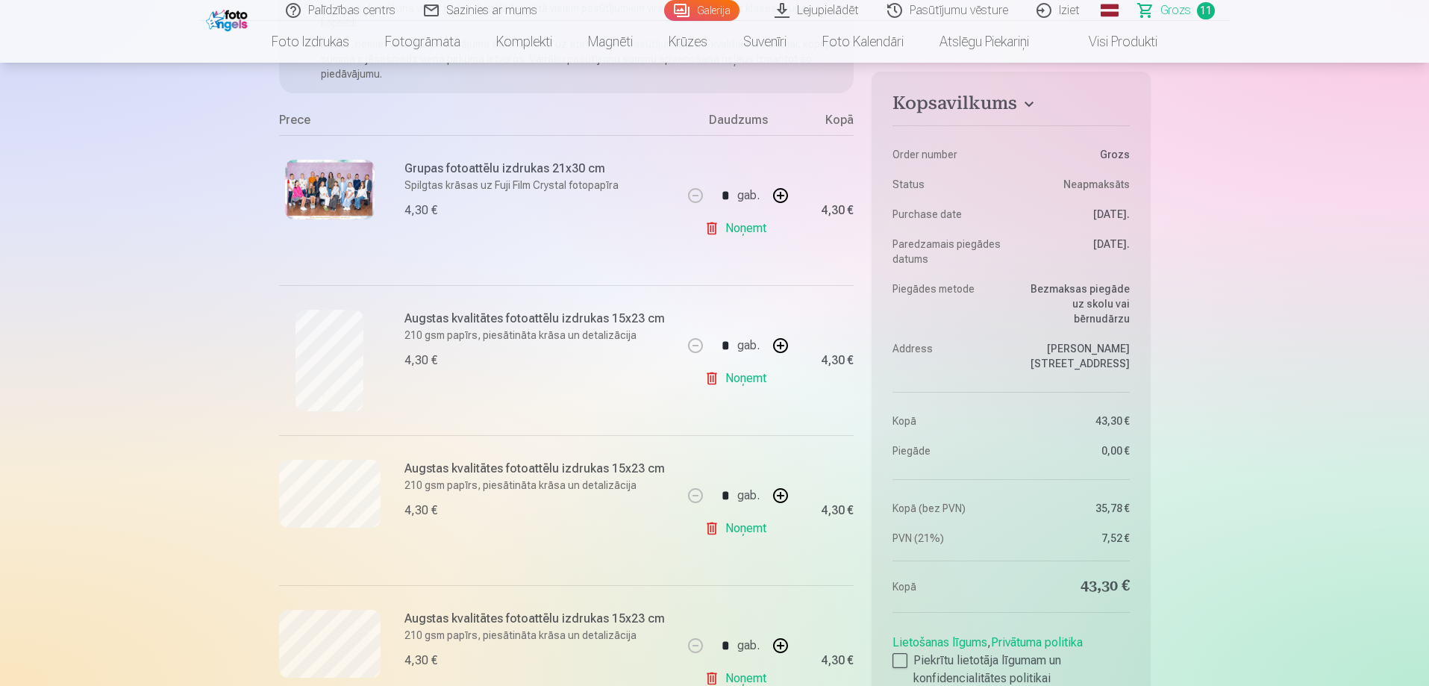
scroll to position [224, 0]
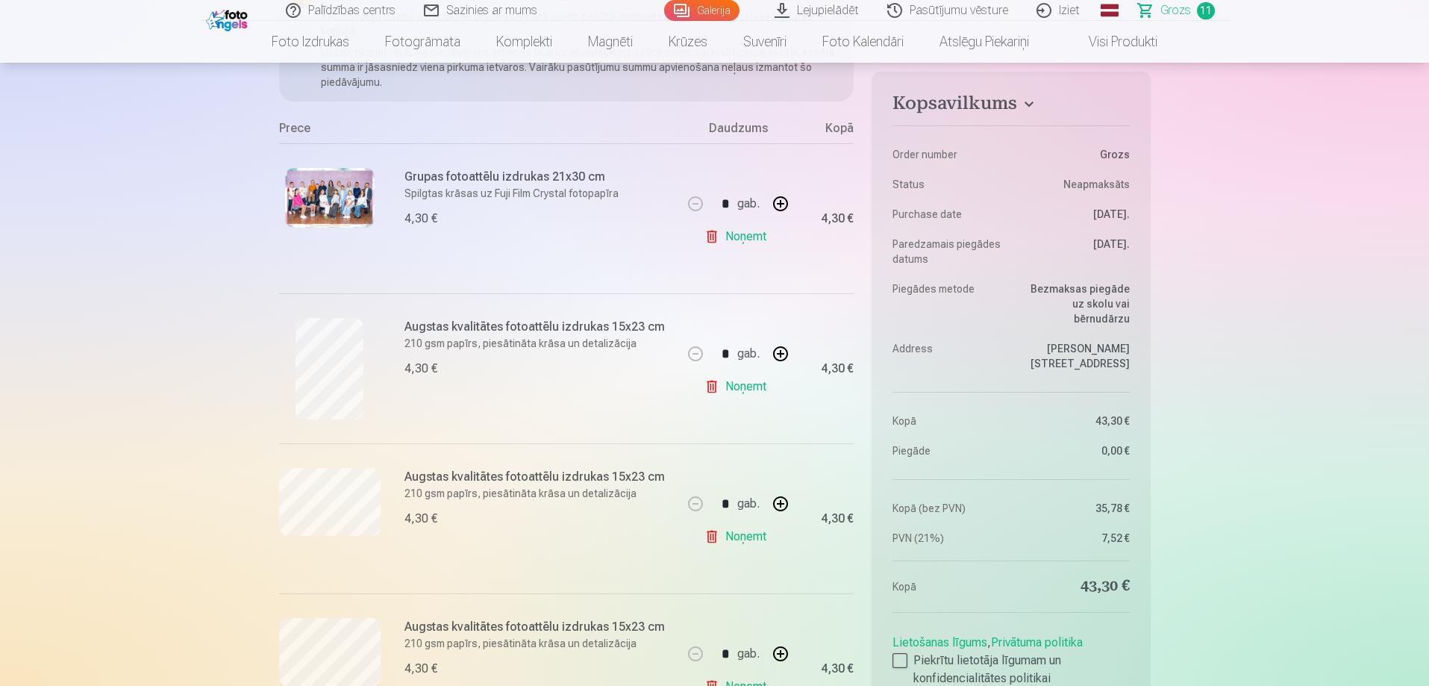
click at [747, 539] on link "Noņemt" at bounding box center [738, 536] width 68 height 30
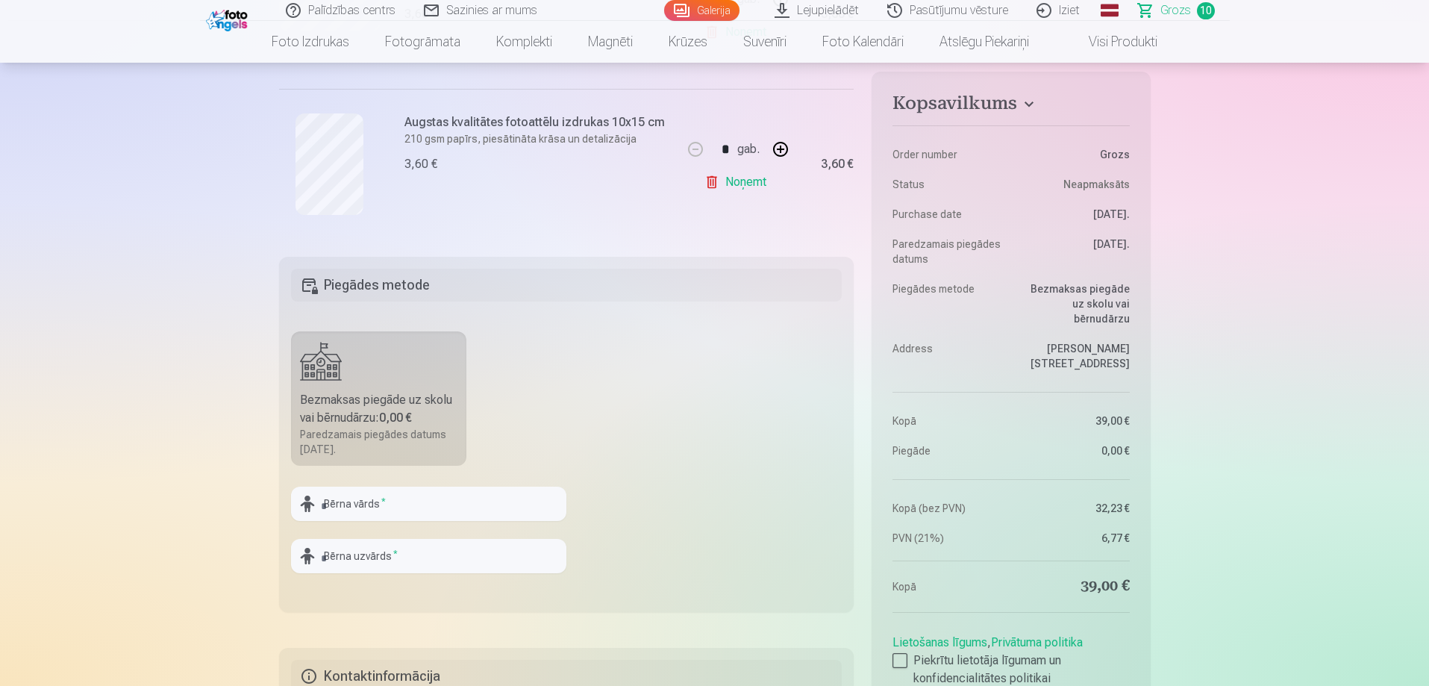
scroll to position [1716, 0]
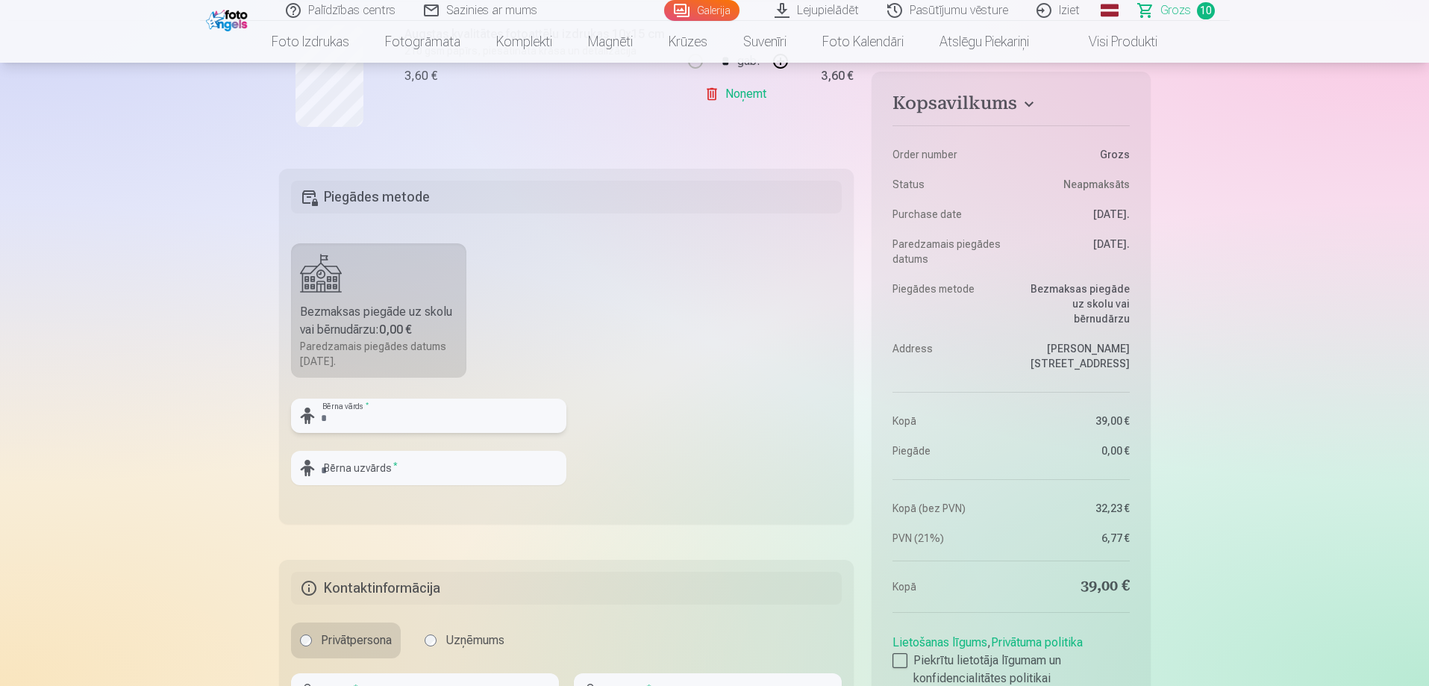
click at [384, 423] on input "text" at bounding box center [428, 415] width 275 height 34
type input "*******"
click at [377, 466] on input "text" at bounding box center [428, 468] width 275 height 34
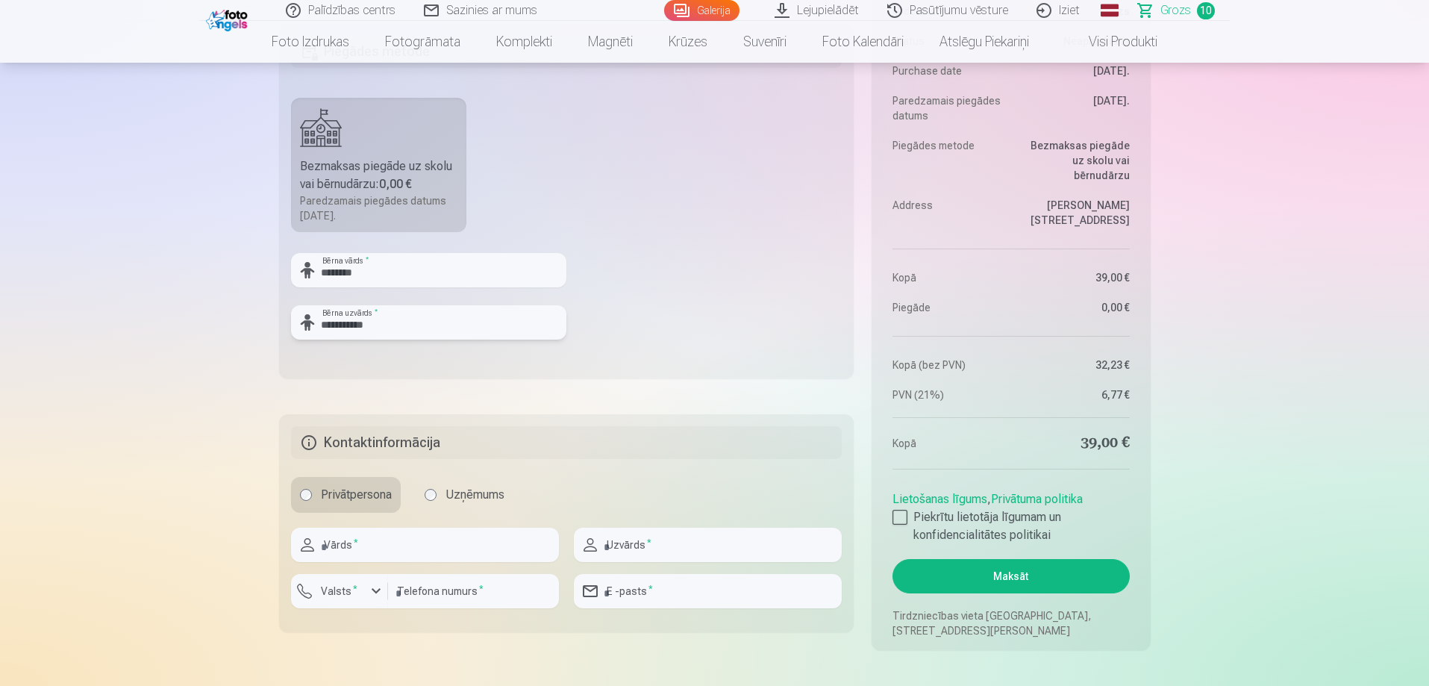
scroll to position [2014, 0]
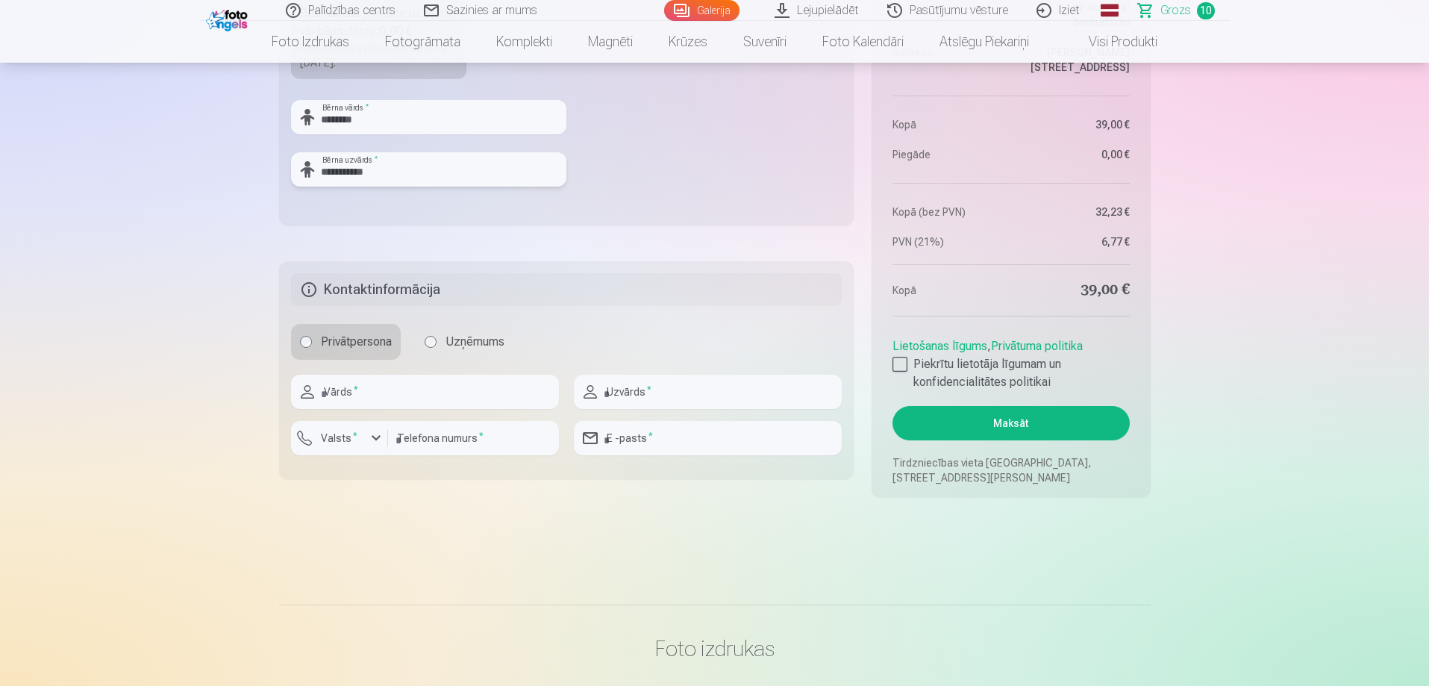
type input "**********"
click at [451, 400] on input "text" at bounding box center [425, 392] width 268 height 34
type input "********"
click at [659, 389] on input "text" at bounding box center [708, 392] width 268 height 34
type input "*********"
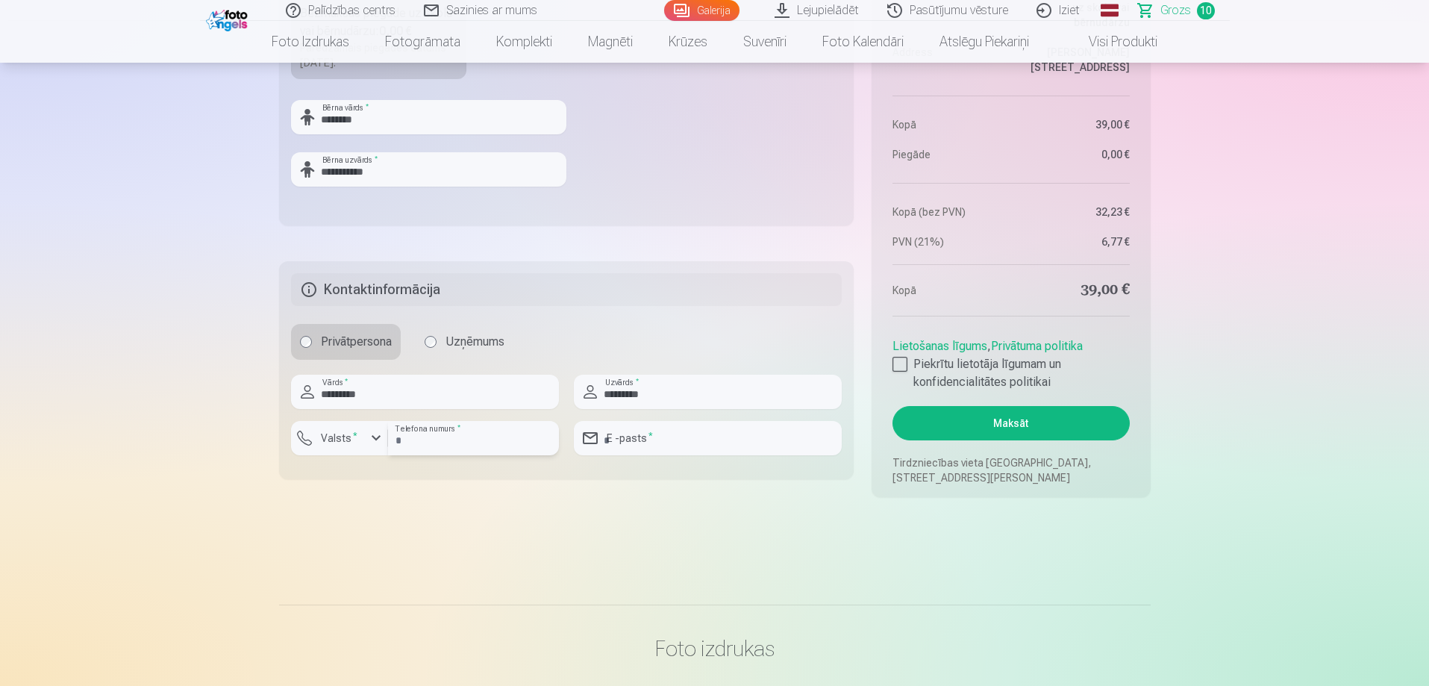
click at [506, 434] on input "number" at bounding box center [473, 438] width 171 height 34
type input "********"
type input "**********"
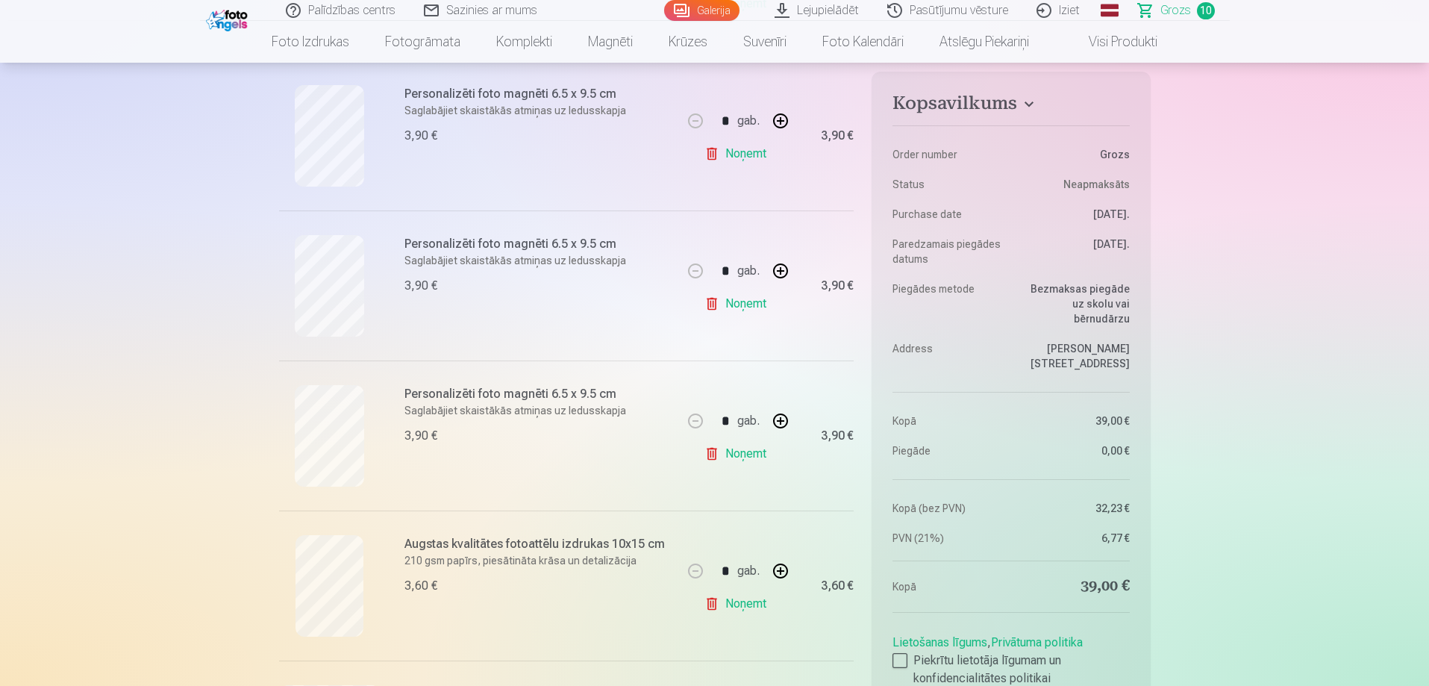
scroll to position [671, 0]
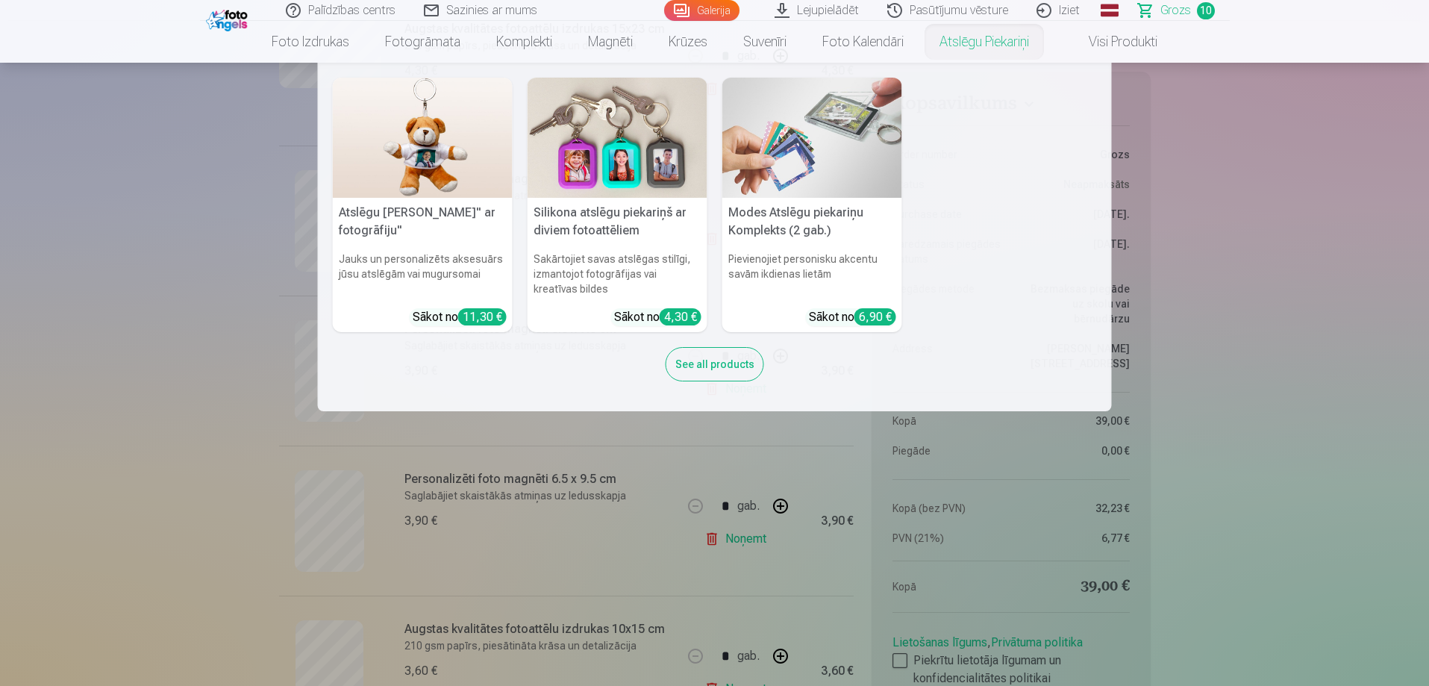
click at [999, 46] on link "Atslēgu piekariņi" at bounding box center [983, 42] width 125 height 42
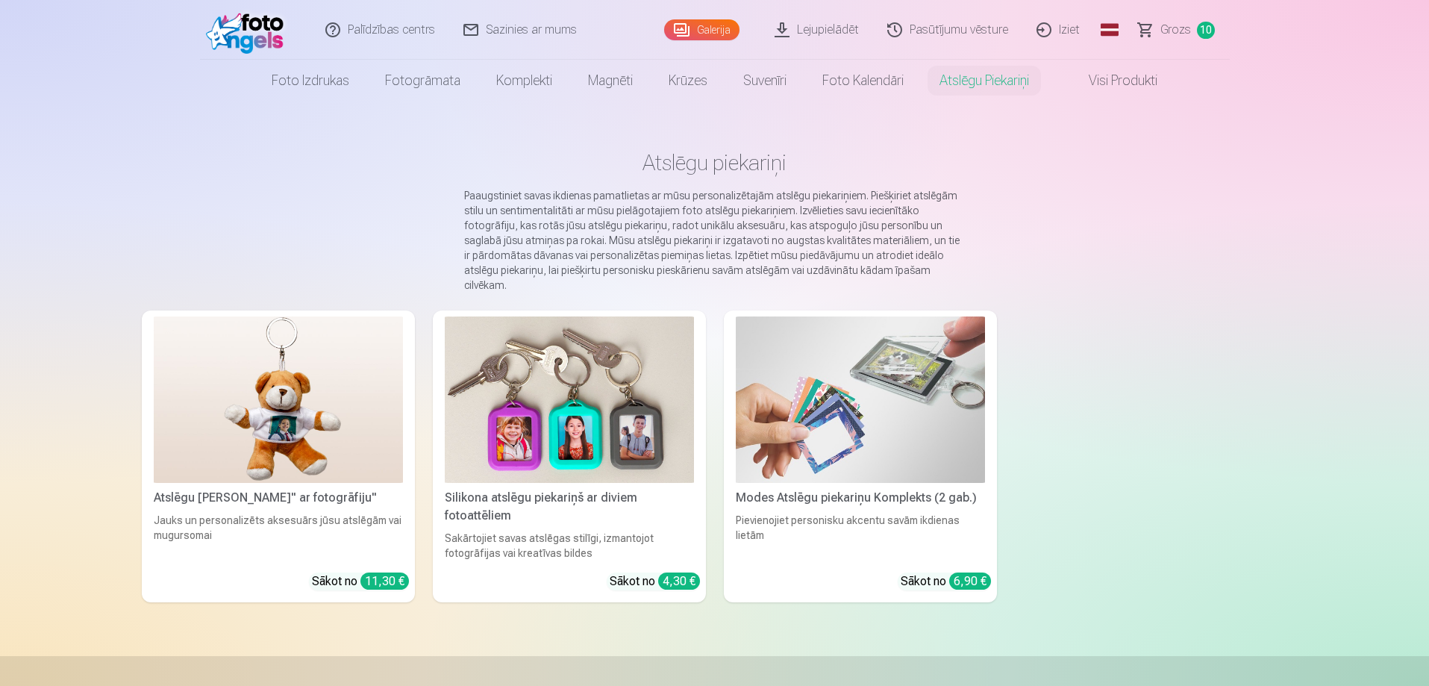
click at [886, 351] on img at bounding box center [860, 399] width 249 height 166
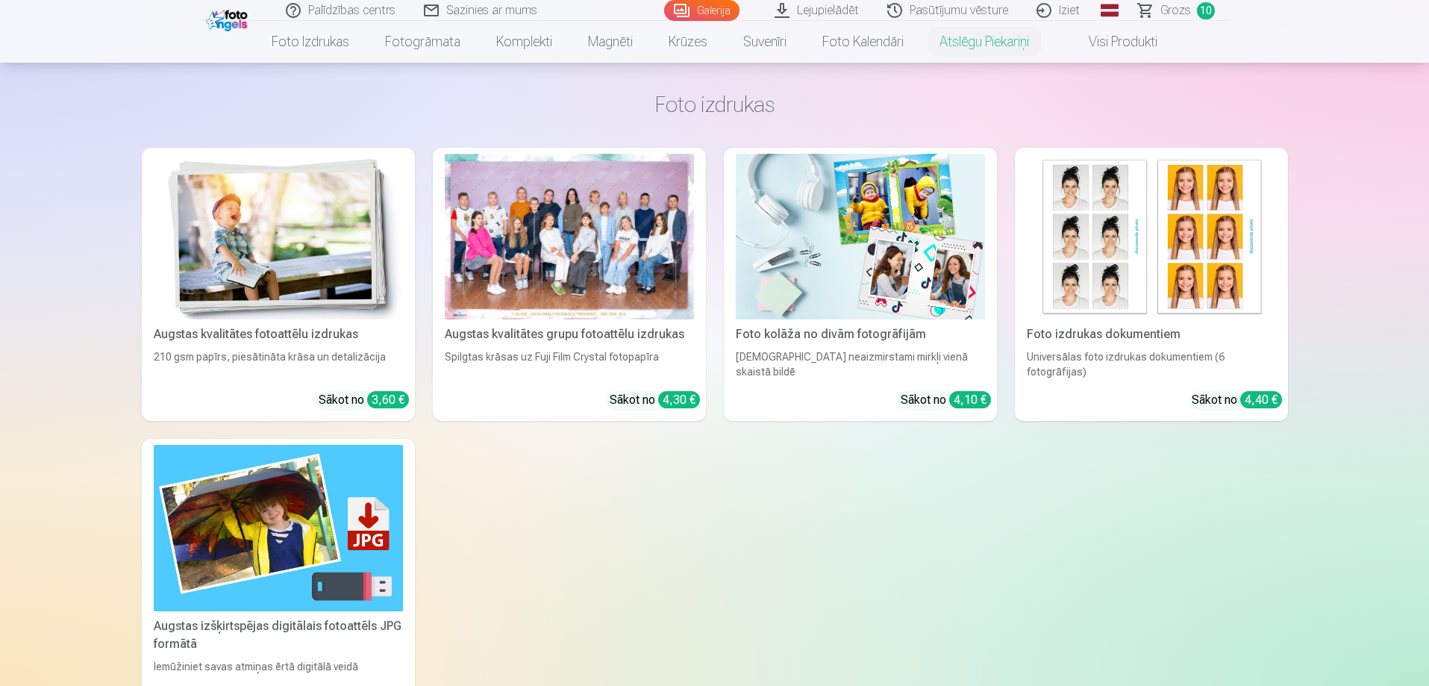
scroll to position [1343, 0]
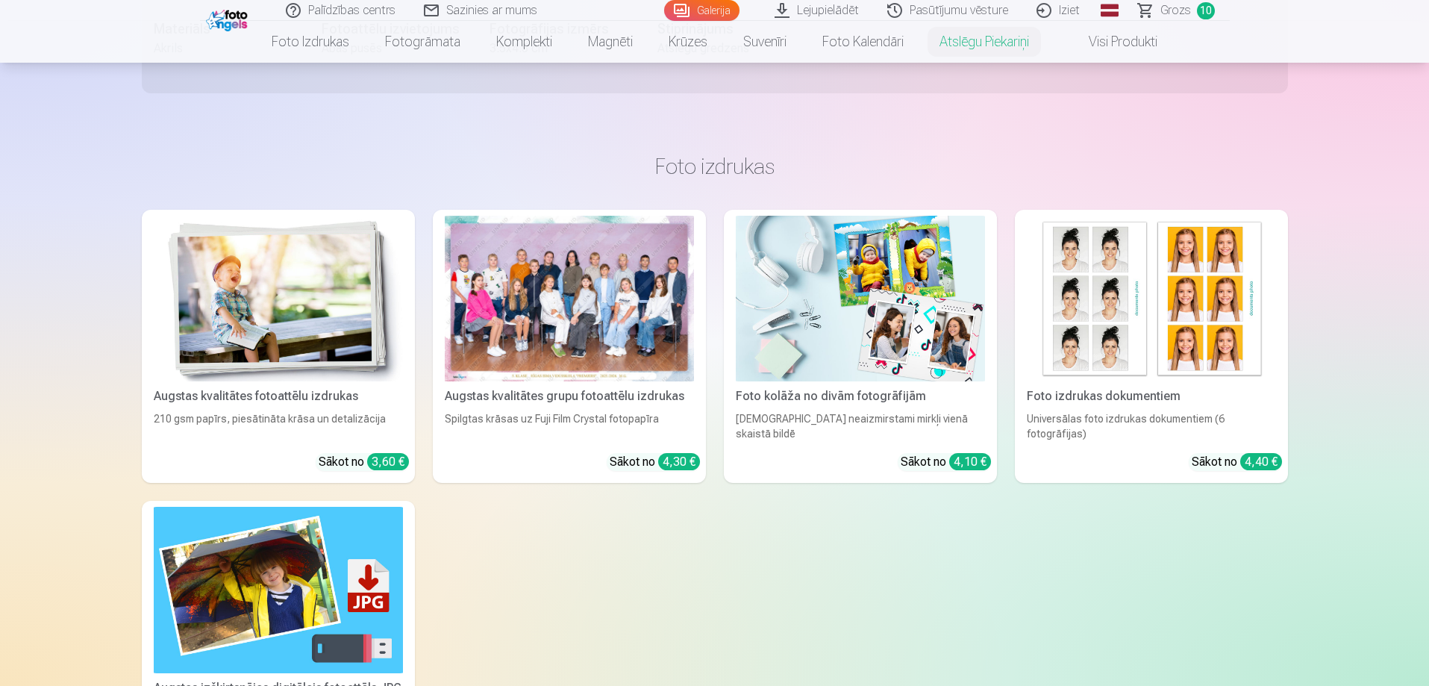
click at [836, 326] on img at bounding box center [860, 299] width 249 height 166
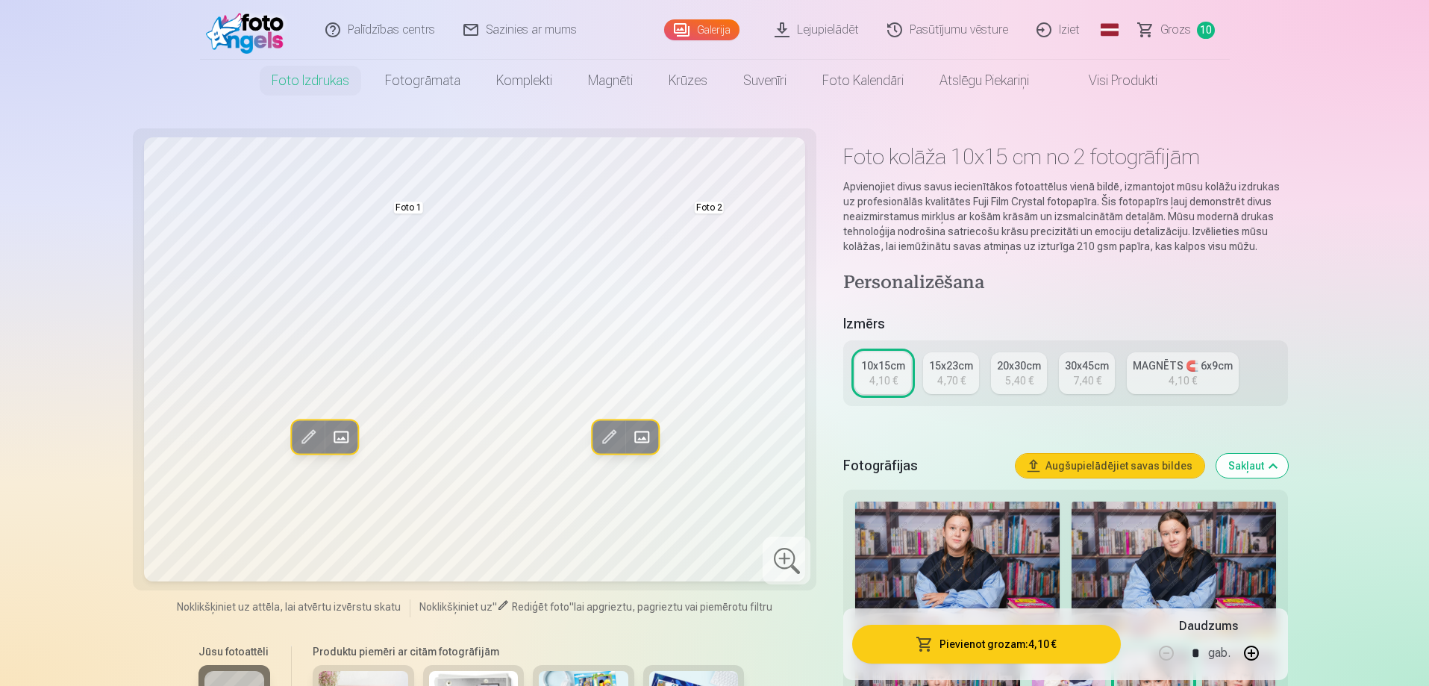
click at [348, 431] on span at bounding box center [341, 436] width 24 height 24
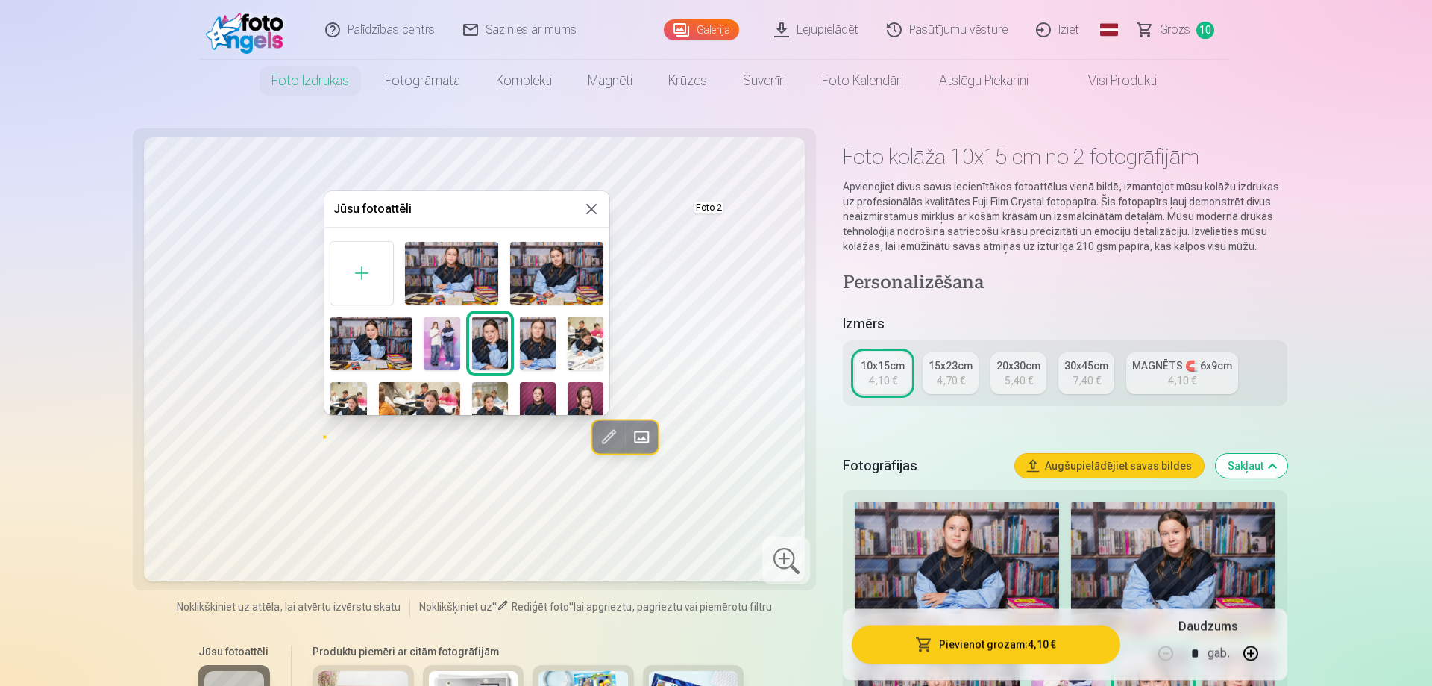
click at [434, 338] on img at bounding box center [442, 343] width 36 height 54
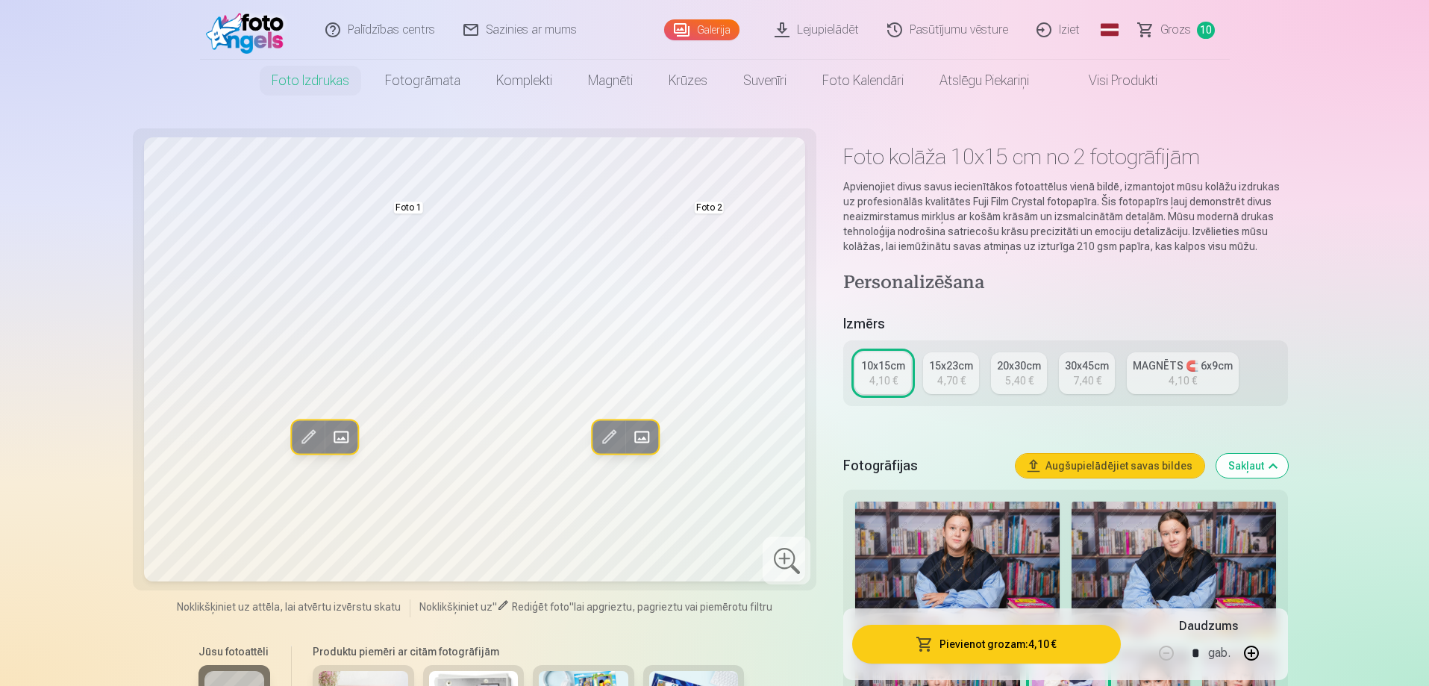
click at [630, 430] on span at bounding box center [641, 436] width 24 height 24
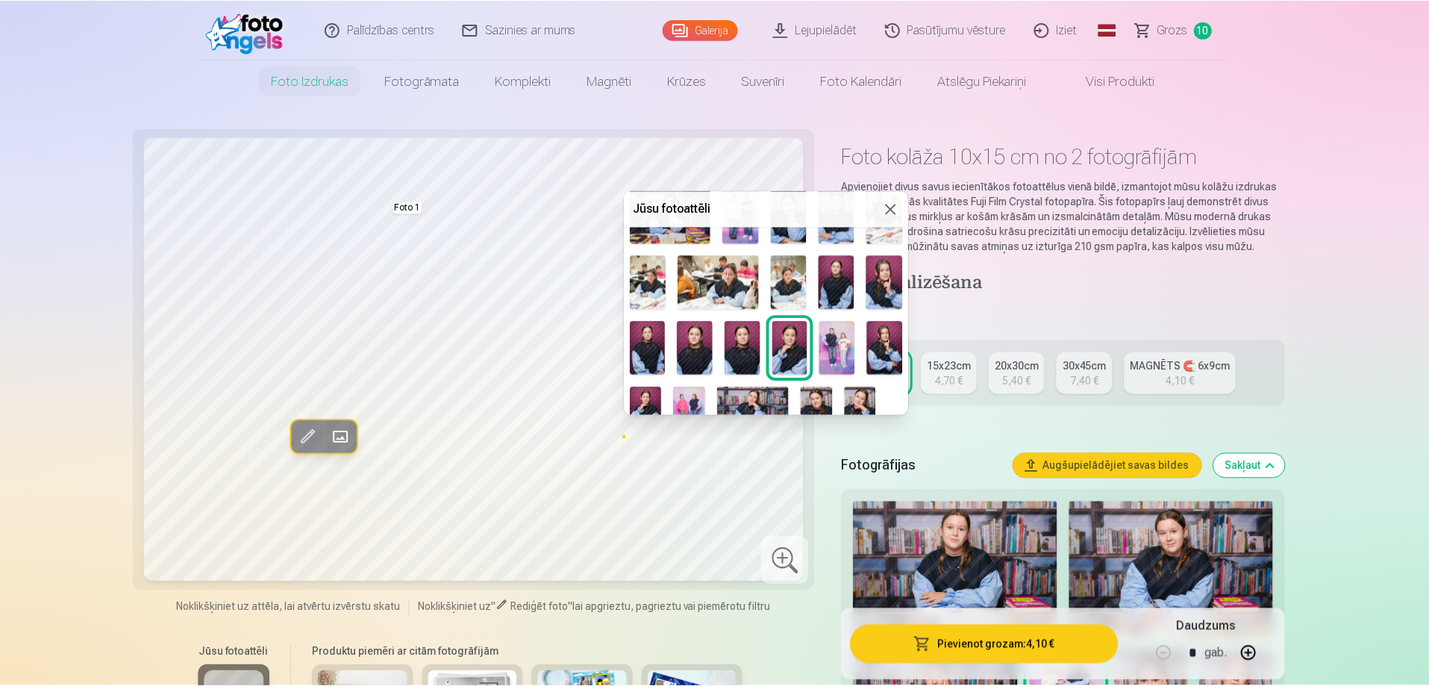
scroll to position [148, 0]
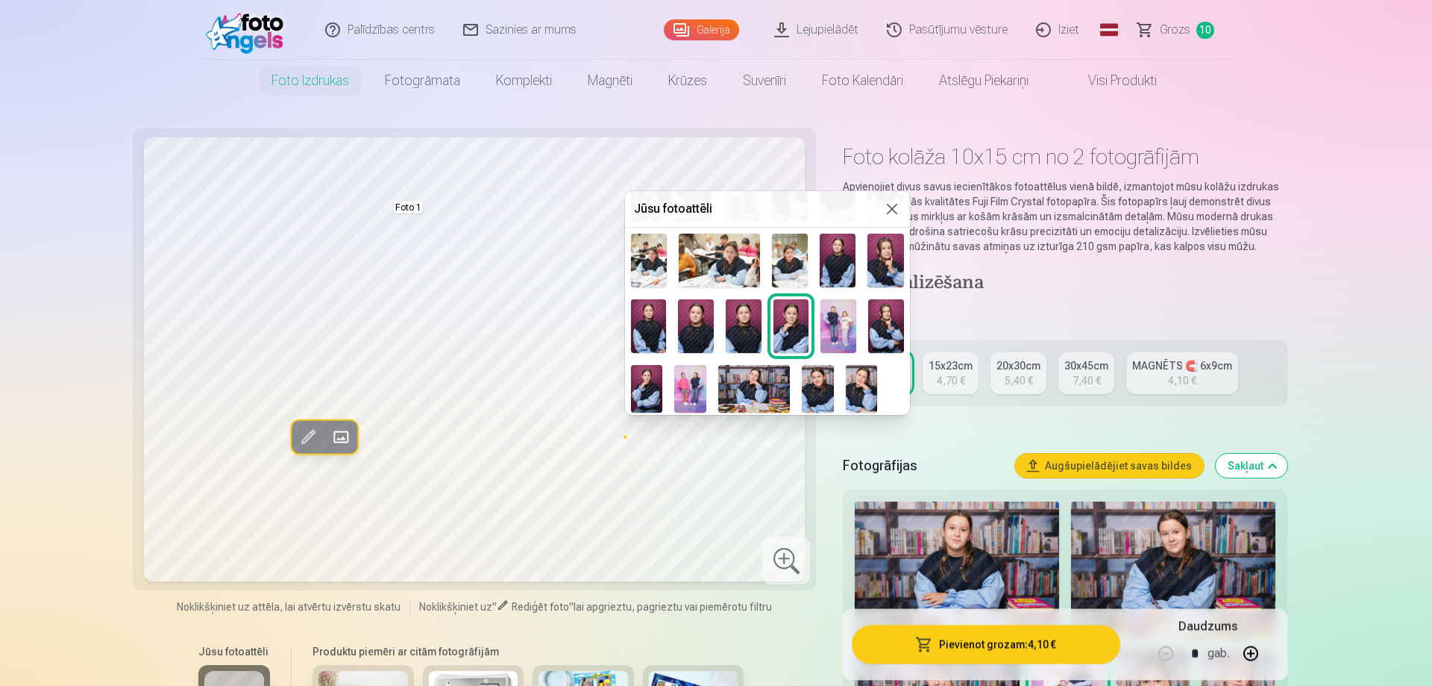
click at [895, 201] on button at bounding box center [892, 209] width 18 height 18
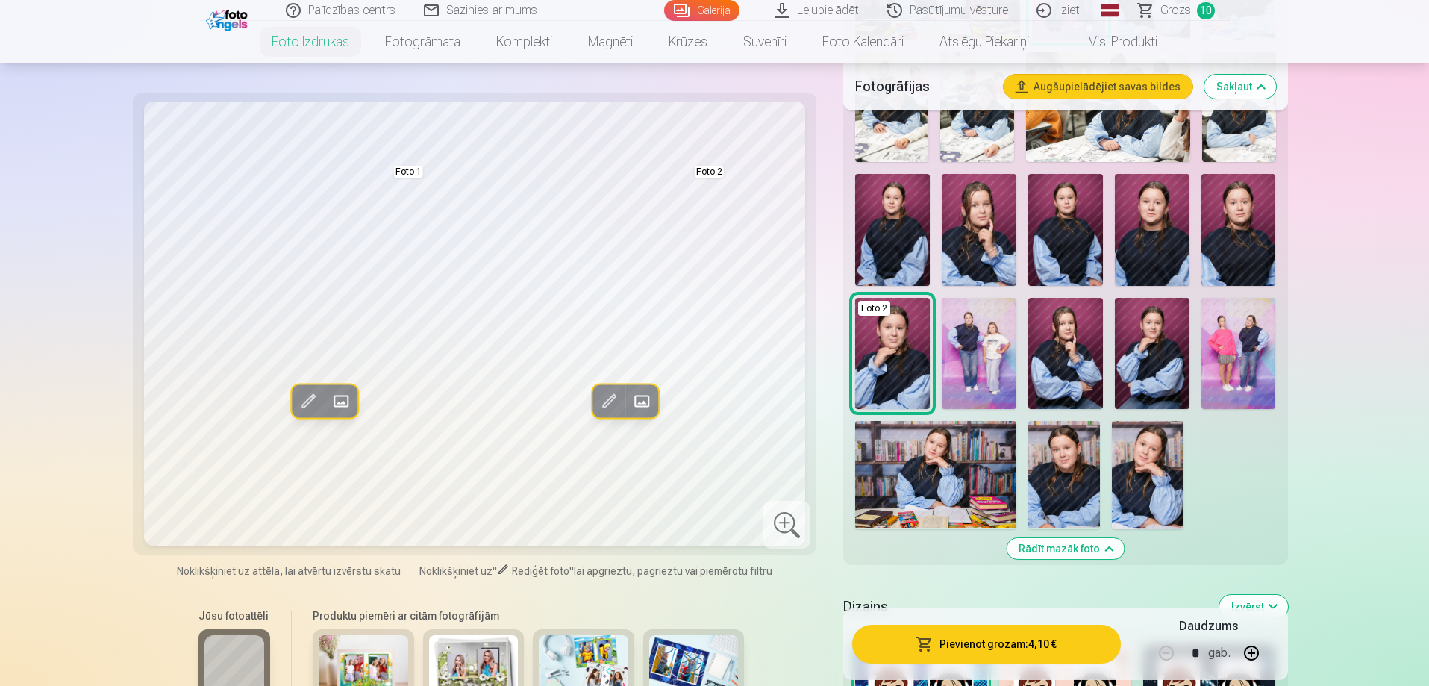
scroll to position [746, 0]
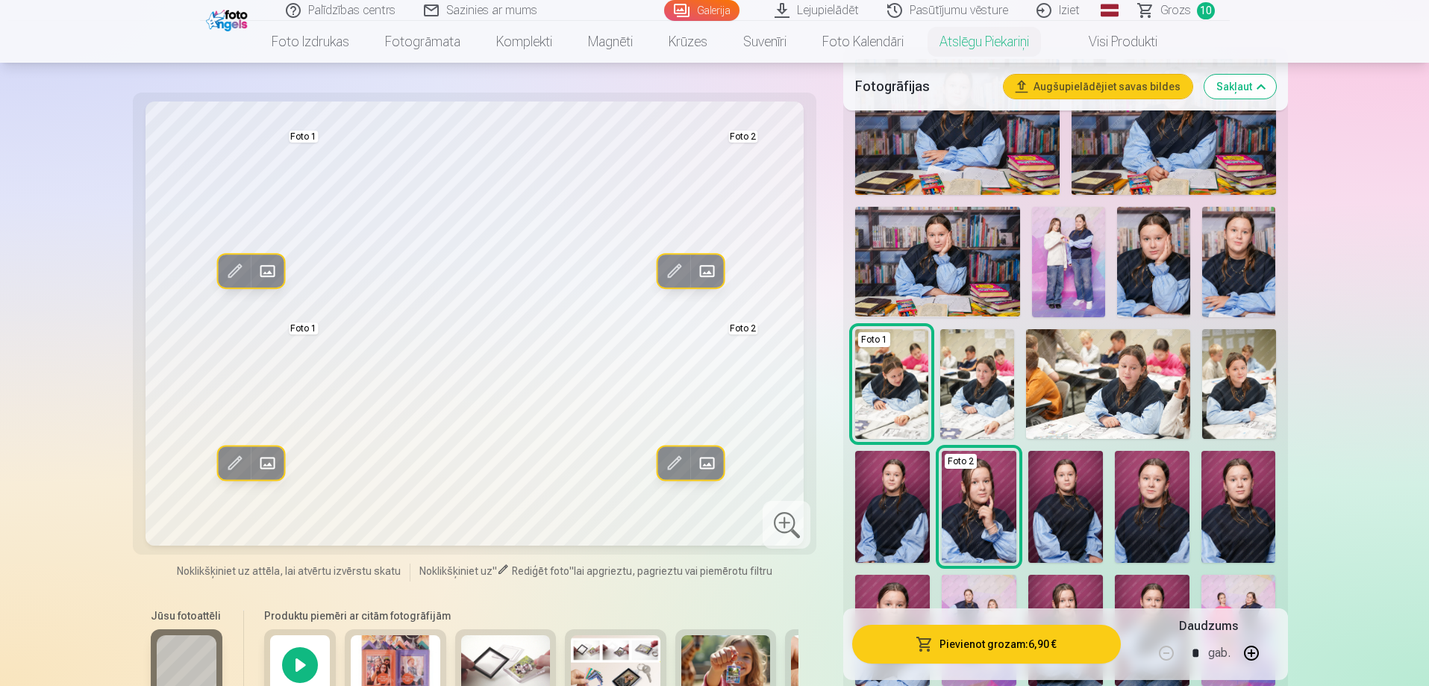
scroll to position [522, 0]
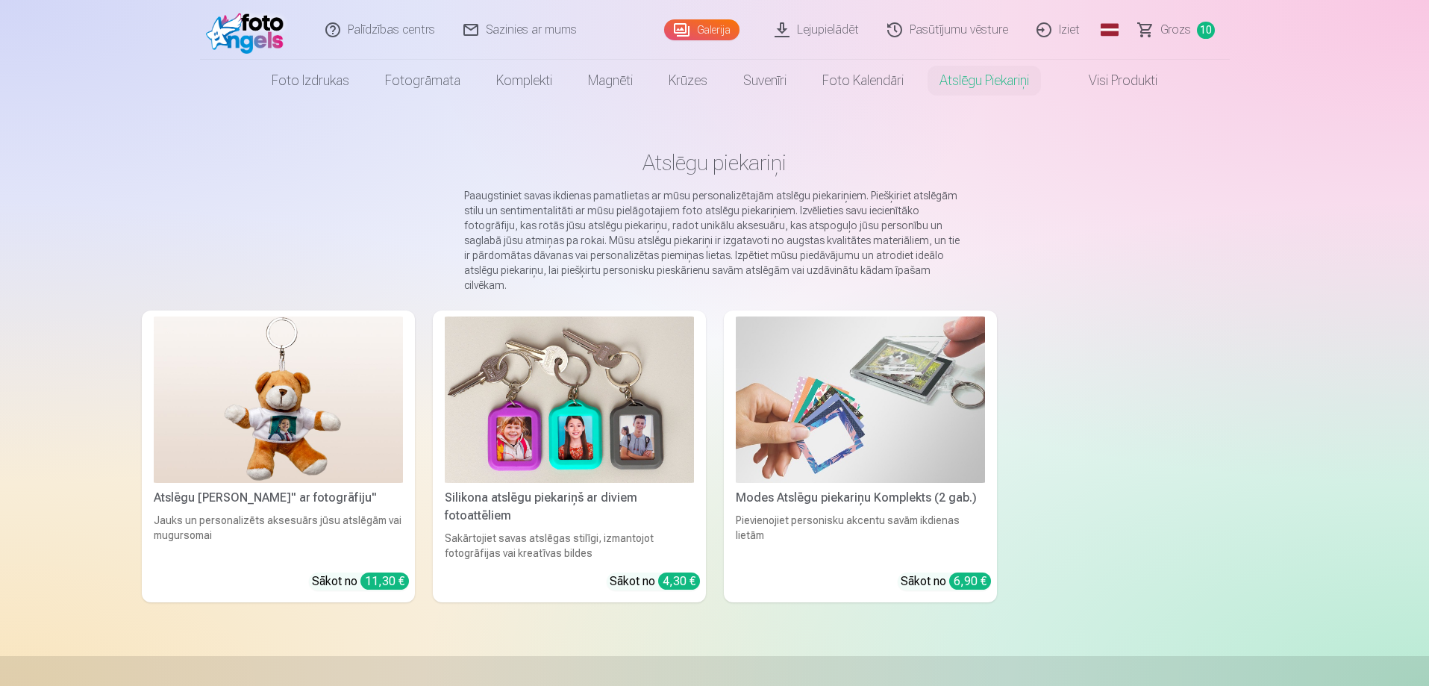
click at [821, 449] on img at bounding box center [860, 399] width 249 height 166
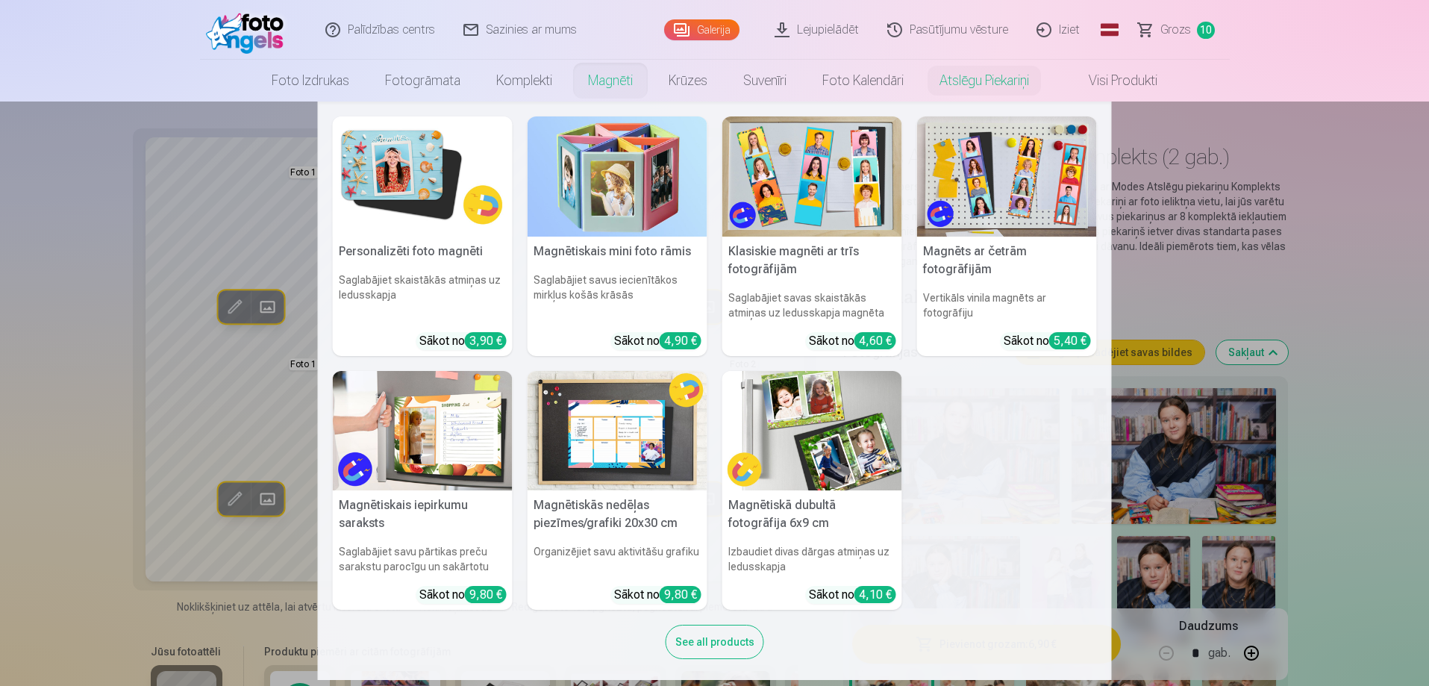
click at [817, 423] on img at bounding box center [812, 431] width 180 height 120
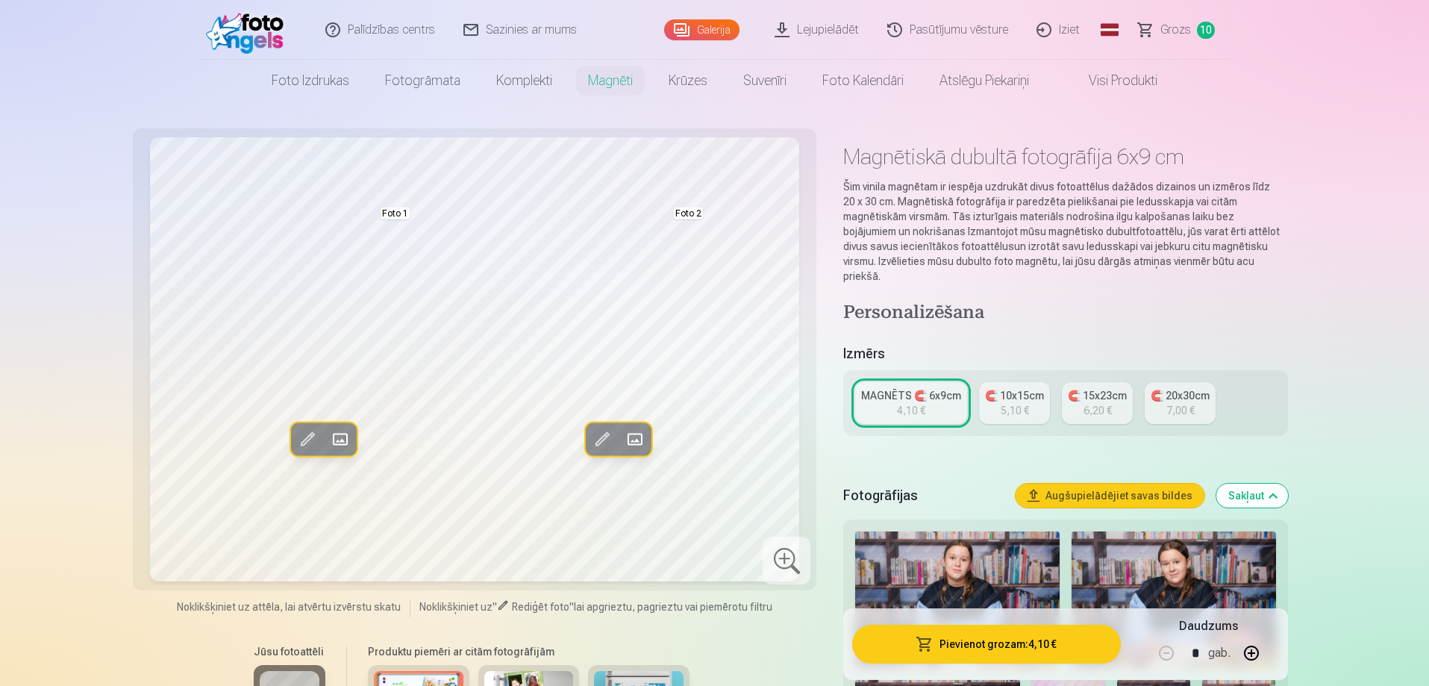
click at [1022, 403] on div "5,10 €" at bounding box center [1014, 410] width 28 height 15
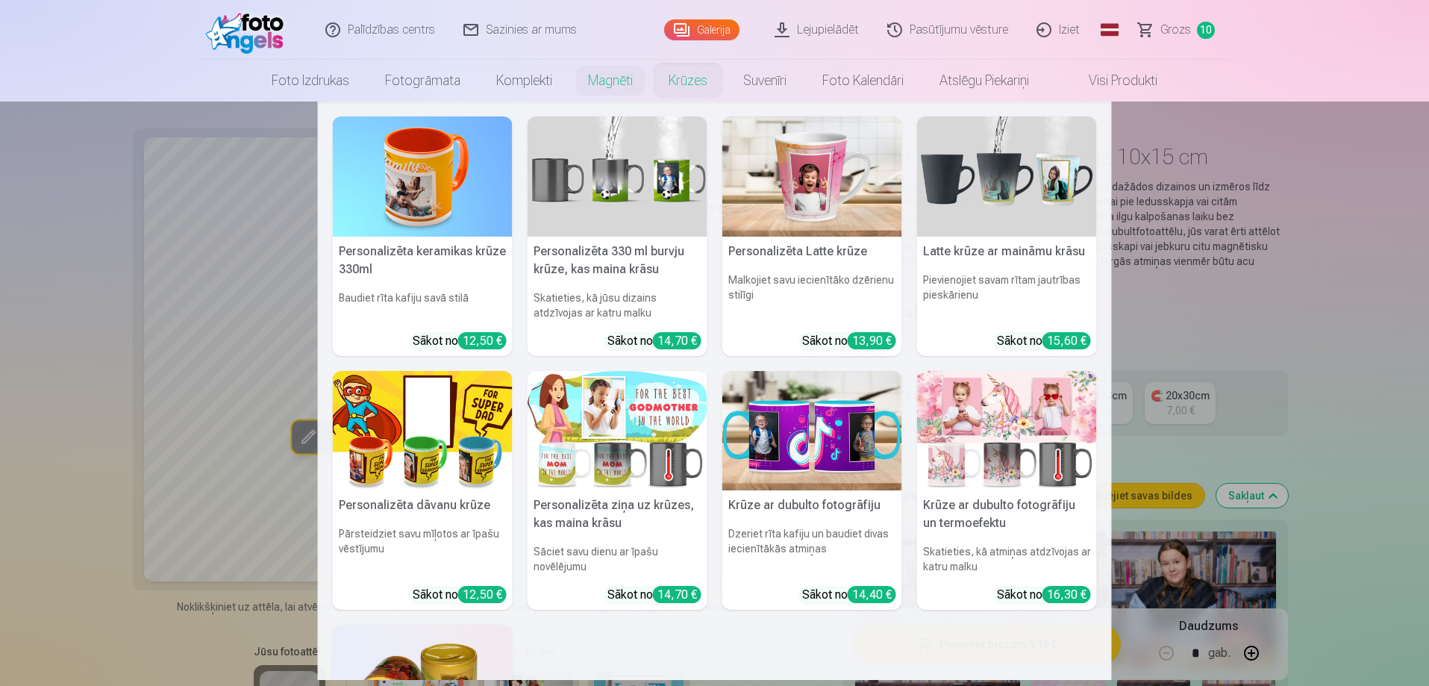
click at [679, 90] on link "Krūzes" at bounding box center [688, 81] width 75 height 42
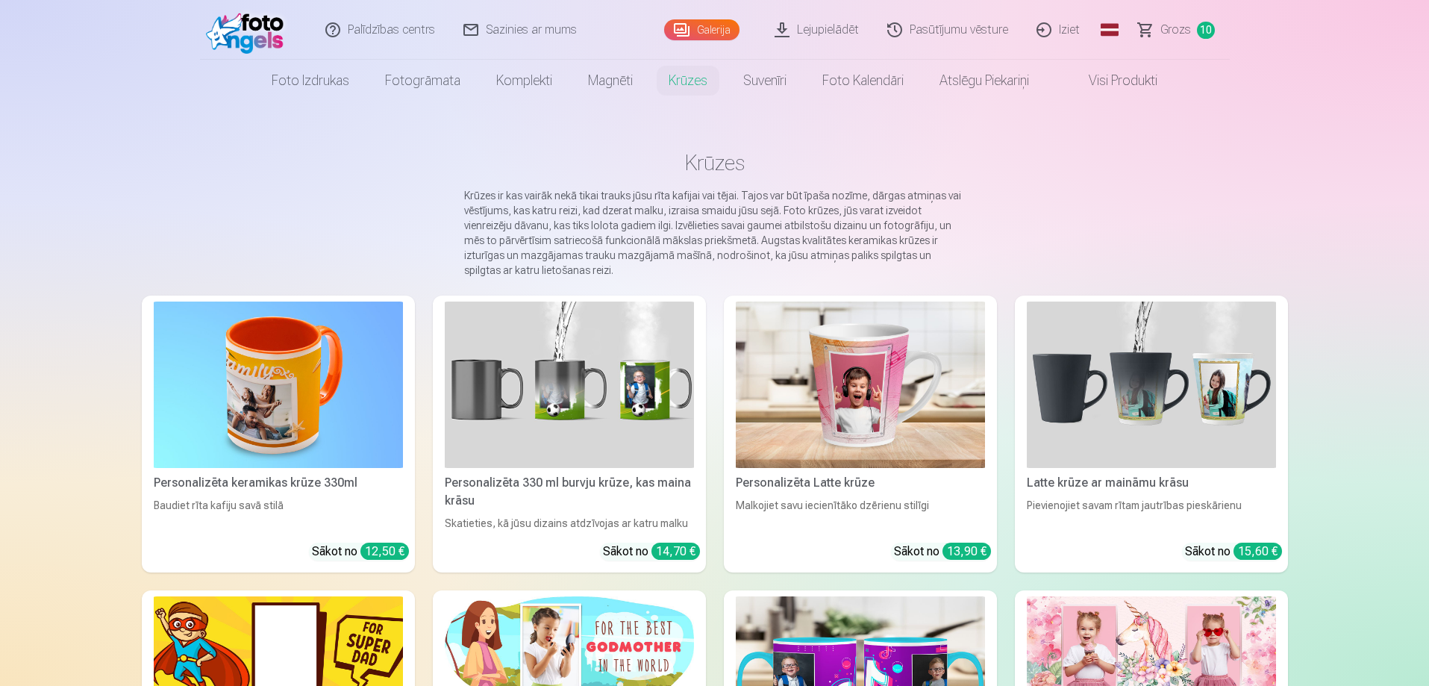
click at [239, 30] on img at bounding box center [249, 30] width 86 height 48
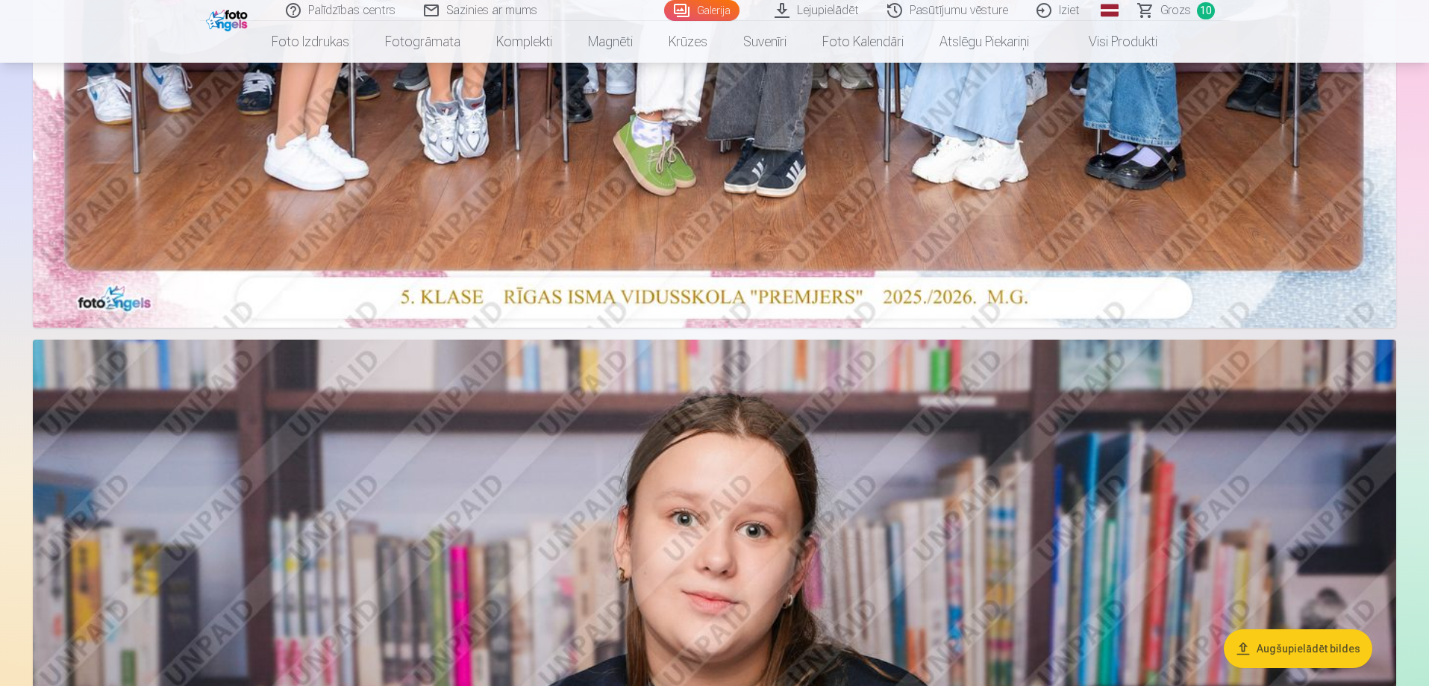
scroll to position [970, 0]
